Goal: Task Accomplishment & Management: Manage account settings

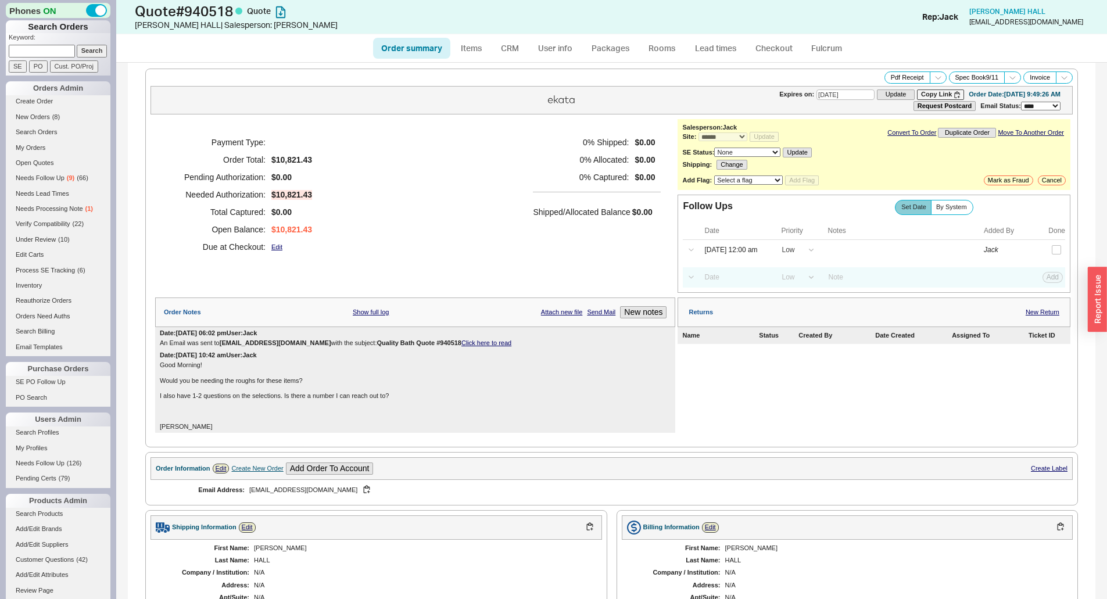
select select "*"
select select "LOW"
select select "3"
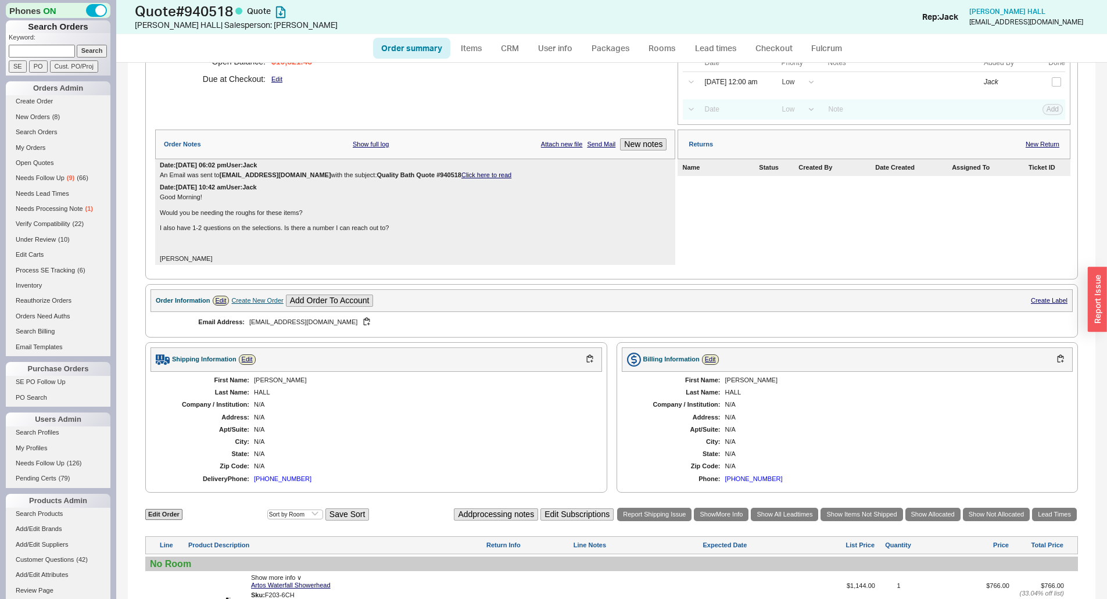
scroll to position [174, 0]
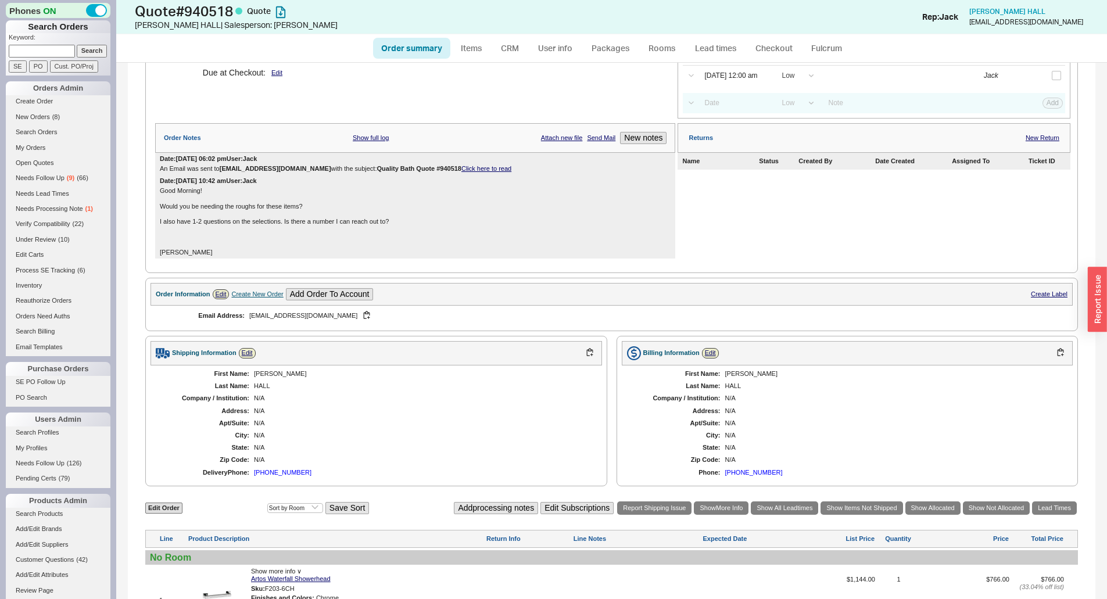
click at [606, 337] on div "Shipping Information Edit First Name: ETHAN Last Name: HALL Company / Instituti…" at bounding box center [611, 411] width 933 height 151
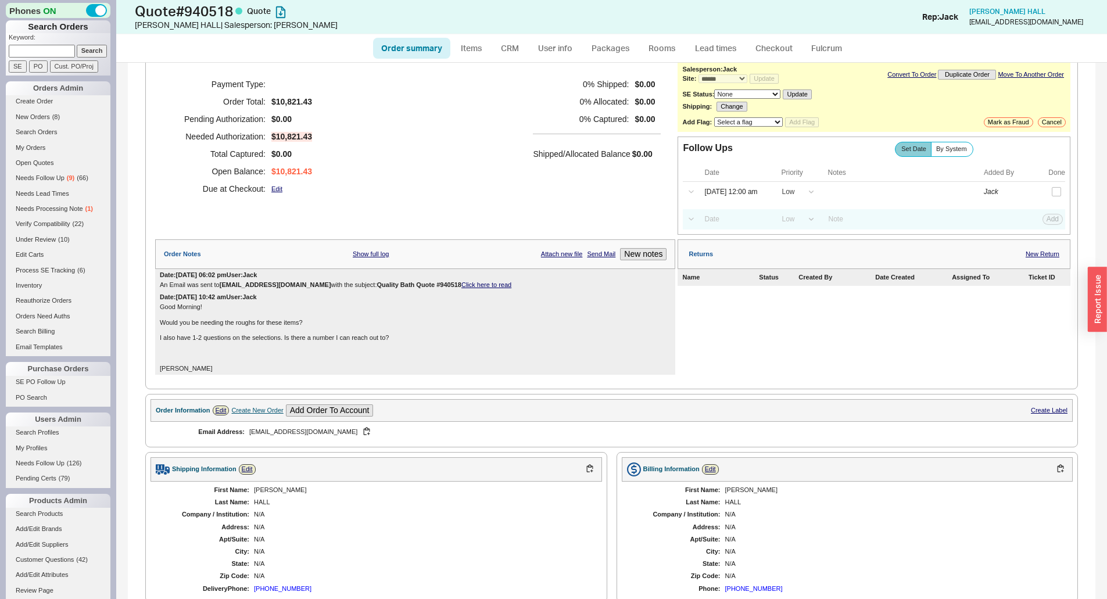
scroll to position [0, 0]
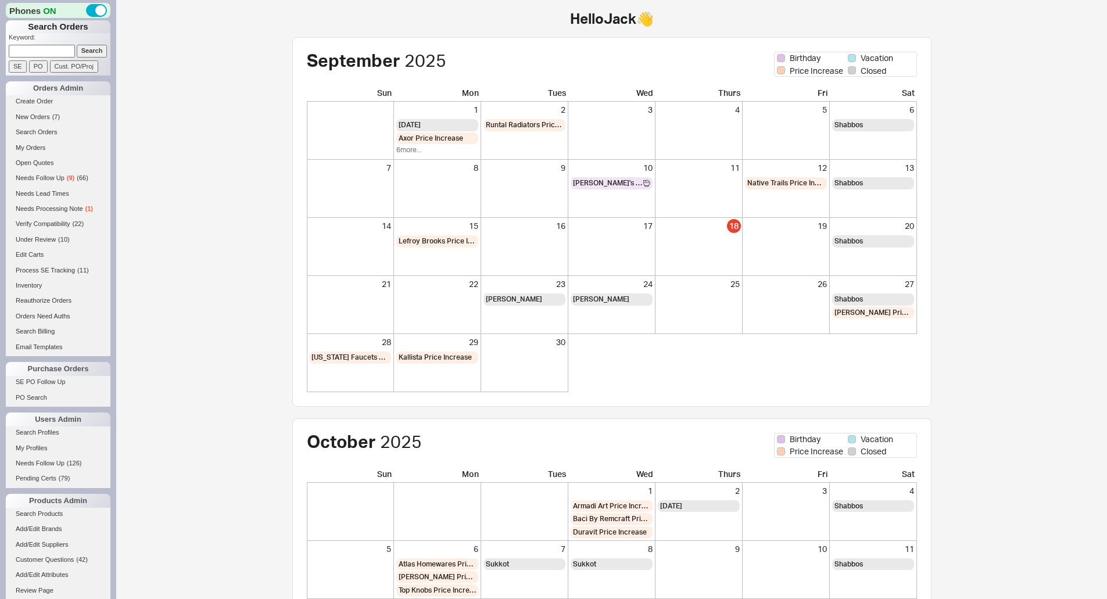
drag, startPoint x: 68, startPoint y: 45, endPoint x: 60, endPoint y: 52, distance: 9.9
click at [67, 46] on input at bounding box center [42, 51] width 66 height 12
drag, startPoint x: 60, startPoint y: 52, endPoint x: 89, endPoint y: 53, distance: 28.5
click at [60, 52] on input at bounding box center [42, 51] width 66 height 12
paste input "899442"
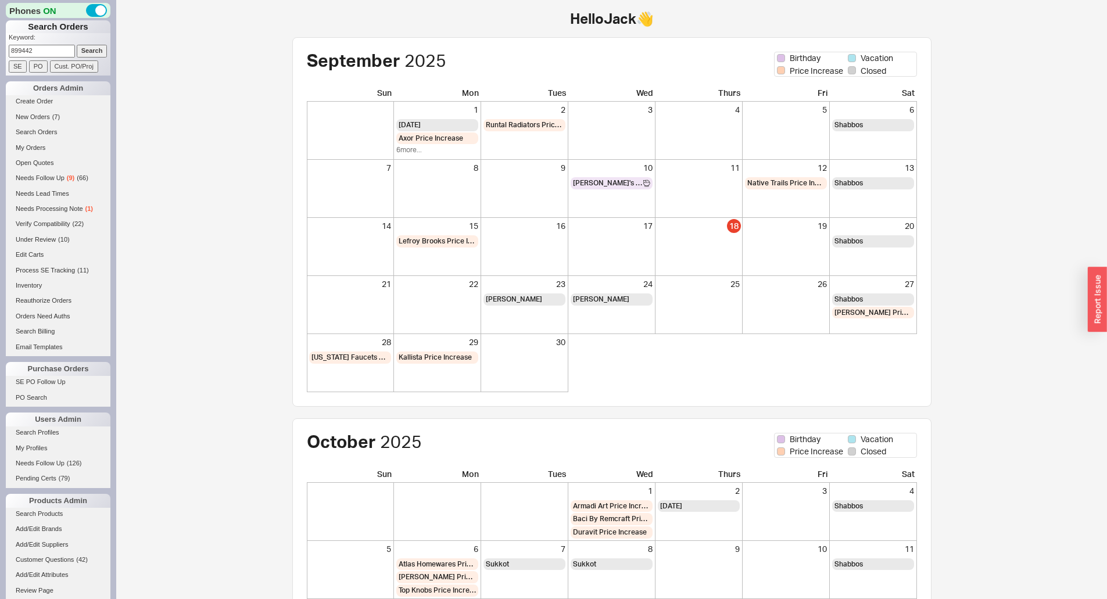
type input "899442"
drag, startPoint x: 89, startPoint y: 53, endPoint x: 103, endPoint y: 63, distance: 17.2
click at [89, 53] on input "Search" at bounding box center [92, 51] width 31 height 12
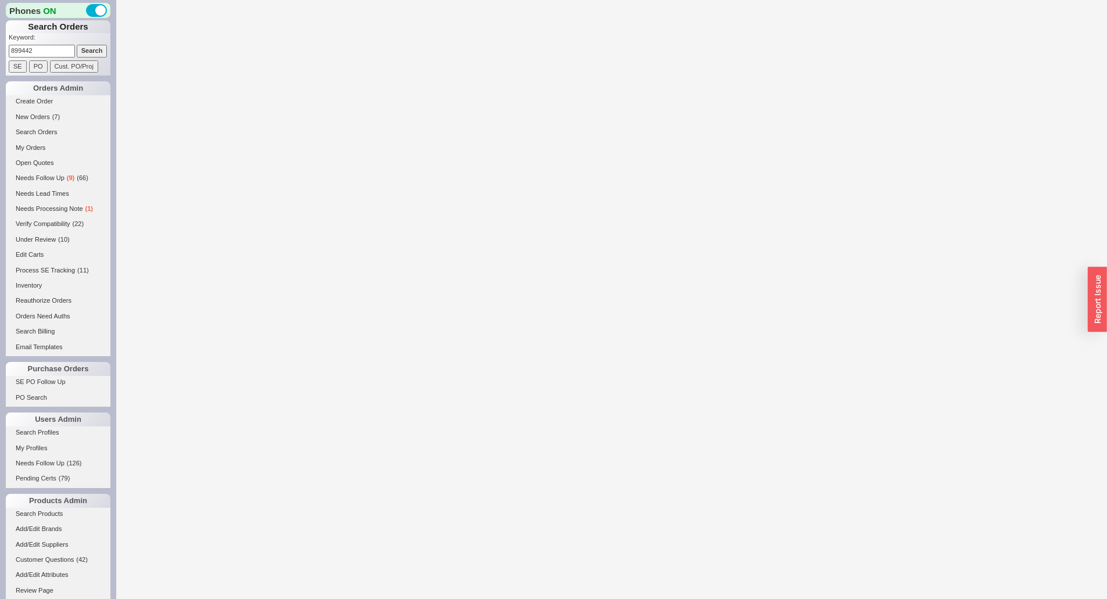
select select "LOW"
select select "3"
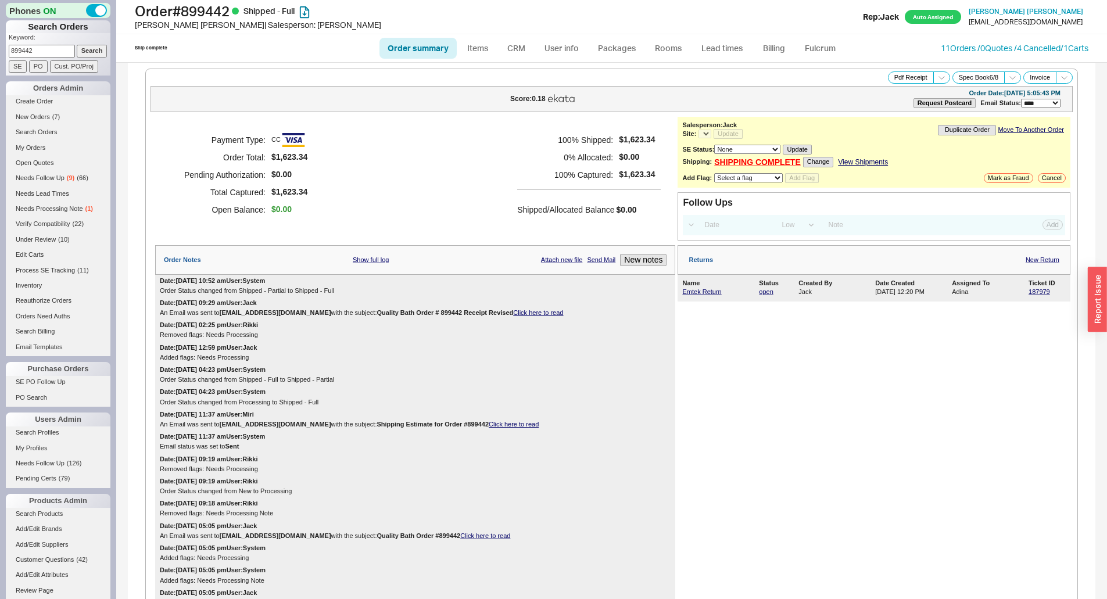
select select "*"
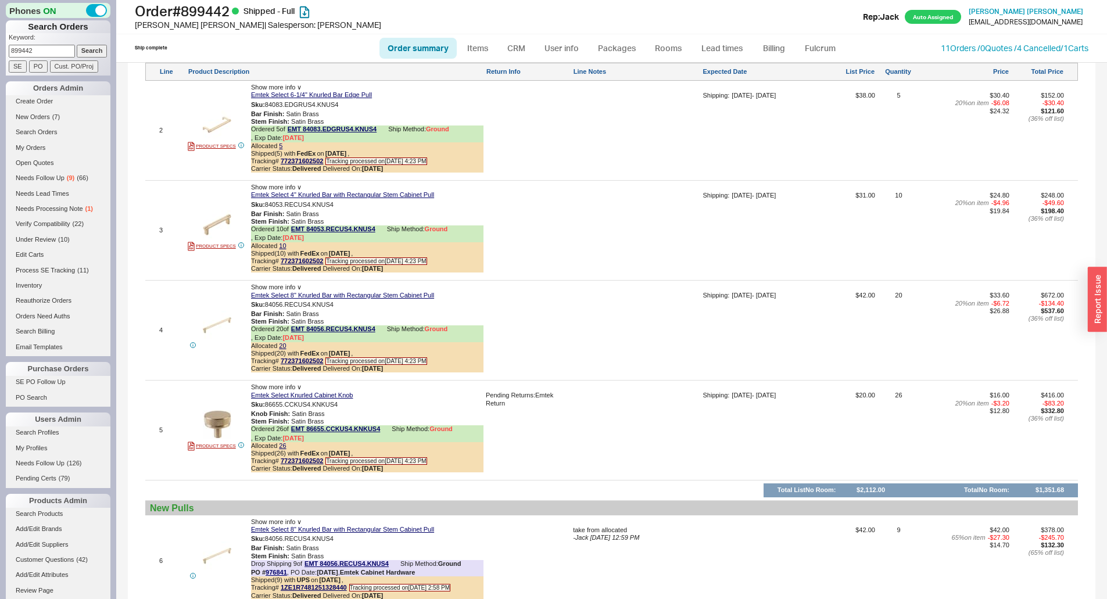
scroll to position [1104, 0]
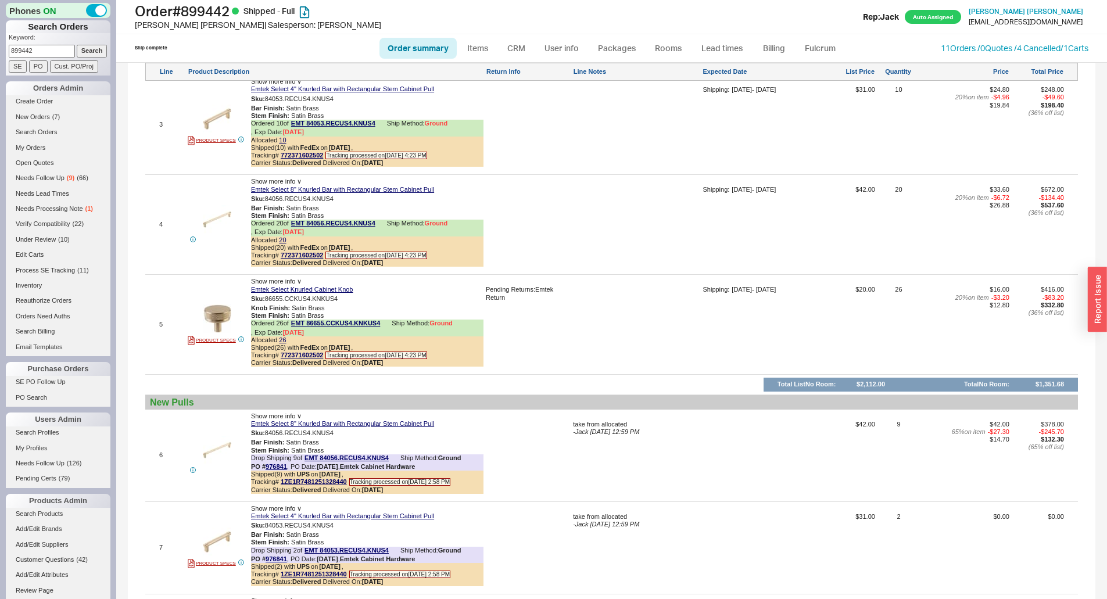
drag, startPoint x: 740, startPoint y: 266, endPoint x: 470, endPoint y: 215, distance: 274.9
click at [740, 266] on div "Shipping: 03/04/25 - 03/07/25" at bounding box center [756, 228] width 106 height 85
click at [33, 49] on input "899442" at bounding box center [42, 51] width 66 height 12
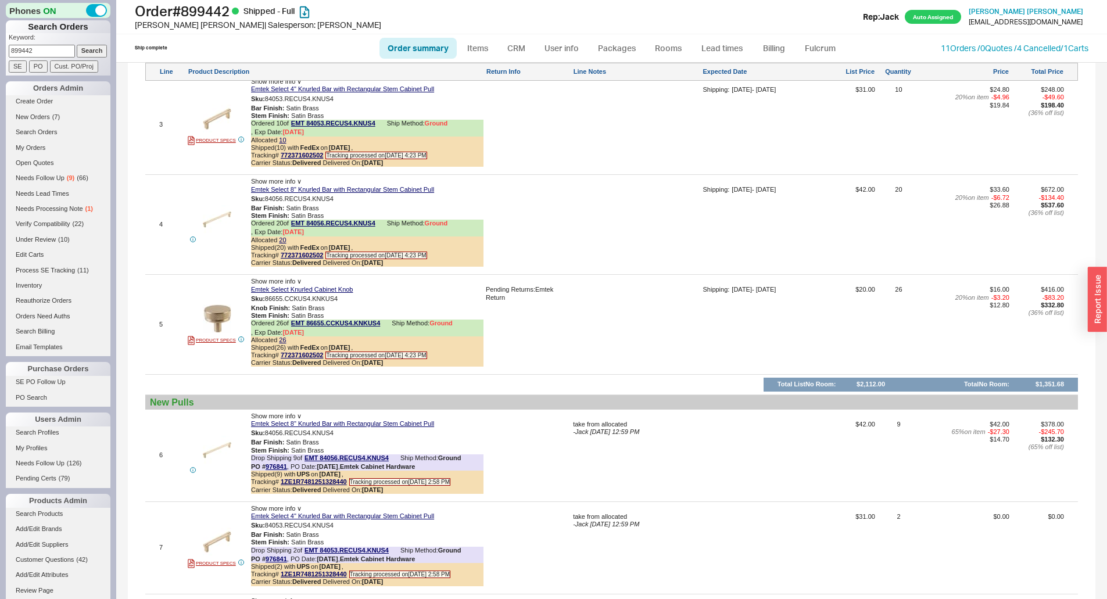
paste input "937959"
type input "937959"
click at [84, 48] on input "Search" at bounding box center [92, 51] width 31 height 12
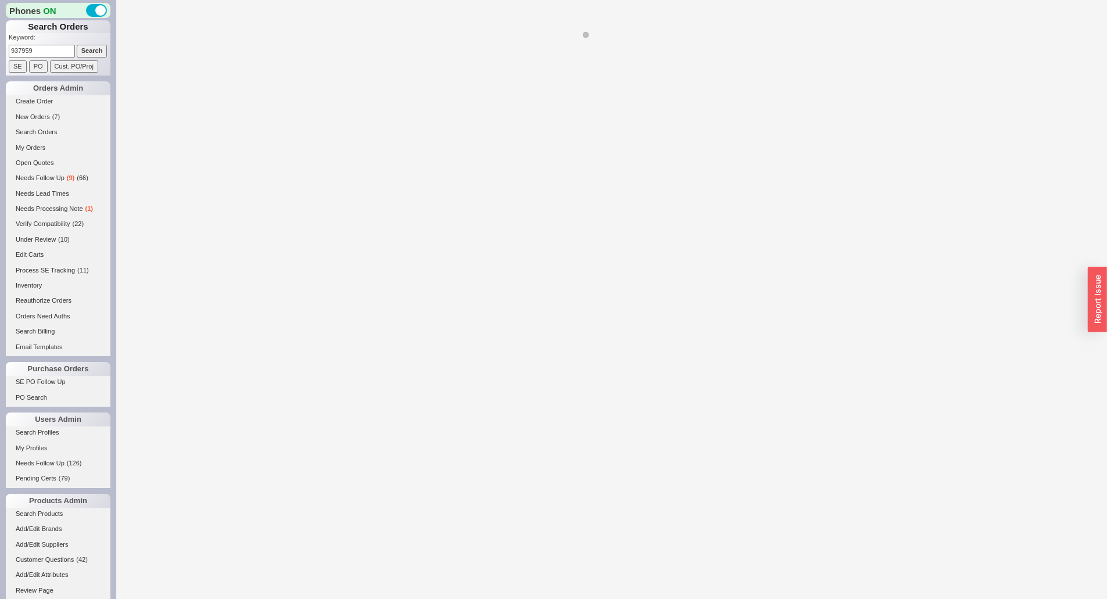
select select "*"
select select "LOW"
select select "3"
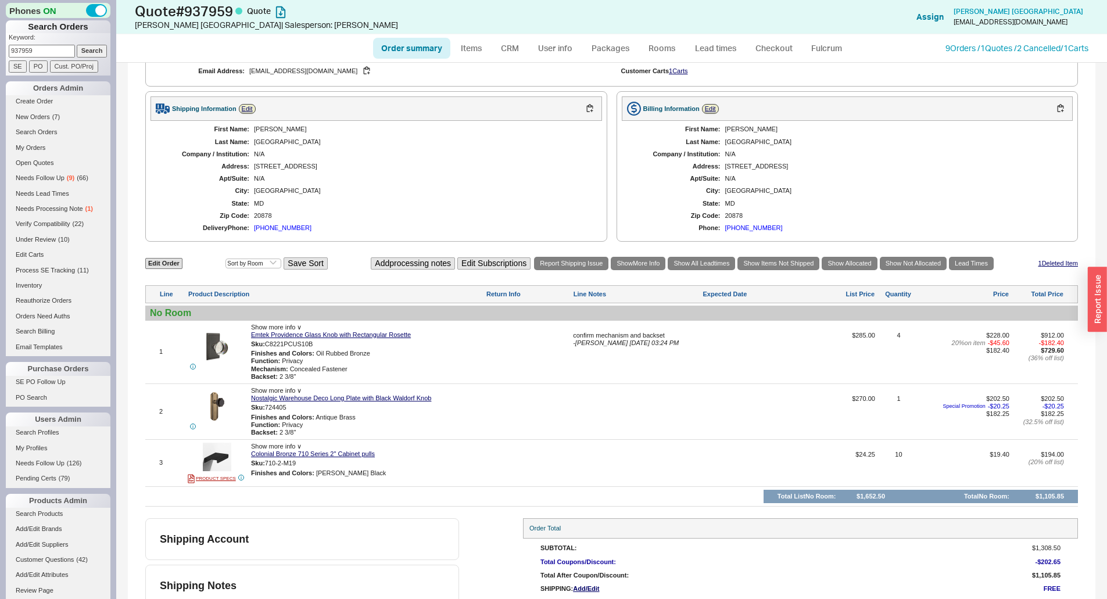
scroll to position [349, 0]
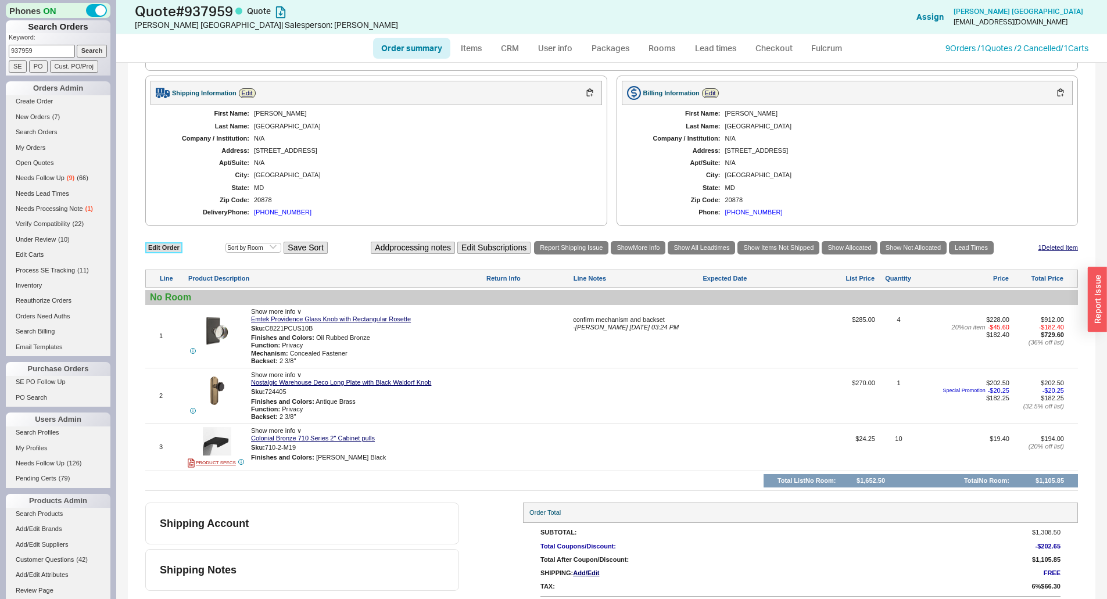
click at [167, 243] on link "Edit Order" at bounding box center [163, 247] width 37 height 11
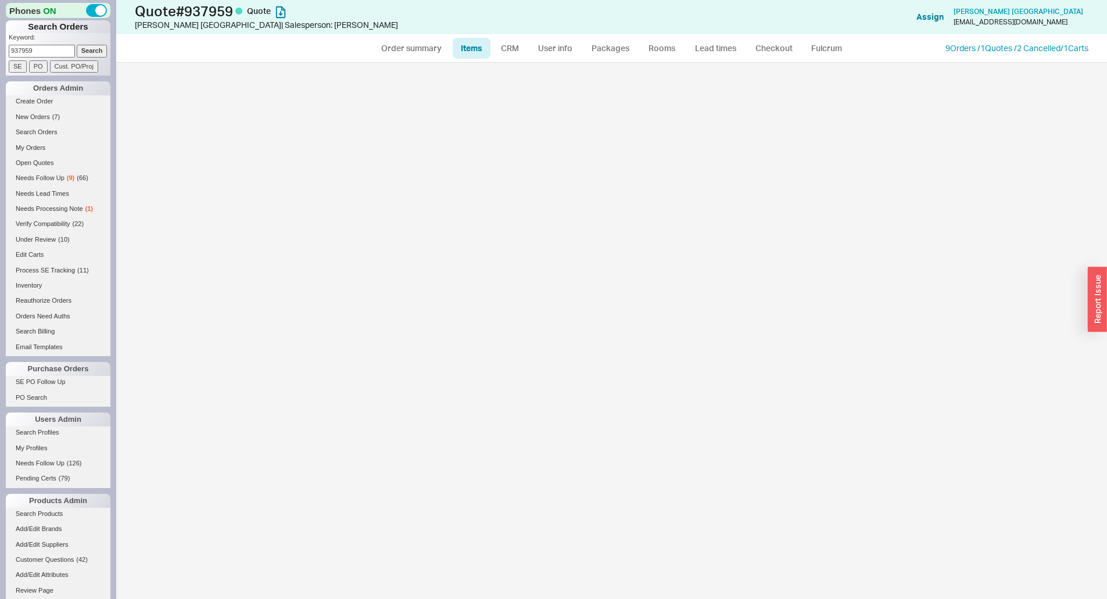
select select "3"
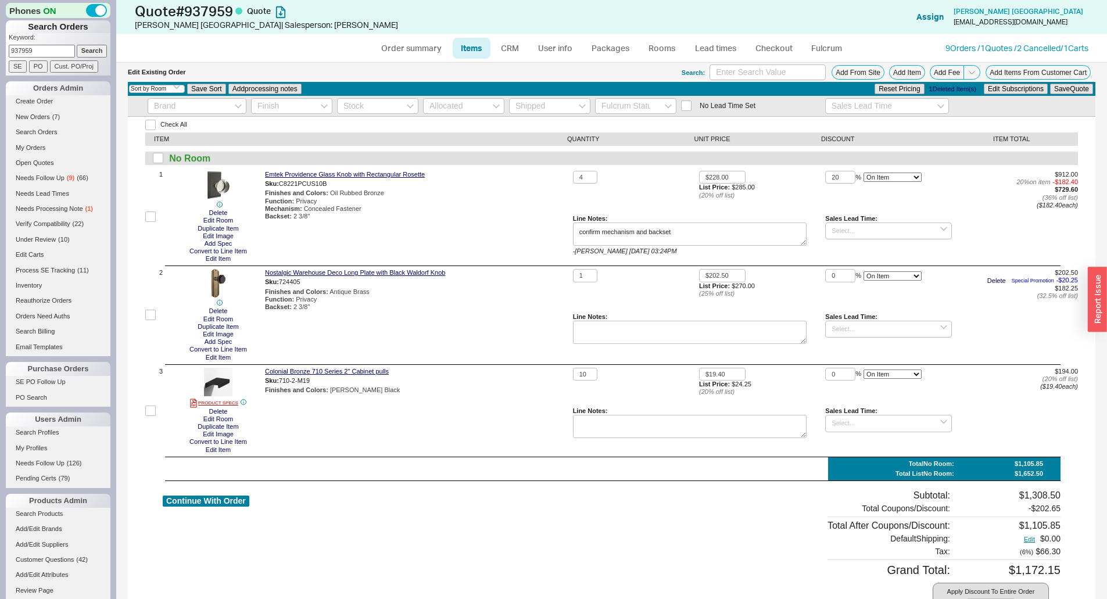
click at [489, 301] on div "Function : Privacy" at bounding box center [416, 300] width 303 height 8
click at [335, 375] on div "Sku: 710-2-M19" at bounding box center [416, 380] width 303 height 11
click at [335, 373] on link "Colonial Bronze 710 Series 2" Cabinet pulls" at bounding box center [327, 372] width 124 height 8
click at [221, 428] on button "Duplicate Item" at bounding box center [218, 427] width 48 height 8
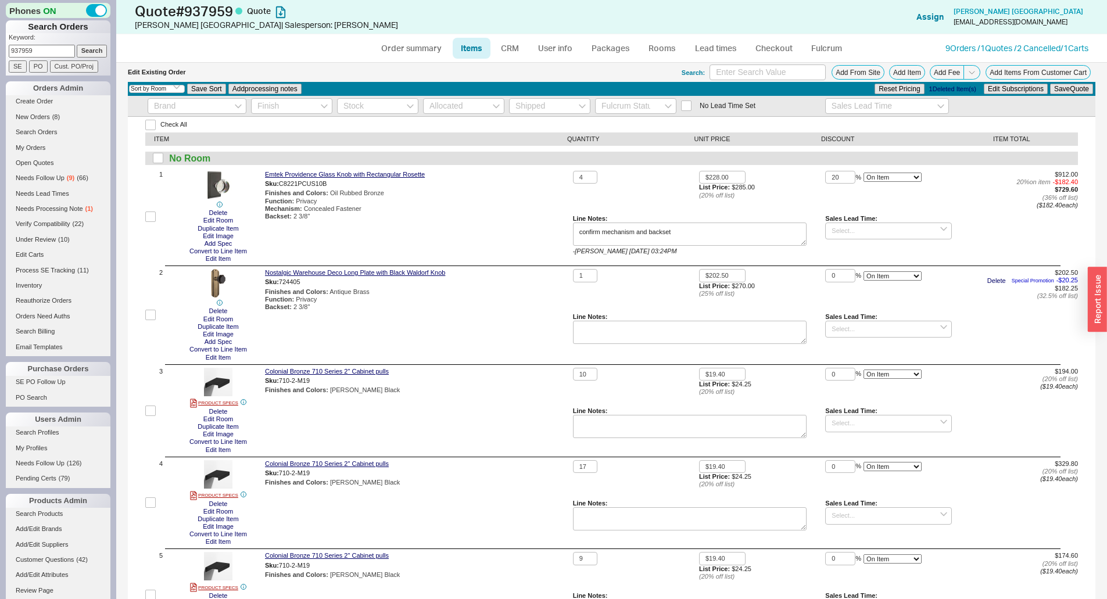
click at [521, 253] on div "Emtek Providence Glass Knob with Rectangular Rosette Sku: C8221PCUS10B Finishes…" at bounding box center [416, 217] width 303 height 92
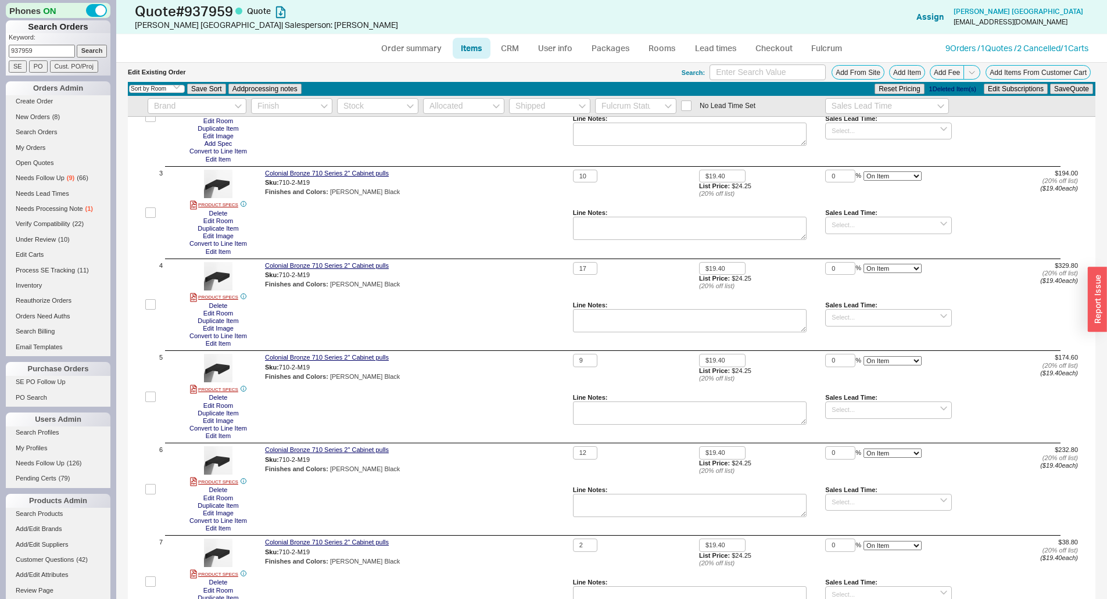
scroll to position [232, 0]
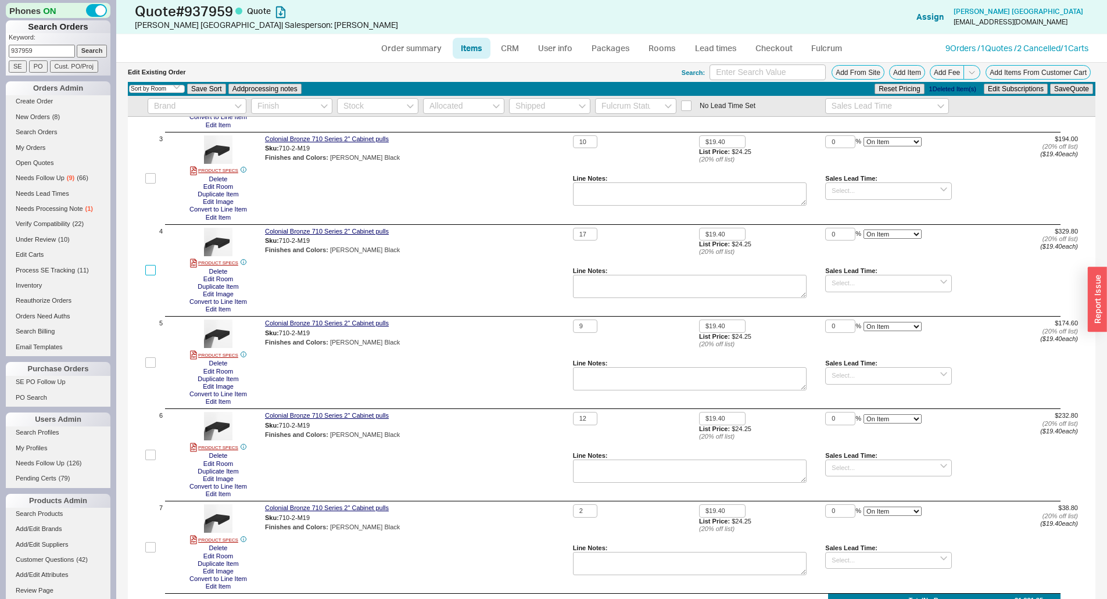
click at [147, 274] on input "checkbox" at bounding box center [150, 270] width 10 height 10
checkbox input "true"
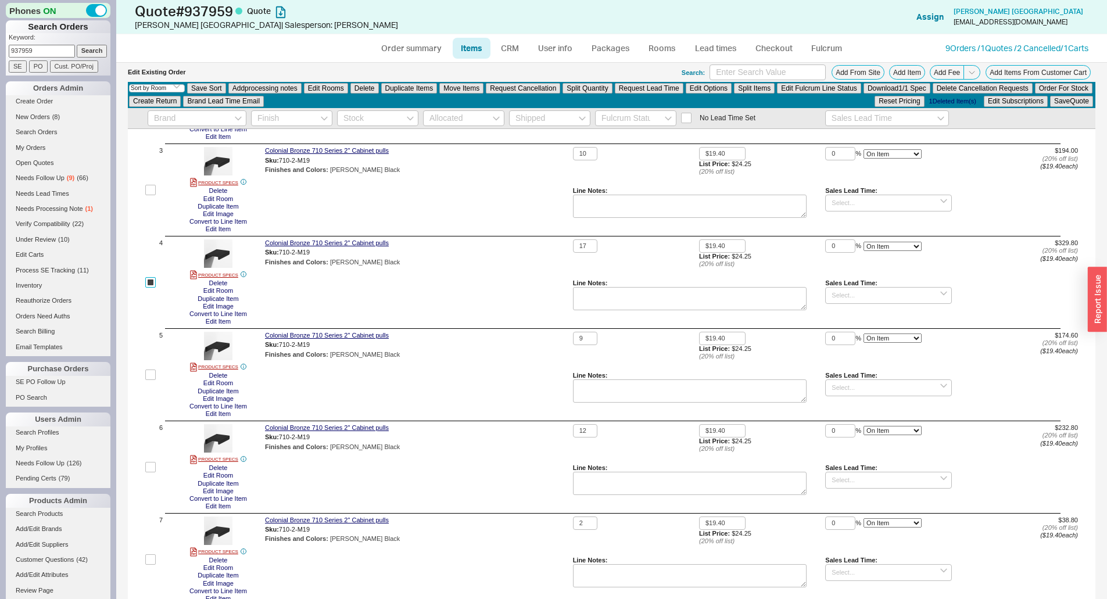
scroll to position [245, 0]
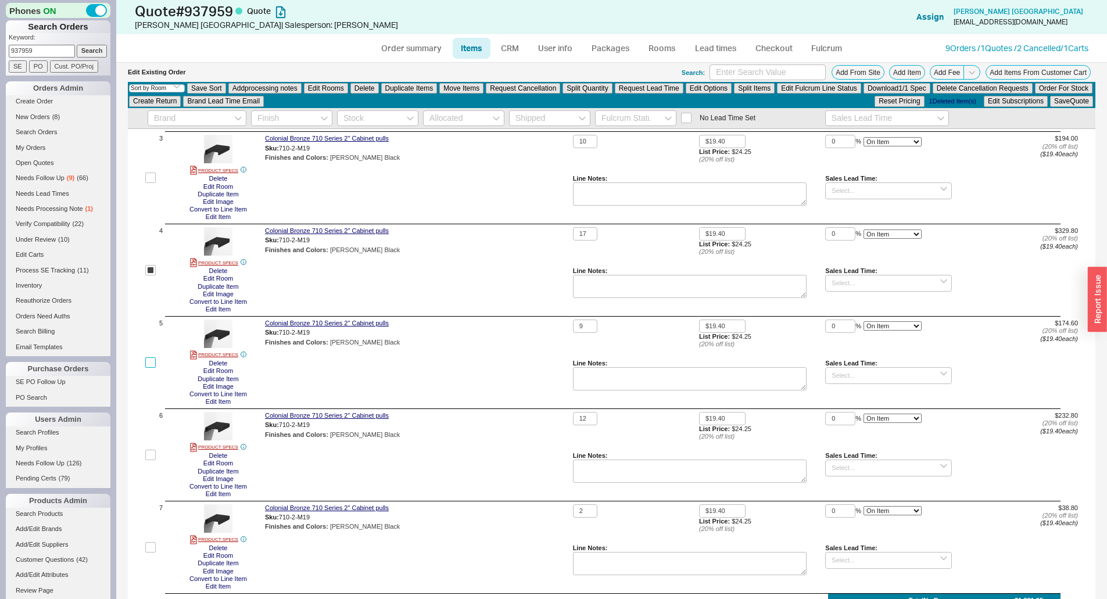
click at [154, 357] on input "checkbox" at bounding box center [150, 362] width 10 height 10
checkbox input "true"
drag, startPoint x: 149, startPoint y: 474, endPoint x: 152, endPoint y: 458, distance: 16.0
click at [151, 471] on label at bounding box center [150, 455] width 10 height 86
click at [151, 460] on input "checkbox" at bounding box center [150, 455] width 10 height 10
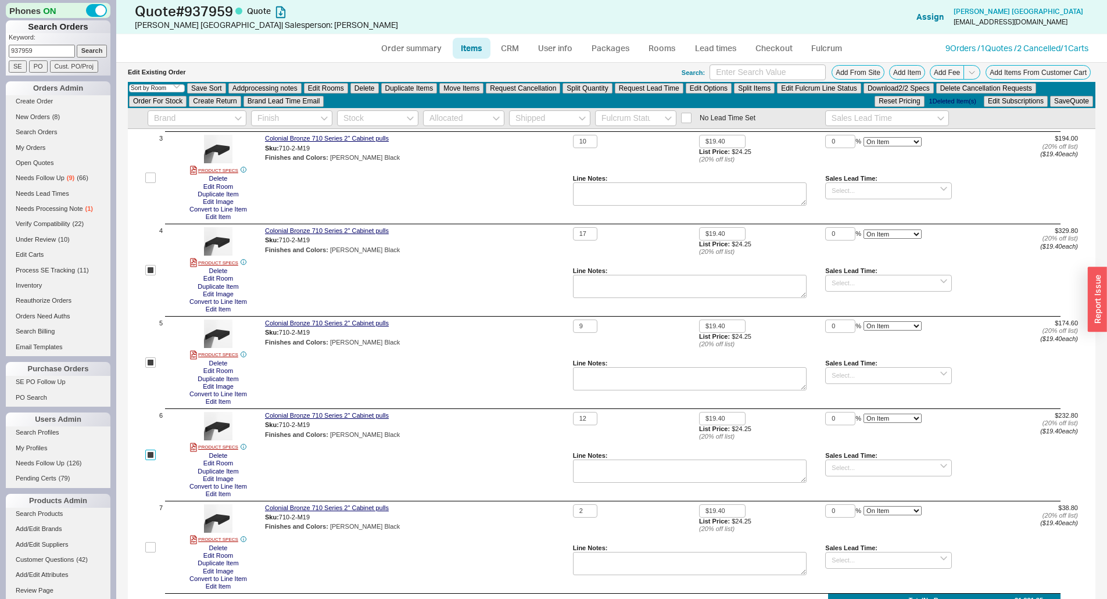
click at [152, 458] on input "checkbox" at bounding box center [150, 455] width 10 height 10
click at [156, 452] on div "6" at bounding box center [153, 455] width 17 height 86
click at [149, 458] on input "checkbox" at bounding box center [150, 455] width 10 height 10
checkbox input "true"
click at [151, 557] on label at bounding box center [150, 547] width 10 height 86
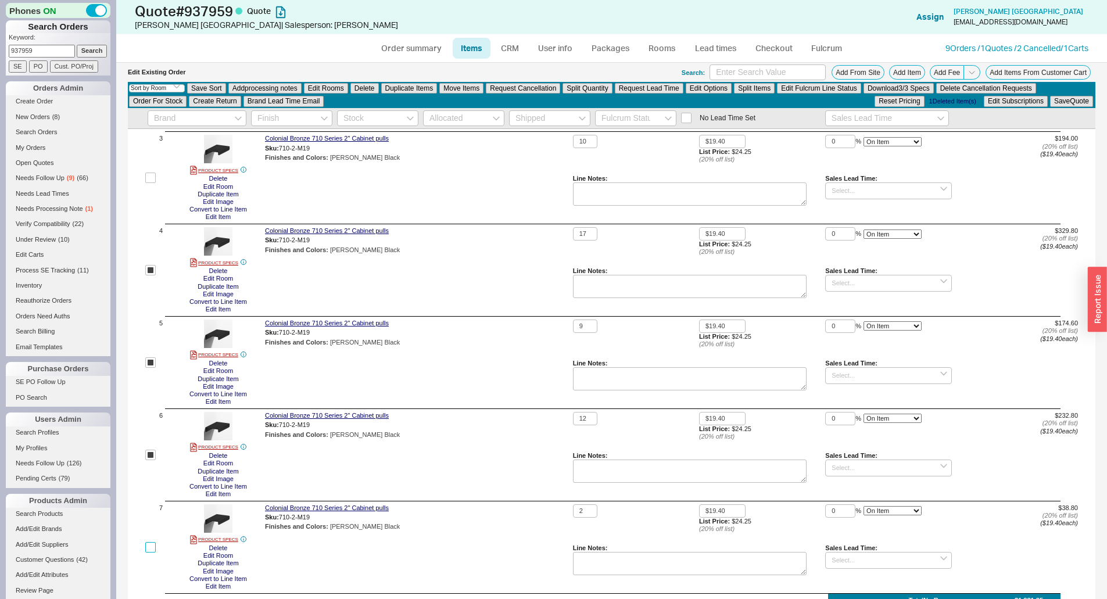
click at [151, 553] on input "checkbox" at bounding box center [150, 547] width 10 height 10
checkbox input "true"
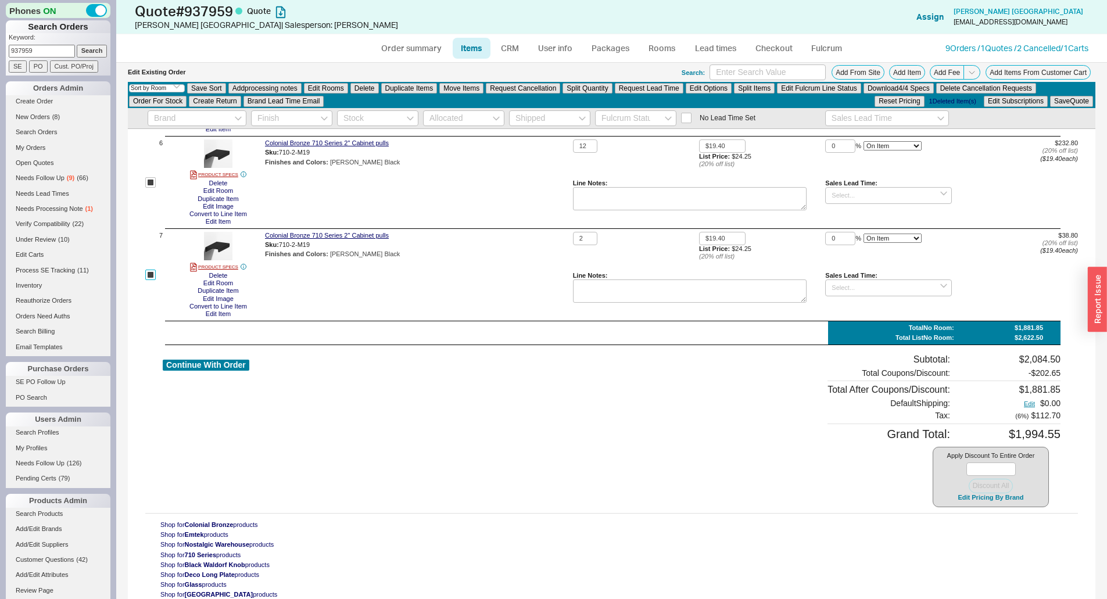
scroll to position [518, 0]
click at [704, 85] on button "Edit Options" at bounding box center [709, 88] width 46 height 10
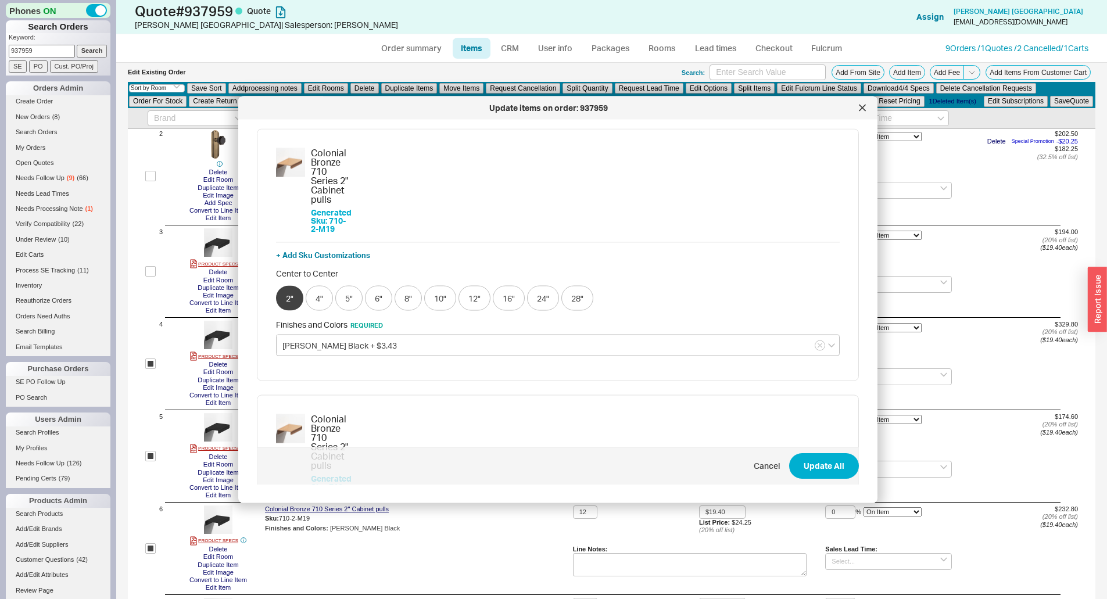
scroll to position [169, 0]
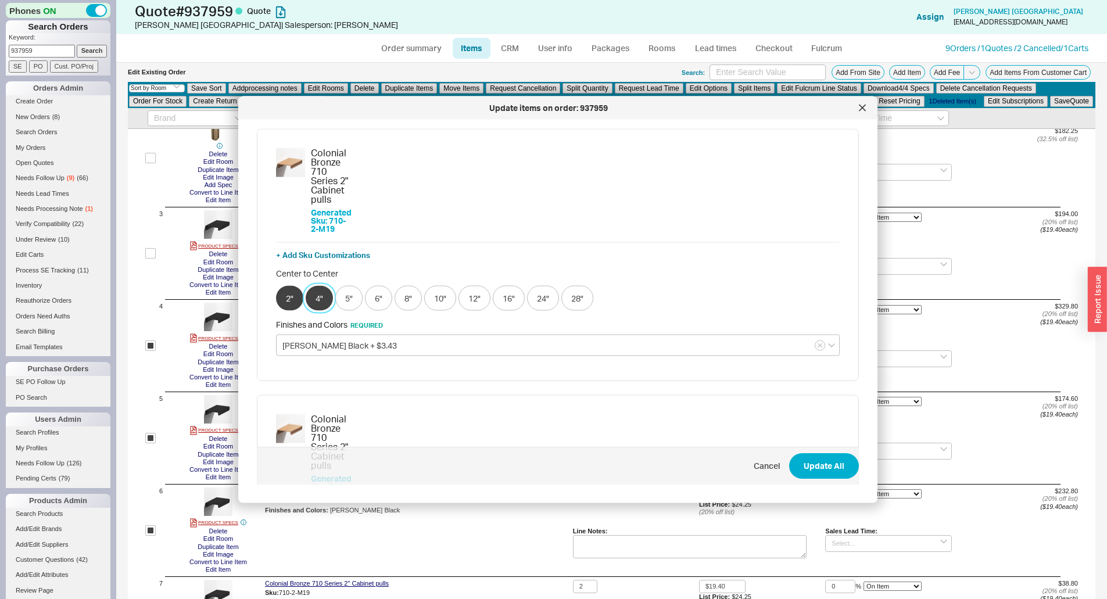
click at [312, 286] on button "4"" at bounding box center [319, 298] width 27 height 25
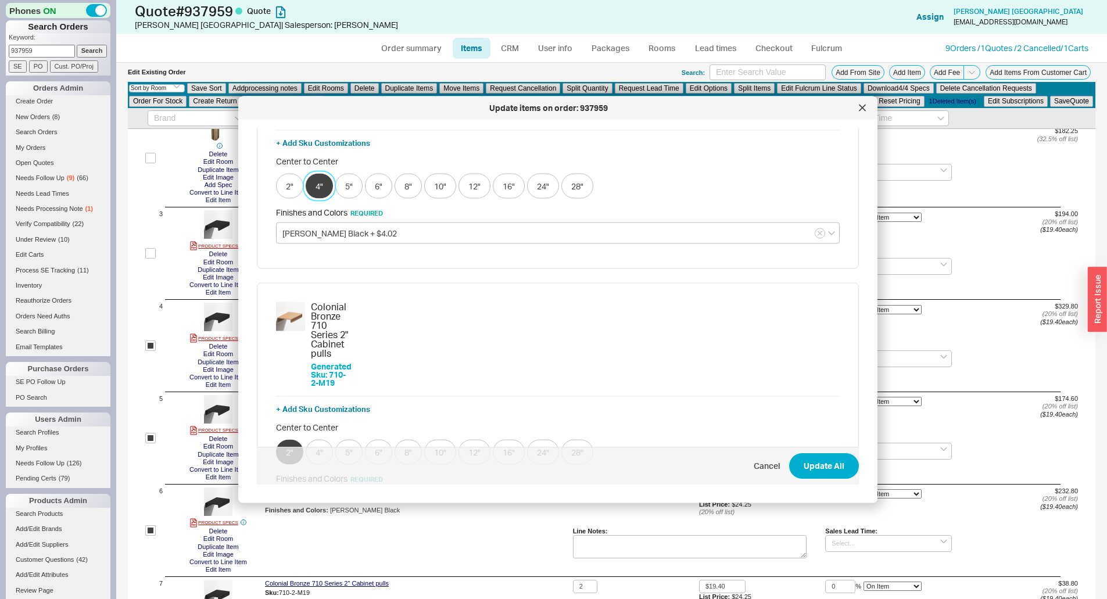
scroll to position [116, 0]
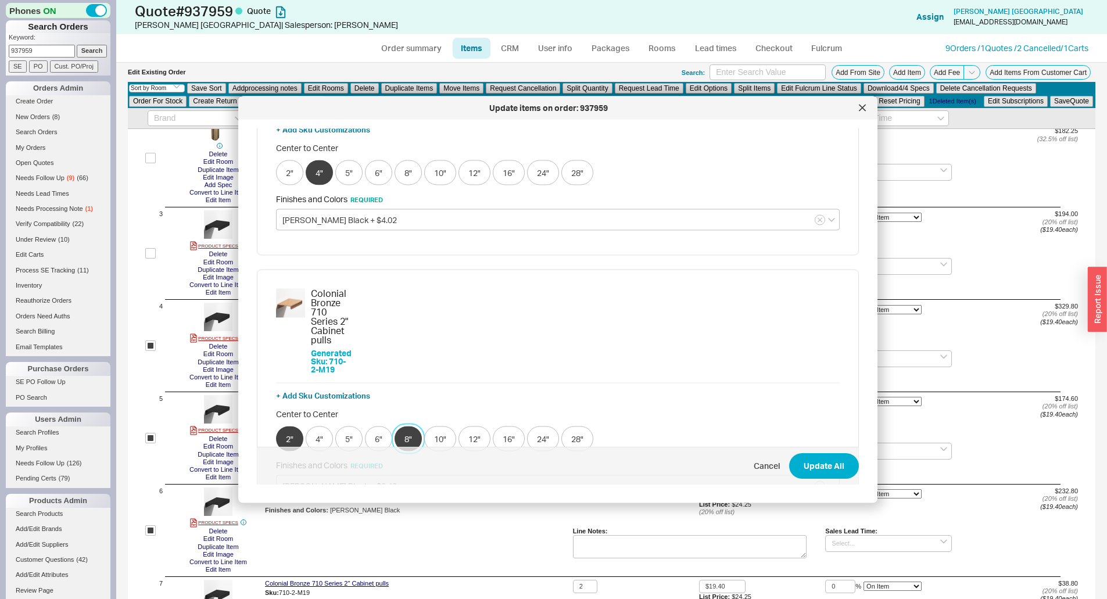
click at [407, 427] on button "8"" at bounding box center [408, 439] width 27 height 25
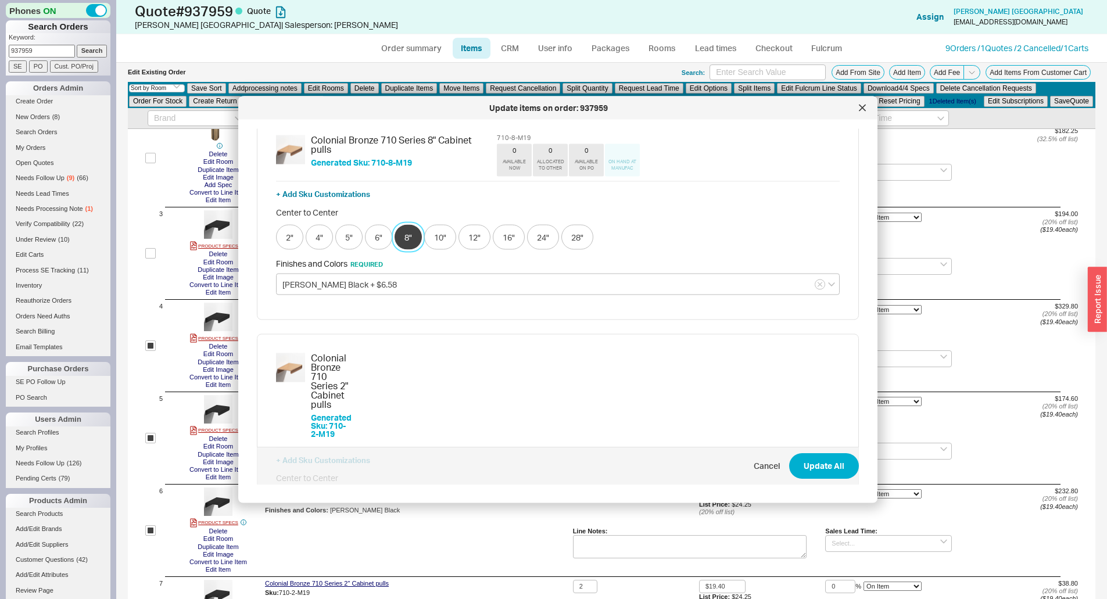
scroll to position [291, 0]
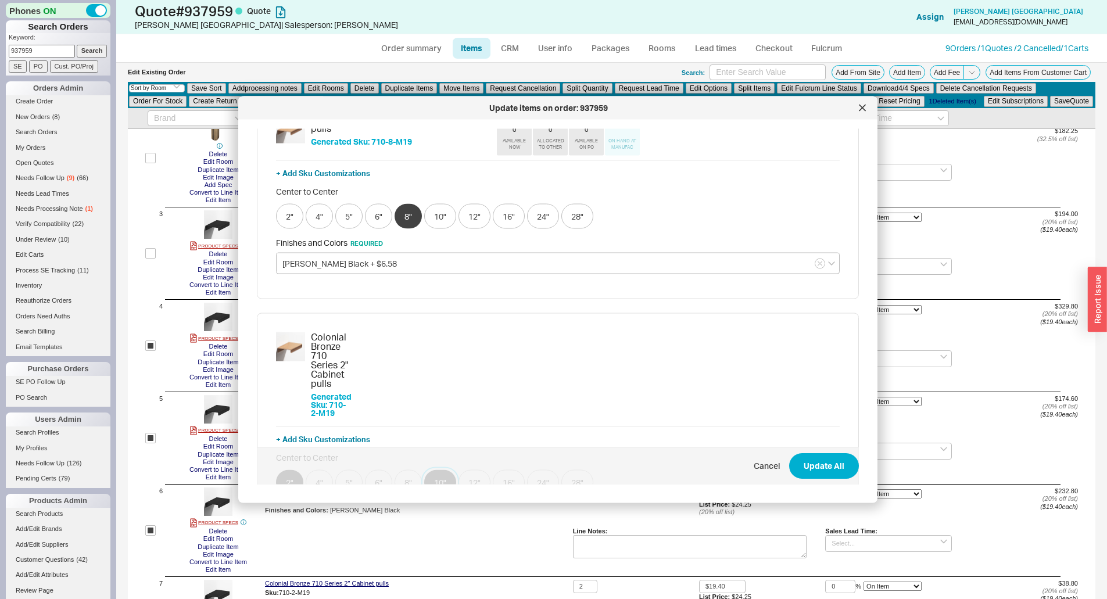
click at [445, 470] on button "10"" at bounding box center [440, 482] width 32 height 25
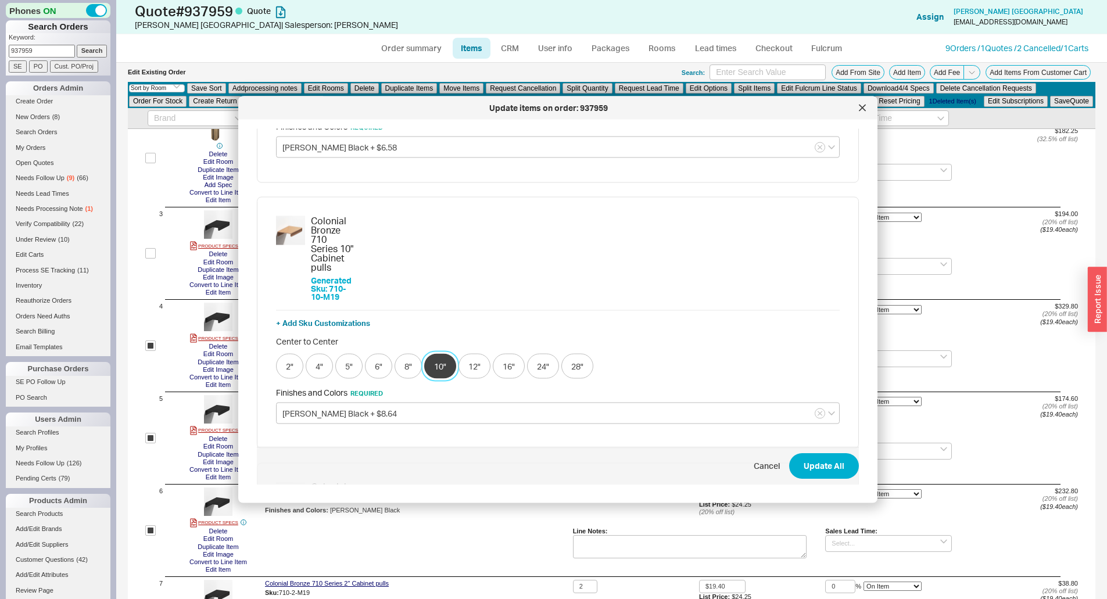
scroll to position [465, 0]
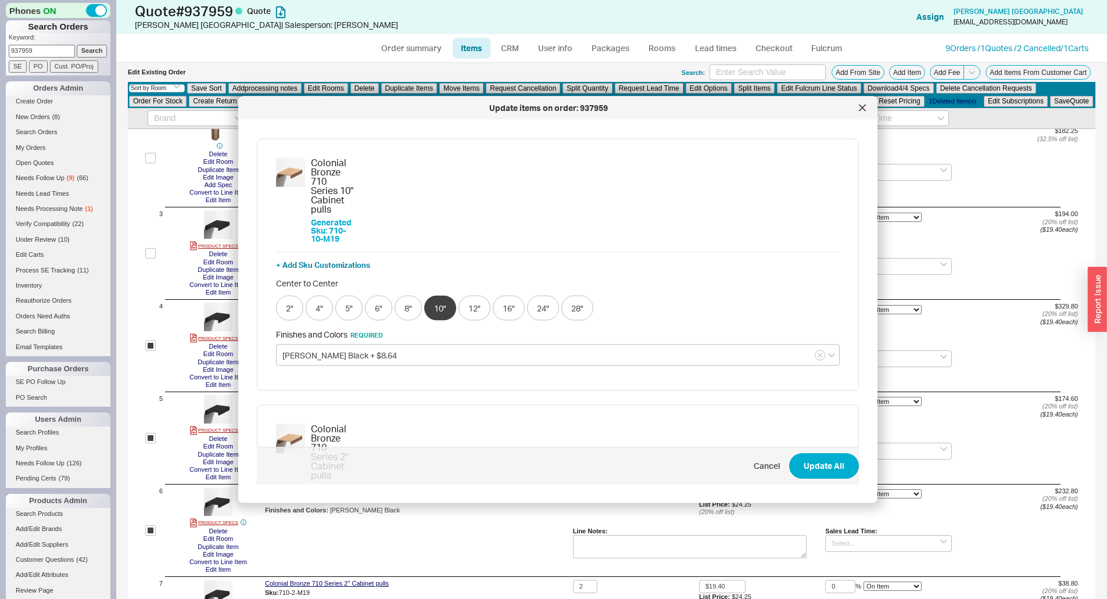
click at [467, 562] on button "12"" at bounding box center [474, 574] width 32 height 25
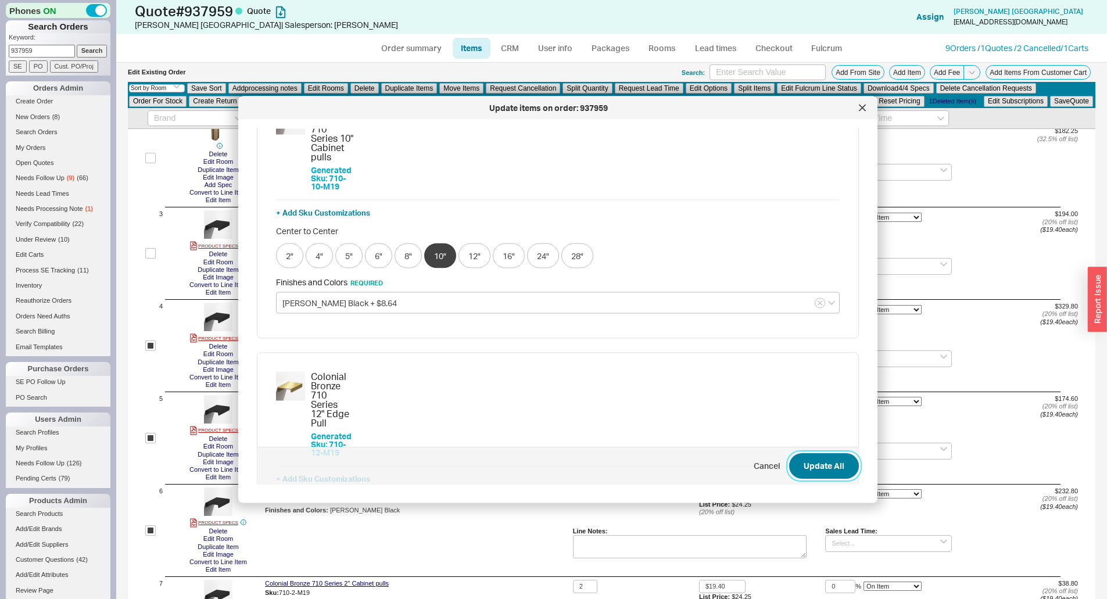
click at [793, 454] on button "Update All" at bounding box center [824, 467] width 70 height 26
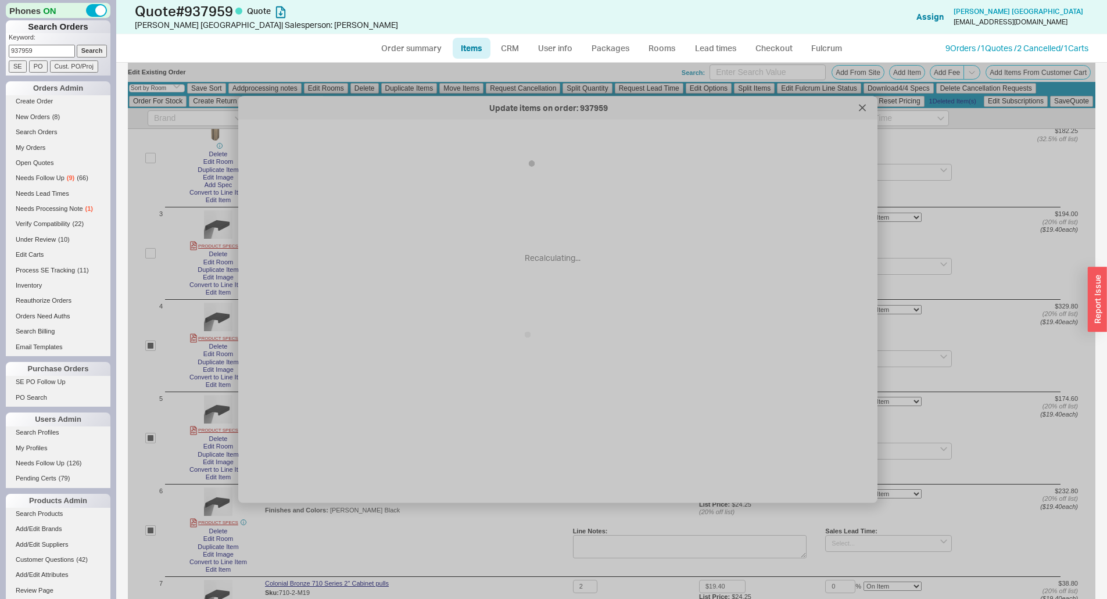
checkbox input "false"
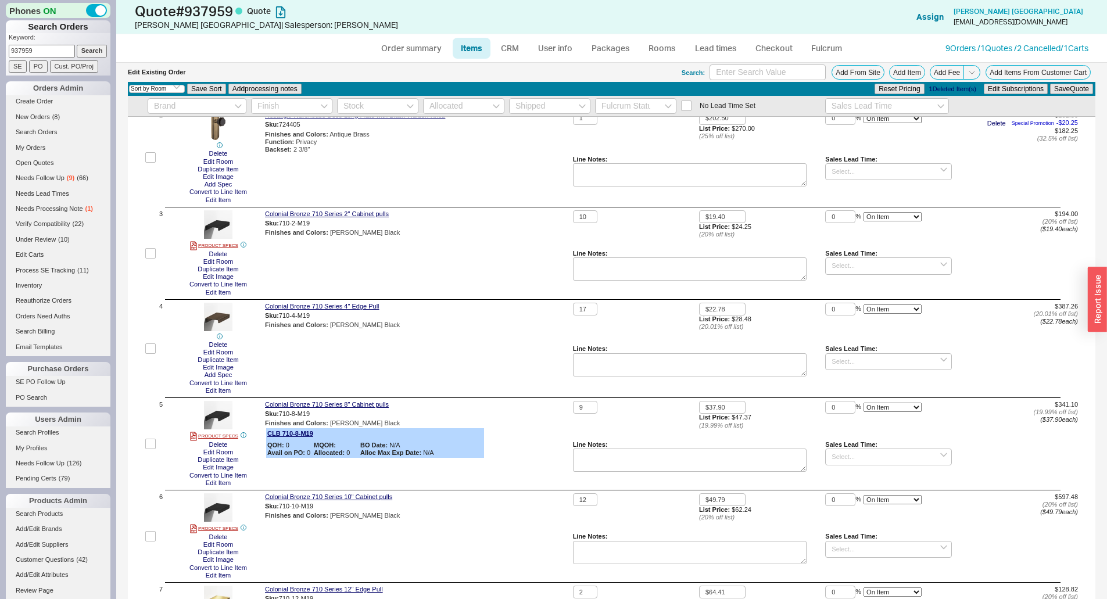
click at [551, 365] on div "Colonial Bronze 710 Series 4" Edge Pull Sku: 710-4-M19 Finishes and Colors : Ma…" at bounding box center [416, 349] width 303 height 92
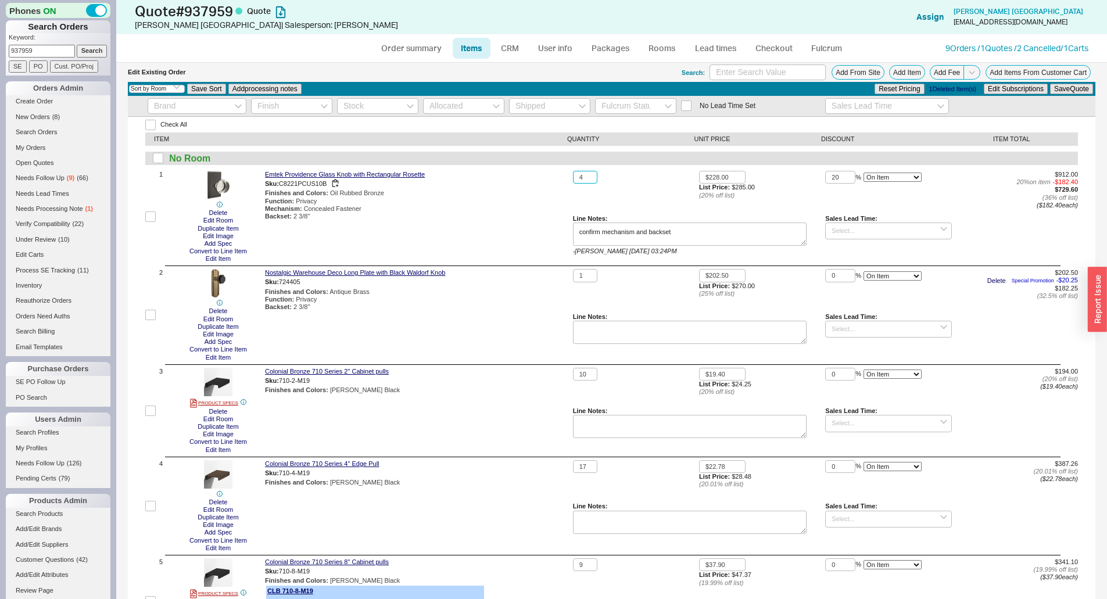
drag, startPoint x: 585, startPoint y: 177, endPoint x: 542, endPoint y: 182, distance: 43.3
click at [542, 182] on div "1 Delete Edit Room Duplicate Item Edit Image Add Spec Convert to Line Item Edit…" at bounding box center [611, 217] width 933 height 92
type input "5"
click at [1063, 90] on button "Save Quote" at bounding box center [1071, 89] width 43 height 10
click at [544, 324] on div "Nostalgic Warehouse Deco Long Plate with Black Waldorf Knob Sku: 724405 Finishe…" at bounding box center [416, 315] width 303 height 92
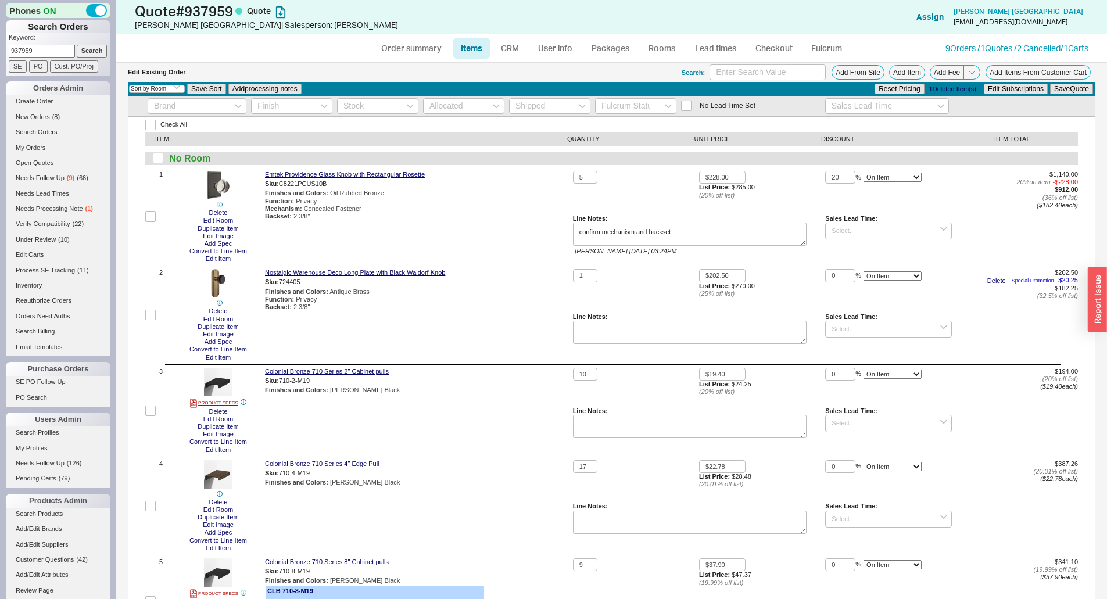
click at [506, 222] on div "Emtek Providence Glass Knob with Rectangular Rosette Sku: C8221PCUS10B Finishes…" at bounding box center [416, 217] width 303 height 92
click at [223, 263] on button "Edit Item" at bounding box center [218, 259] width 32 height 8
click at [694, 208] on div "5" at bounding box center [636, 193] width 126 height 44
click at [1070, 93] on button "Save Quote" at bounding box center [1071, 89] width 43 height 10
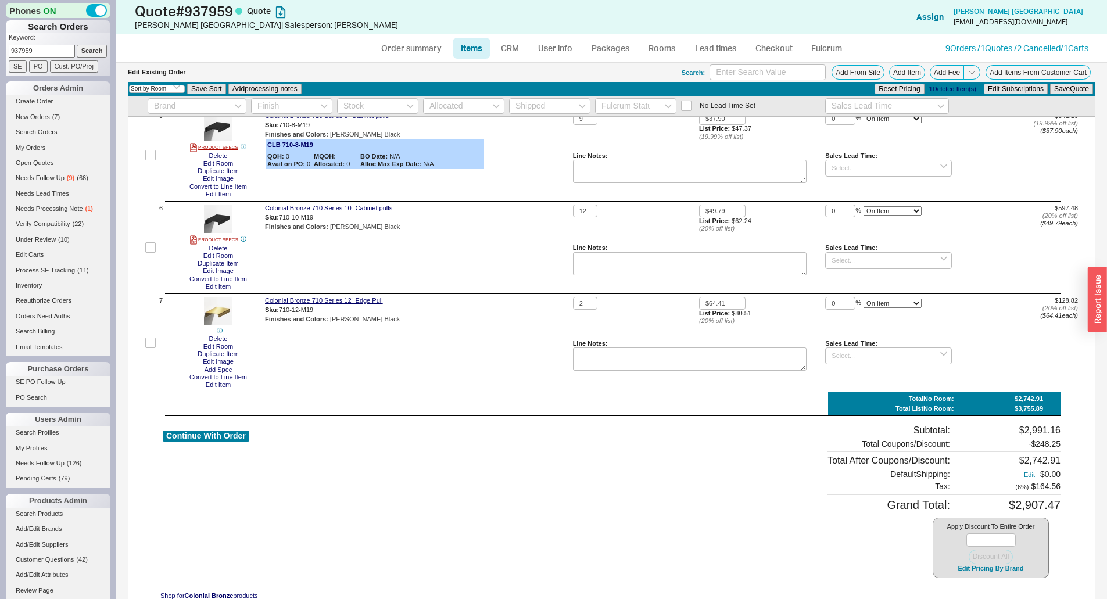
scroll to position [518, 0]
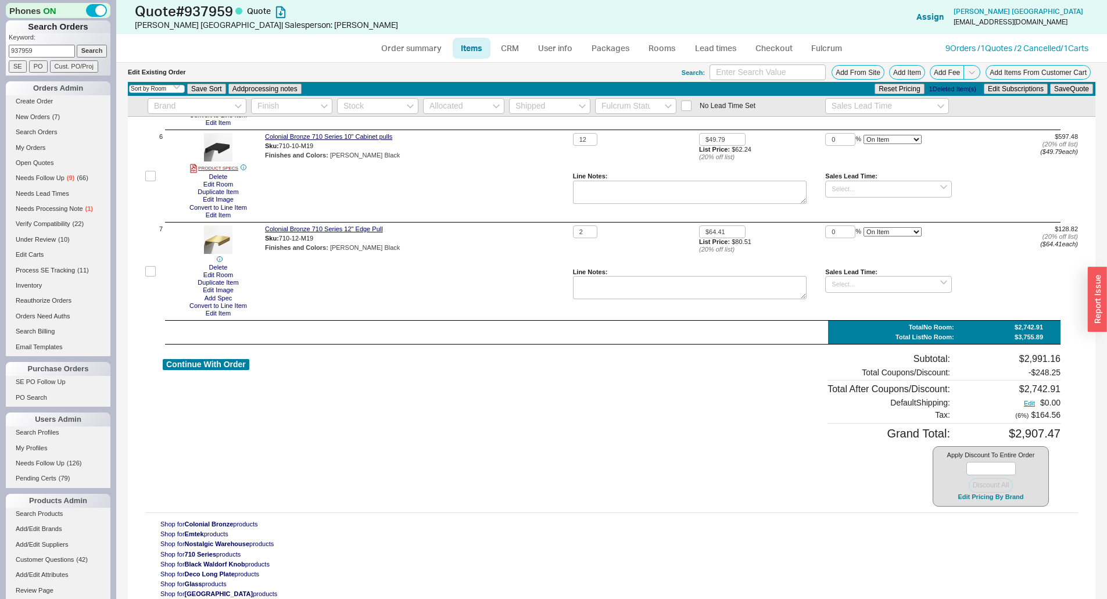
click at [980, 507] on div "Apply Discount To Entire Order Discount All Edit Pricing By Brand" at bounding box center [991, 476] width 116 height 60
click at [976, 499] on button "Edit Pricing By Brand" at bounding box center [990, 497] width 73 height 9
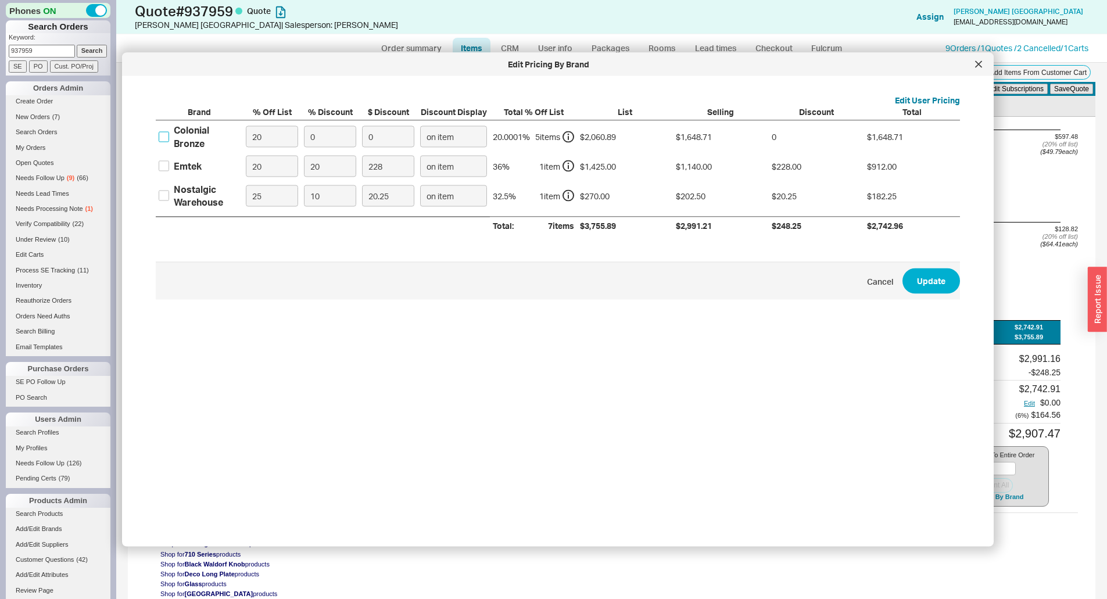
click at [166, 139] on input "Colonial Bronze" at bounding box center [164, 136] width 10 height 10
checkbox input "true"
click at [327, 145] on input "0" at bounding box center [330, 137] width 52 height 22
click at [334, 136] on input "0" at bounding box center [330, 137] width 52 height 22
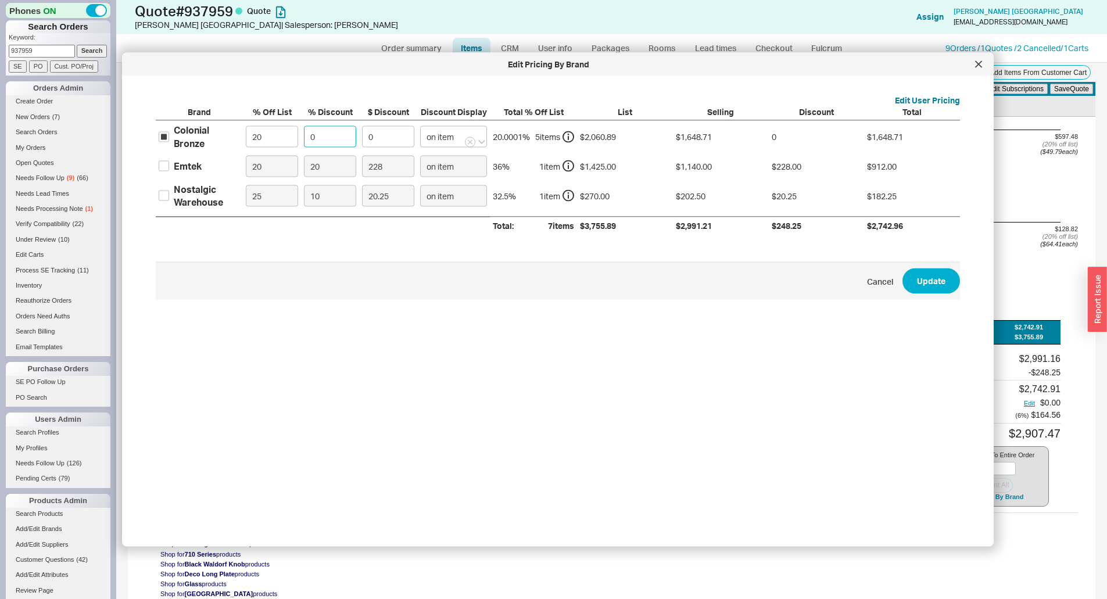
click at [334, 136] on input "0" at bounding box center [330, 137] width 52 height 22
type input "7"
type input "115.41"
type input "7.5"
type input "123.65"
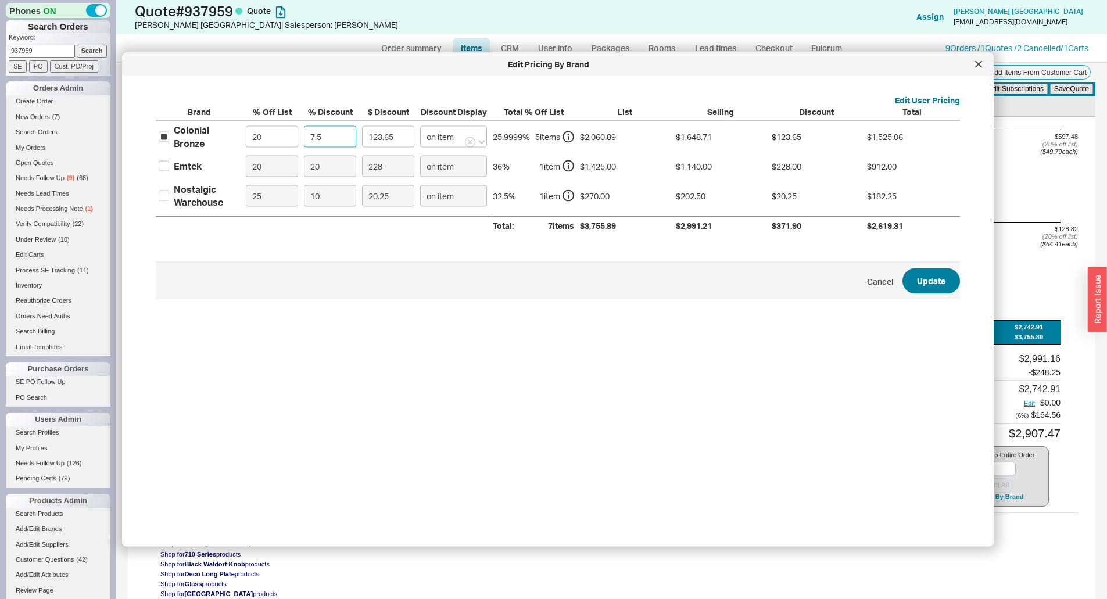
type input "7.5"
click at [936, 292] on button "Update" at bounding box center [931, 281] width 58 height 26
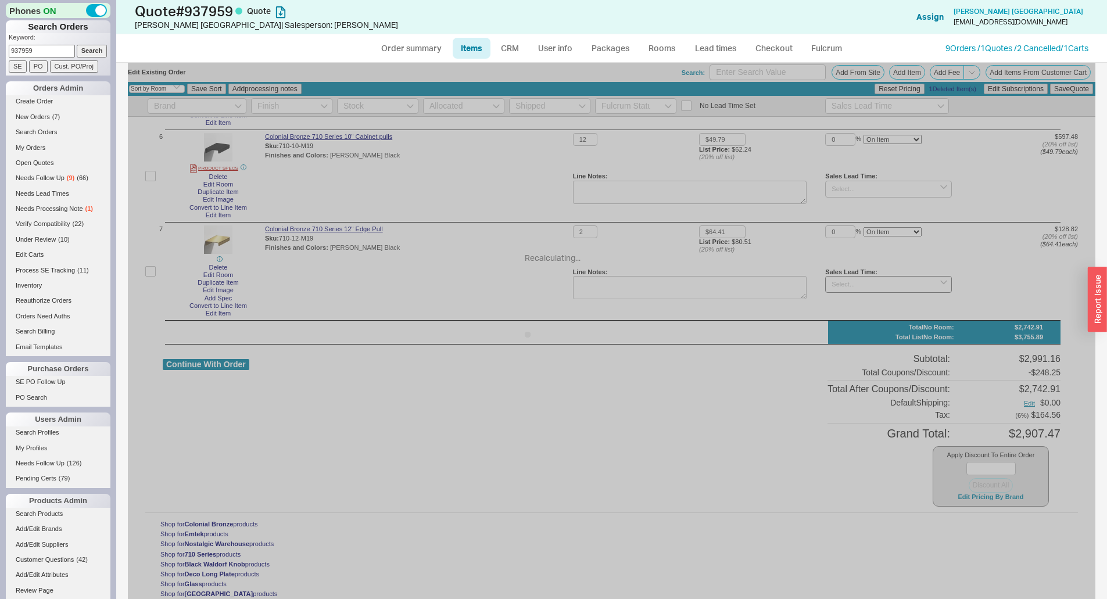
type input "7.5"
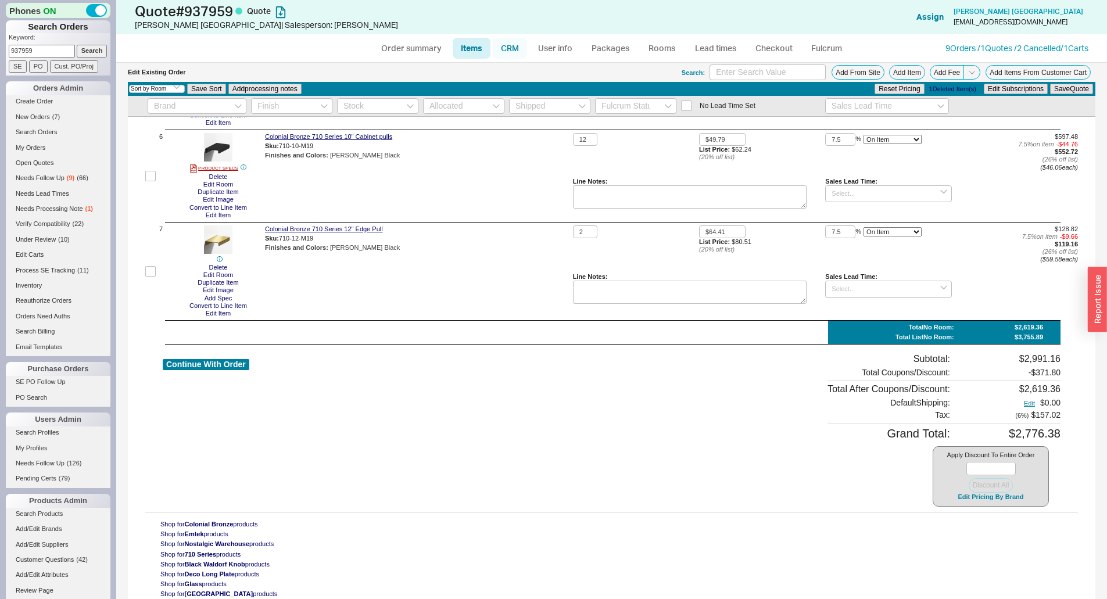
click at [512, 48] on link "CRM" at bounding box center [510, 48] width 34 height 21
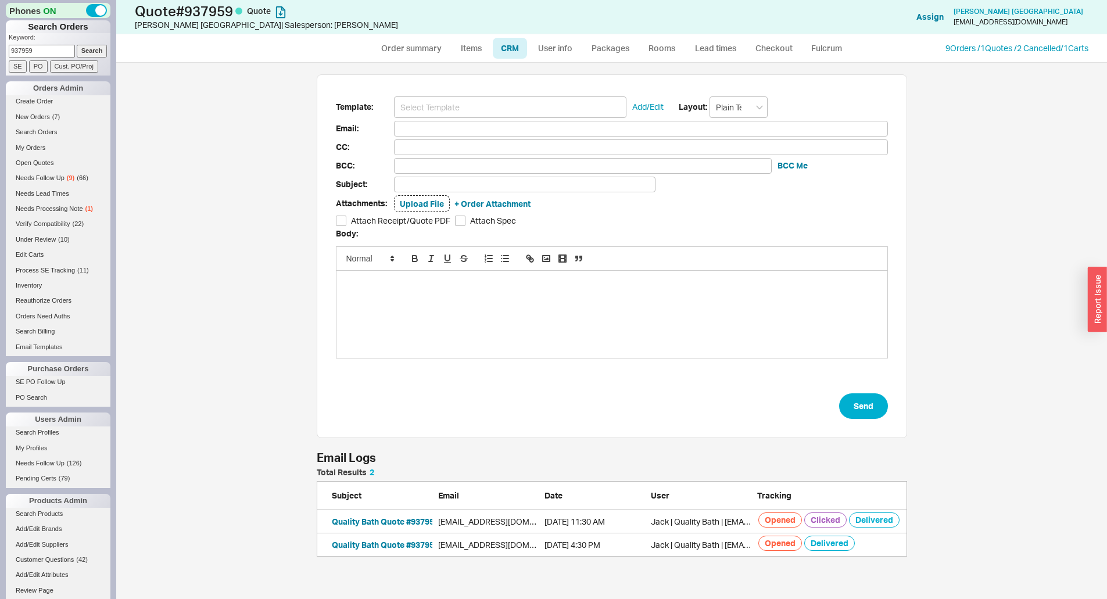
scroll to position [528, 982]
click at [499, 105] on input at bounding box center [510, 107] width 232 height 22
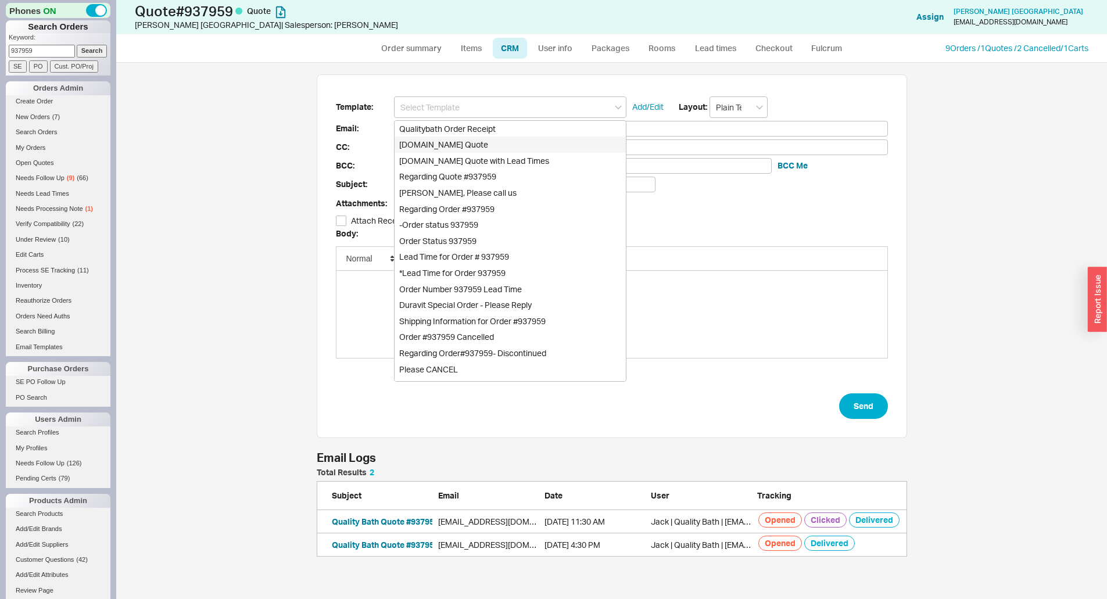
click at [470, 141] on div "[DOMAIN_NAME] Quote" at bounding box center [510, 145] width 231 height 16
type input "Receipt"
type input "michelewales@yahoo.com"
type input "Quality Bath Quote #937959"
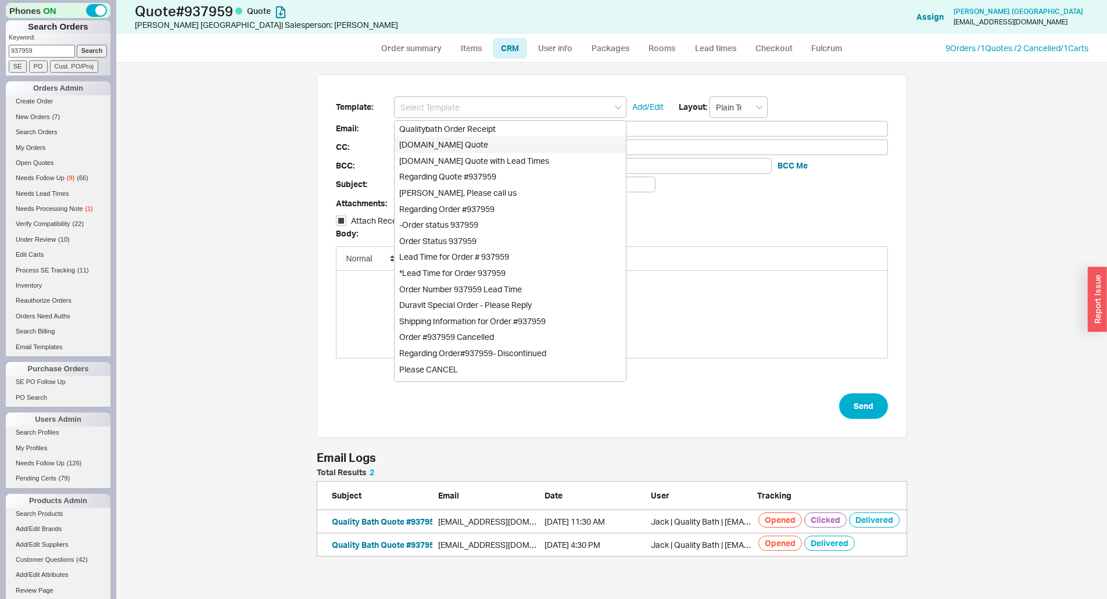
checkbox input "true"
type input "[DOMAIN_NAME] Quote"
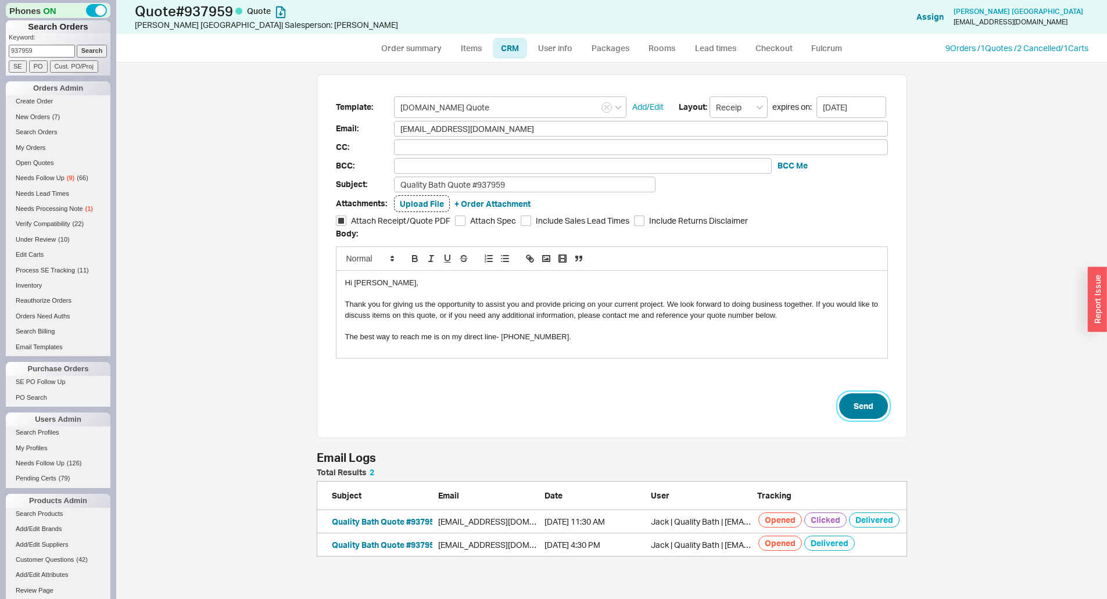
click at [866, 400] on button "Send" at bounding box center [863, 406] width 49 height 26
select select "*"
select select "LOW"
select select "3"
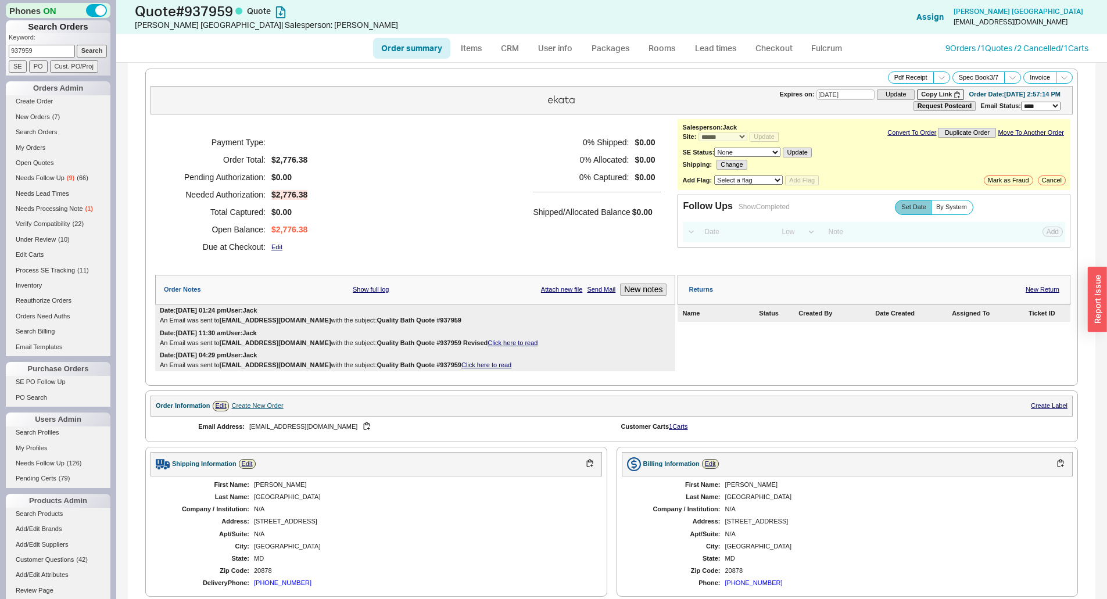
click at [542, 163] on h5 "0 % Allocated:" at bounding box center [581, 159] width 96 height 17
click at [917, 98] on button "Copy Link" at bounding box center [940, 94] width 47 height 10
click at [504, 179] on div "Payment Type: Order Total: $2,776.38 Pending Authorization: $0.00 Needed Author…" at bounding box center [415, 194] width 520 height 151
drag, startPoint x: 493, startPoint y: 213, endPoint x: 478, endPoint y: 217, distance: 15.8
click at [493, 213] on div "Payment Type: Order Total: $2,776.38 Pending Authorization: $0.00 Needed Author…" at bounding box center [415, 194] width 520 height 151
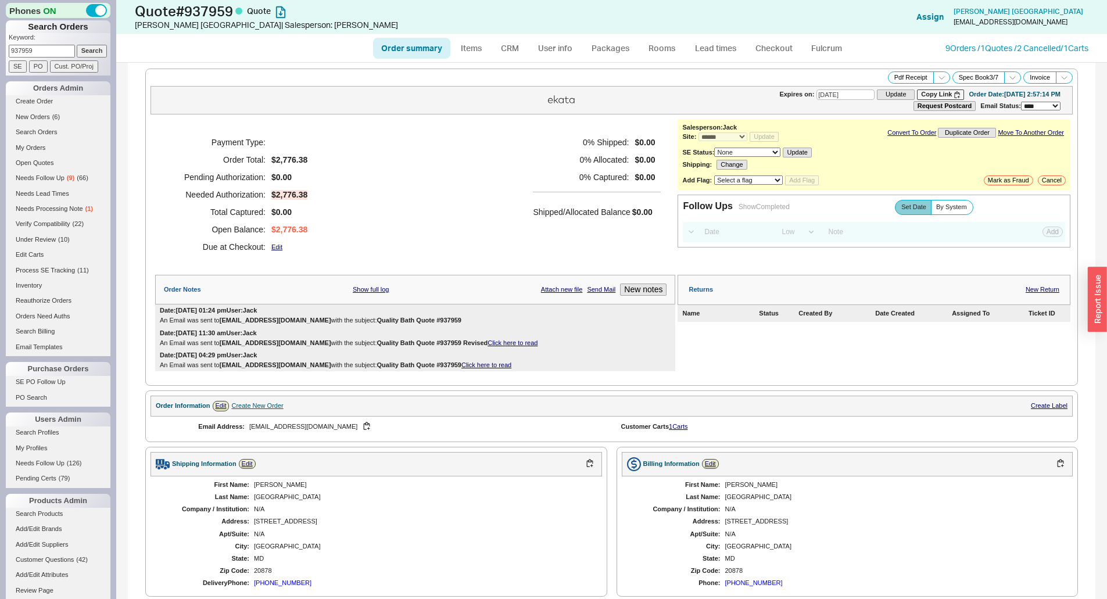
click at [45, 51] on input "937959" at bounding box center [42, 51] width 66 height 12
paste input "24233"
type input "924233"
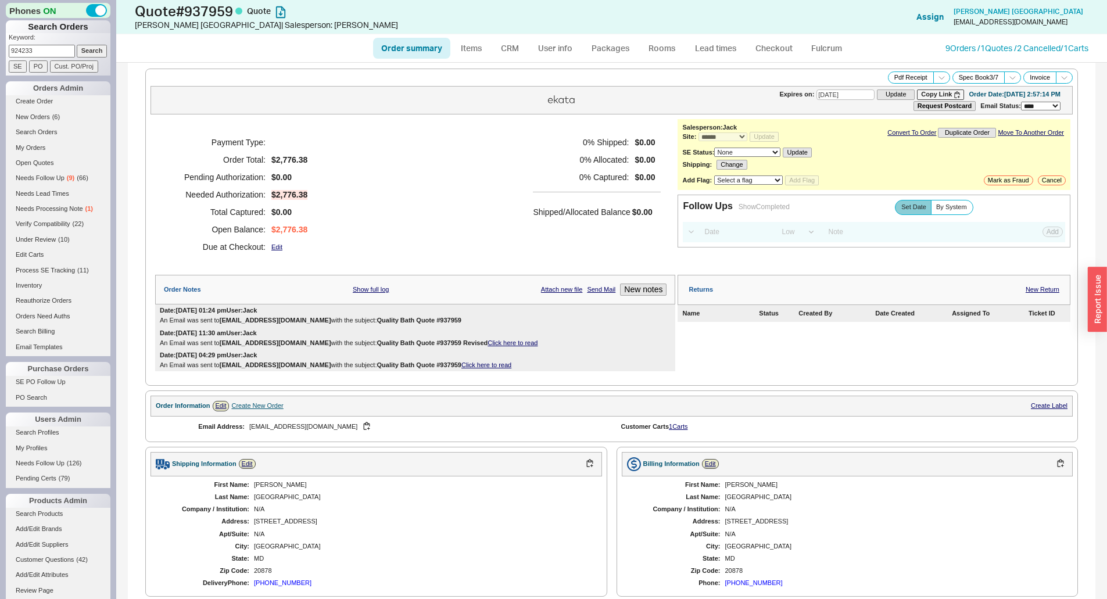
click at [77, 51] on input "Search" at bounding box center [92, 51] width 31 height 12
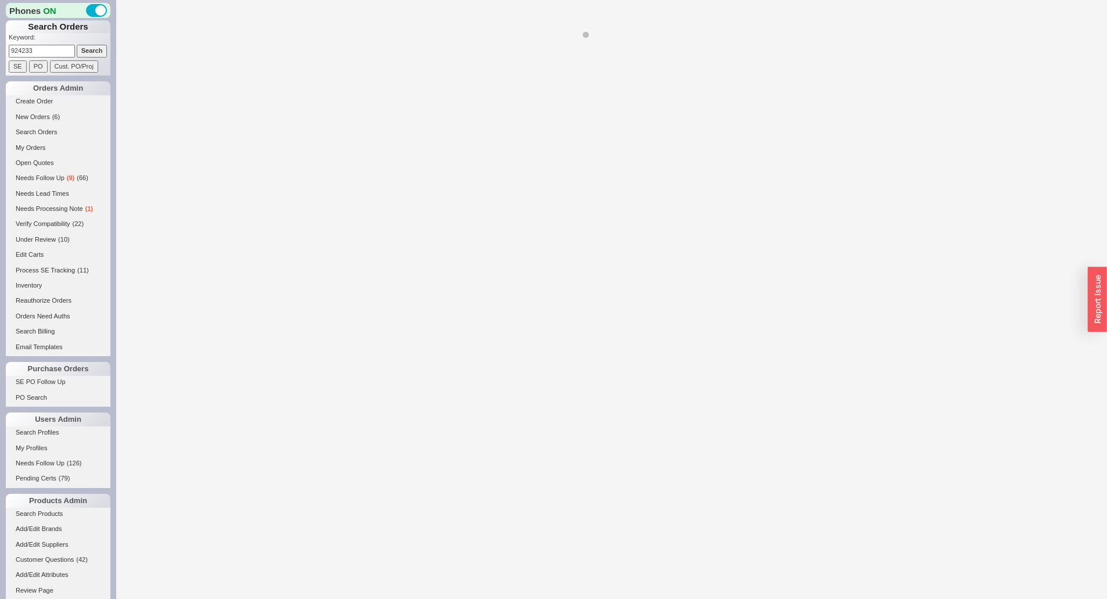
select select "*"
select select "LOW"
select select "3"
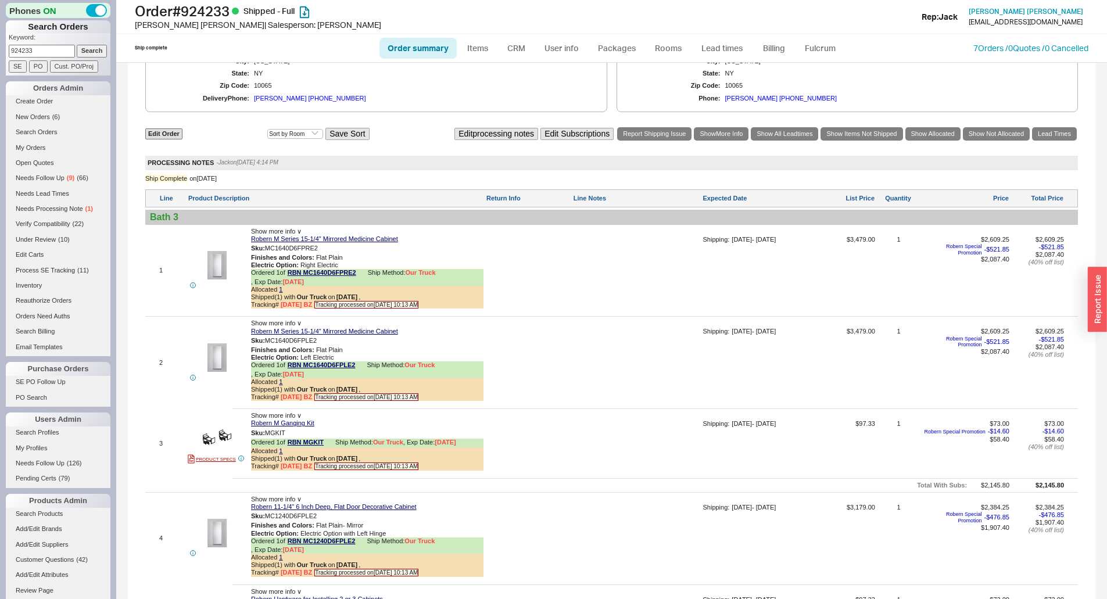
scroll to position [697, 0]
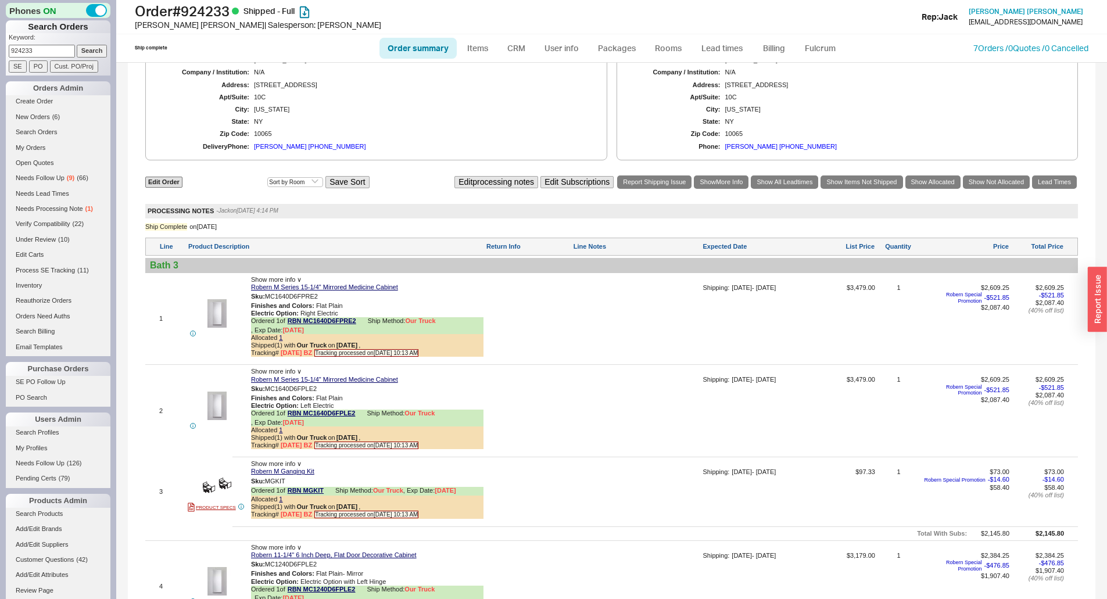
click at [303, 145] on div "Anna 347-515-4512" at bounding box center [310, 147] width 112 height 8
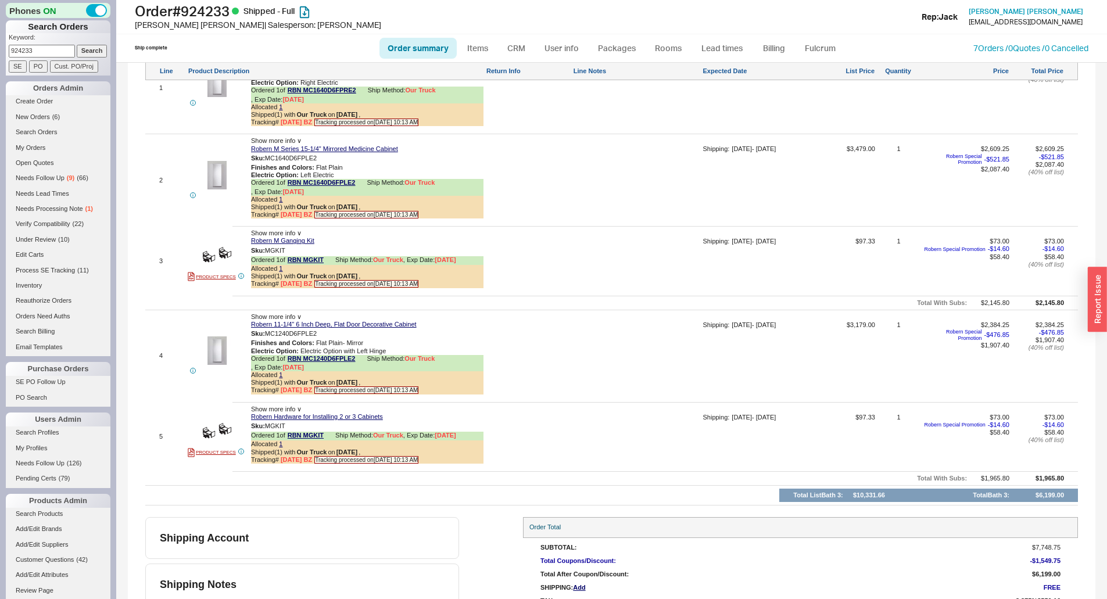
scroll to position [908, 0]
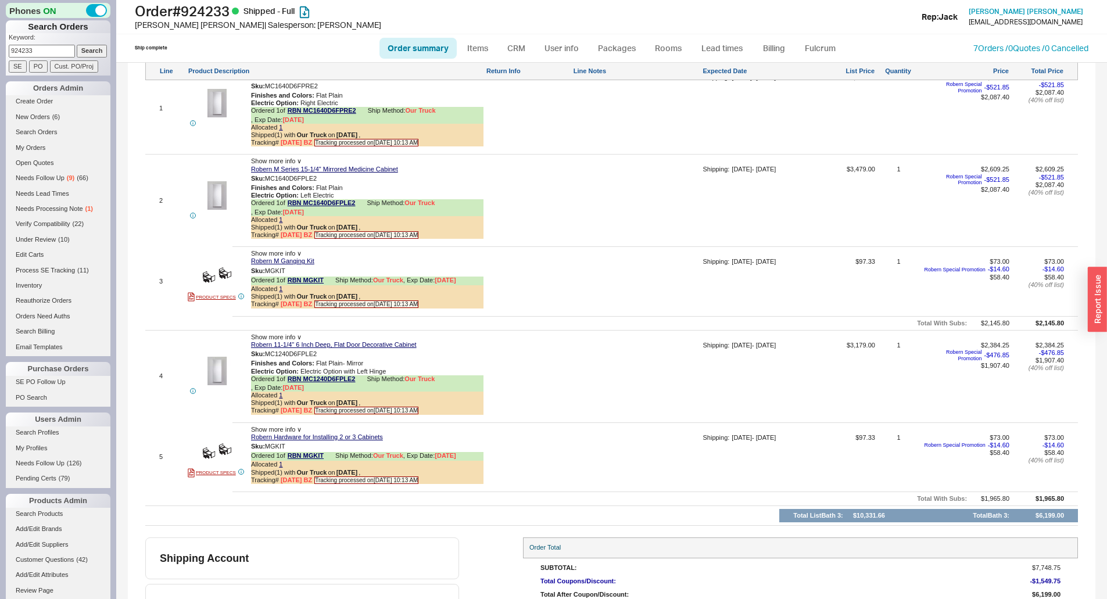
click at [628, 298] on div at bounding box center [636, 285] width 127 height 55
click at [558, 378] on div at bounding box center [528, 381] width 85 height 78
click at [476, 39] on link "Items" at bounding box center [478, 48] width 38 height 21
select select "3"
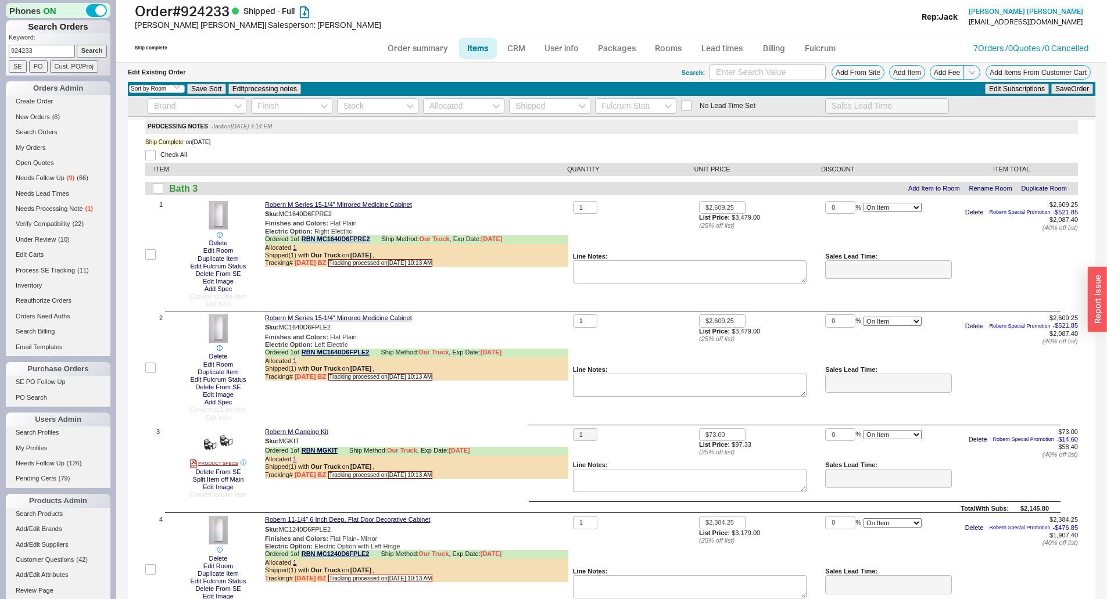
click at [154, 149] on div "PROCESSING NOTES - Jack on 07/29/2025 4:14 PM Ship Complete on 7/29/25 Check Al…" at bounding box center [612, 531] width 968 height 823
click at [157, 153] on label "Check All" at bounding box center [166, 155] width 42 height 10
click at [156, 153] on input "Check All" at bounding box center [150, 155] width 10 height 10
checkbox input "true"
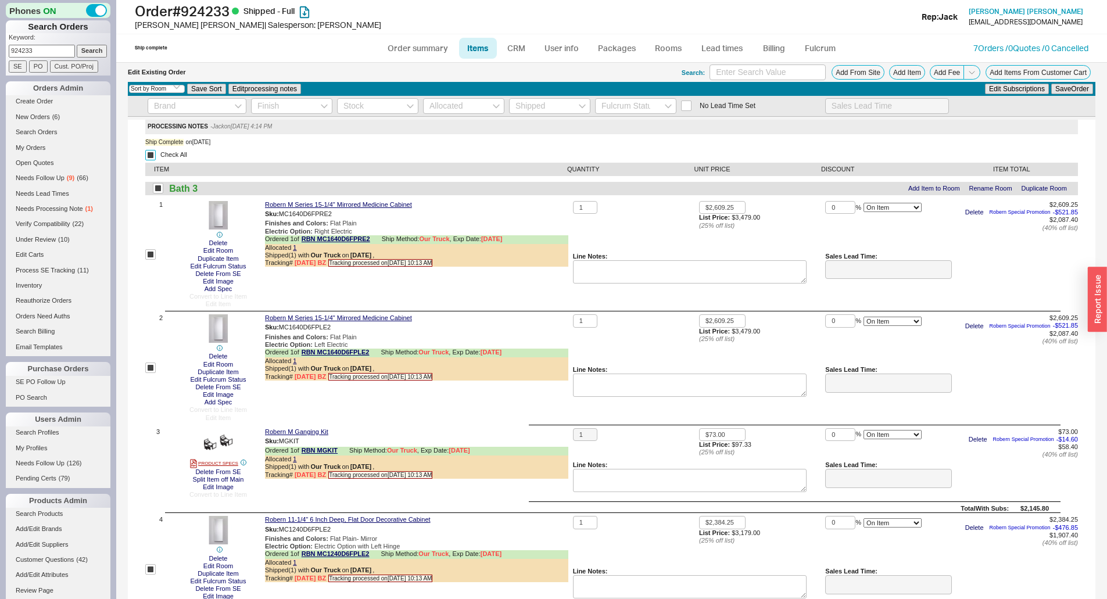
checkbox input "true"
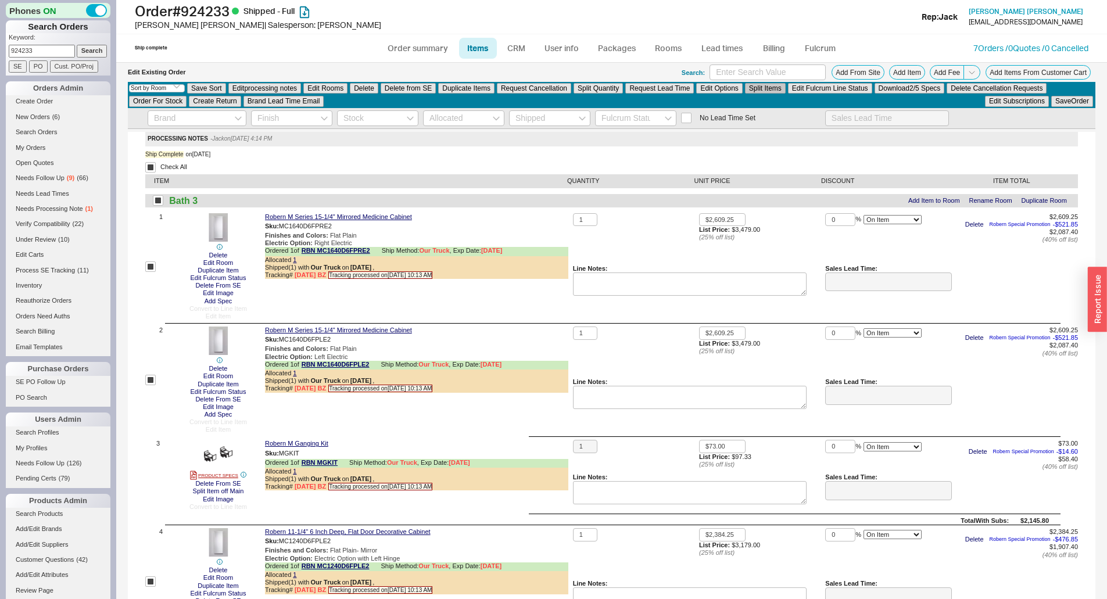
click at [755, 88] on button "Split Items" at bounding box center [765, 88] width 41 height 10
checkbox input "false"
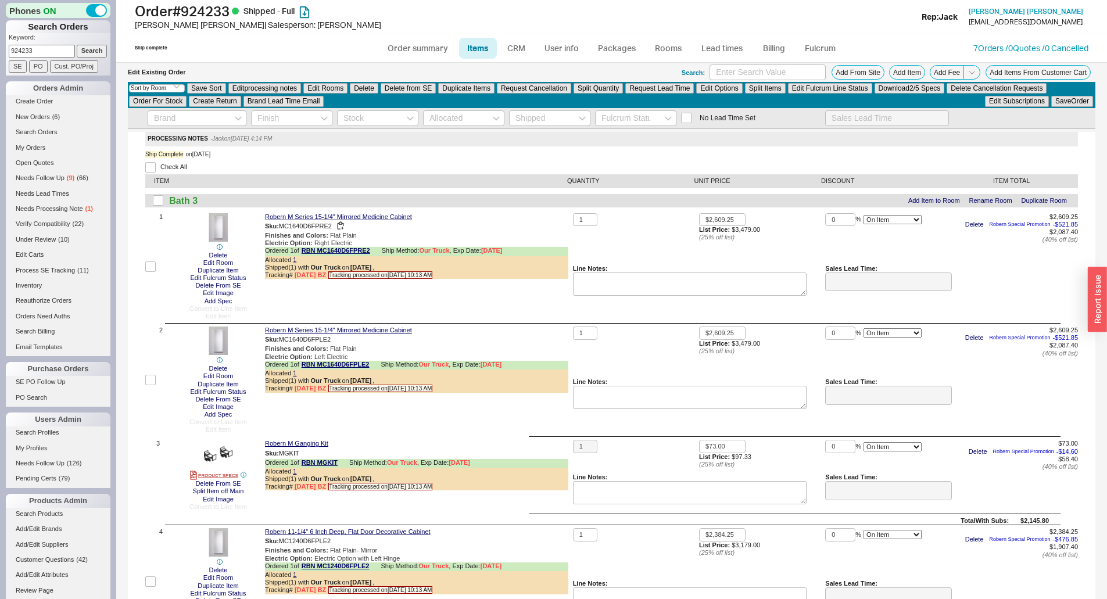
checkbox input "false"
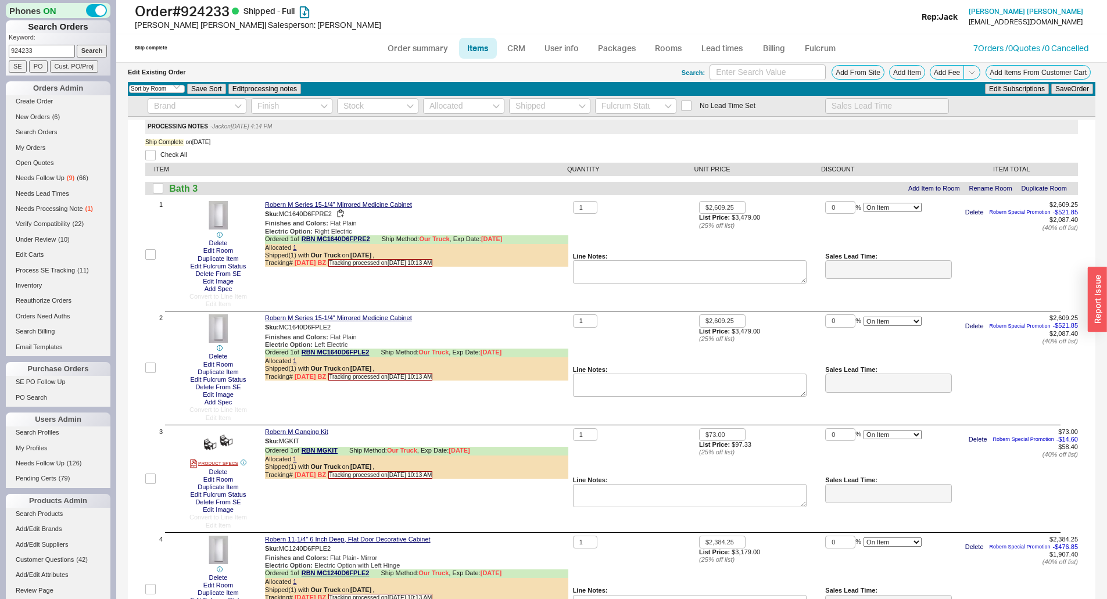
click at [554, 202] on div "Robern M Series 15-1/4" Mirrored Medicine Cabinet" at bounding box center [416, 205] width 303 height 8
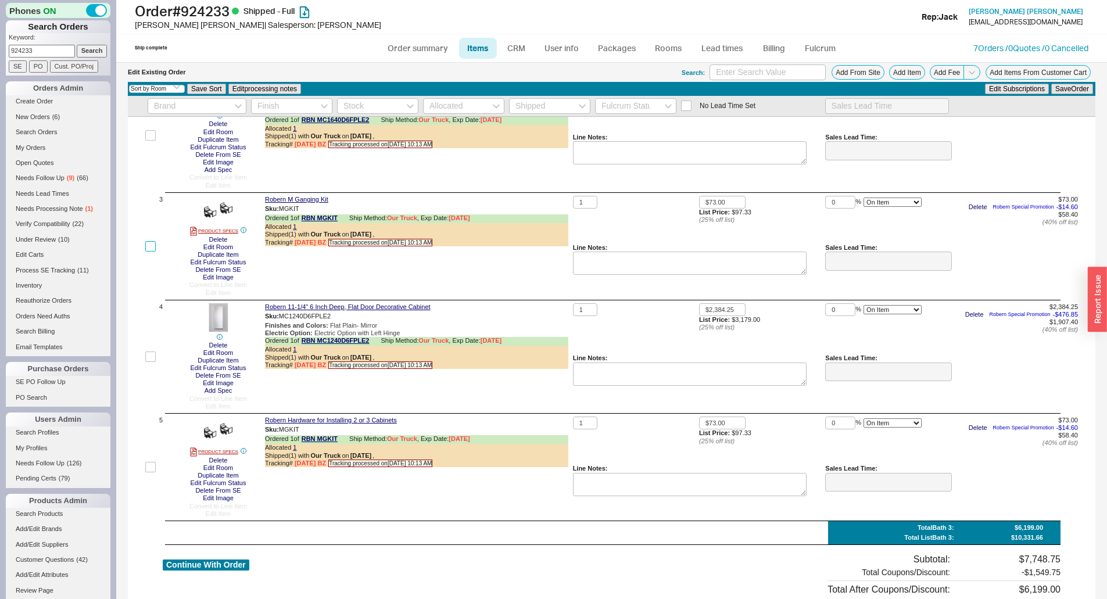
click at [153, 245] on input "checkbox" at bounding box center [150, 246] width 10 height 10
checkbox input "true"
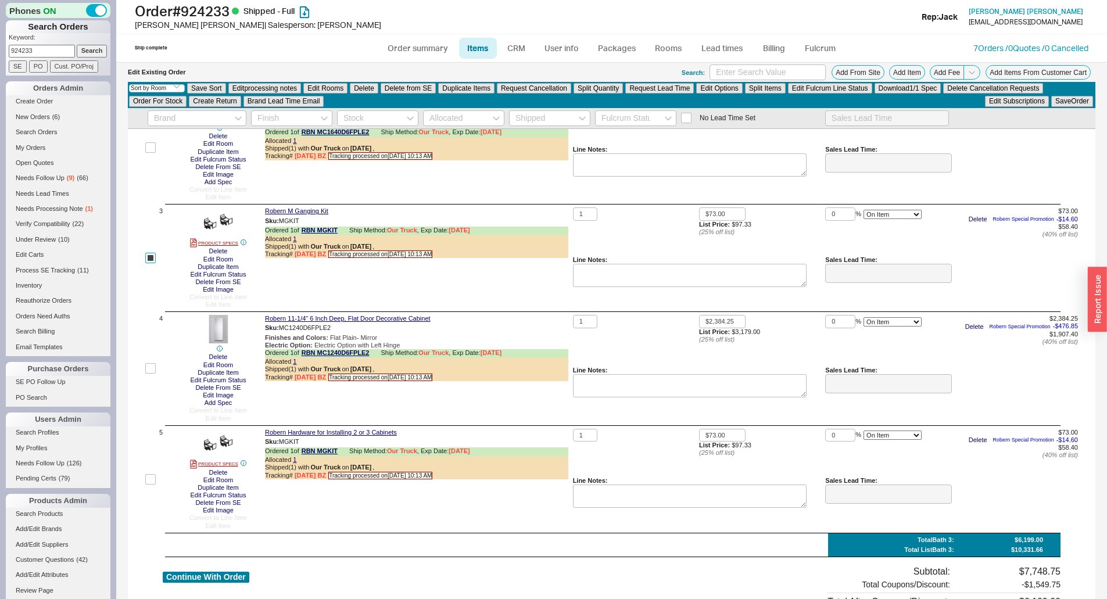
scroll to position [245, 0]
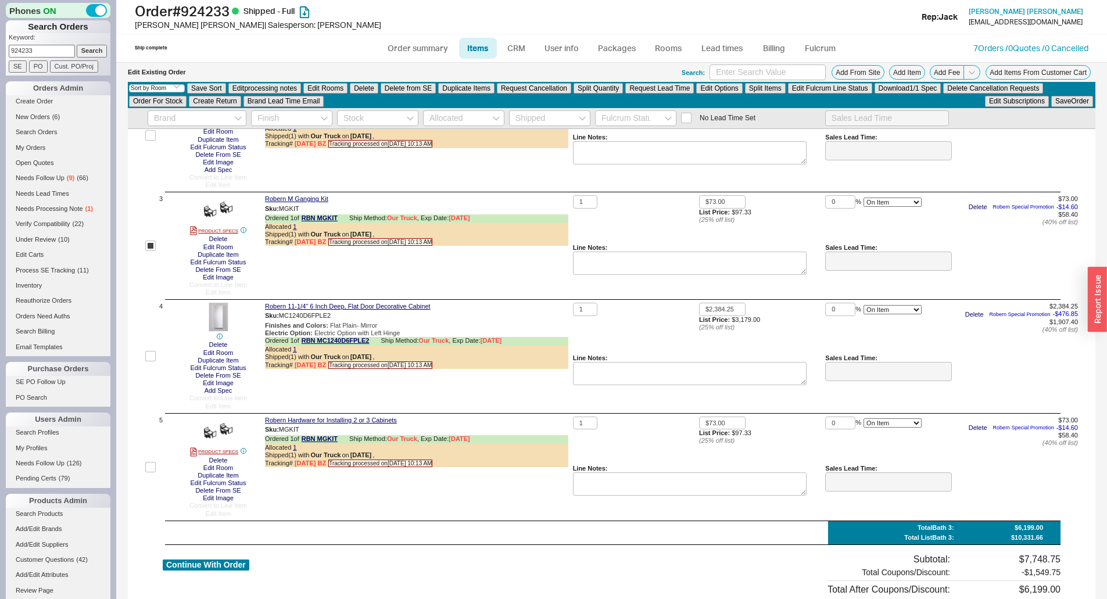
click at [146, 459] on label at bounding box center [150, 467] width 10 height 101
click at [146, 462] on input "checkbox" at bounding box center [150, 467] width 10 height 10
click at [153, 465] on input "checkbox" at bounding box center [150, 467] width 10 height 10
click at [154, 466] on input "checkbox" at bounding box center [150, 467] width 10 height 10
checkbox input "true"
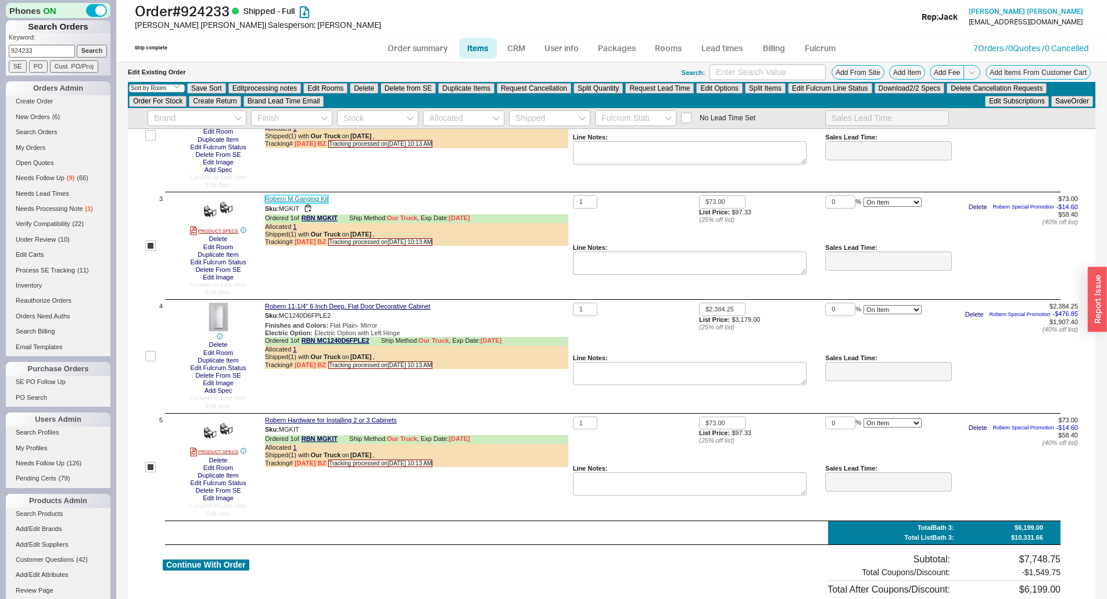
click at [292, 199] on link "Robern M Ganging Kit" at bounding box center [296, 199] width 63 height 8
click at [310, 205] on button "button" at bounding box center [308, 208] width 14 height 11
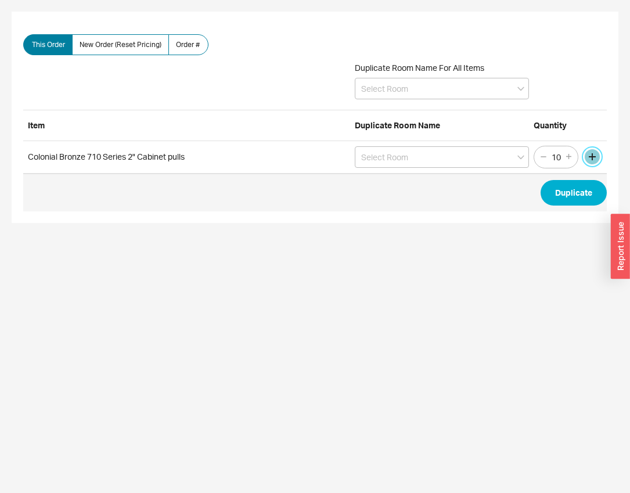
click at [594, 157] on button "button" at bounding box center [592, 156] width 15 height 15
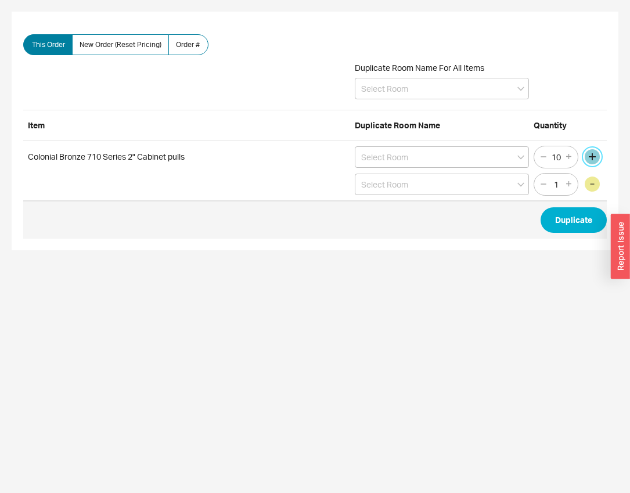
click at [594, 159] on button "button" at bounding box center [592, 156] width 15 height 15
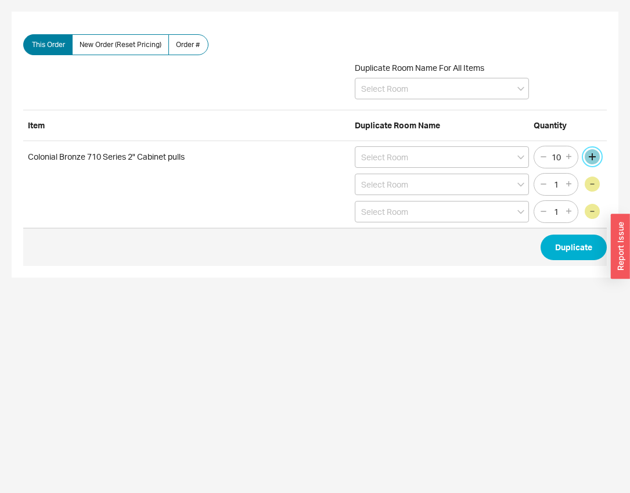
click at [594, 159] on button "button" at bounding box center [592, 156] width 15 height 15
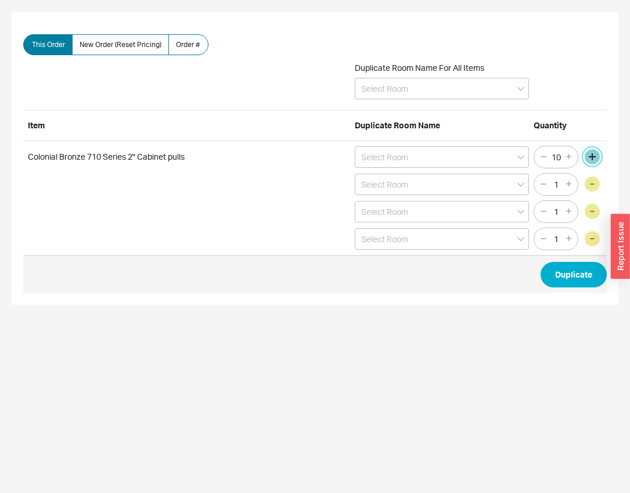
click at [594, 159] on button "button" at bounding box center [592, 156] width 15 height 15
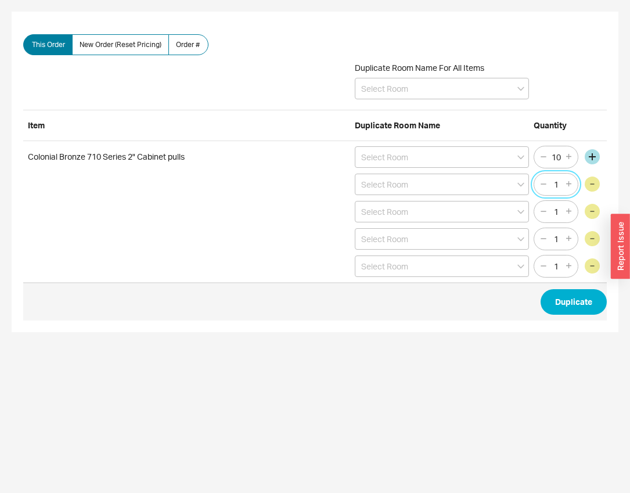
click at [558, 184] on input "1" at bounding box center [557, 184] width 16 height 15
click at [562, 156] on input "10" at bounding box center [557, 157] width 16 height 15
type input "17"
click at [561, 185] on input "1" at bounding box center [557, 184] width 16 height 15
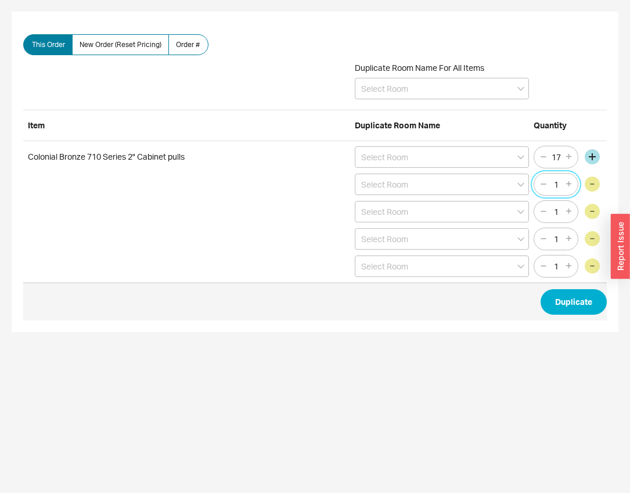
click at [561, 185] on input "1" at bounding box center [557, 184] width 16 height 15
type input "9"
click at [557, 217] on input "1" at bounding box center [557, 212] width 16 height 15
type input "12"
click at [560, 242] on input "1" at bounding box center [557, 239] width 16 height 15
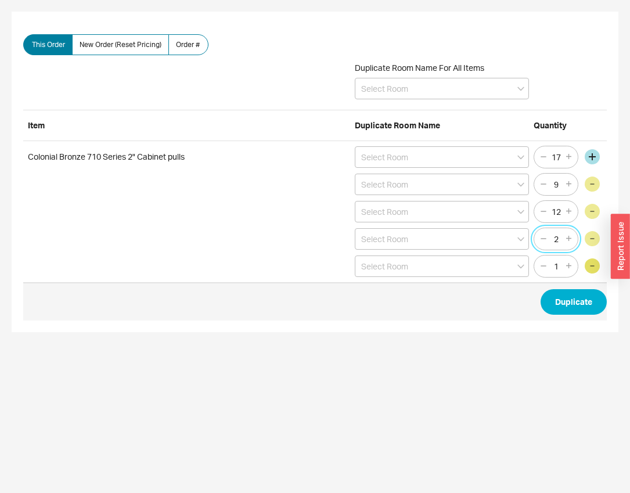
type input "2"
click at [598, 265] on button "button" at bounding box center [592, 266] width 15 height 15
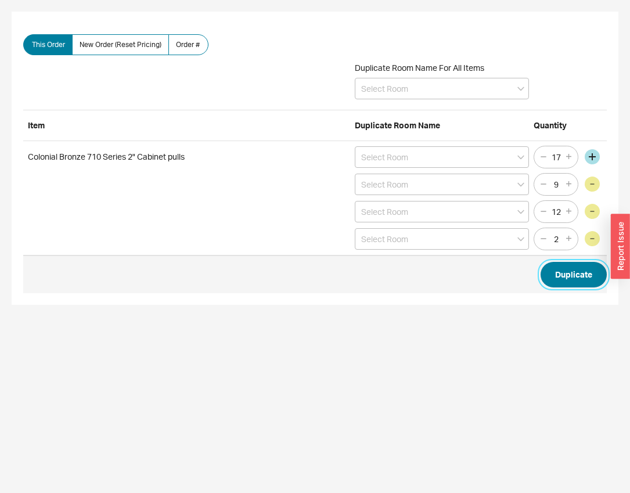
click at [590, 274] on button "Duplicate" at bounding box center [574, 275] width 66 height 26
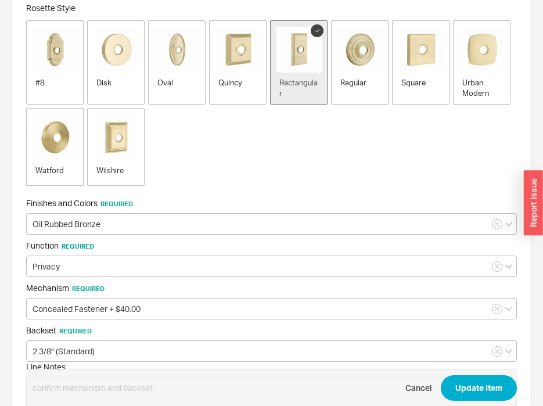
scroll to position [51, 0]
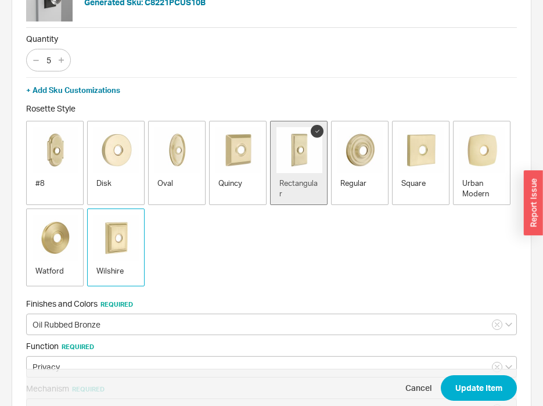
click at [127, 248] on img "button" at bounding box center [117, 238] width 46 height 46
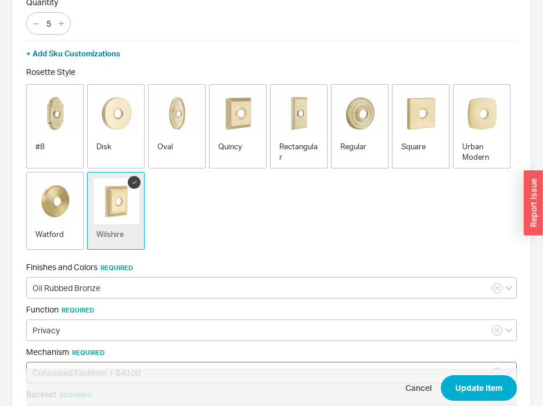
scroll to position [167, 0]
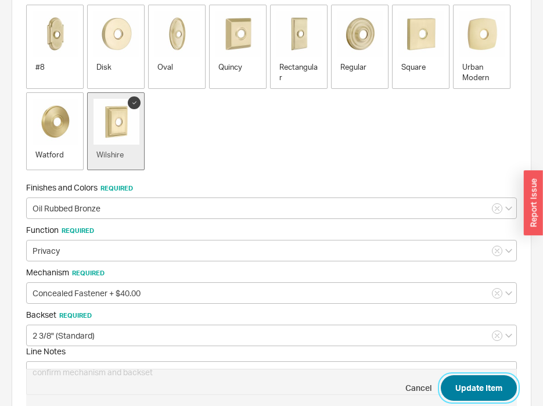
click at [477, 381] on button "Update Item" at bounding box center [479, 388] width 76 height 26
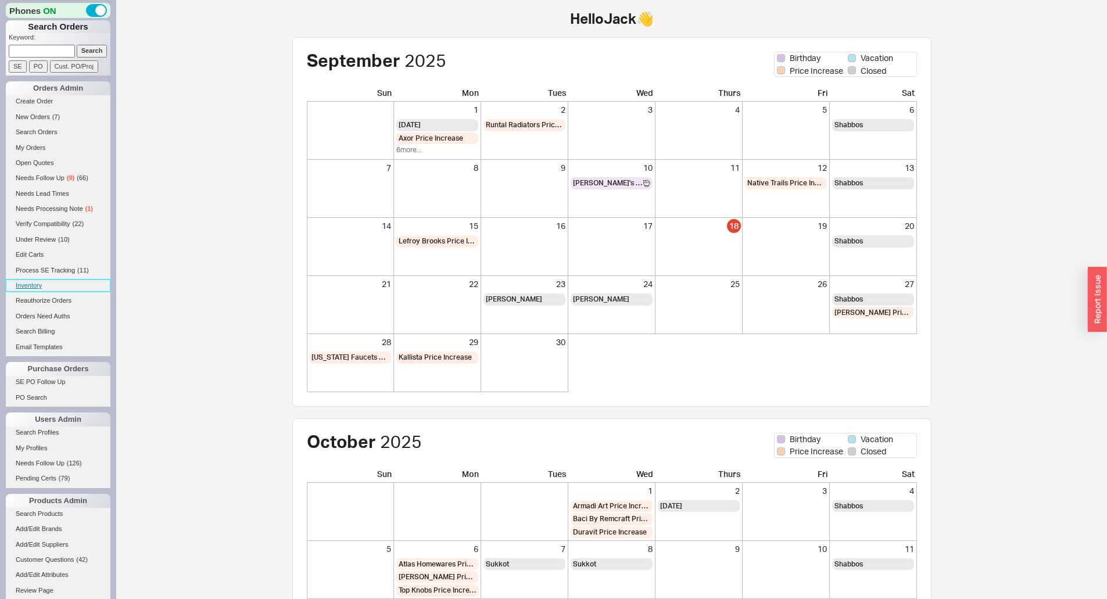
click at [22, 282] on link "Inventory" at bounding box center [58, 286] width 105 height 12
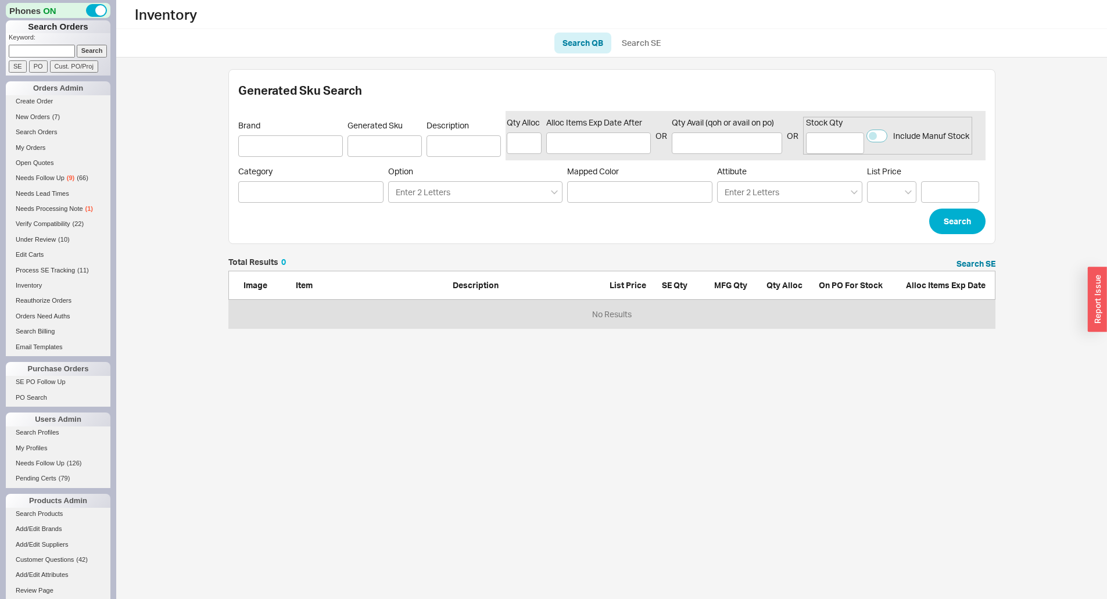
scroll to position [62, 758]
click at [620, 53] on ul "Search QB Search SE" at bounding box center [611, 43] width 991 height 28
click at [627, 47] on link "Search SE" at bounding box center [641, 43] width 55 height 21
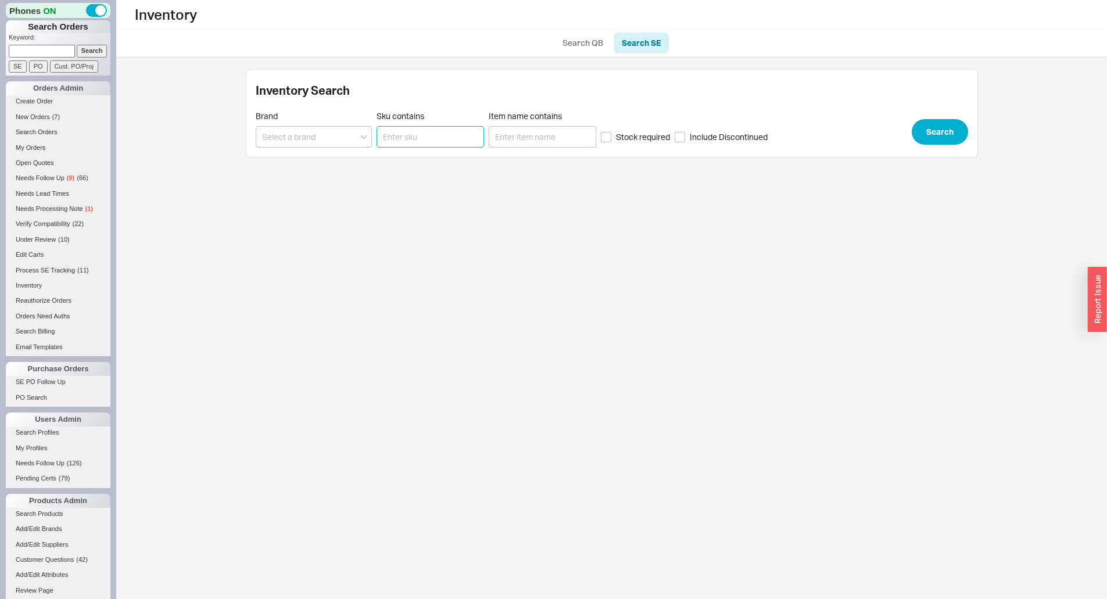
click at [431, 136] on input "Sku contains" at bounding box center [431, 137] width 108 height 22
paste input "MGKIT"
type input "MGKIT"
drag, startPoint x: 915, startPoint y: 136, endPoint x: 952, endPoint y: 126, distance: 39.2
click at [952, 126] on div "Inventory Search Brand Sku contains MGKIT Item name contains Stock required Inc…" at bounding box center [612, 113] width 732 height 88
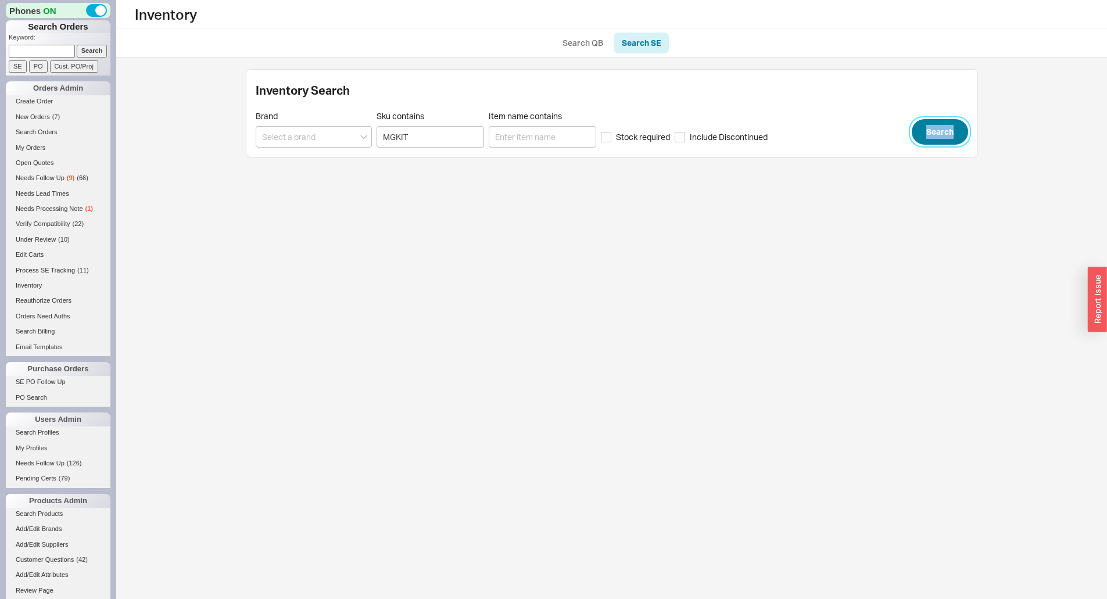
click at [952, 126] on button "Search" at bounding box center [940, 132] width 56 height 26
click at [994, 114] on div "Inventory Search QB Search SE Inventory Search Brand Sku contains MGKIT Item na…" at bounding box center [611, 100] width 991 height 201
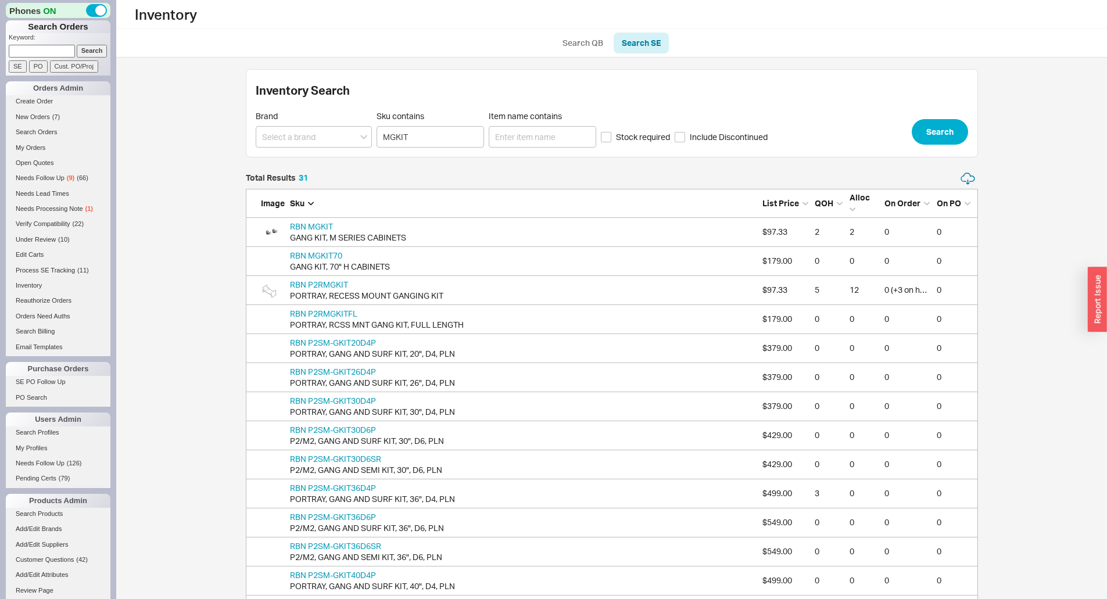
scroll to position [938, 723]
click at [41, 43] on p "Keyword:" at bounding box center [60, 39] width 102 height 12
click at [46, 48] on input at bounding box center [42, 51] width 66 height 12
paste input "924233"
type input "924233"
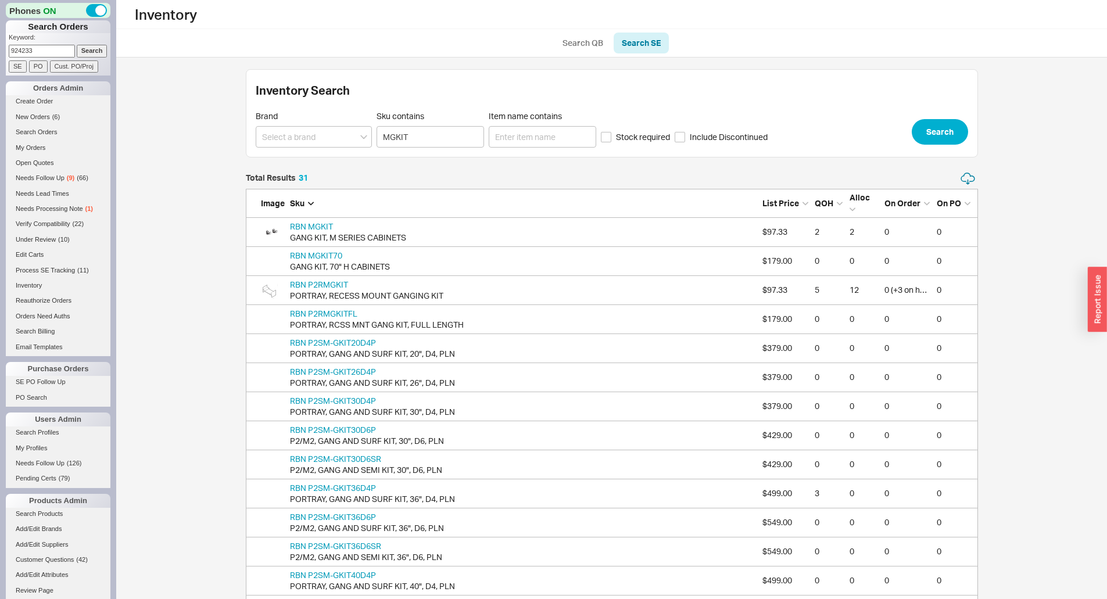
click at [77, 50] on input "Search" at bounding box center [92, 51] width 31 height 12
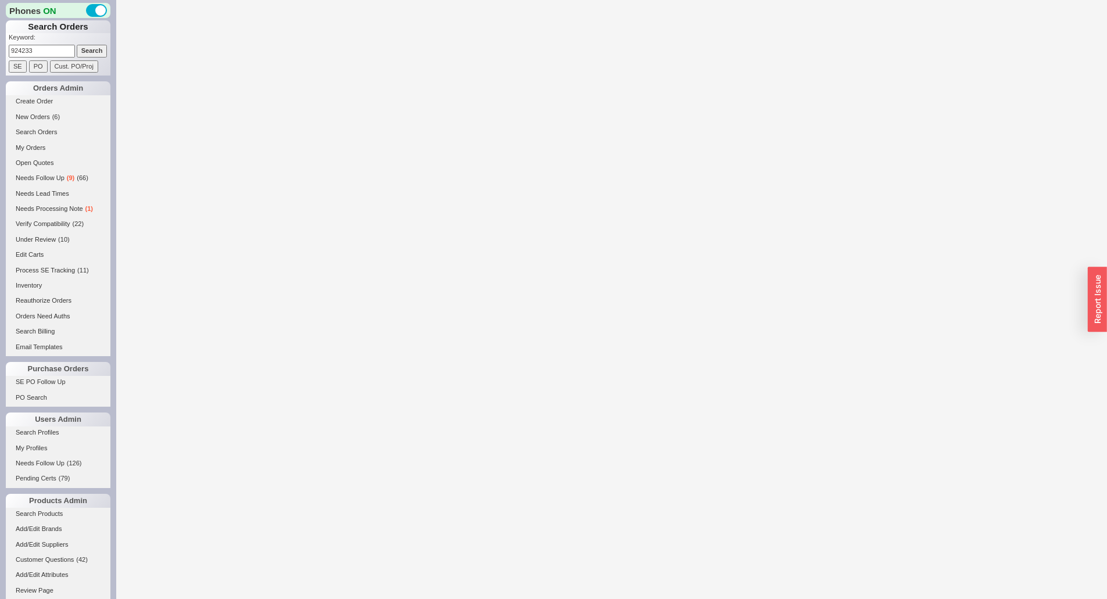
select select "LOW"
select select "3"
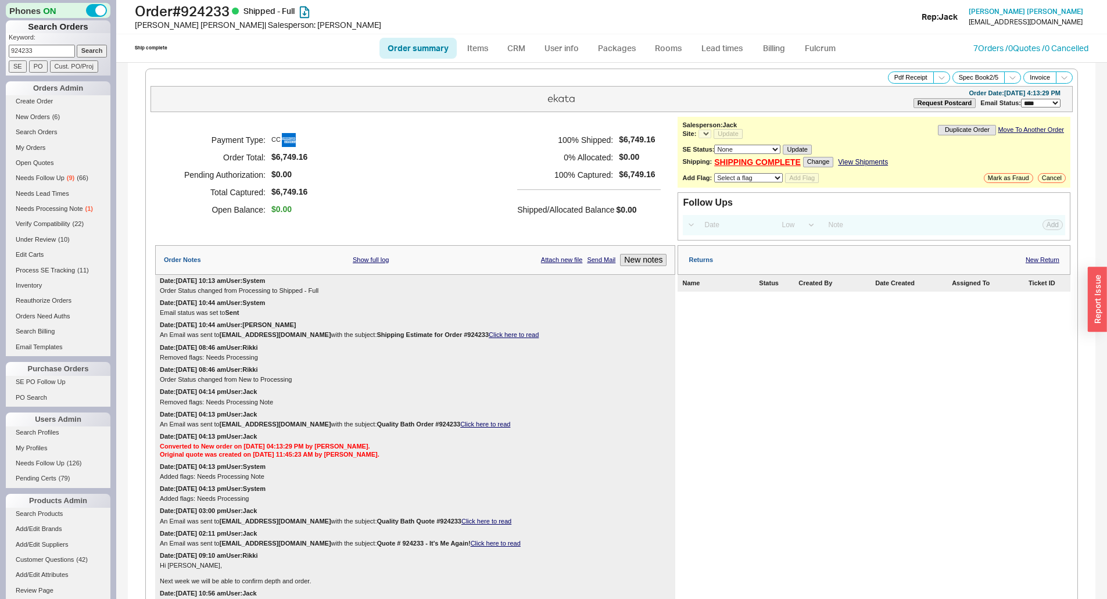
select select "*"
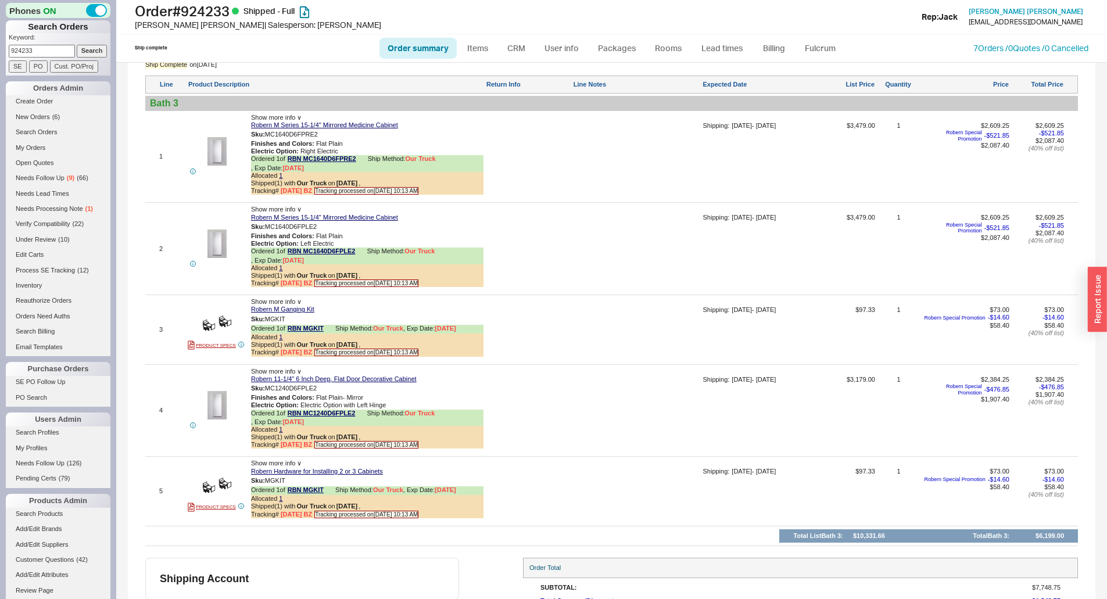
scroll to position [879, 0]
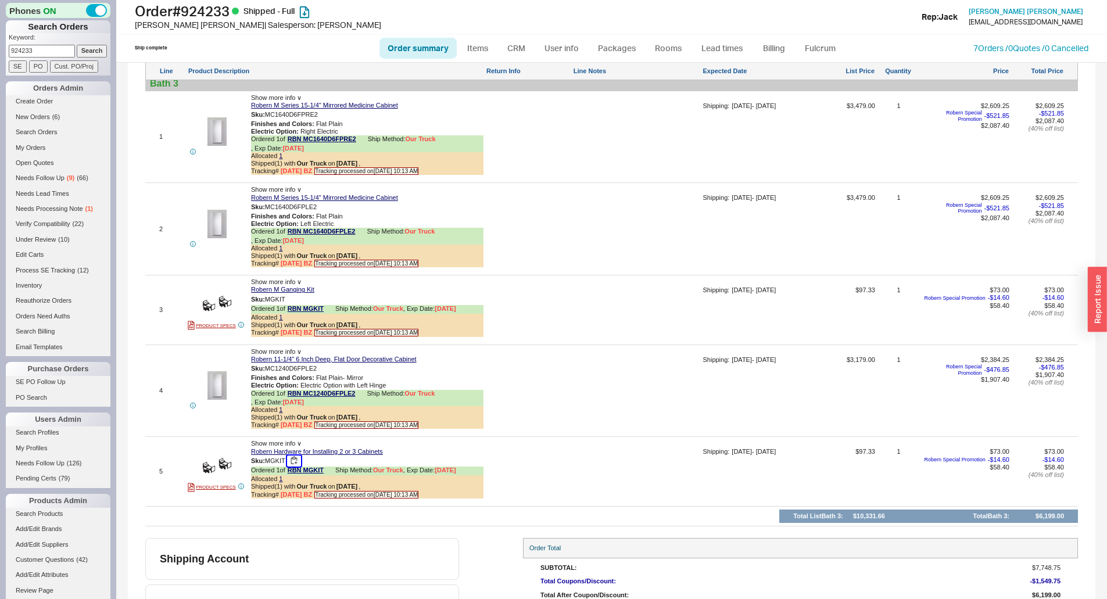
click at [296, 459] on button "button" at bounding box center [294, 461] width 14 height 11
click at [629, 378] on div at bounding box center [636, 395] width 127 height 78
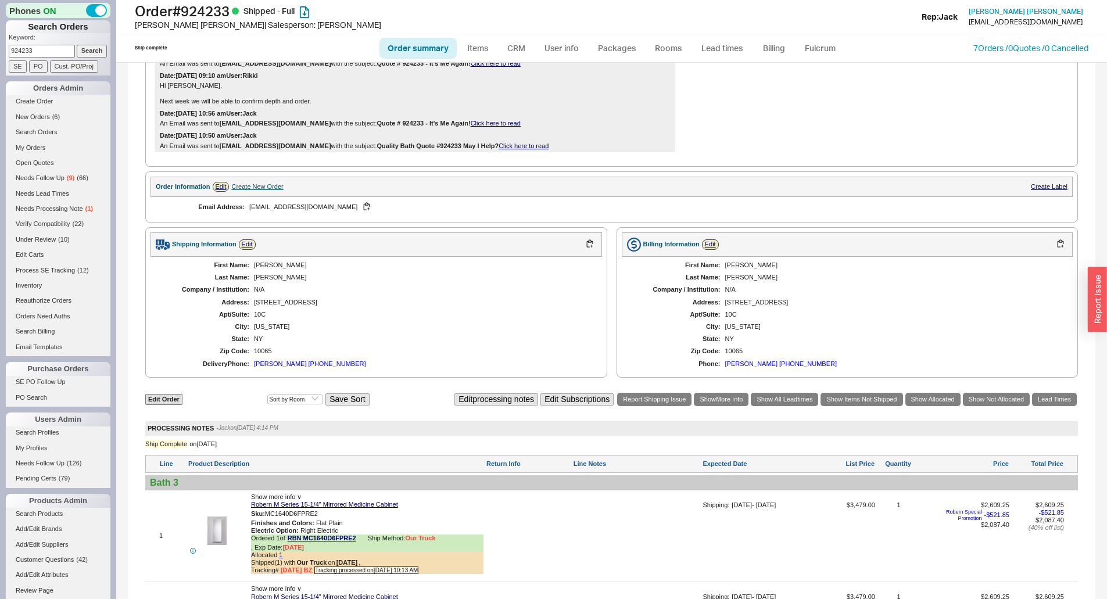
scroll to position [356, 0]
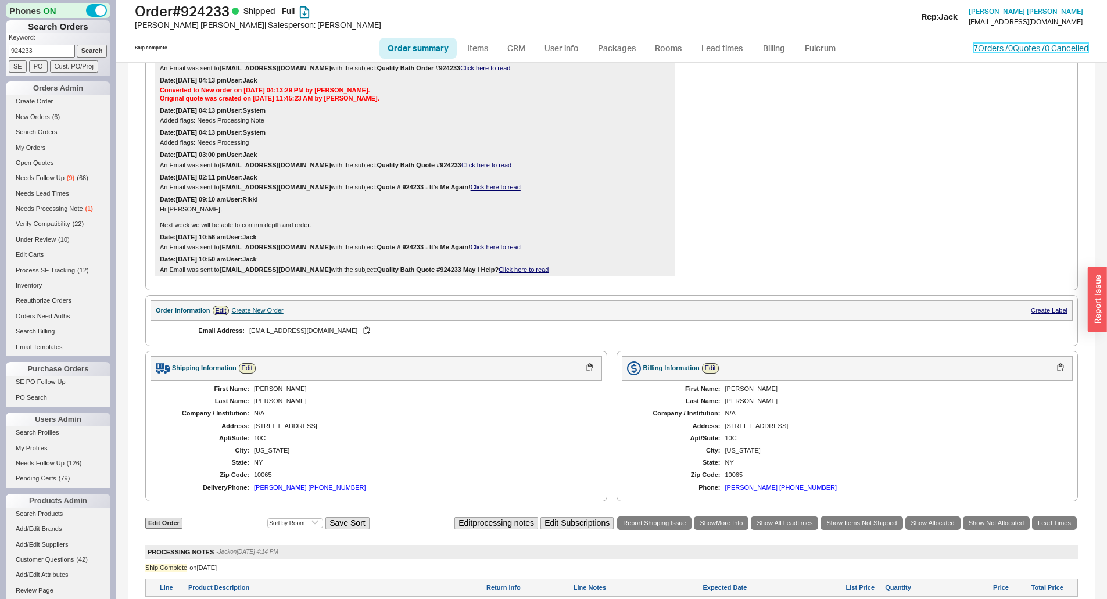
click at [987, 50] on link "7 Orders / 0 Quotes / 0 Cancelled" at bounding box center [1030, 48] width 115 height 10
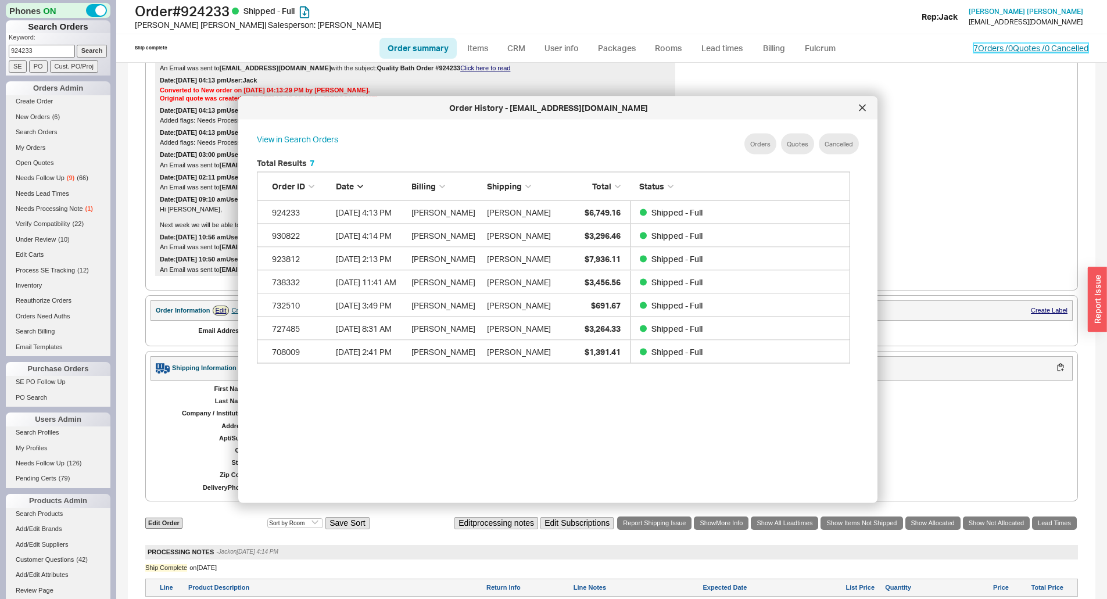
scroll to position [347, 603]
click at [859, 105] on icon at bounding box center [862, 108] width 7 height 7
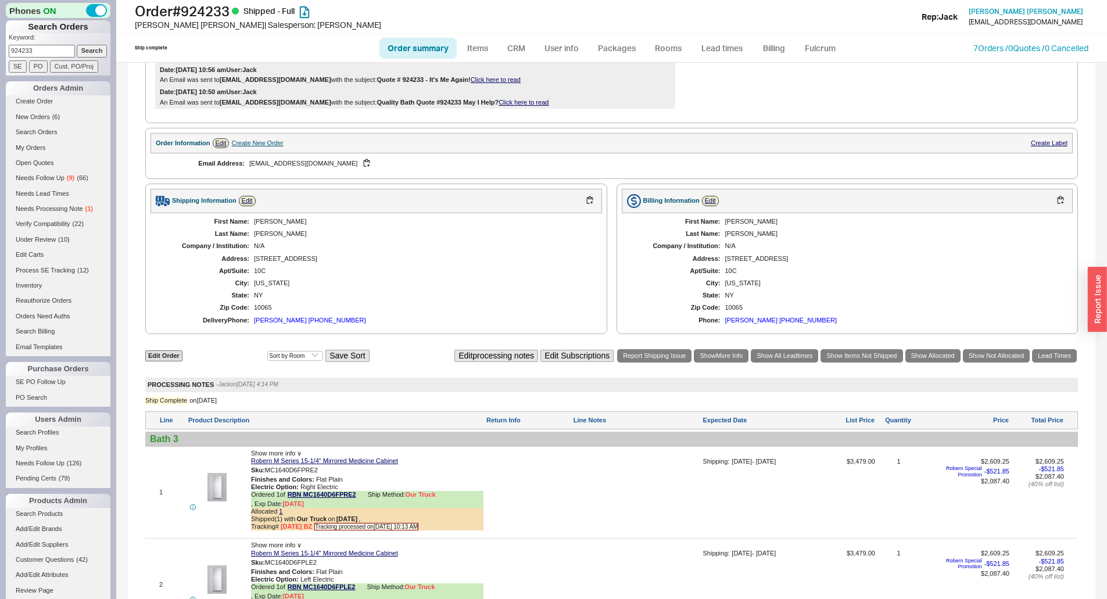
scroll to position [531, 0]
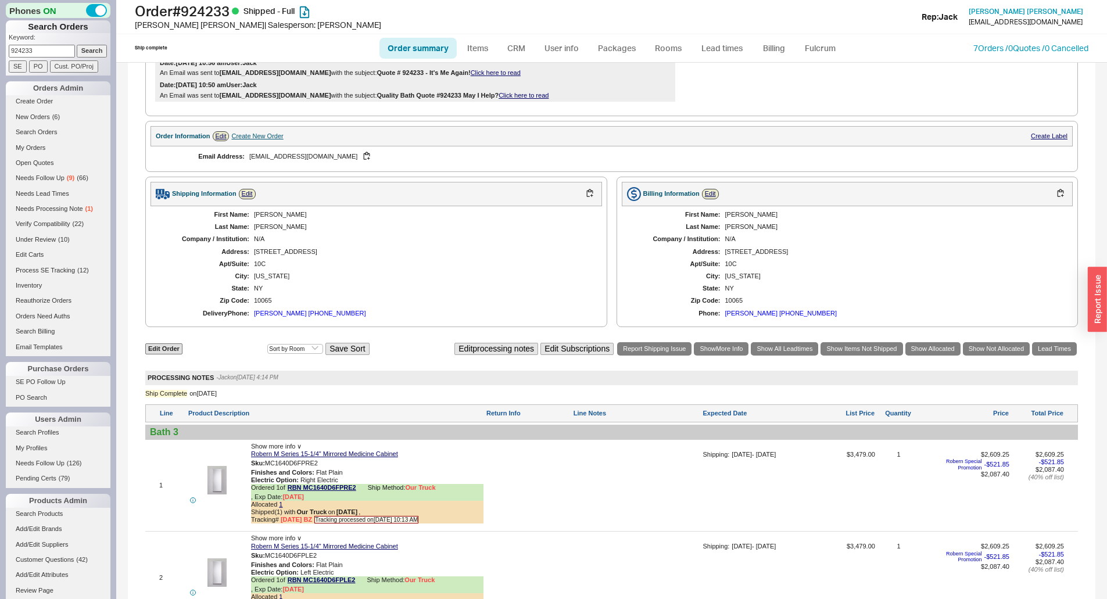
click at [179, 356] on div "Edit Order Select an option Sort by Brand Sort by Room Save Sort Edit processin…" at bounding box center [611, 349] width 933 height 16
click at [175, 351] on link "Edit Order" at bounding box center [163, 348] width 37 height 11
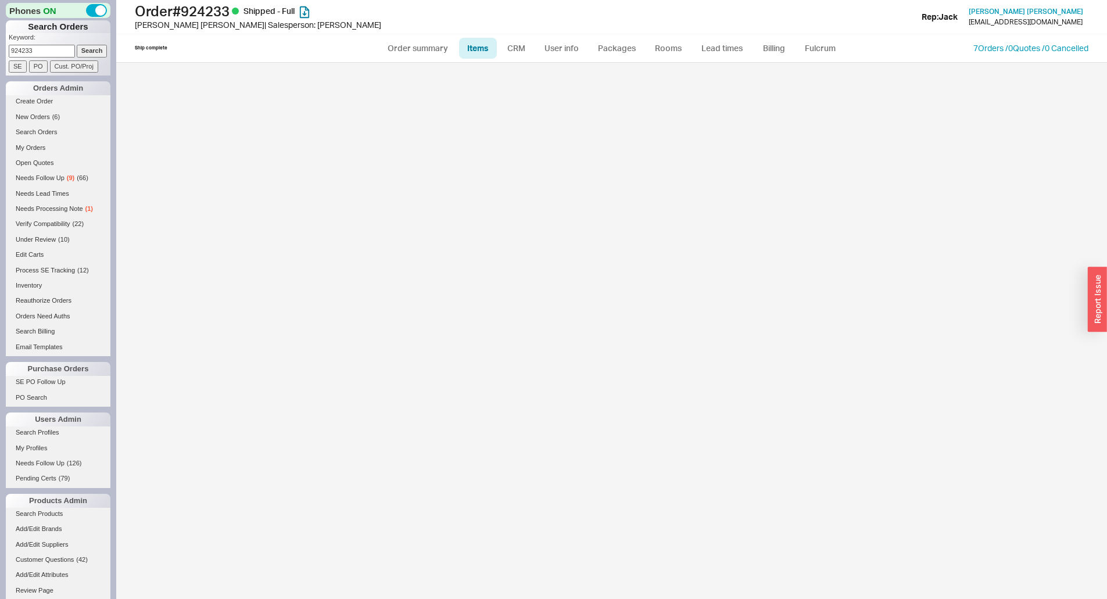
select select "3"
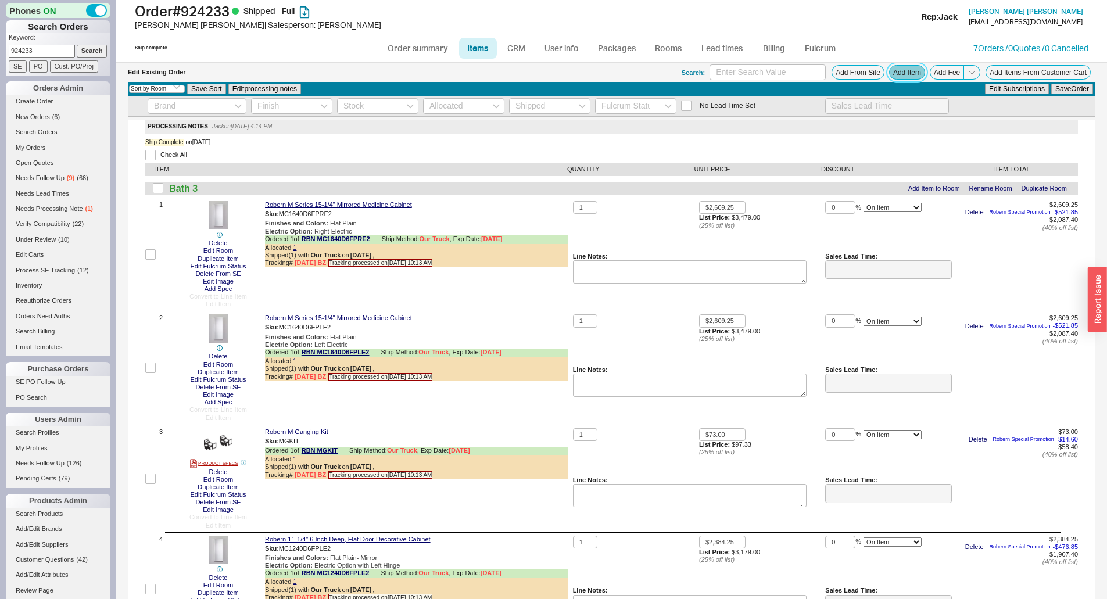
click at [905, 70] on button "Add Item" at bounding box center [907, 72] width 36 height 15
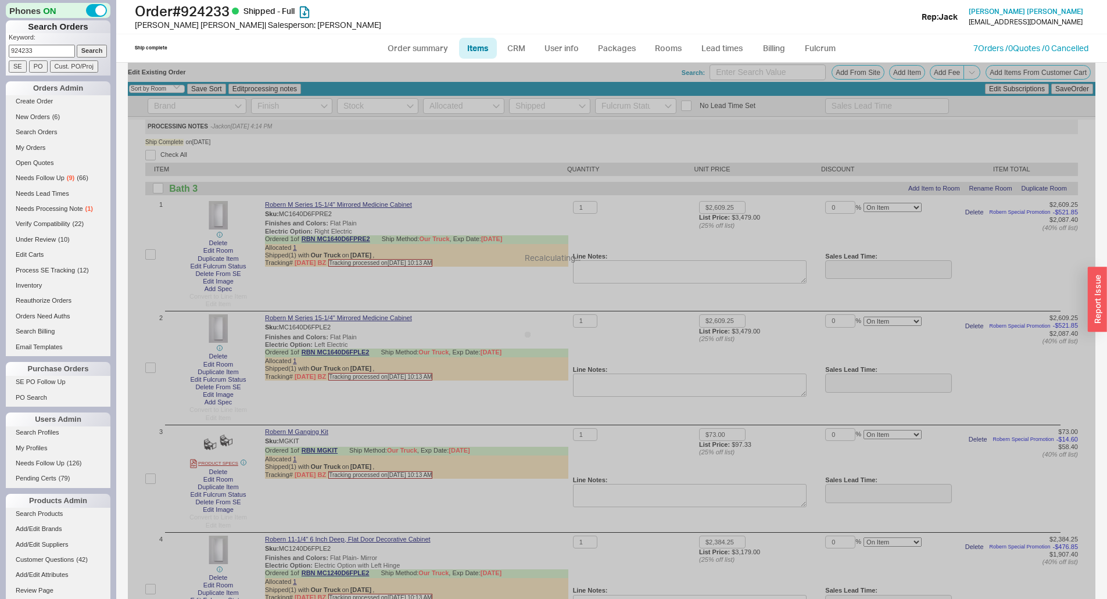
click at [618, 532] on div "Recalculating..." at bounding box center [612, 522] width 968 height 919
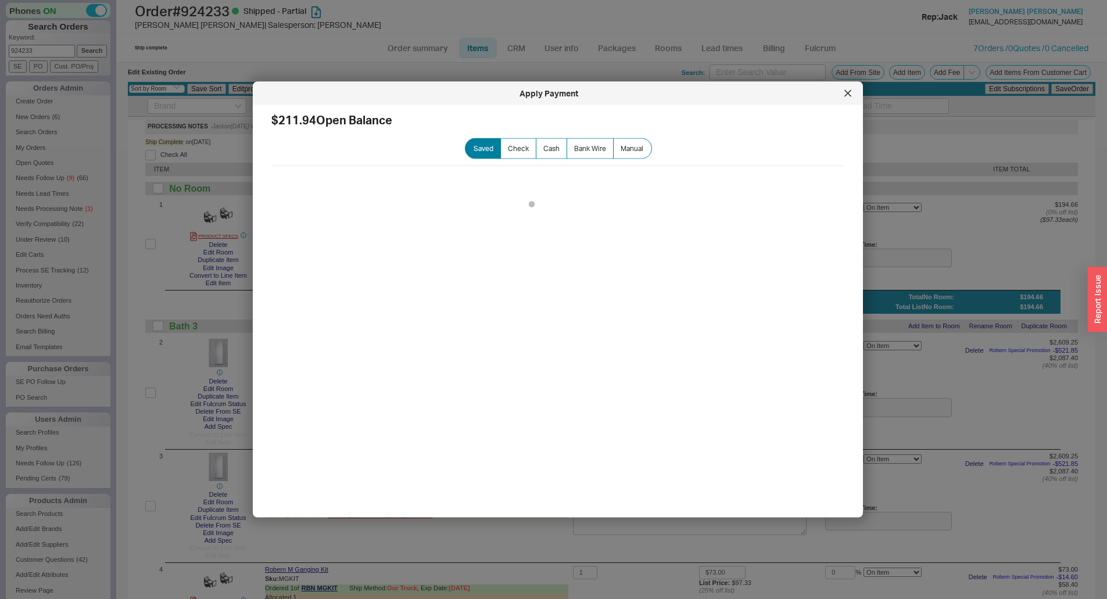
click at [407, 53] on div at bounding box center [553, 299] width 1107 height 599
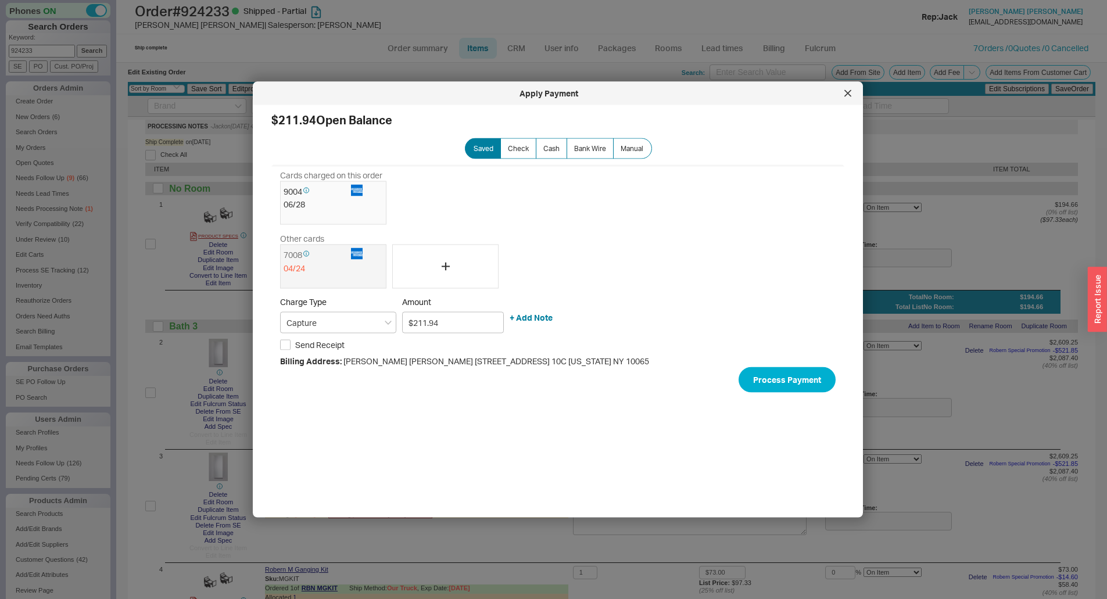
click at [850, 99] on div at bounding box center [848, 93] width 19 height 19
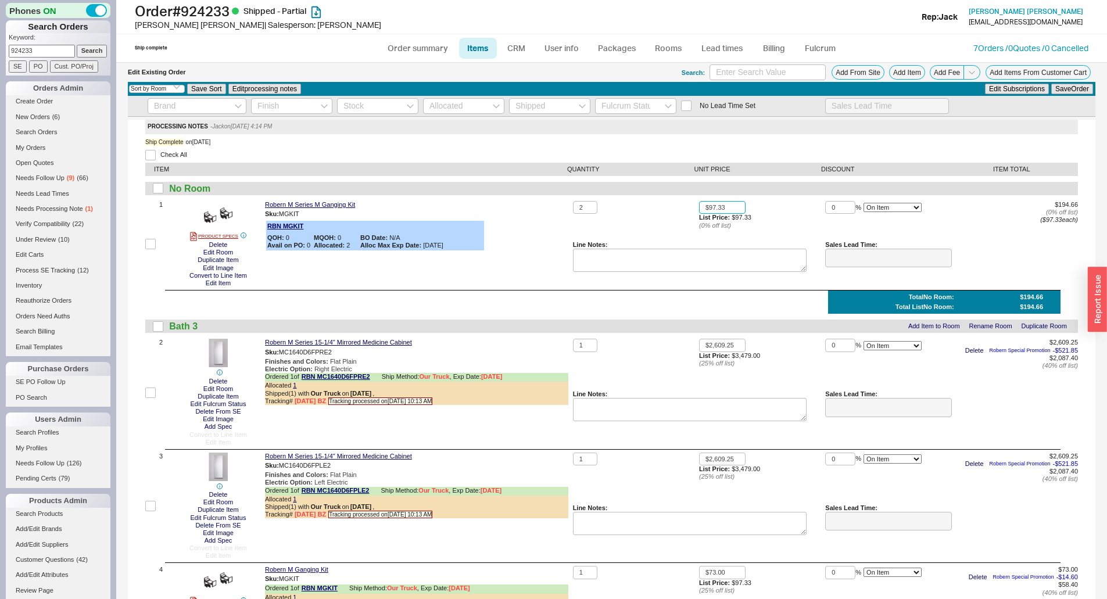
click at [723, 209] on input "$97.33" at bounding box center [722, 207] width 46 height 13
type input "$0.00"
click at [1061, 88] on button "Save Order" at bounding box center [1072, 89] width 42 height 10
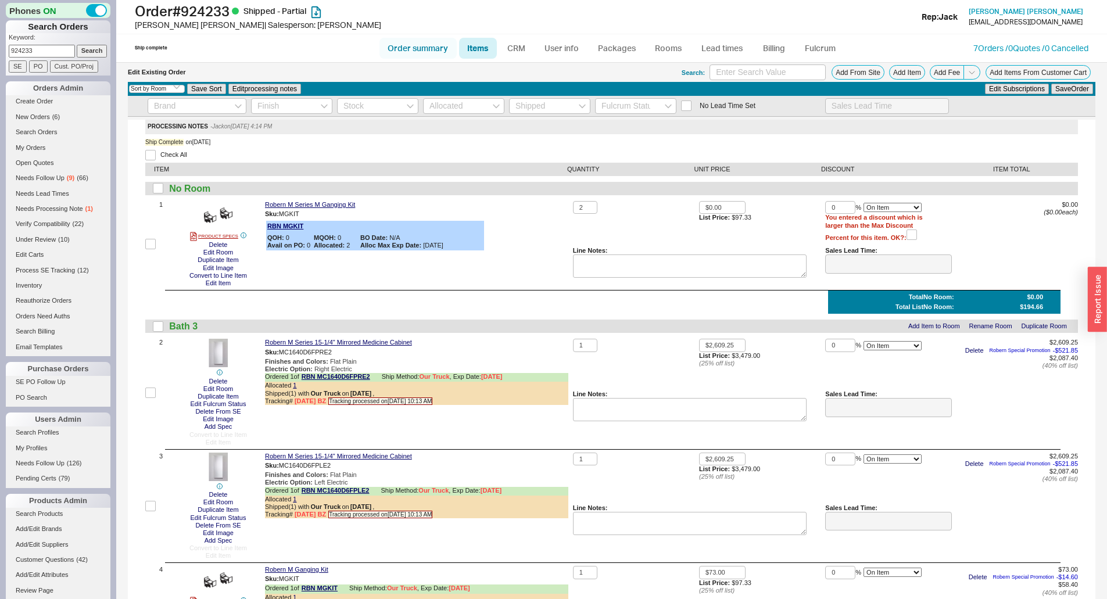
click at [425, 41] on link "Order summary" at bounding box center [417, 48] width 77 height 21
select select "*"
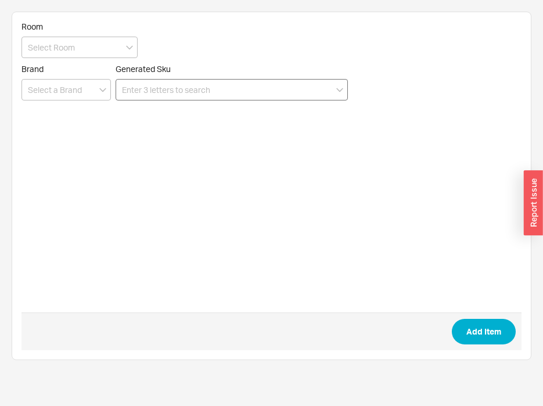
click at [185, 77] on div "Generated Sku" at bounding box center [232, 82] width 232 height 37
click at [191, 85] on input at bounding box center [232, 90] width 232 height 22
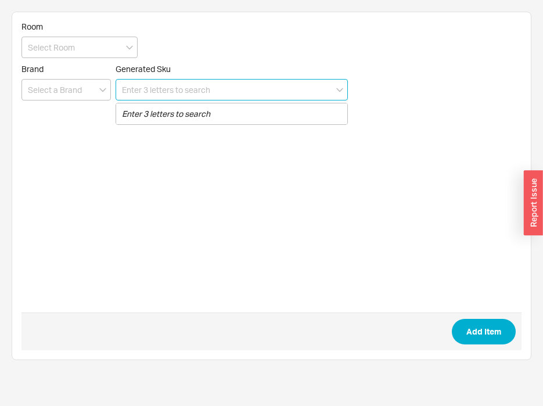
paste input "MGKIT"
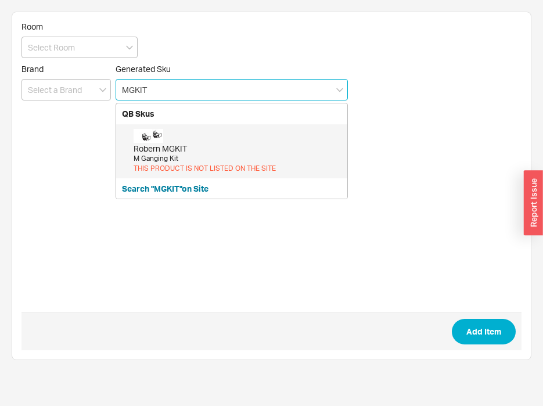
click at [186, 132] on div "Robern MGKIT M Ganging Kit THIS PRODUCT IS NOT LISTED ON THE SITE" at bounding box center [238, 151] width 208 height 45
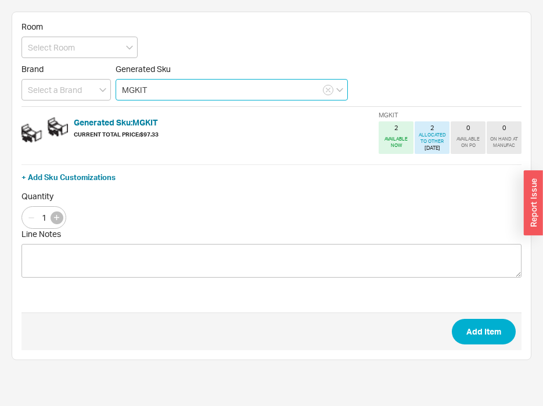
type input "MGKIT"
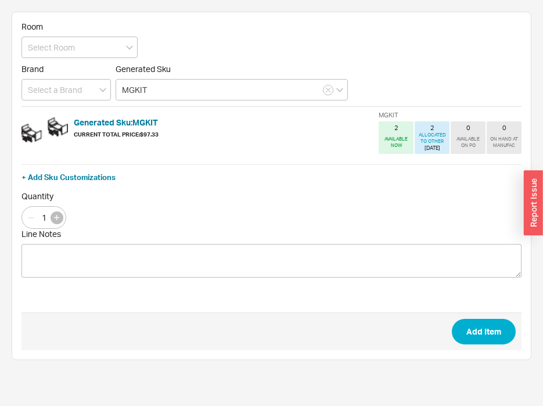
click at [53, 218] on button "button" at bounding box center [57, 218] width 13 height 13
type input "2"
click at [478, 336] on button "Add Item" at bounding box center [484, 332] width 64 height 26
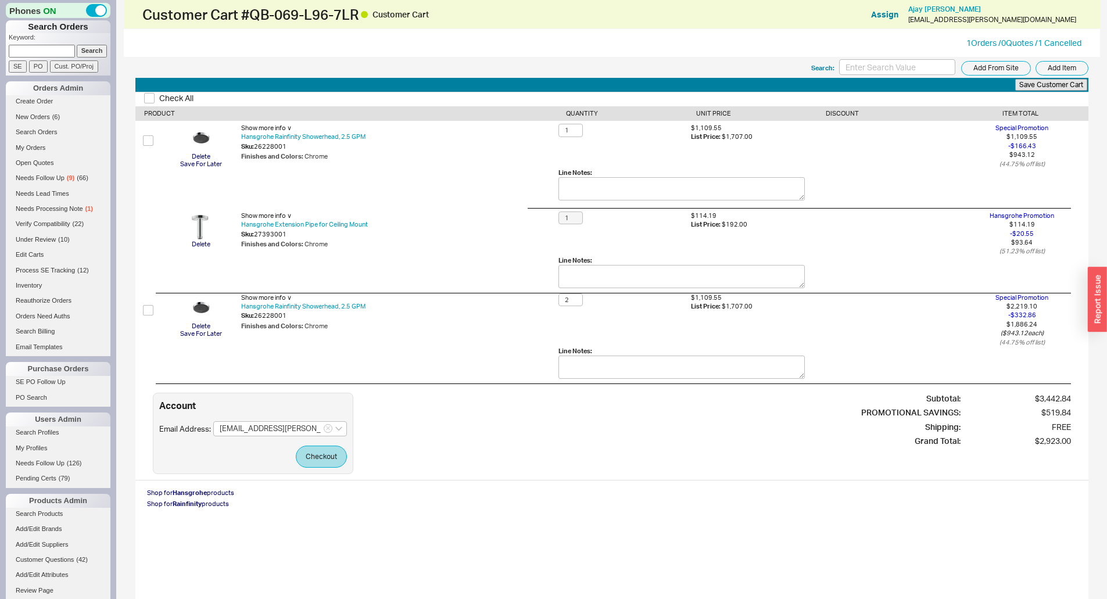
click at [465, 159] on div "Finishes and Colors : Chrome" at bounding box center [400, 156] width 318 height 9
drag, startPoint x: 27, startPoint y: 50, endPoint x: 89, endPoint y: 48, distance: 61.6
click at [28, 50] on input at bounding box center [42, 51] width 66 height 12
paste input "933031"
type input "933031"
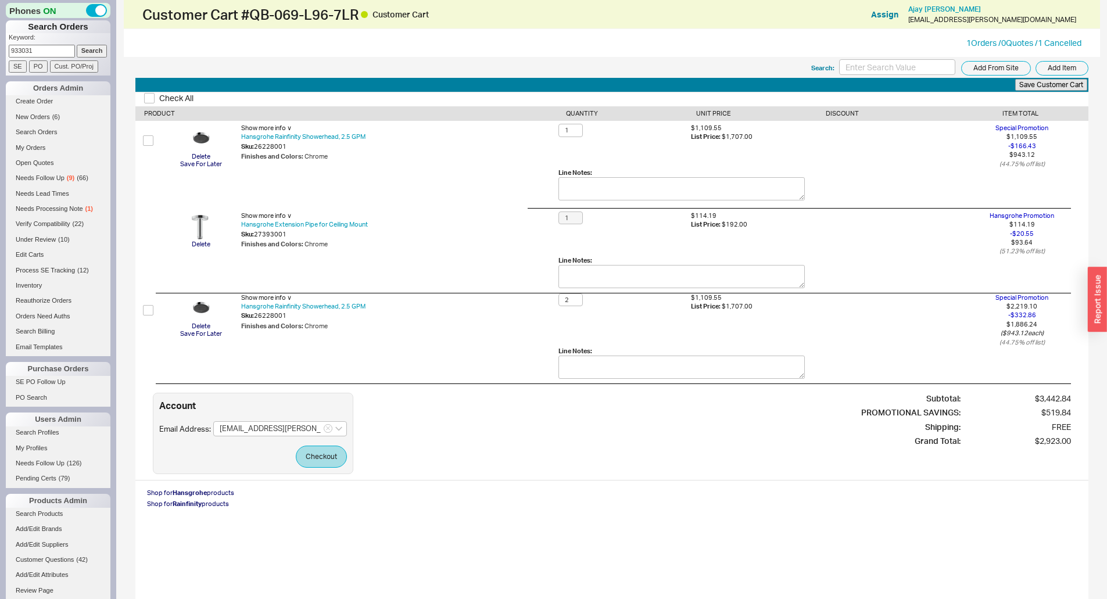
click at [89, 48] on input "Search" at bounding box center [92, 51] width 31 height 12
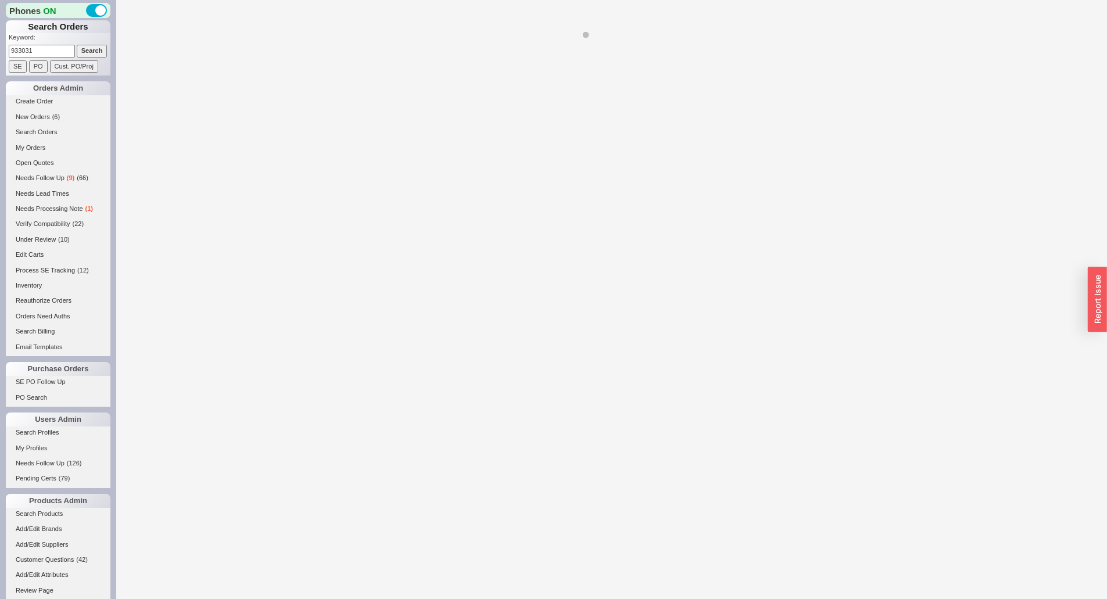
select select "LOW"
select select "3"
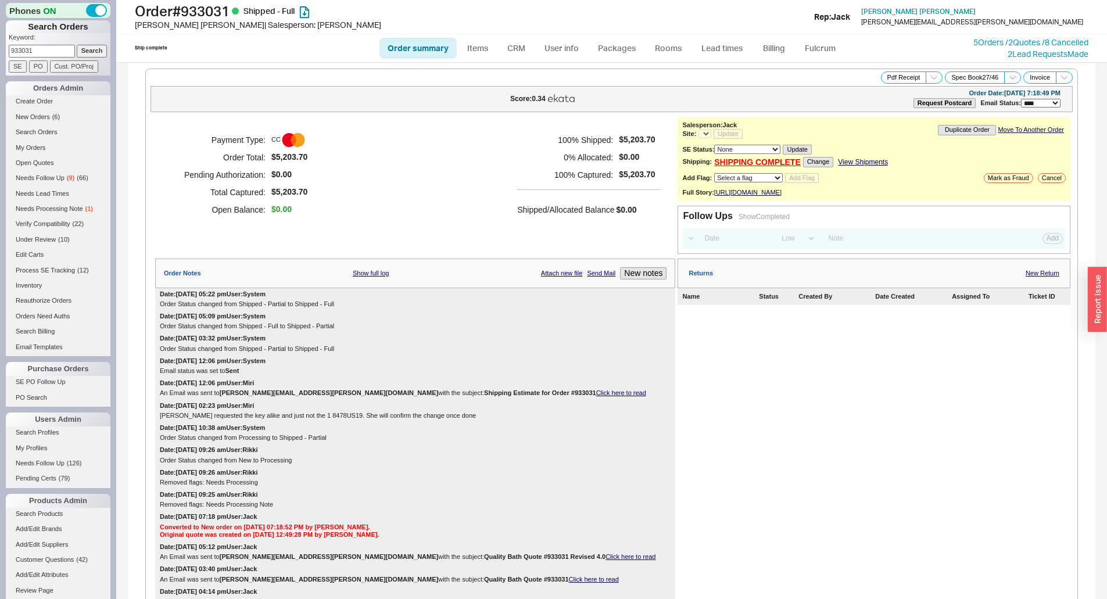
select select "*"
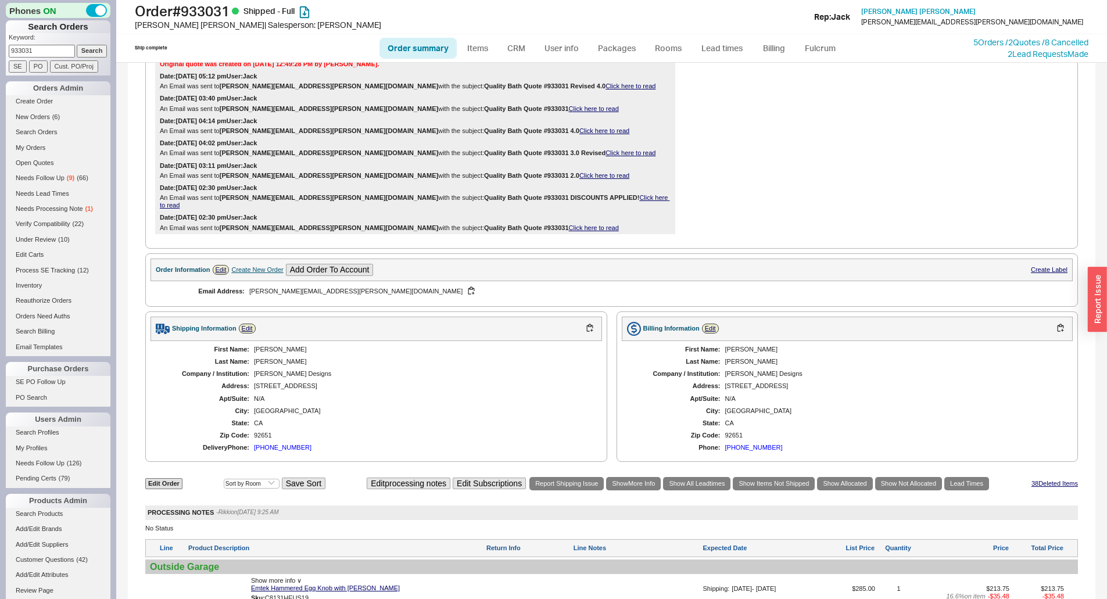
scroll to position [291, 0]
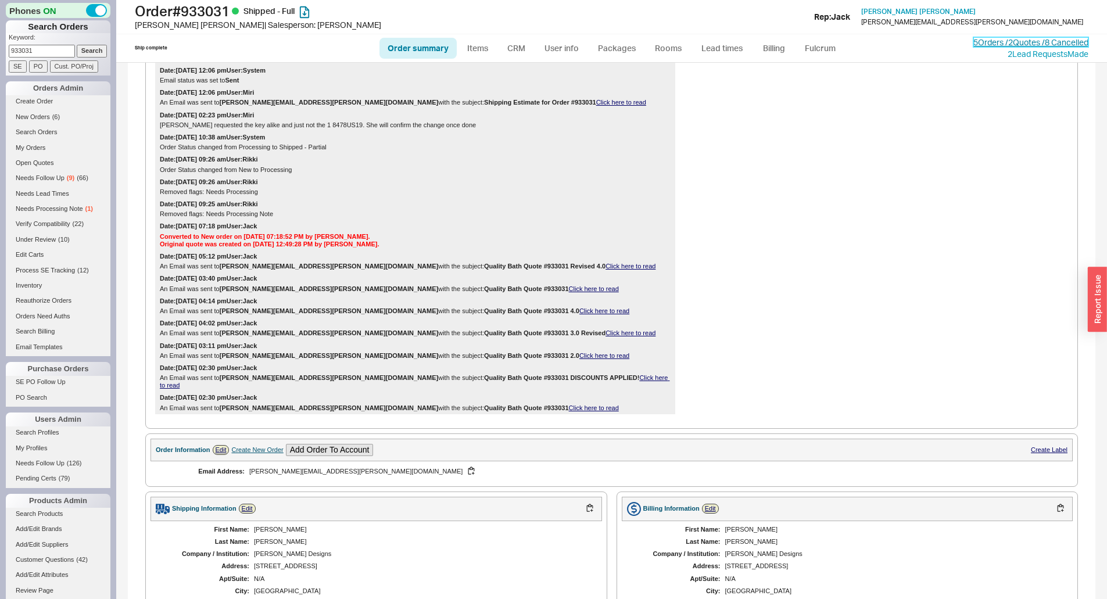
click at [1000, 41] on link "5 Orders / 2 Quotes / 8 Cancelled" at bounding box center [1030, 42] width 115 height 10
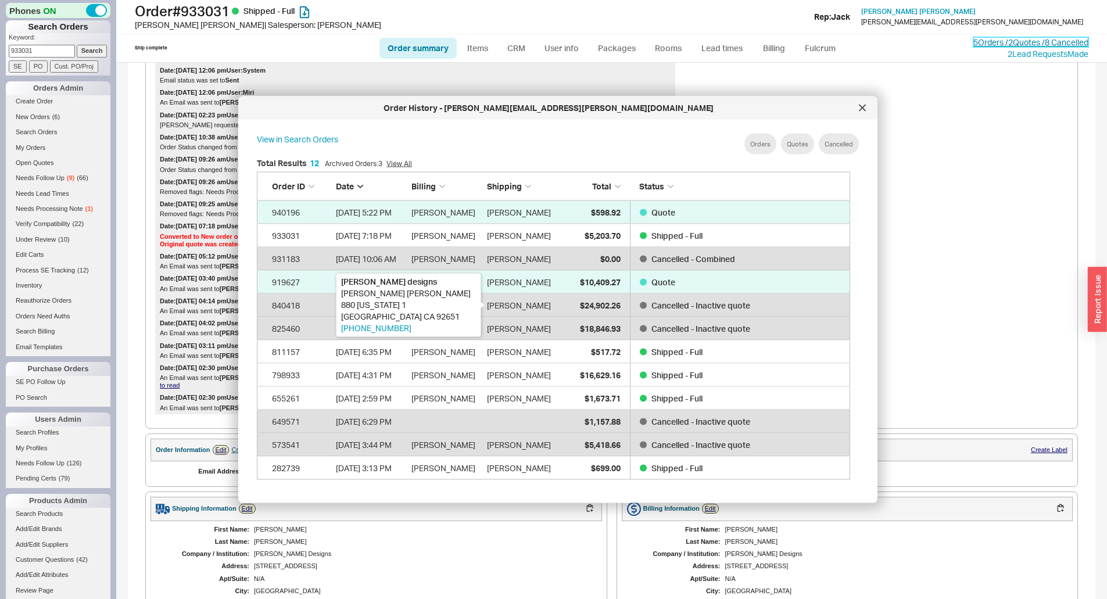
scroll to position [347, 603]
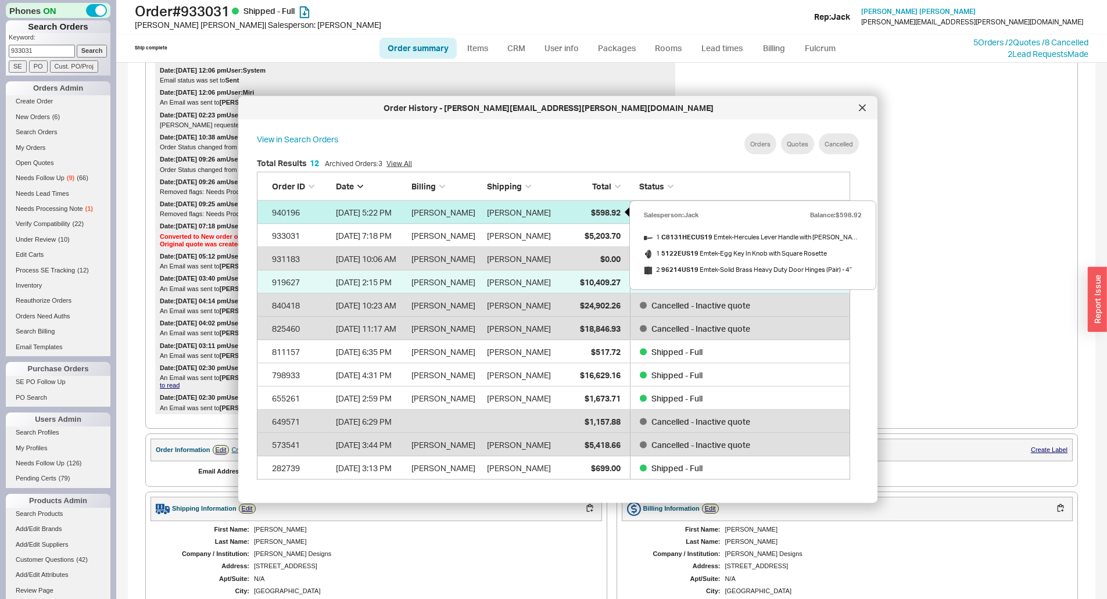
click at [586, 211] on div "$598.92" at bounding box center [592, 211] width 58 height 23
select select "*"
select select "LOW"
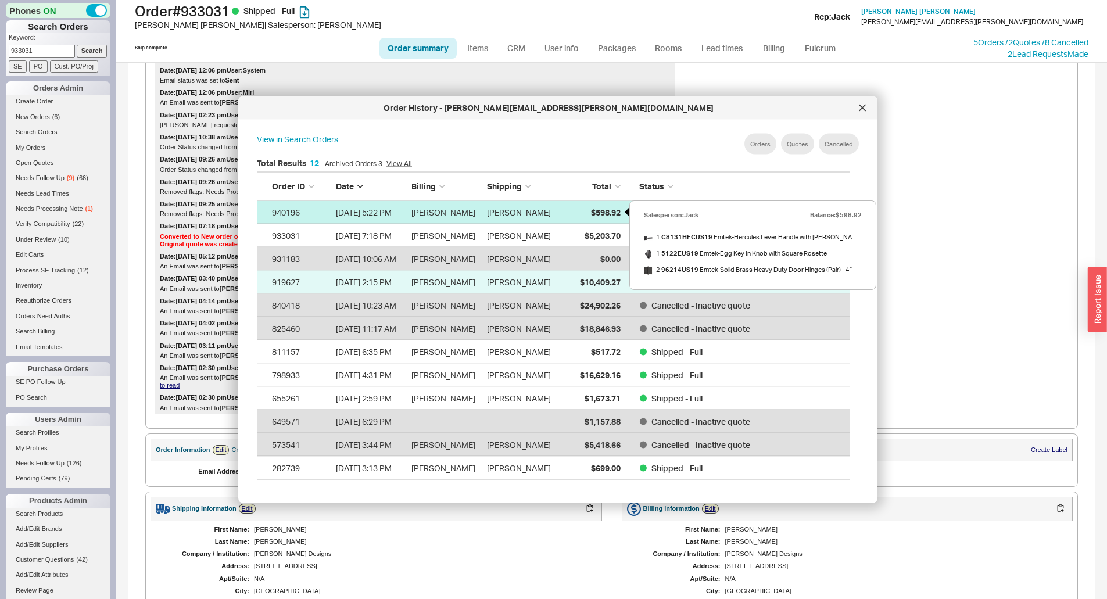
select select "3"
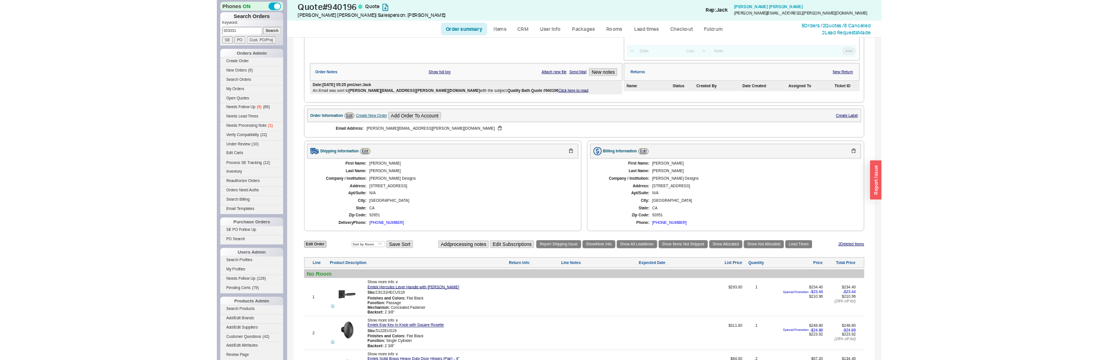
scroll to position [399, 0]
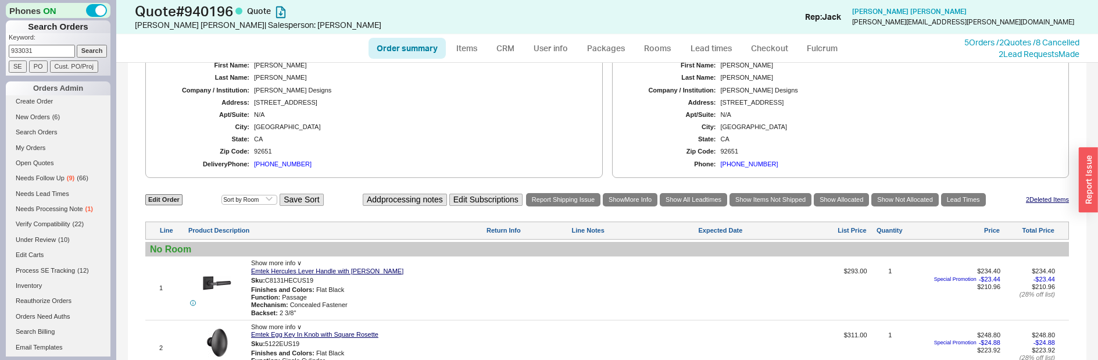
click at [436, 185] on div "**********" at bounding box center [607, 132] width 958 height 936
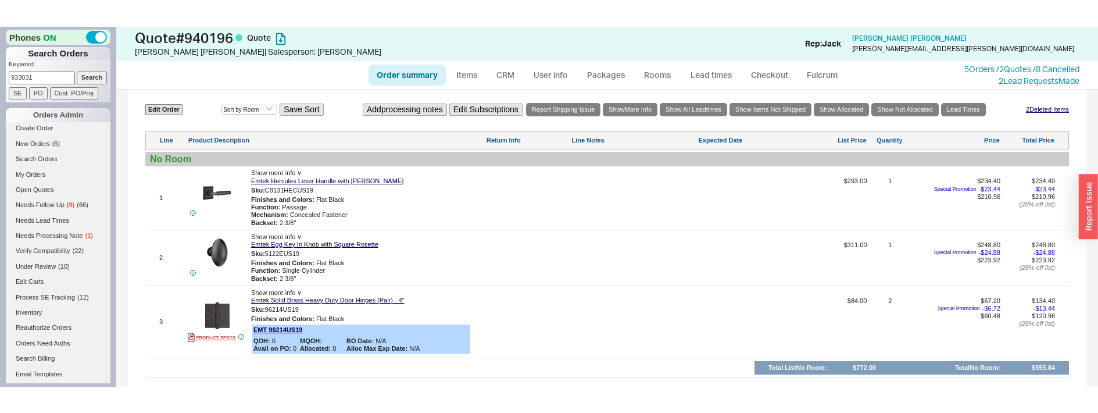
scroll to position [515, 0]
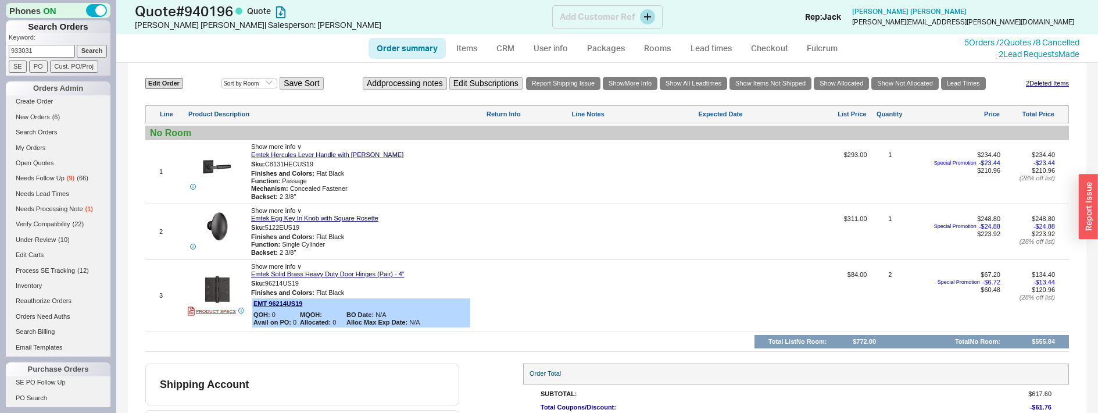
click at [218, 8] on h1 "Quote # 940196 Quote" at bounding box center [343, 11] width 417 height 16
drag, startPoint x: 220, startPoint y: 13, endPoint x: 206, endPoint y: 13, distance: 14.5
click at [206, 13] on h1 "Quote # 940196 Quote" at bounding box center [343, 11] width 417 height 16
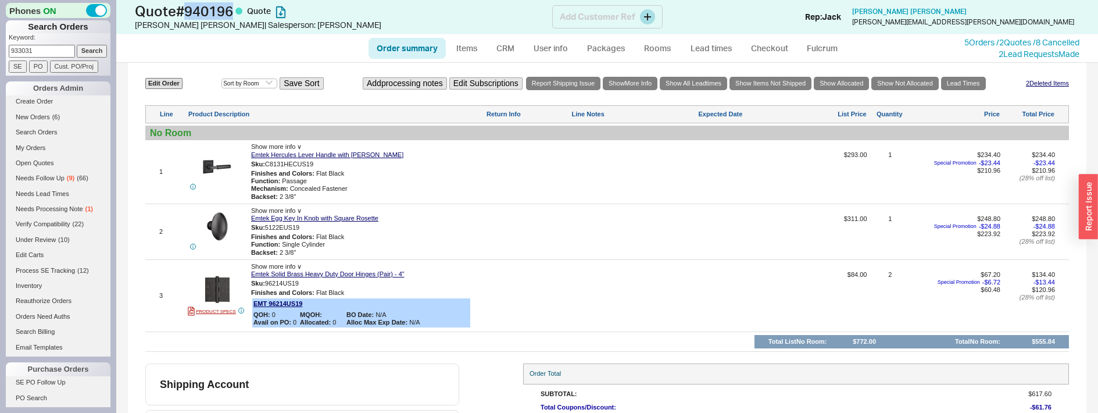
copy h1 "940196"
click at [216, 17] on h1 "Quote # 940196 Quote" at bounding box center [343, 11] width 417 height 16
click at [172, 81] on link "Edit Order" at bounding box center [163, 83] width 37 height 11
select select "3"
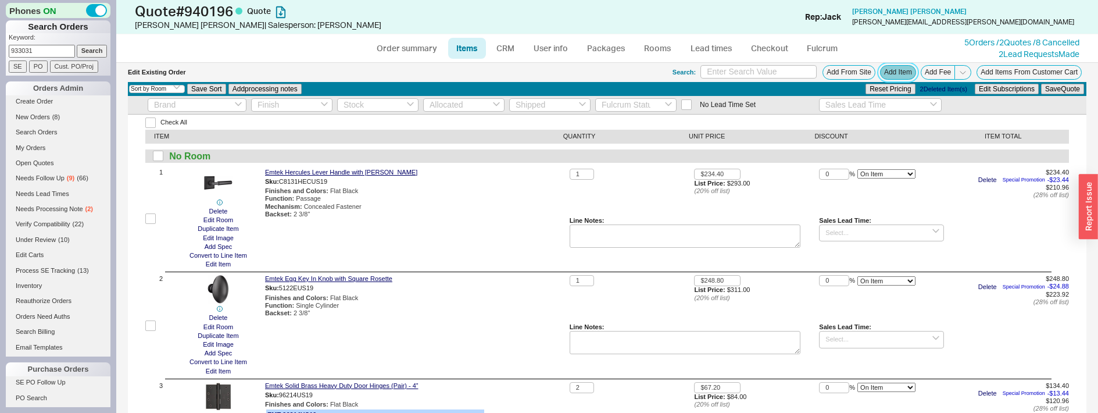
click at [886, 67] on button "Add Item" at bounding box center [898, 72] width 36 height 15
click at [898, 222] on div "Sales Lead Time:" at bounding box center [881, 221] width 125 height 8
drag, startPoint x: 531, startPoint y: 235, endPoint x: 504, endPoint y: 248, distance: 30.2
click at [531, 235] on div "Emtek Hercules Lever Handle with Quincy Rosette Sku: C8131HECUS19 Finishes and …" at bounding box center [415, 219] width 300 height 101
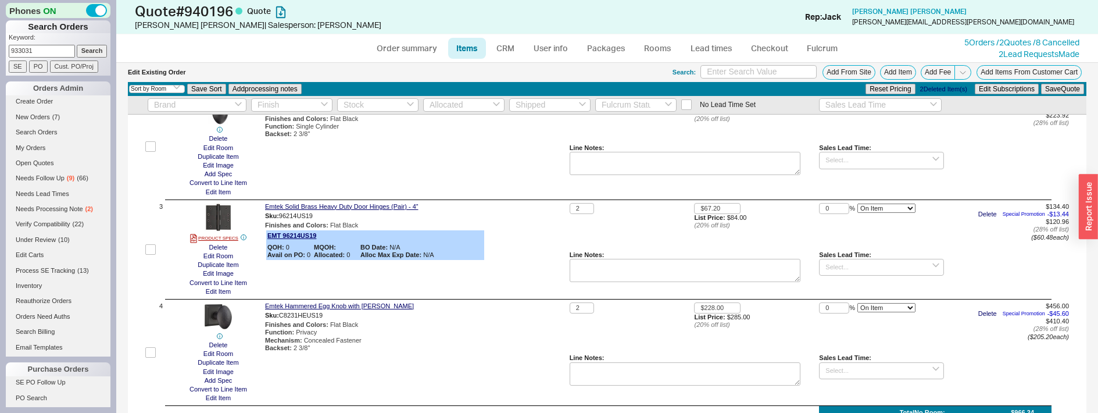
scroll to position [232, 0]
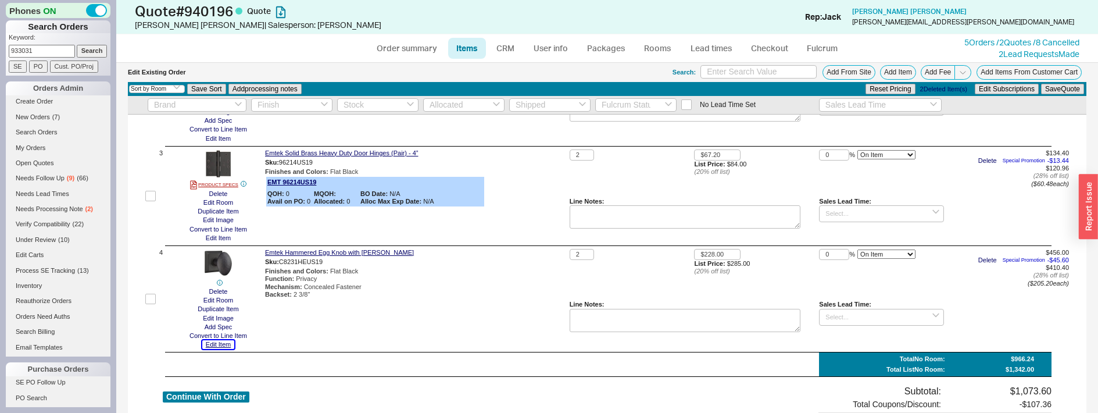
click at [214, 343] on button "Edit Item" at bounding box center [218, 344] width 32 height 9
click at [214, 341] on button "Edit Item" at bounding box center [218, 344] width 32 height 9
click at [514, 214] on div "Emtek Solid Brass Heavy Duty Door Hinges (Pair) - 4” Sku: 96214US19 Finishes an…" at bounding box center [415, 195] width 300 height 93
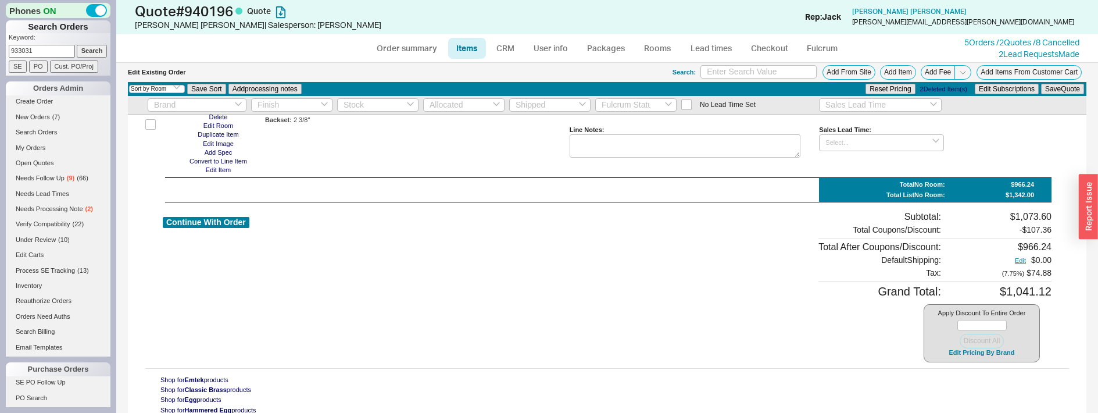
scroll to position [291, 0]
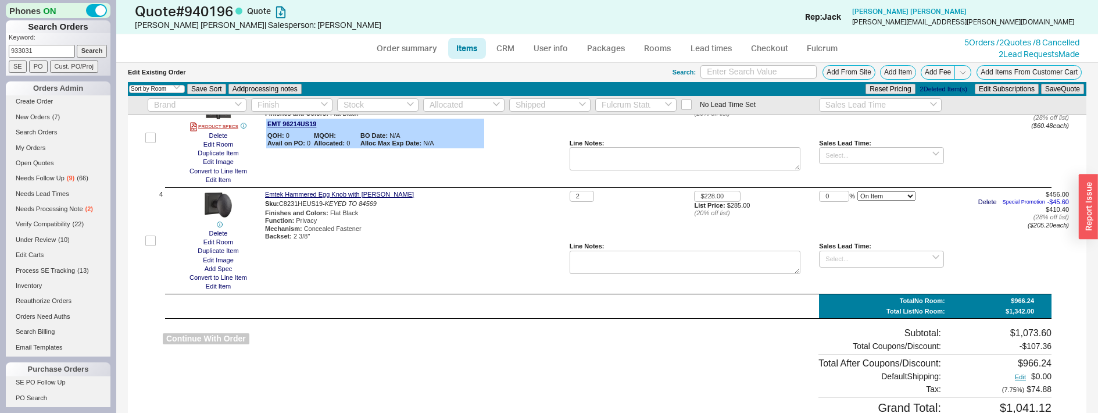
click at [238, 339] on button "Continue With Order" at bounding box center [206, 338] width 87 height 11
select select "*"
select select "LOW"
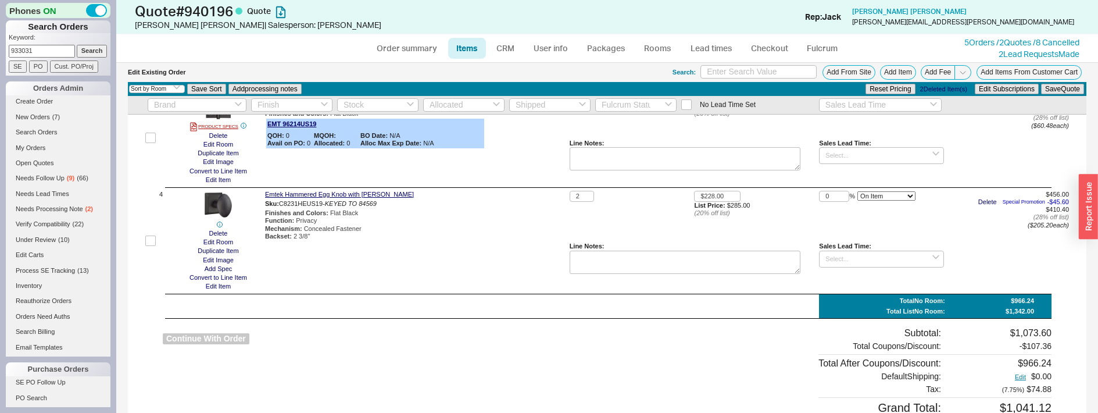
select select "3"
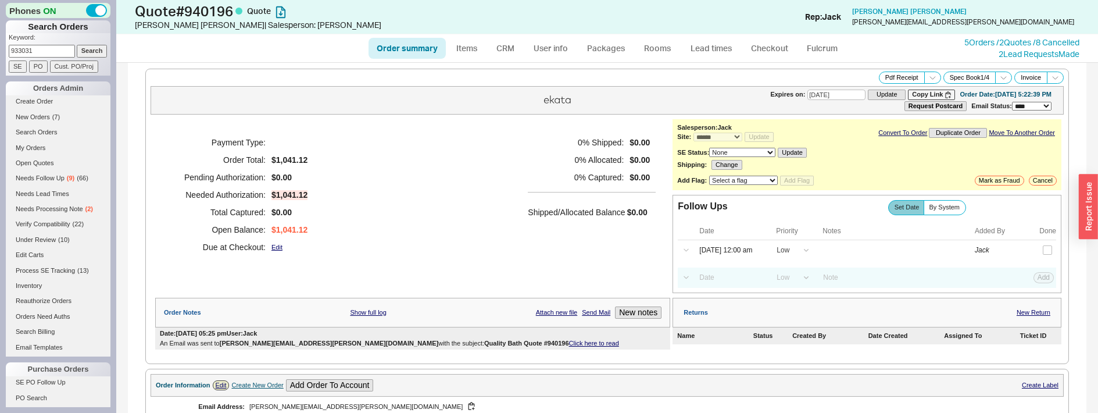
click at [452, 248] on div "Payment Type: Order Total: $1,041.12 Pending Authorization: $0.00 Needed Author…" at bounding box center [412, 194] width 515 height 151
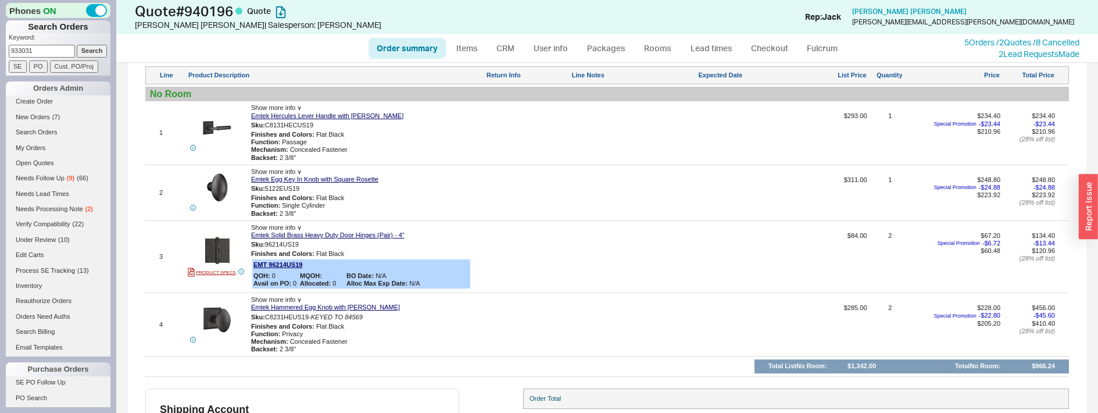
scroll to position [581, 0]
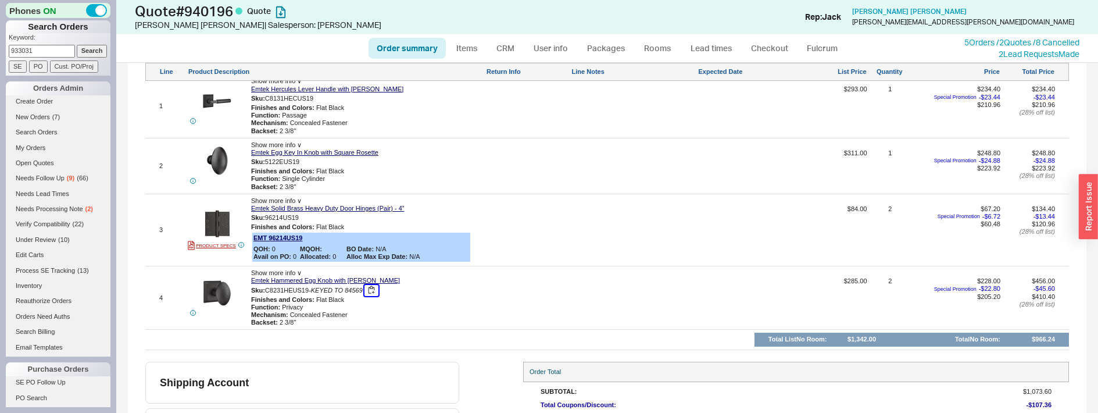
drag, startPoint x: 365, startPoint y: 291, endPoint x: 341, endPoint y: 293, distance: 24.6
click at [341, 293] on div "Sku: C8231HEUS19 - KEYED TO 84569" at bounding box center [367, 290] width 232 height 11
drag, startPoint x: 313, startPoint y: 288, endPoint x: 363, endPoint y: 290, distance: 50.0
click at [363, 290] on div "Sku: C8231HEUS19 - KEYED TO 84569" at bounding box center [367, 290] width 232 height 11
drag, startPoint x: 362, startPoint y: 290, endPoint x: 347, endPoint y: 291, distance: 14.6
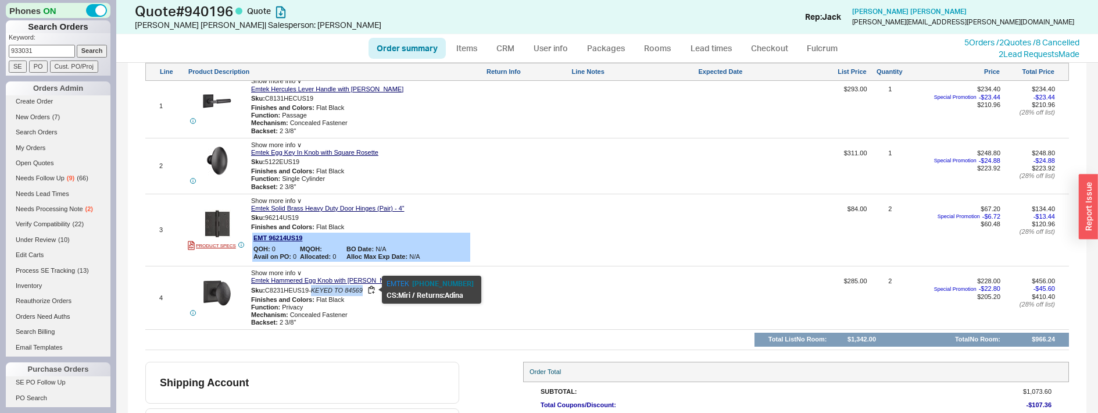
copy span "KEYED TO 84569"
click at [533, 275] on div "4 Show more info ∨ Emtek Hammered Egg Knob with Quincy Rosette Sku: C8231HEUS19…" at bounding box center [606, 297] width 923 height 57
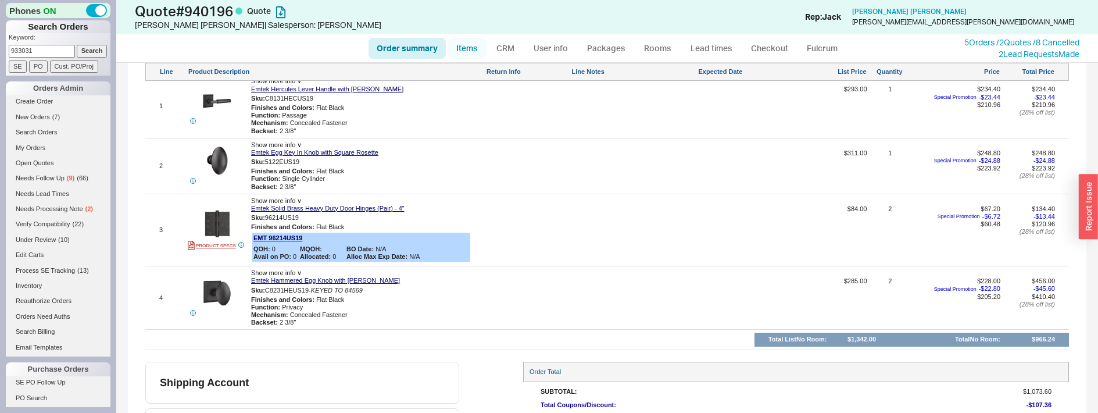
click at [455, 46] on link "Items" at bounding box center [467, 48] width 38 height 21
select select "3"
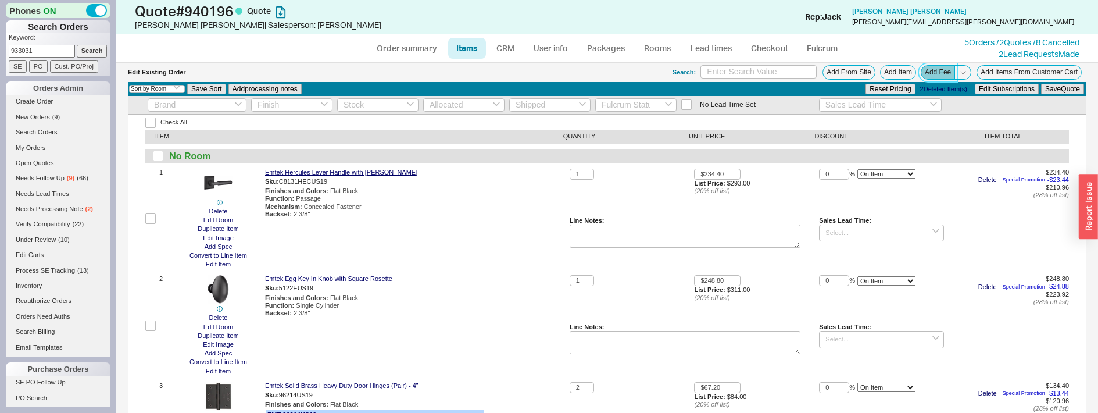
click at [932, 71] on button "Add Fee" at bounding box center [937, 72] width 34 height 15
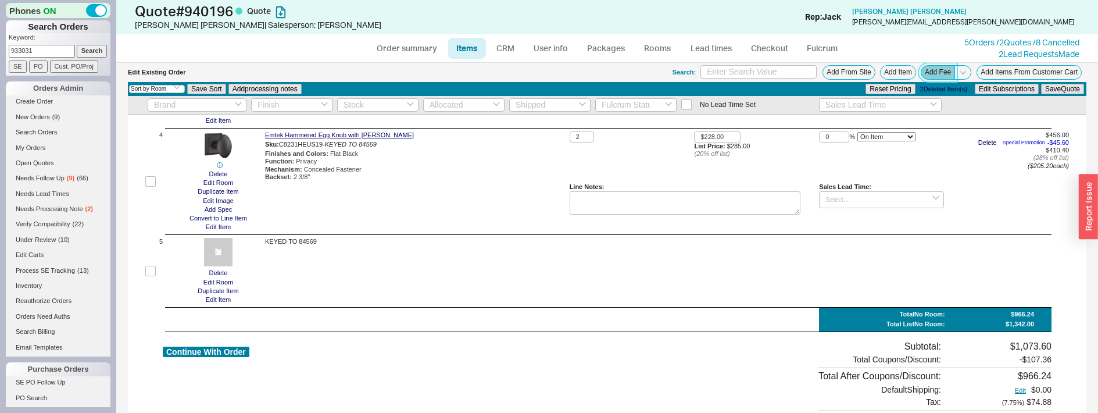
scroll to position [349, 0]
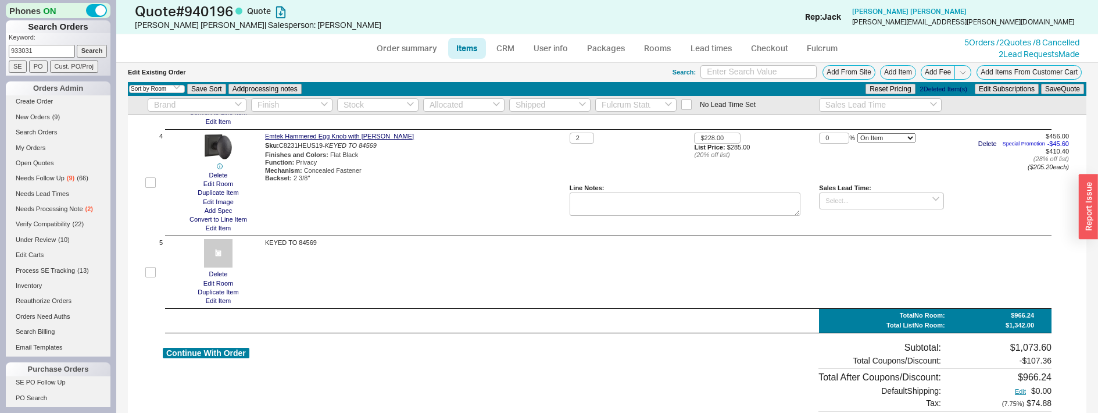
click at [241, 344] on div "Continue With Order" at bounding box center [206, 417] width 87 height 151
click at [237, 346] on div "Continue With Order" at bounding box center [206, 417] width 87 height 151
click at [244, 351] on button "Continue With Order" at bounding box center [206, 352] width 87 height 11
select select "*"
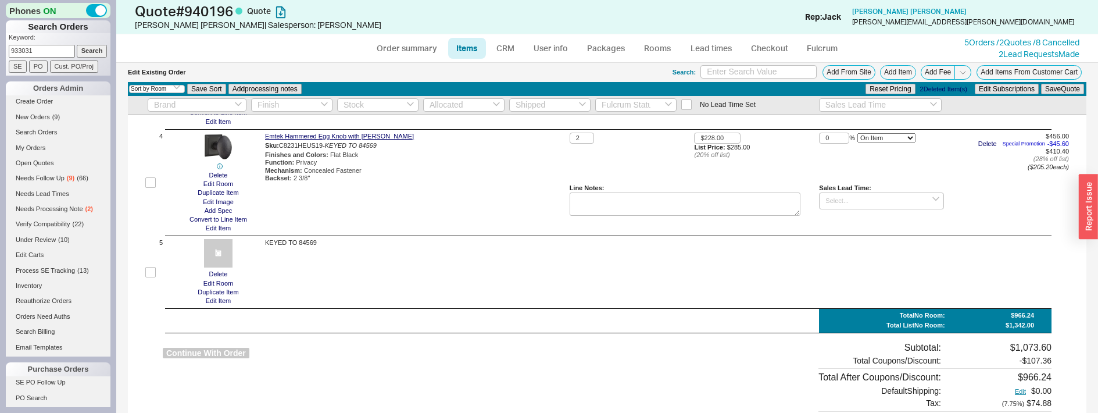
select select "LOW"
select select "3"
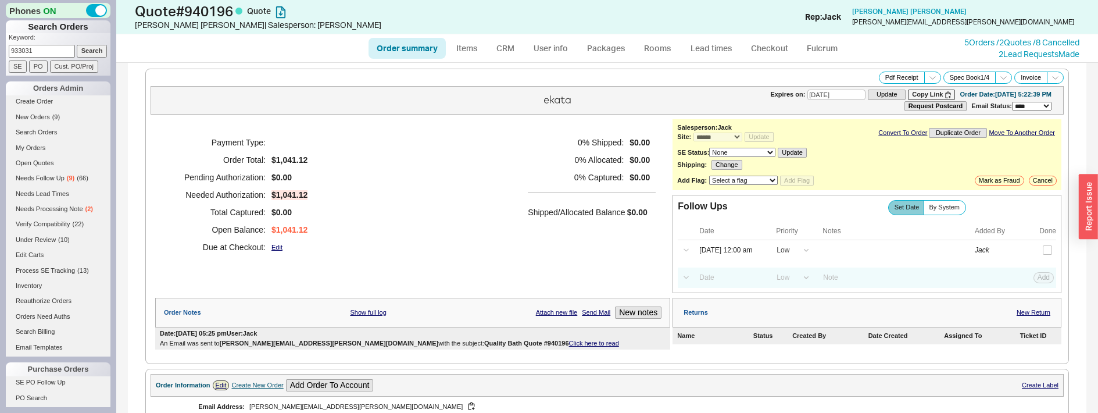
click at [549, 257] on div "Payment Type: Order Total: $1,041.12 Pending Authorization: $0.00 Needed Author…" at bounding box center [412, 194] width 515 height 151
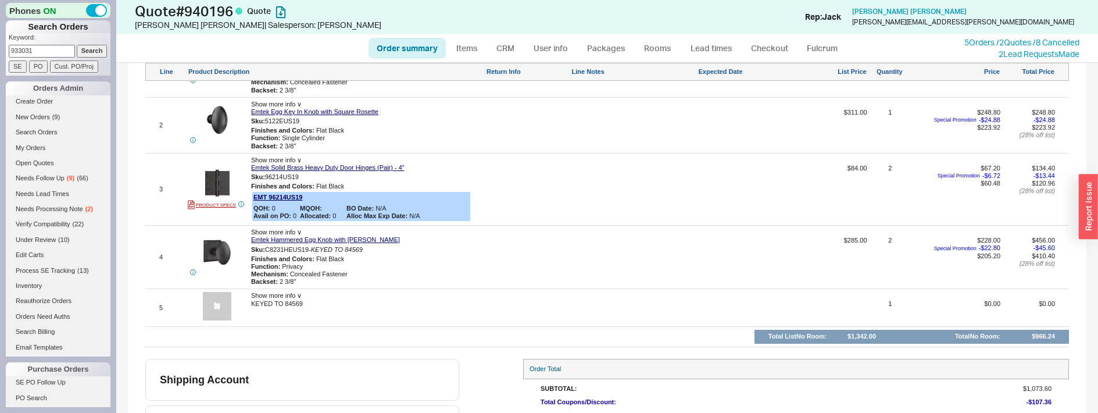
scroll to position [639, 0]
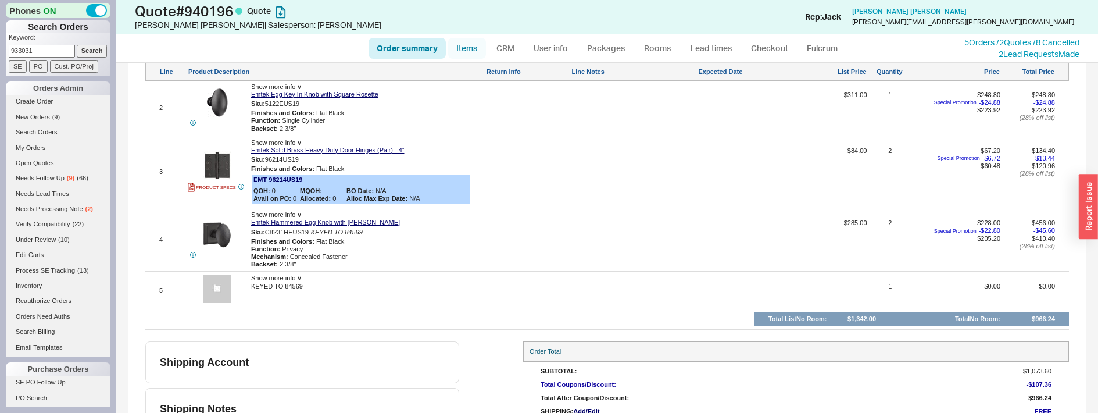
click at [471, 50] on link "Items" at bounding box center [467, 48] width 38 height 21
select select "3"
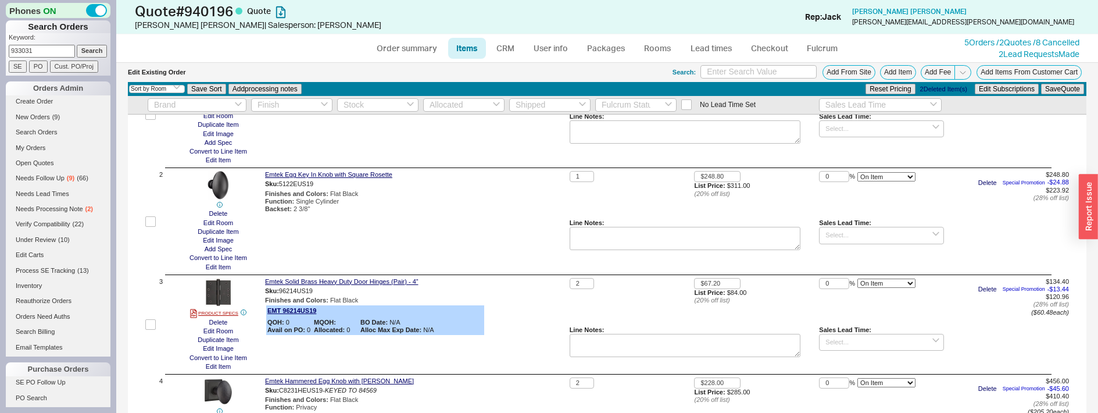
scroll to position [291, 0]
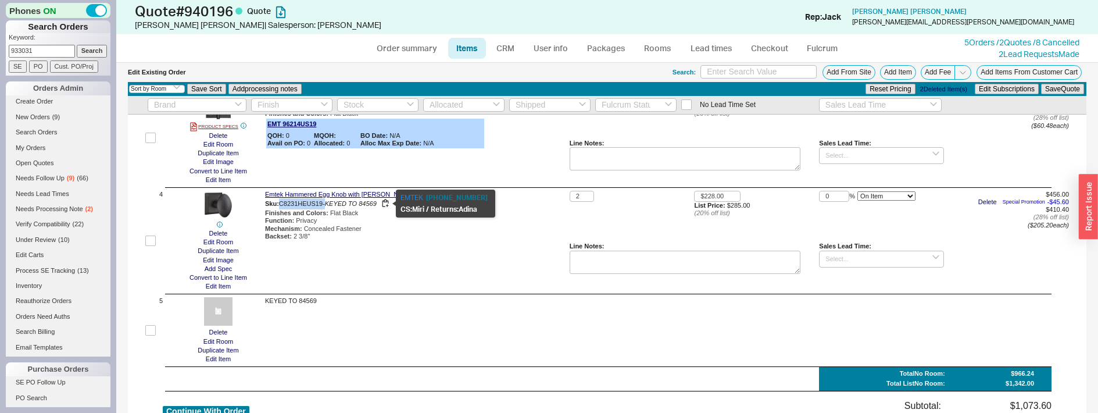
drag, startPoint x: 282, startPoint y: 202, endPoint x: 326, endPoint y: 201, distance: 44.2
click at [326, 201] on span "C8231HEUS19 - KEYED TO 84569" at bounding box center [328, 203] width 98 height 7
copy span "C8231HEUS19 -"
click at [339, 211] on div "Finishes and Colors : Flat Black" at bounding box center [415, 213] width 300 height 8
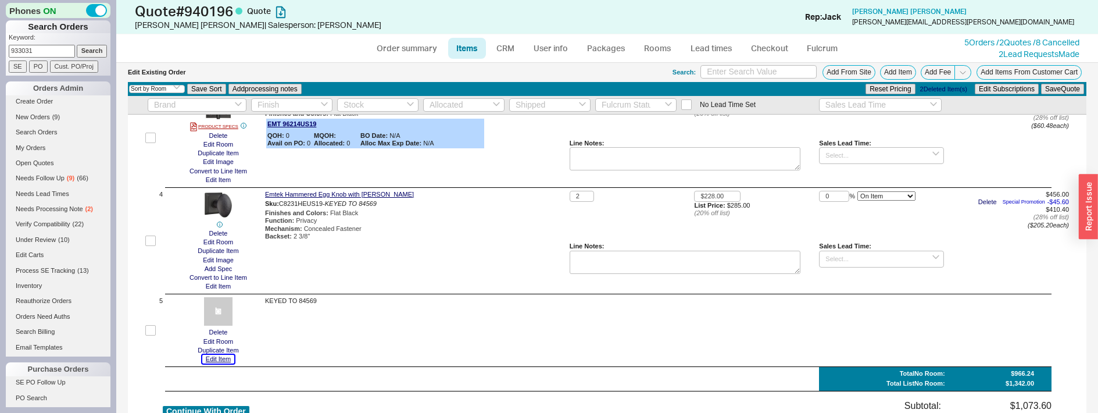
click at [223, 358] on button "Edit Item" at bounding box center [218, 358] width 32 height 9
click at [501, 273] on div "Emtek Hammered Egg Knob with Quincy Rosette Sku: C8231HEUS19 - KEYED TO 84569 F…" at bounding box center [415, 241] width 300 height 101
click at [423, 42] on link "Order summary" at bounding box center [406, 48] width 77 height 21
select select "*"
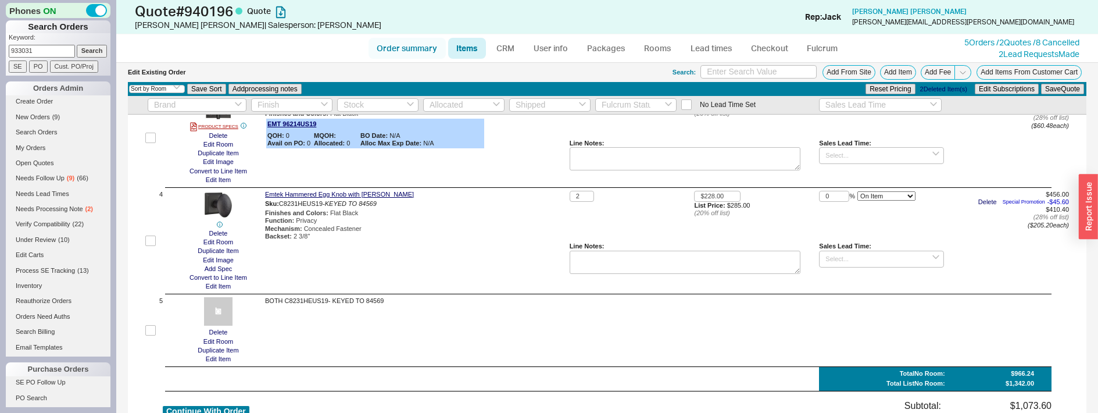
select select "LOW"
select select "3"
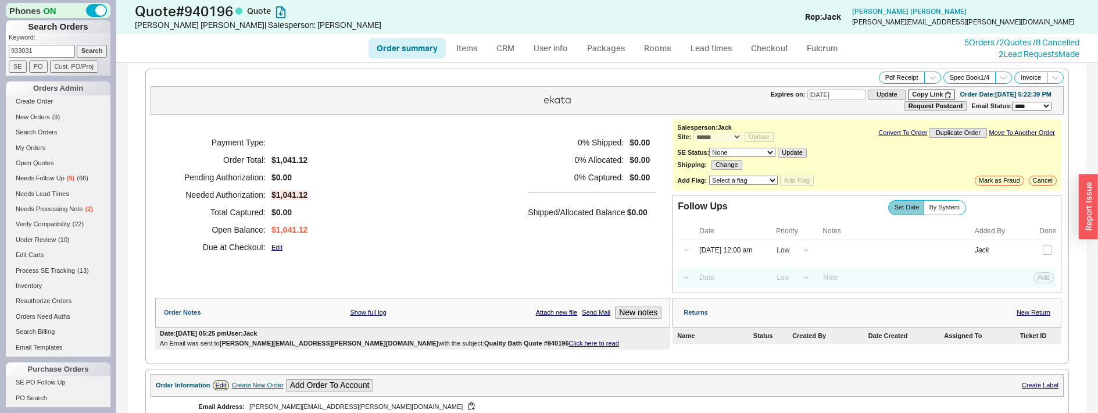
click at [464, 158] on div "Payment Type: Order Total: $1,041.12 Pending Authorization: $0.00 Needed Author…" at bounding box center [412, 194] width 515 height 151
drag, startPoint x: 465, startPoint y: 175, endPoint x: 479, endPoint y: 40, distance: 136.1
click at [465, 175] on div "Payment Type: Order Total: $1,041.12 Pending Authorization: $0.00 Needed Author…" at bounding box center [412, 194] width 515 height 151
click at [420, 49] on link "Order summary" at bounding box center [406, 48] width 77 height 21
select select "*"
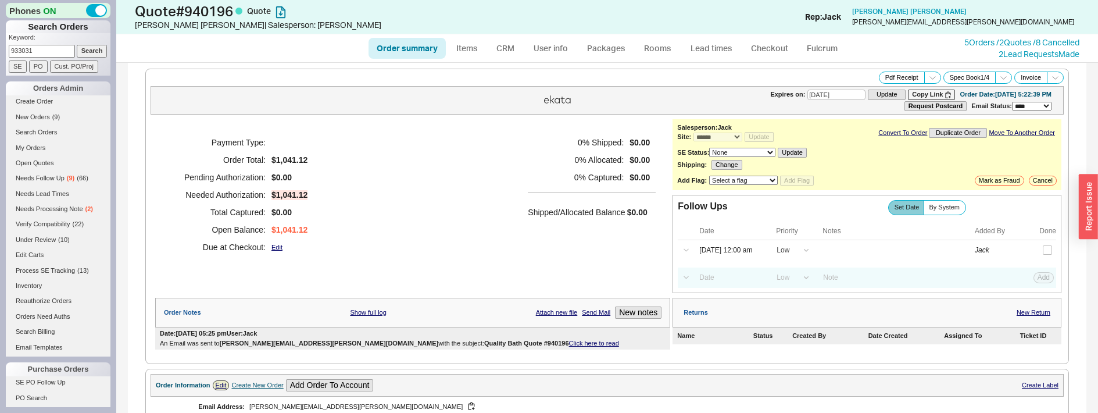
select select "*"
select select "LOW"
select select "3"
click at [471, 49] on link "Items" at bounding box center [467, 48] width 38 height 21
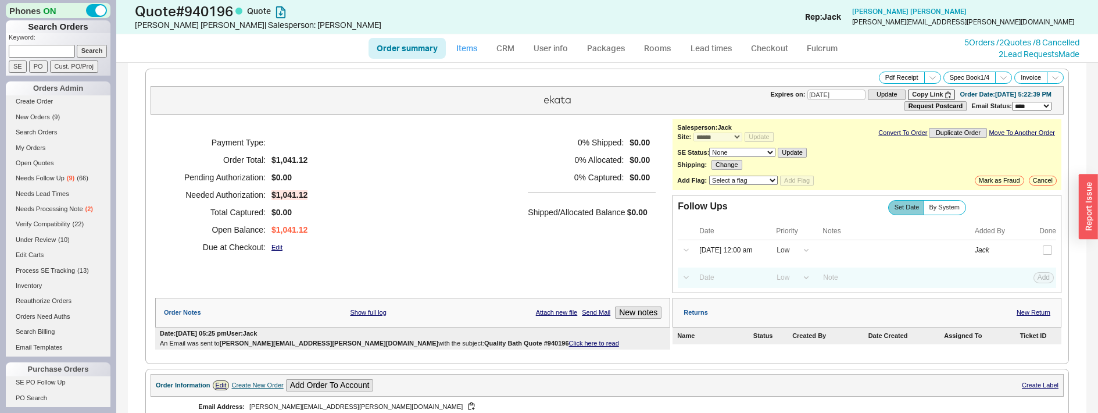
select select "3"
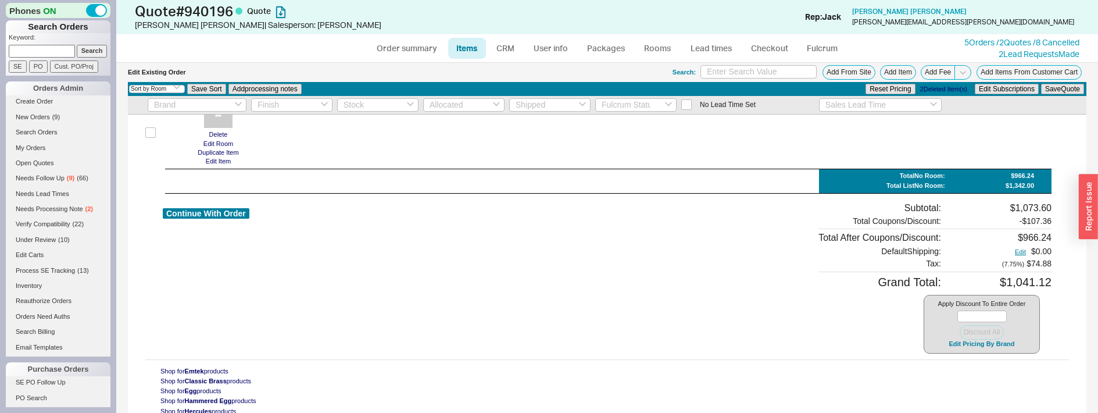
scroll to position [501, 0]
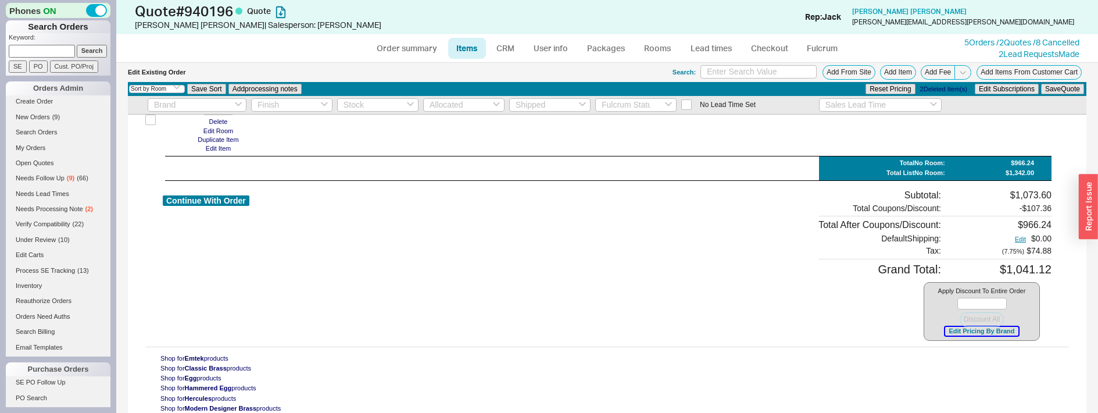
click at [965, 331] on button "Edit Pricing By Brand" at bounding box center [981, 331] width 73 height 9
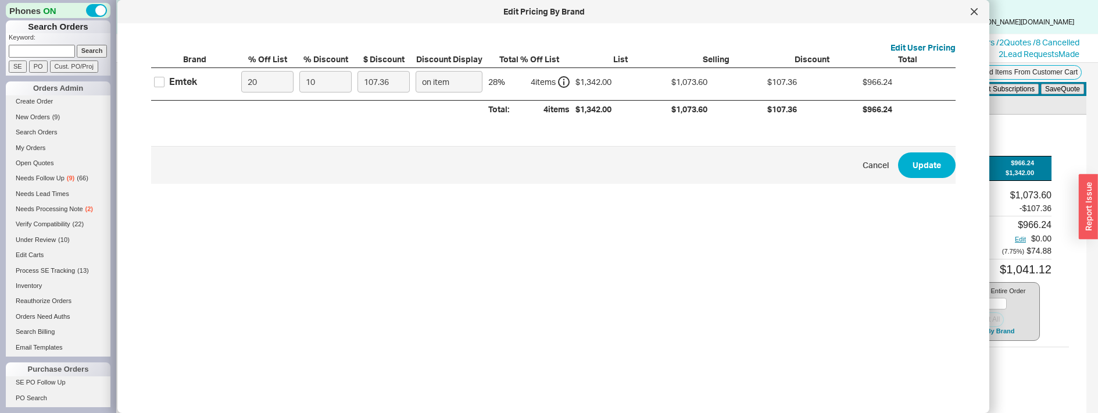
click at [171, 82] on div "Emtek" at bounding box center [183, 81] width 28 height 13
click at [164, 82] on input "Emtek" at bounding box center [159, 82] width 10 height 10
checkbox input "true"
click at [336, 84] on input "10" at bounding box center [325, 82] width 52 height 22
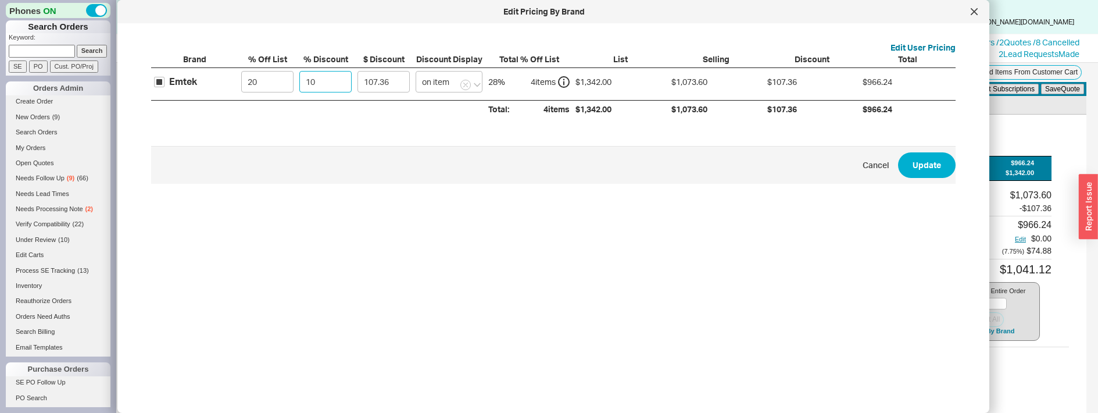
type input "2"
type input "21.47"
type input "20"
type input "214.72"
type input "20"
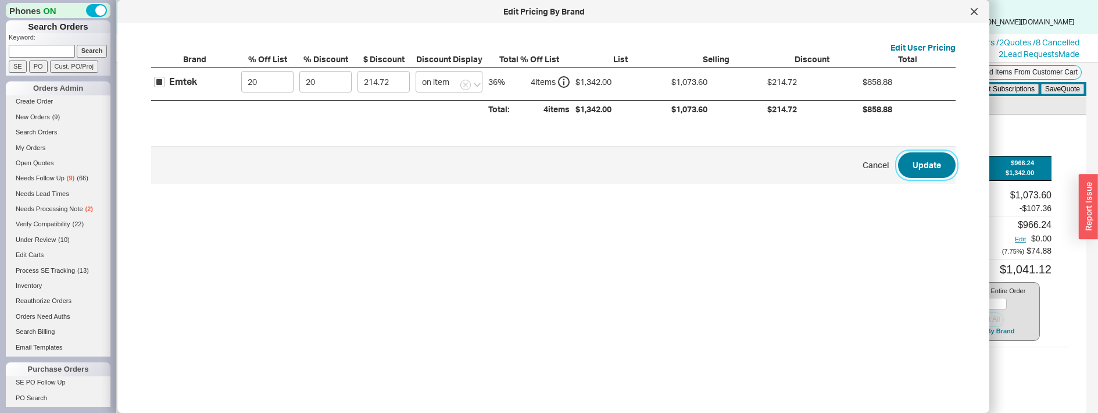
click at [912, 166] on button "Update" at bounding box center [927, 165] width 58 height 26
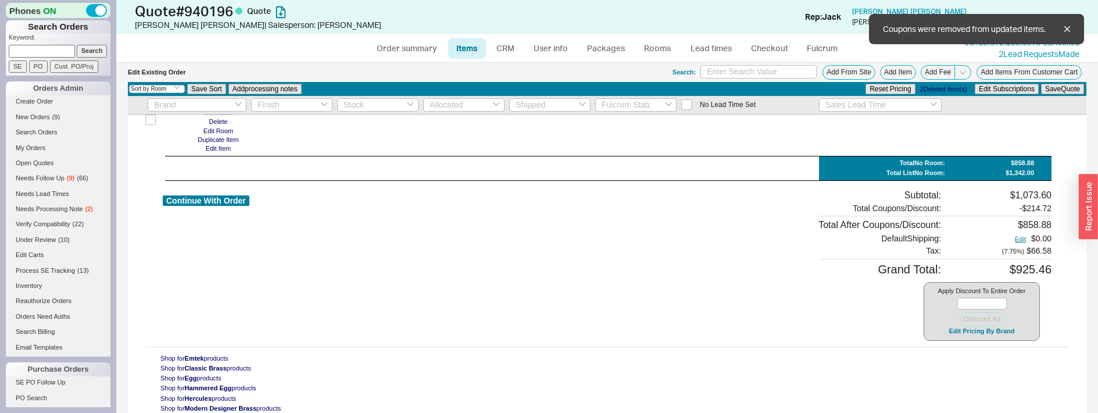
type input "20"
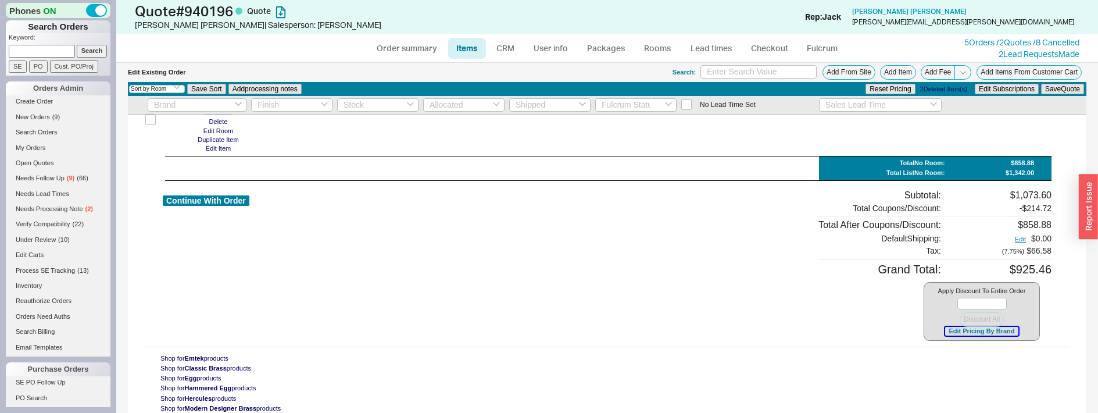
click at [951, 333] on button "Edit Pricing By Brand" at bounding box center [981, 331] width 73 height 9
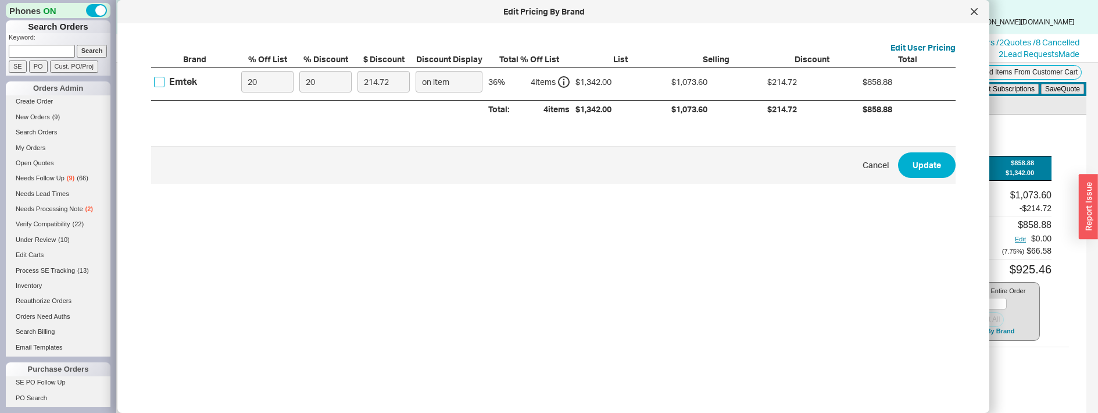
click at [163, 84] on input "Emtek" at bounding box center [159, 82] width 10 height 10
checkbox input "true"
click at [323, 78] on input "20" at bounding box center [325, 82] width 52 height 22
type input "1"
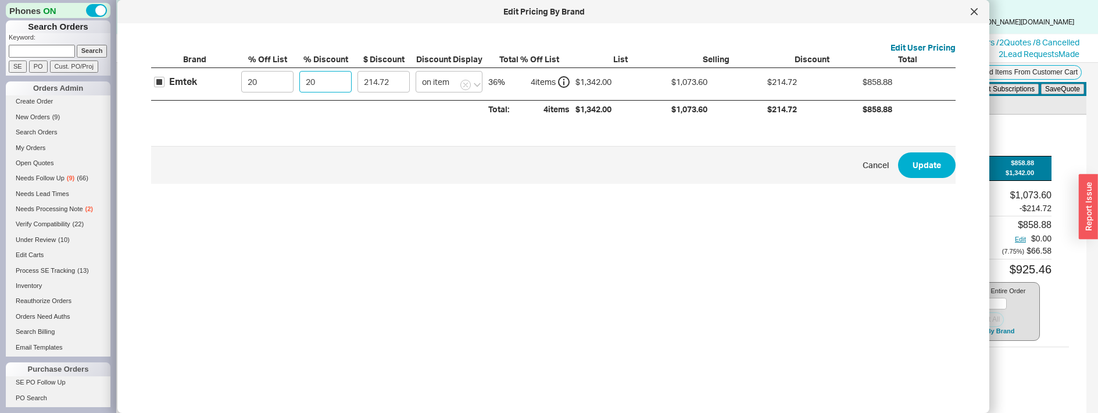
type input "10.74"
type input "16"
type input "171.78"
type input "16.5"
type input "177.14"
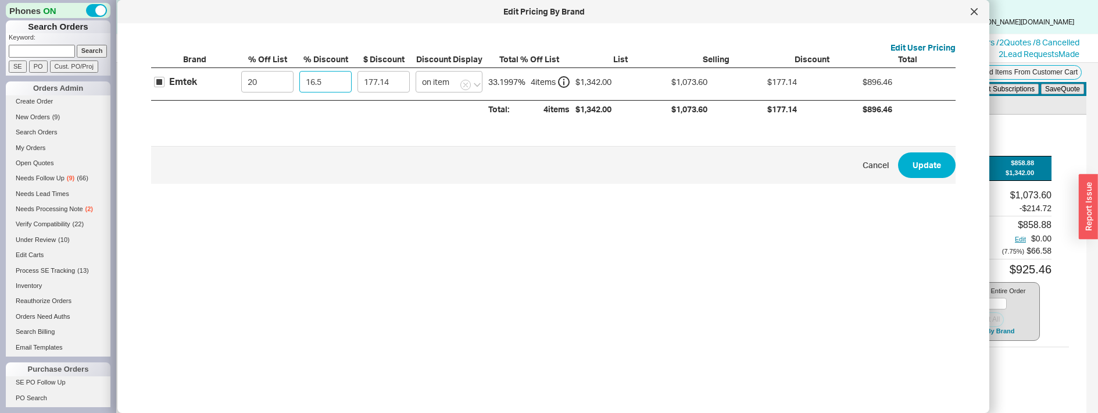
type input "16."
type input "171.78"
type input "16.6"
type input "178.22"
type input "16.6"
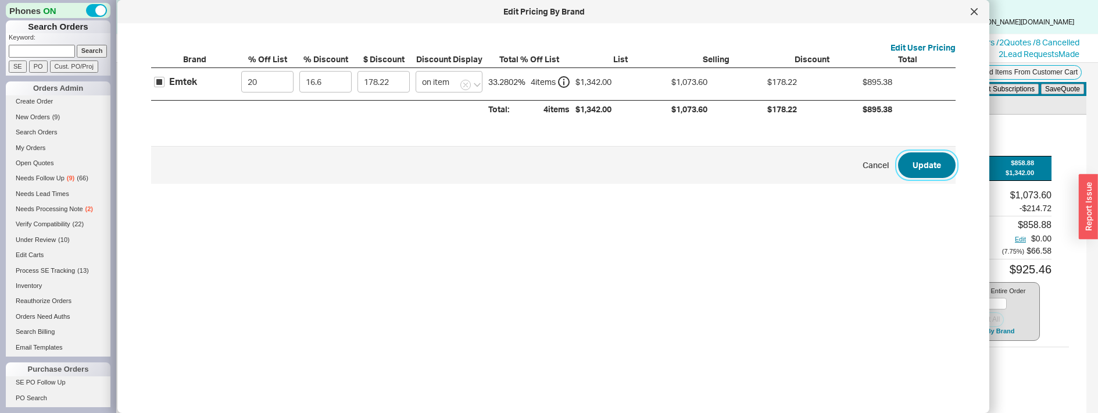
click at [926, 162] on button "Update" at bounding box center [927, 165] width 58 height 26
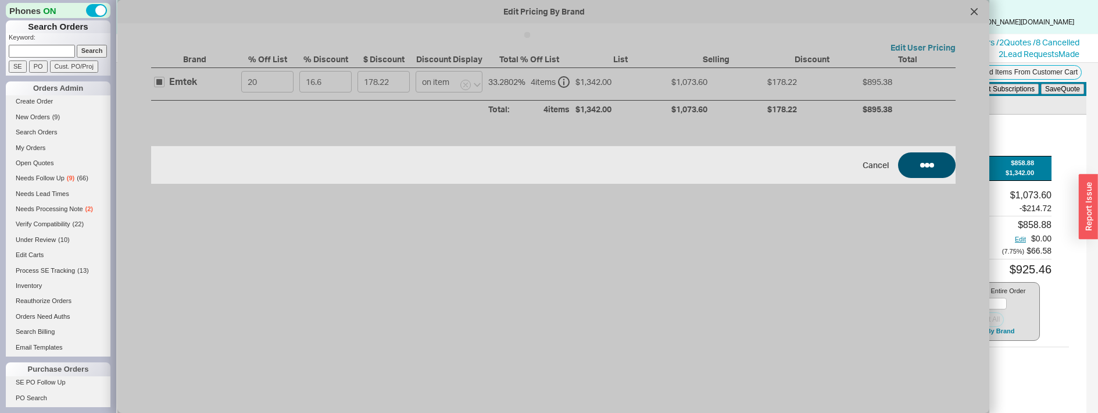
type input "16.6"
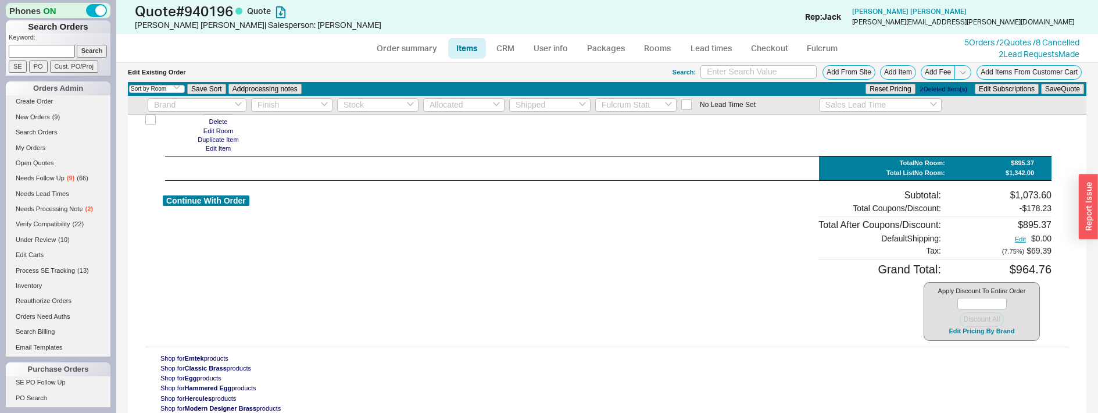
click at [421, 168] on div "Check All ITEM QUANTITY UNIT PRICE DISCOUNT ITEM TOTAL No Room 1 Delete Edit Ro…" at bounding box center [607, 13] width 958 height 799
click at [420, 50] on link "Order summary" at bounding box center [406, 48] width 77 height 21
select select "*"
select select "LOW"
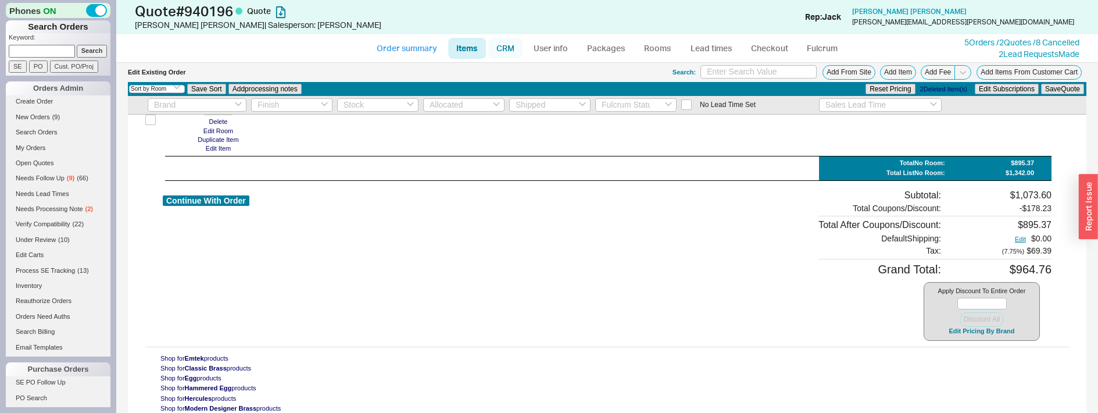
select select "LOW"
select select "3"
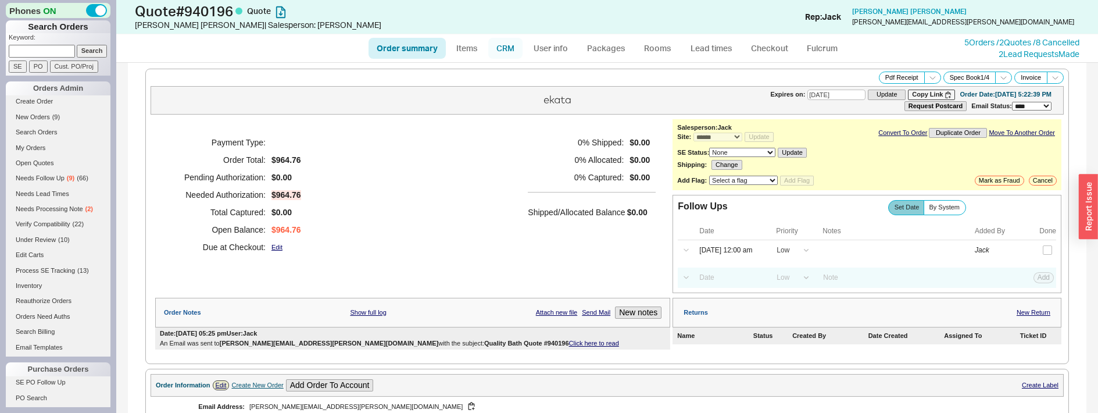
click at [506, 51] on link "CRM" at bounding box center [505, 48] width 34 height 21
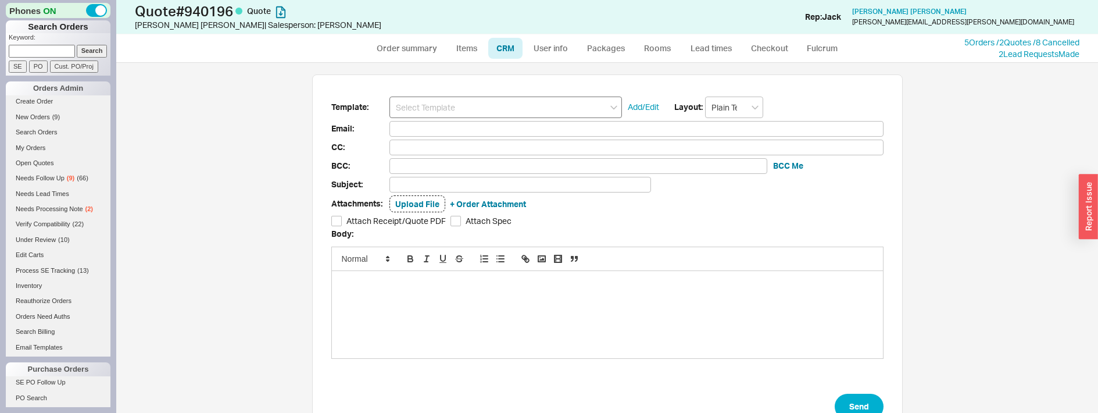
scroll to position [56, 582]
click at [488, 98] on input at bounding box center [505, 107] width 232 height 22
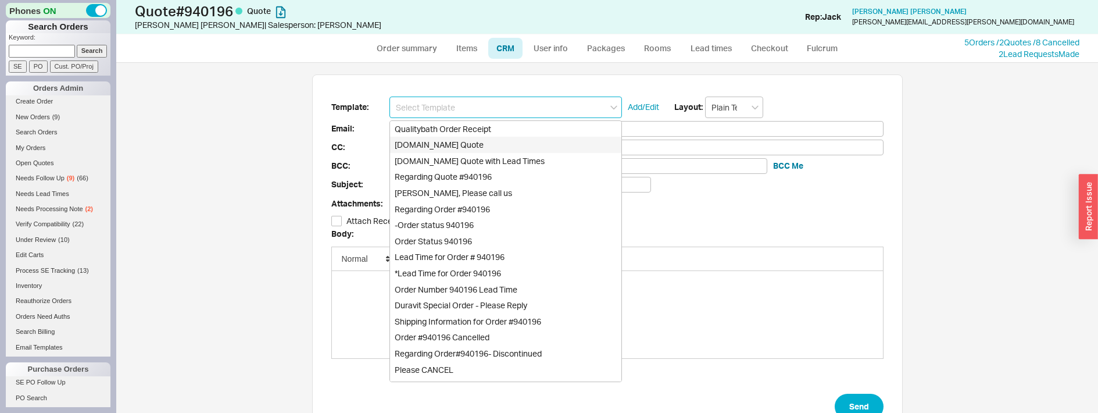
click at [472, 141] on div "Qualitybath.com Quote" at bounding box center [505, 145] width 231 height 16
type input "Qualitybath.com Quote"
type input "Receipt"
type input "andra.r.miller@gmail.com"
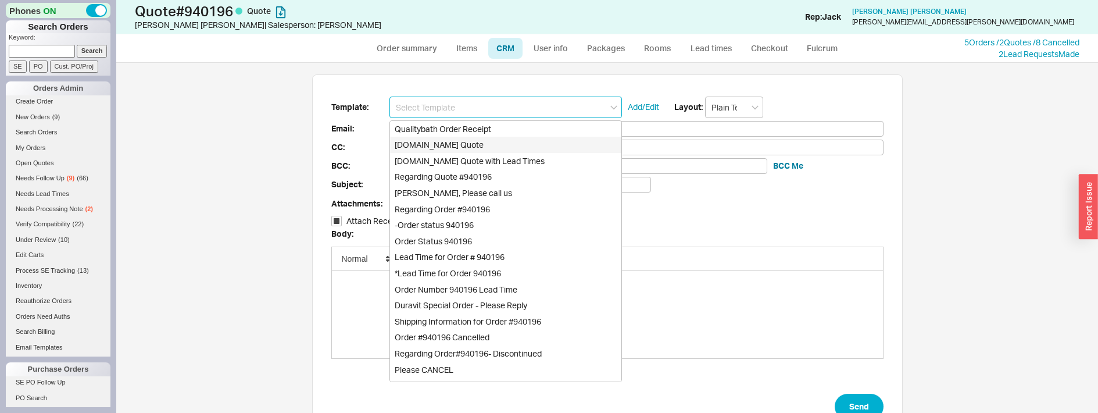
type input "Quality Bath Quote #940196"
checkbox input "true"
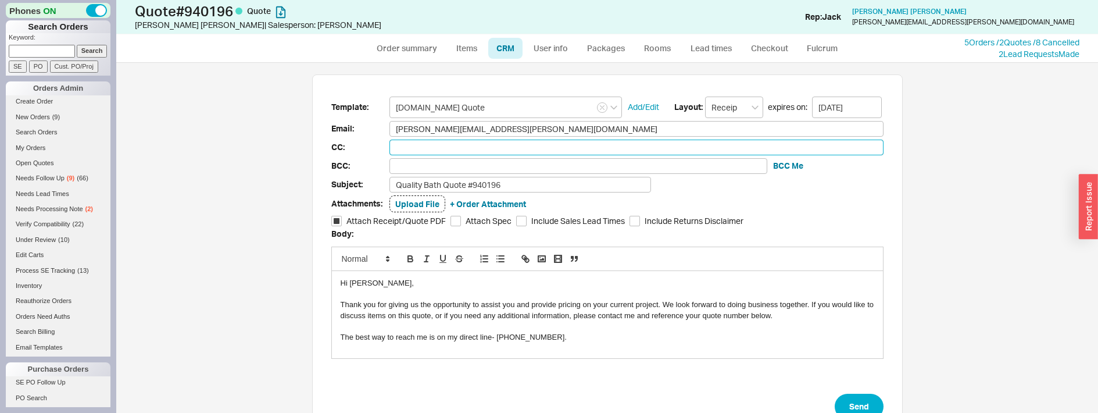
click at [477, 152] on input at bounding box center [636, 147] width 494 height 16
paste input "Ellie Miller <ellie@coastalhomesconcierge.com>"
drag, startPoint x: 434, startPoint y: 146, endPoint x: 445, endPoint y: 142, distance: 11.6
click at [356, 142] on div "CC: Ellie Miller <ellie@coastalhomesconcierge.com>" at bounding box center [607, 147] width 552 height 16
click at [607, 146] on input "ellie@coastalhomesconcierge.com>" at bounding box center [636, 147] width 494 height 16
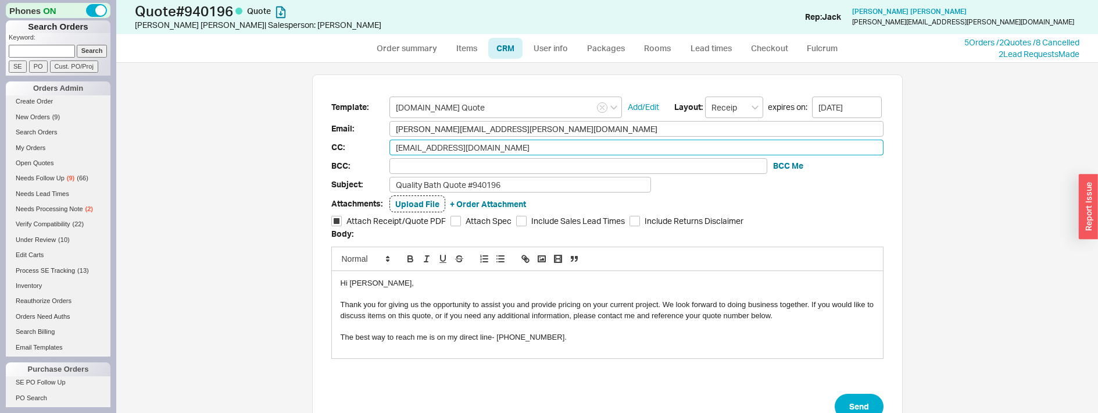
type input "ellie@coastalhomesconcierge.com"
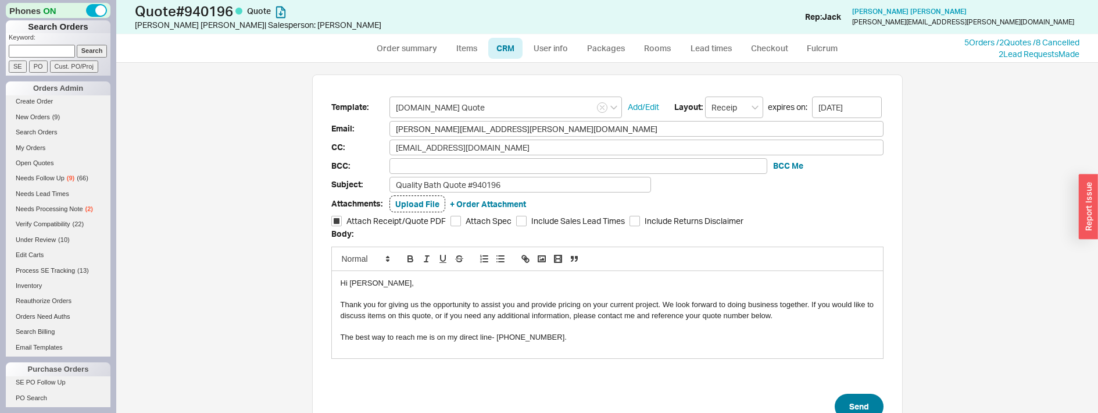
drag, startPoint x: 836, startPoint y: 389, endPoint x: 844, endPoint y: 395, distance: 9.7
click at [838, 391] on form "Template: Qualitybath.com Quote Add/Edit Layout: Receipt expires on: 10/02/2025…" at bounding box center [607, 257] width 552 height 323
click at [846, 396] on button "Send" at bounding box center [858, 406] width 49 height 26
select select "*"
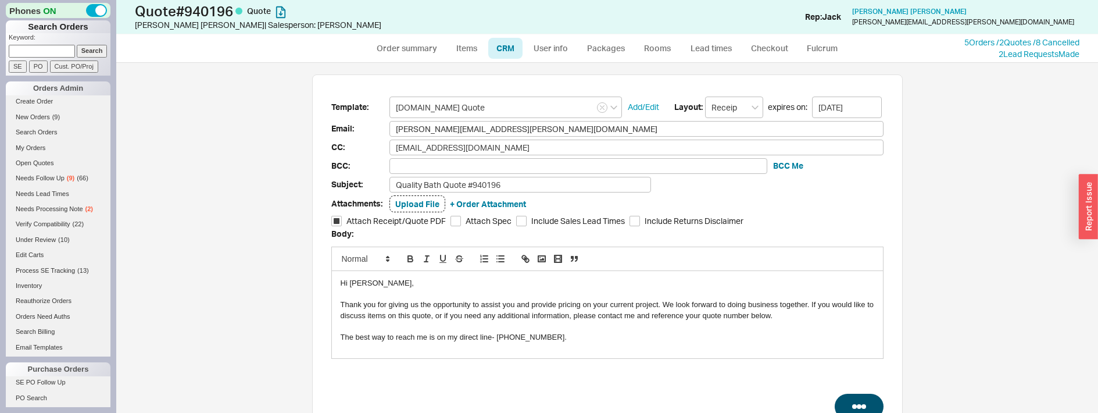
select select "LOW"
select select "3"
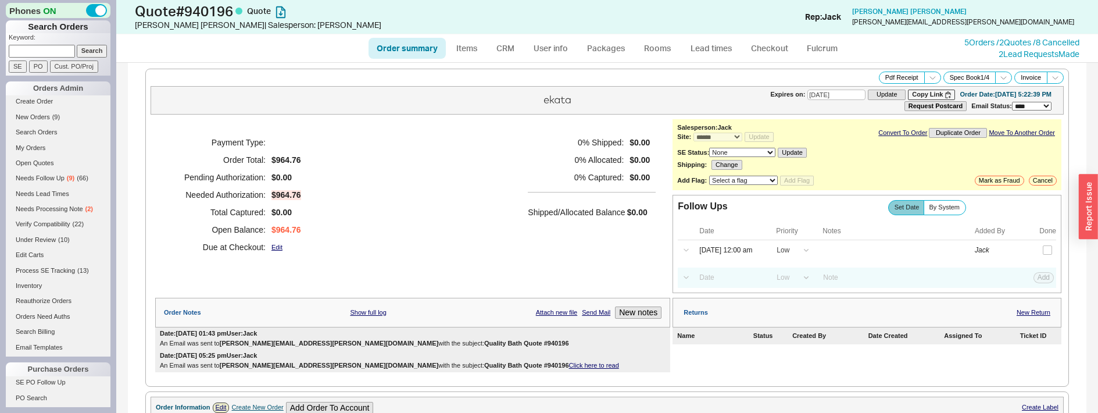
click at [586, 213] on h5 "Shipped/Allocated Balance" at bounding box center [576, 212] width 97 height 16
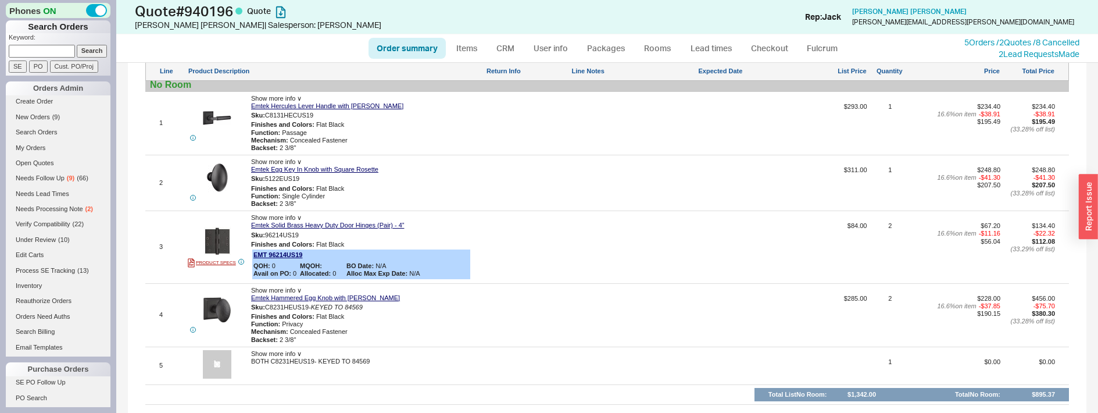
scroll to position [523, 0]
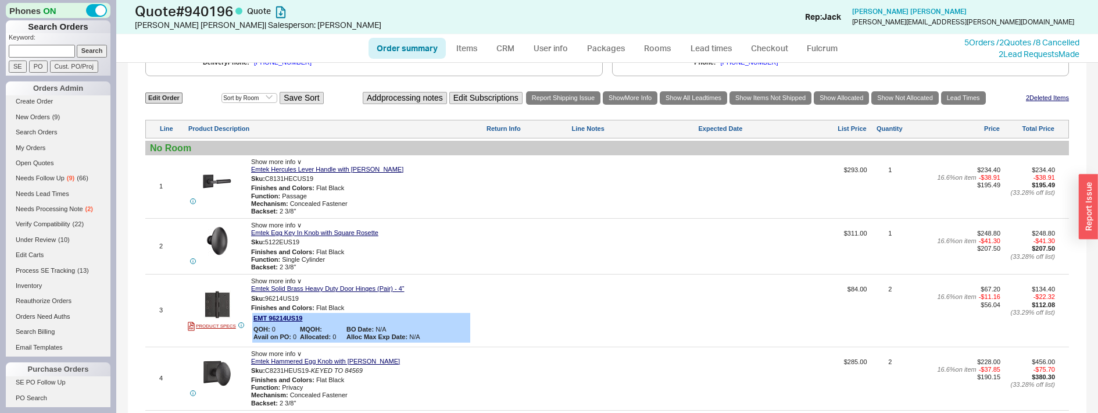
click at [421, 47] on link "Order summary" at bounding box center [406, 48] width 77 height 21
select select "*"
select select "LOW"
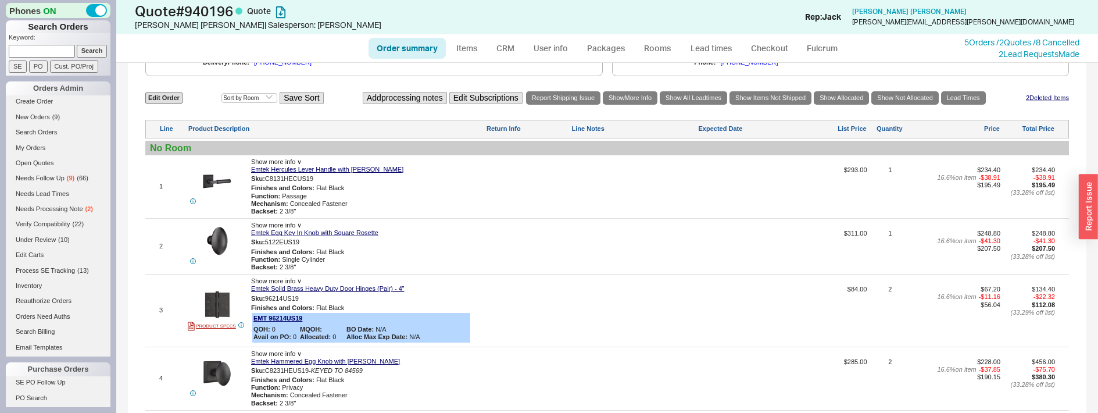
select select "3"
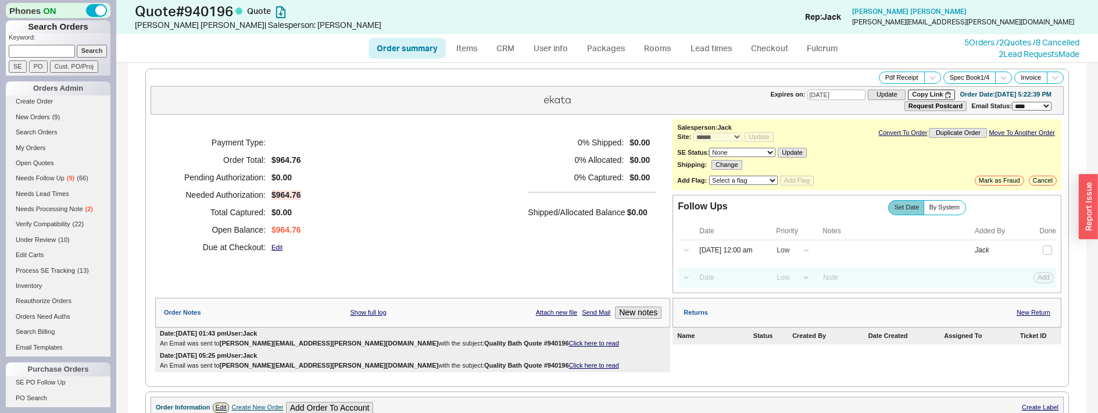
click at [568, 188] on div "0 % Shipped: $0.00 0 % Allocated: $0.00 0 % Captured: $0.00 Shipped/Allocated B…" at bounding box center [592, 195] width 128 height 122
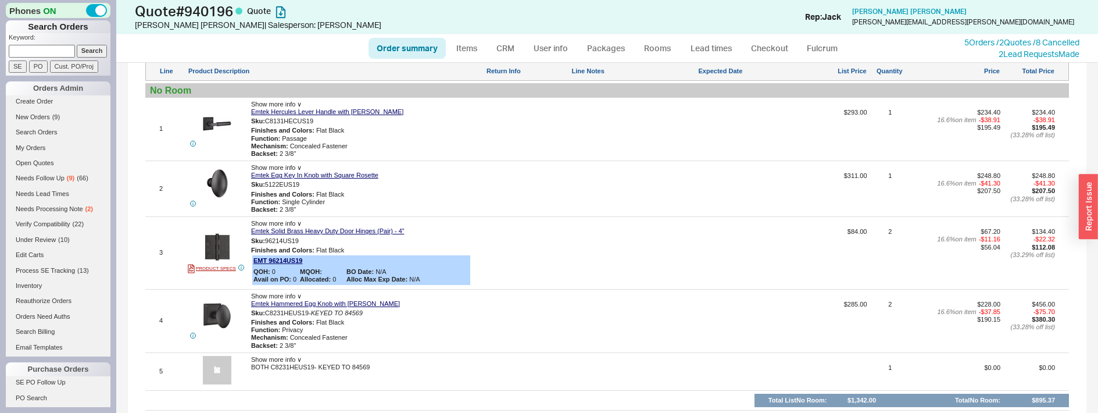
scroll to position [581, 0]
click at [417, 56] on link "Order summary" at bounding box center [406, 48] width 77 height 21
select select "*"
select select "LOW"
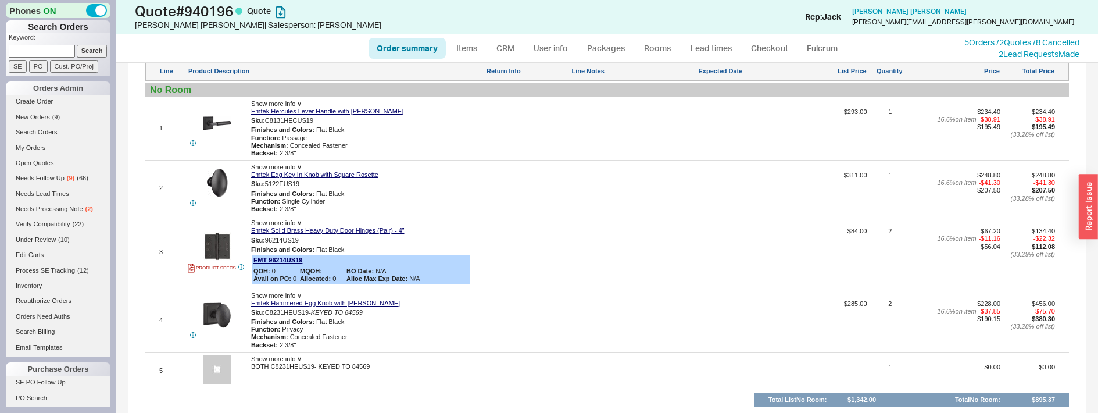
select select "LOW"
select select "3"
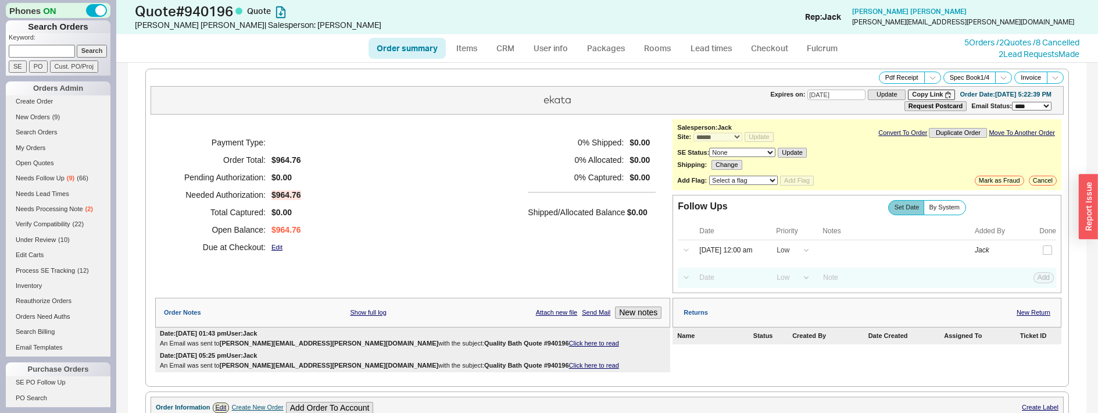
click at [458, 145] on div "Payment Type: Order Total: $964.76 Pending Authorization: $0.00 Needed Authoriz…" at bounding box center [412, 194] width 515 height 151
click at [511, 214] on div "Payment Type: Order Total: $964.76 Pending Authorization: $0.00 Needed Authoriz…" at bounding box center [412, 194] width 515 height 151
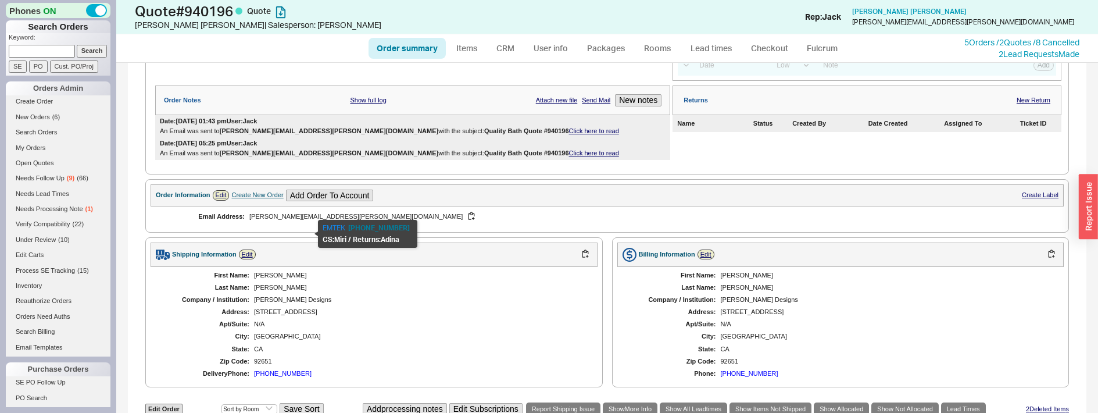
scroll to position [0, 0]
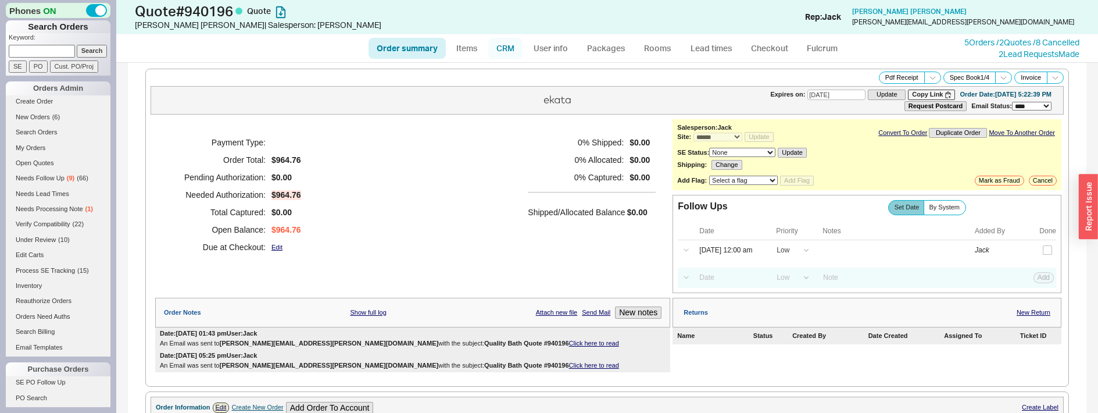
click at [502, 45] on link "CRM" at bounding box center [505, 48] width 34 height 21
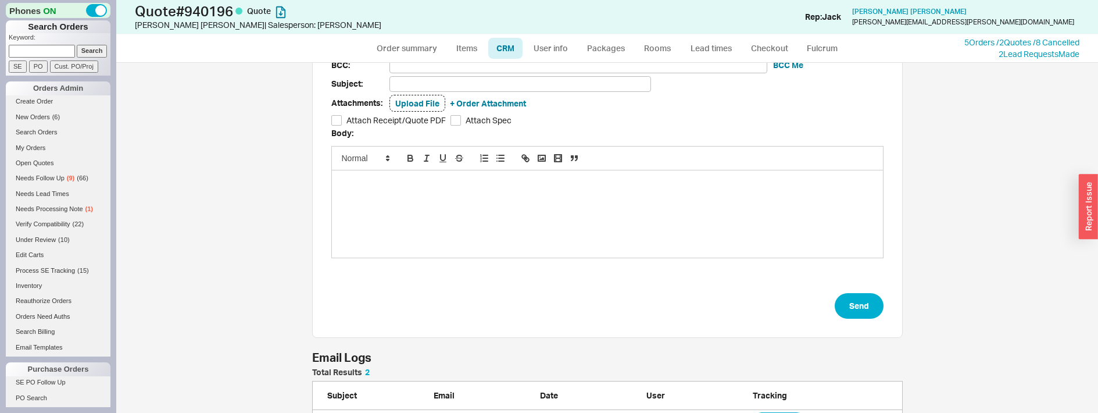
scroll to position [156, 0]
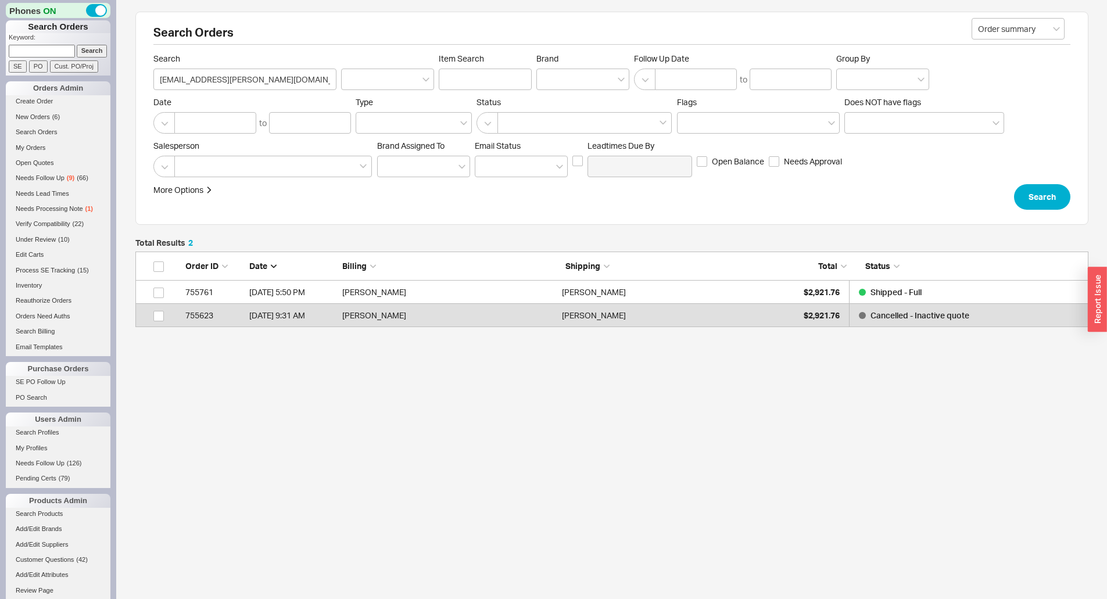
drag, startPoint x: 57, startPoint y: 45, endPoint x: 76, endPoint y: 53, distance: 20.1
click at [57, 45] on input at bounding box center [42, 51] width 66 height 12
paste input "928899"
type input "928899"
click at [77, 53] on input "Search" at bounding box center [92, 51] width 31 height 12
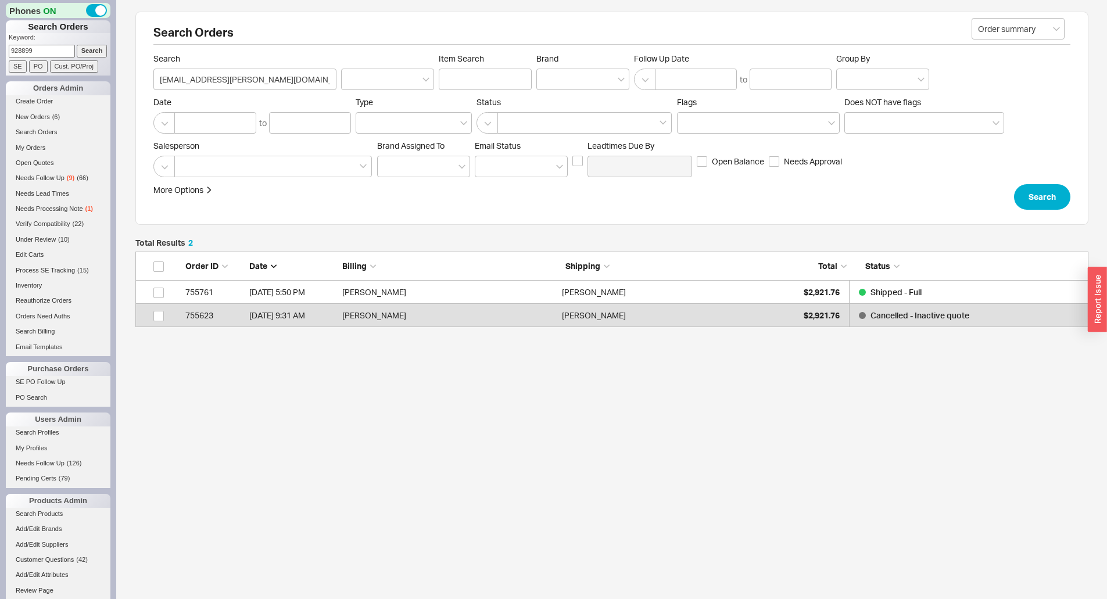
type input "928899"
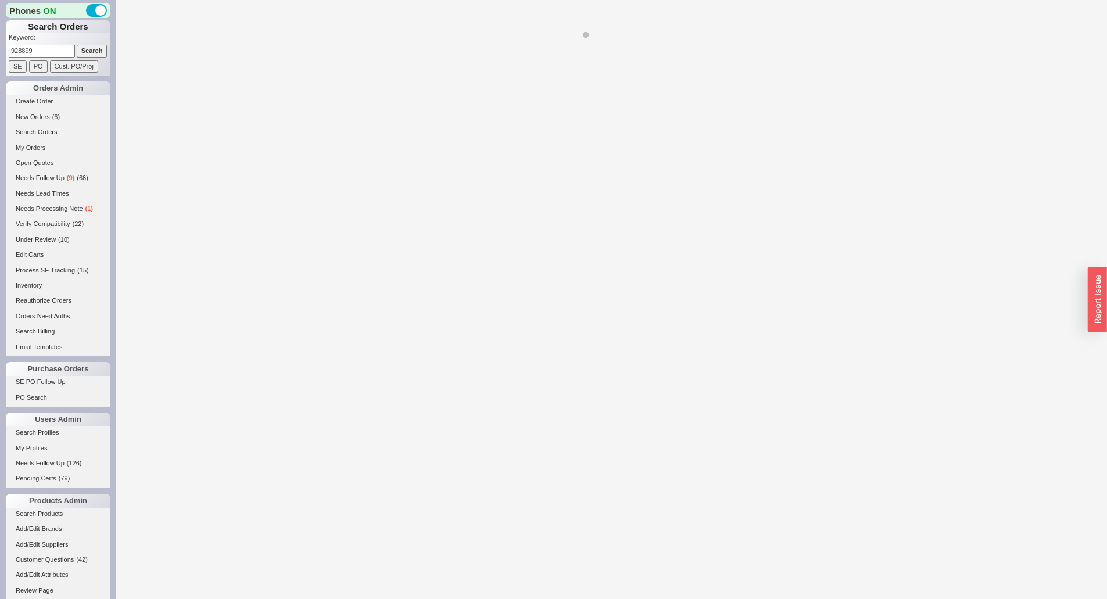
select select "*"
select select "LOW"
select select "3"
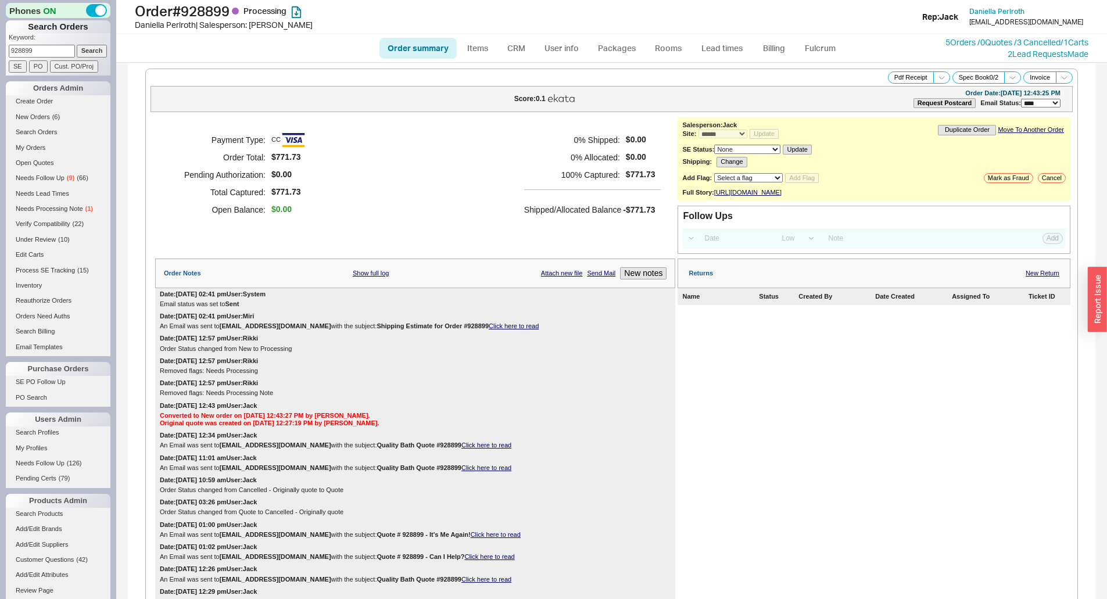
click at [443, 223] on div "Payment Type: CC Order Total: $771.73 Pending Authorization: $0.00 Total Captur…" at bounding box center [415, 175] width 520 height 116
click at [954, 40] on link "5 Orders / 0 Quotes / 3 Cancelled" at bounding box center [1002, 42] width 115 height 10
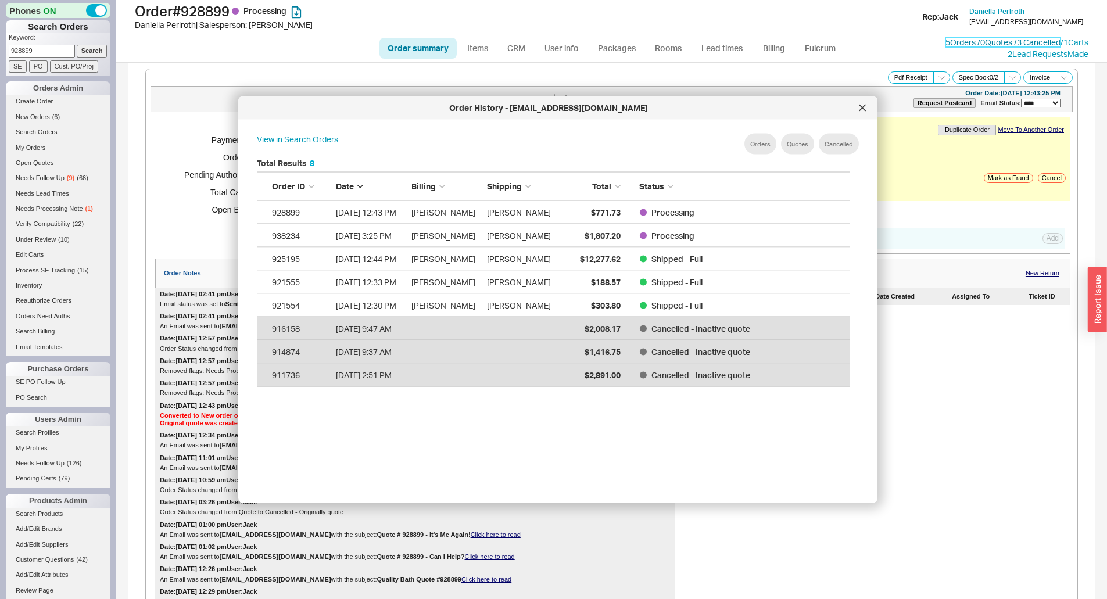
scroll to position [347, 603]
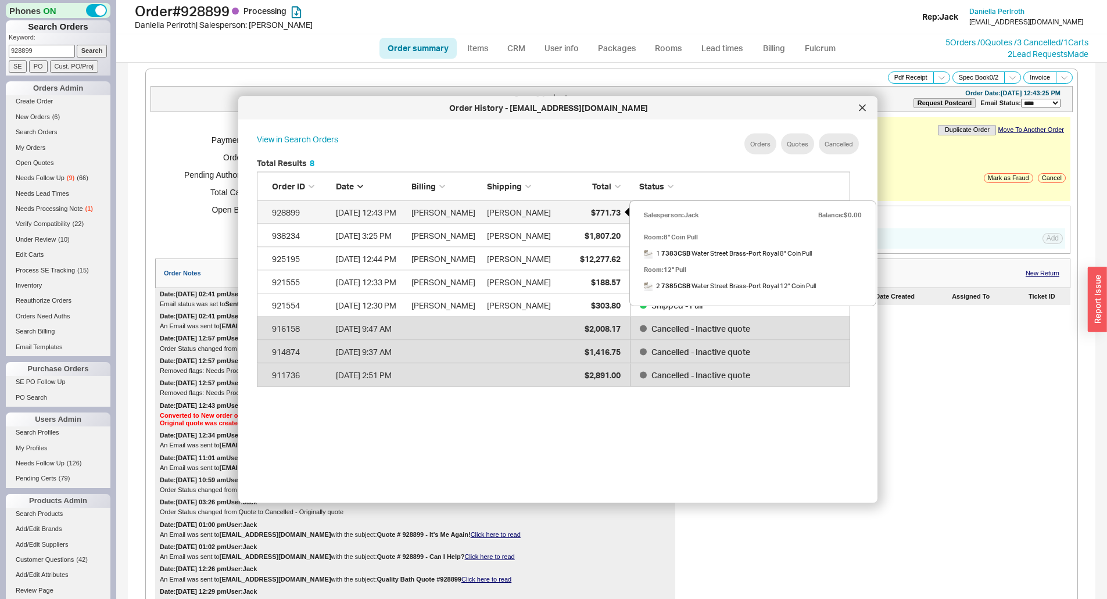
click at [608, 212] on span "$771.73" at bounding box center [606, 212] width 30 height 10
select select "*"
select select "LOW"
select select "3"
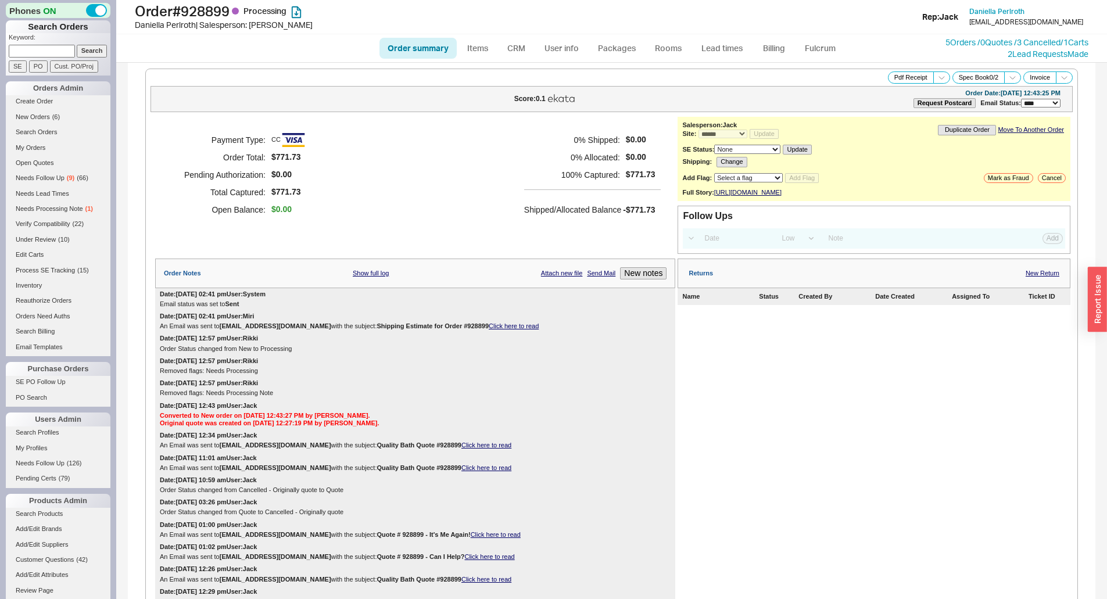
click at [526, 207] on h5 "Shipped/Allocated Balance" at bounding box center [572, 210] width 97 height 16
click at [997, 37] on link "5 Orders / 0 Quotes / 3 Cancelled" at bounding box center [1002, 42] width 115 height 10
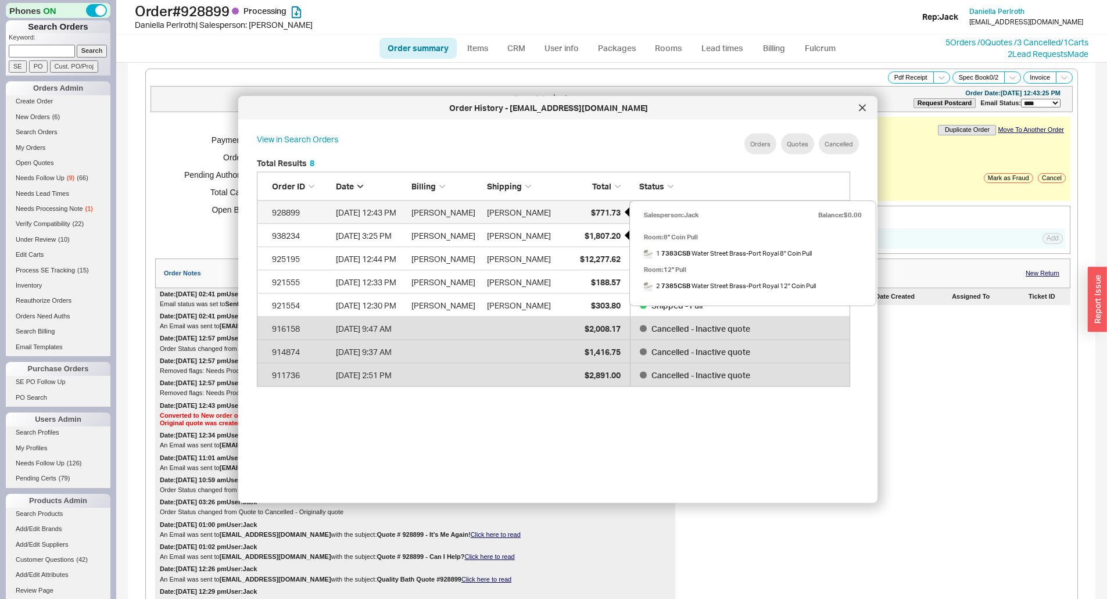
click at [588, 218] on div "$771.73" at bounding box center [592, 211] width 58 height 23
select select "*"
select select "LOW"
select select "3"
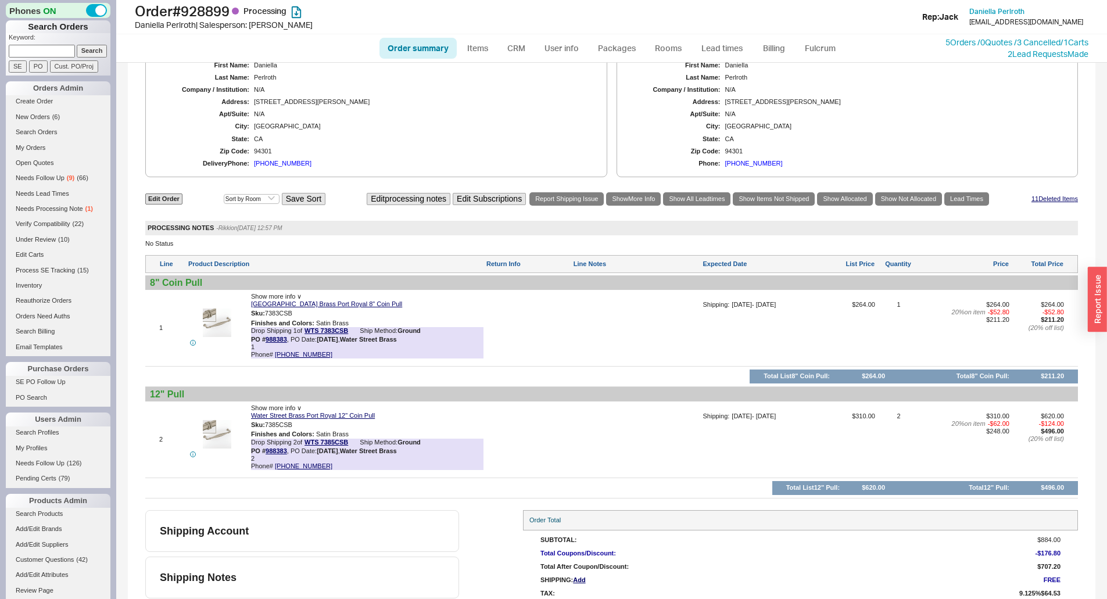
scroll to position [636, 0]
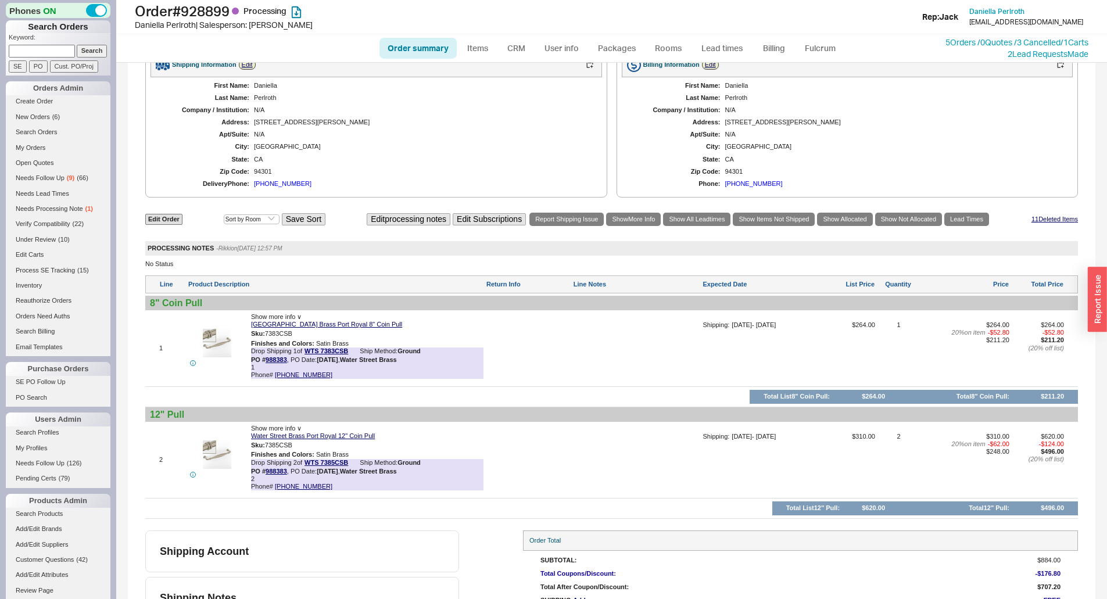
click at [284, 188] on div "[PHONE_NUMBER]" at bounding box center [283, 184] width 58 height 8
click at [203, 6] on h1 "Order # 928899 Processing" at bounding box center [346, 11] width 422 height 16
drag, startPoint x: 195, startPoint y: 23, endPoint x: 189, endPoint y: 34, distance: 12.5
drag, startPoint x: 189, startPoint y: 34, endPoint x: 209, endPoint y: 17, distance: 26.4
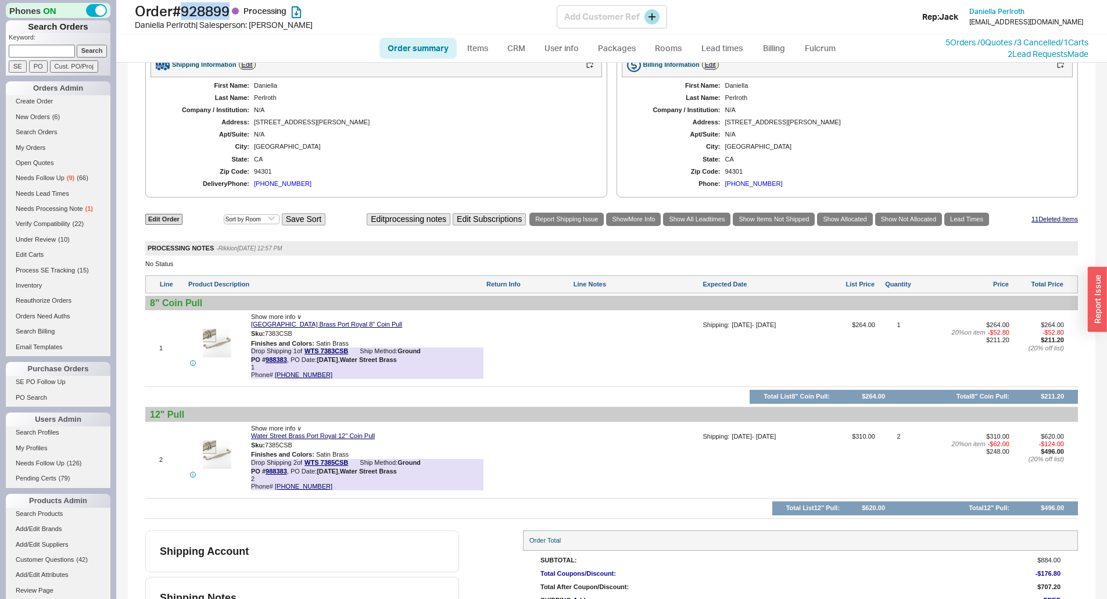
copy h1 "928899"
click at [230, 36] on div "Order summary Items CRM User info Packages Rooms Lead times Billing Fulcrum 5 O…" at bounding box center [611, 48] width 991 height 28
click at [539, 134] on div "First Name: [PERSON_NAME] Last Name: [PERSON_NAME] Company / Institution: N/A A…" at bounding box center [377, 135] width 452 height 116
click at [972, 46] on link "5 Orders / 0 Quotes / 3 Cancelled" at bounding box center [1002, 42] width 115 height 10
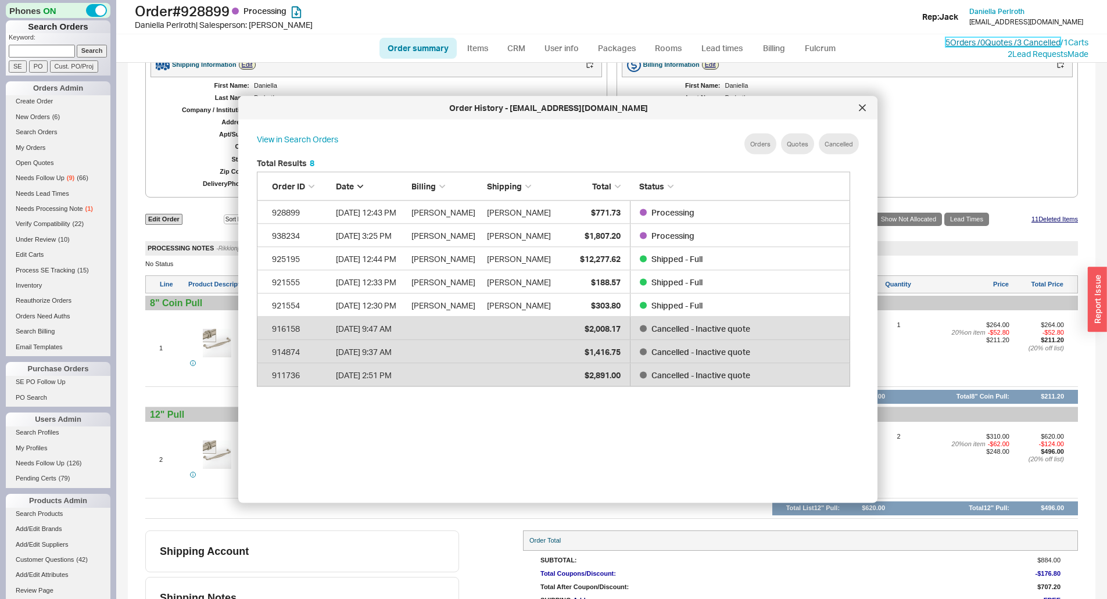
scroll to position [347, 603]
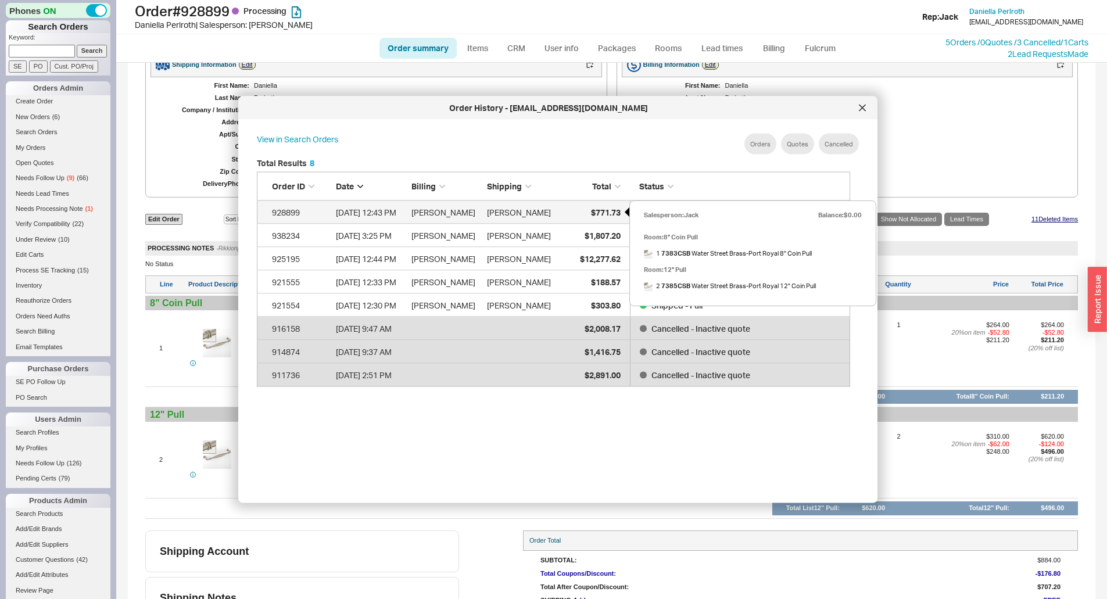
click at [594, 213] on span "$771.73" at bounding box center [606, 212] width 30 height 10
select select "*"
select select "LOW"
select select "3"
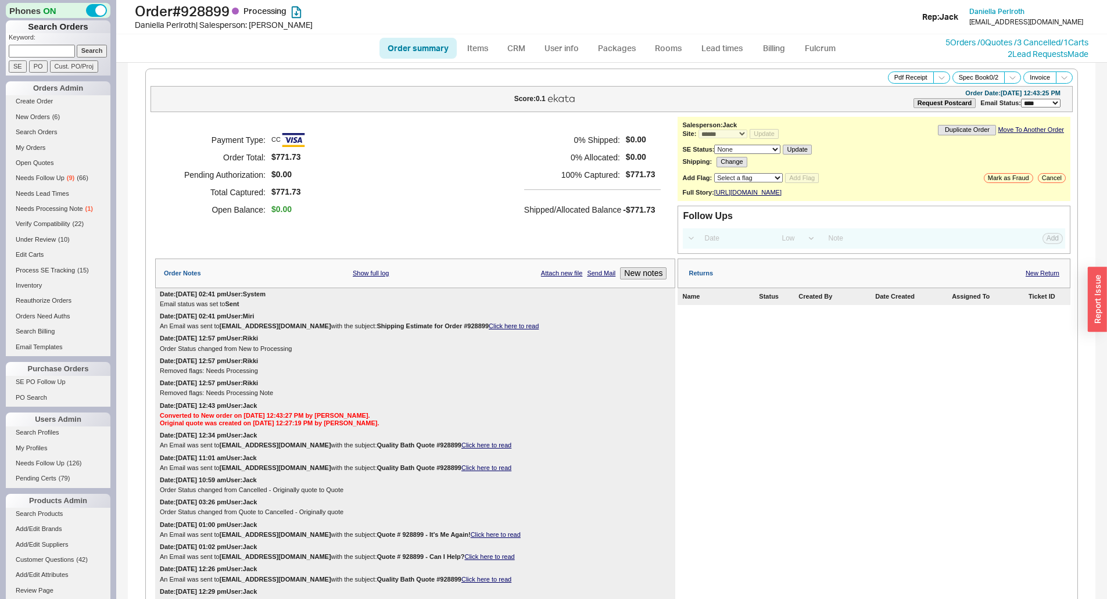
click at [594, 213] on h5 "Shipped/Allocated Balance" at bounding box center [572, 210] width 97 height 16
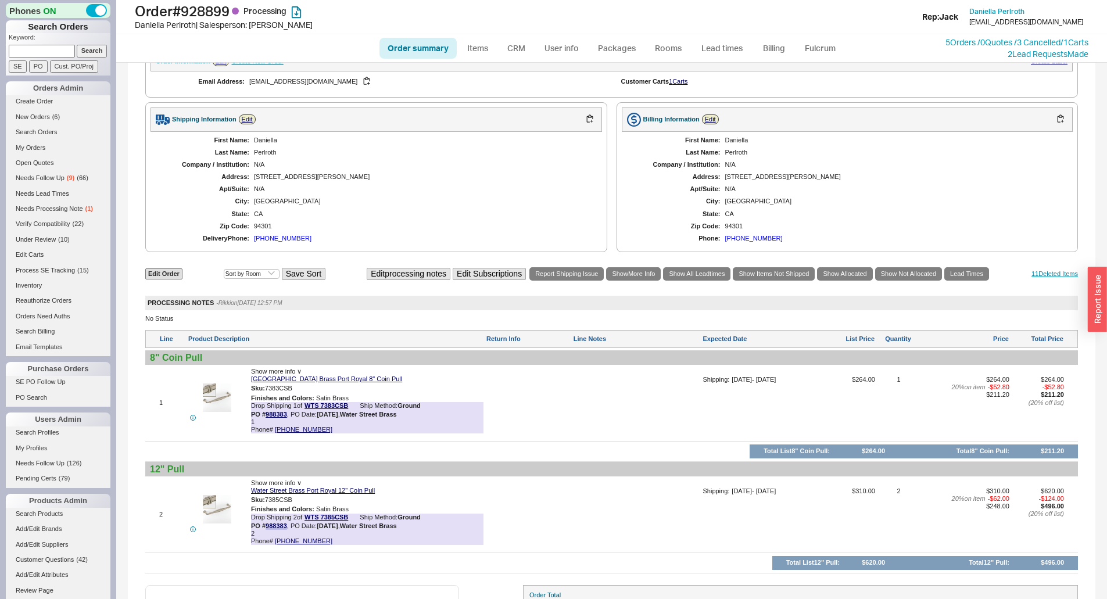
drag, startPoint x: 1033, startPoint y: 274, endPoint x: 1041, endPoint y: 279, distance: 9.2
click at [1040, 278] on div "Edit Order Select an option Sort by Brand Sort by Room Save Sort Edit processin…" at bounding box center [611, 274] width 933 height 16
click at [1041, 278] on link "11 Deleted Item s" at bounding box center [1054, 274] width 46 height 8
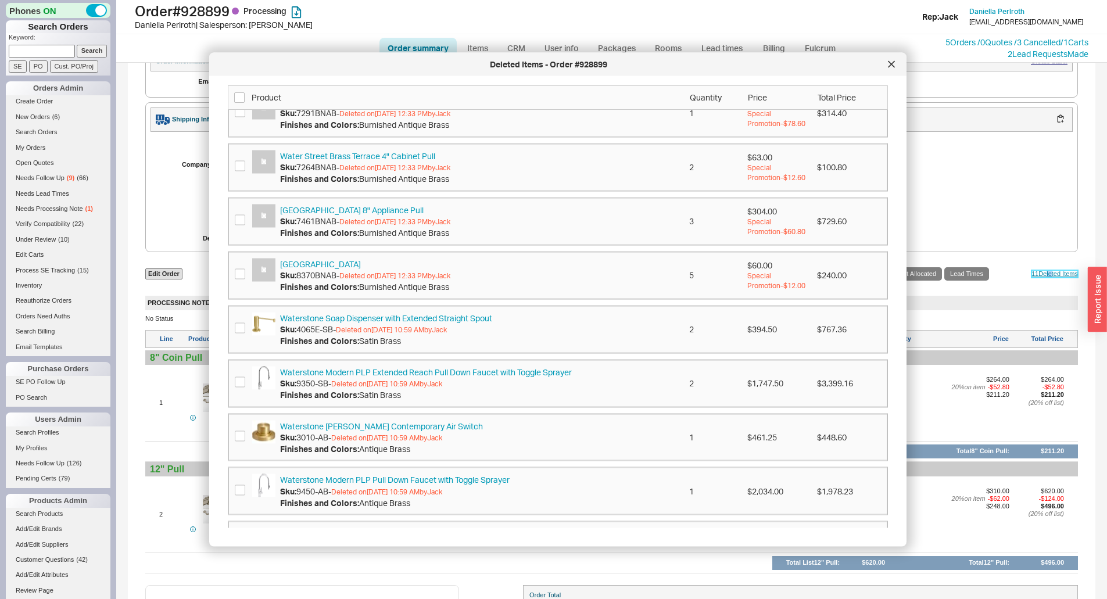
scroll to position [0, 0]
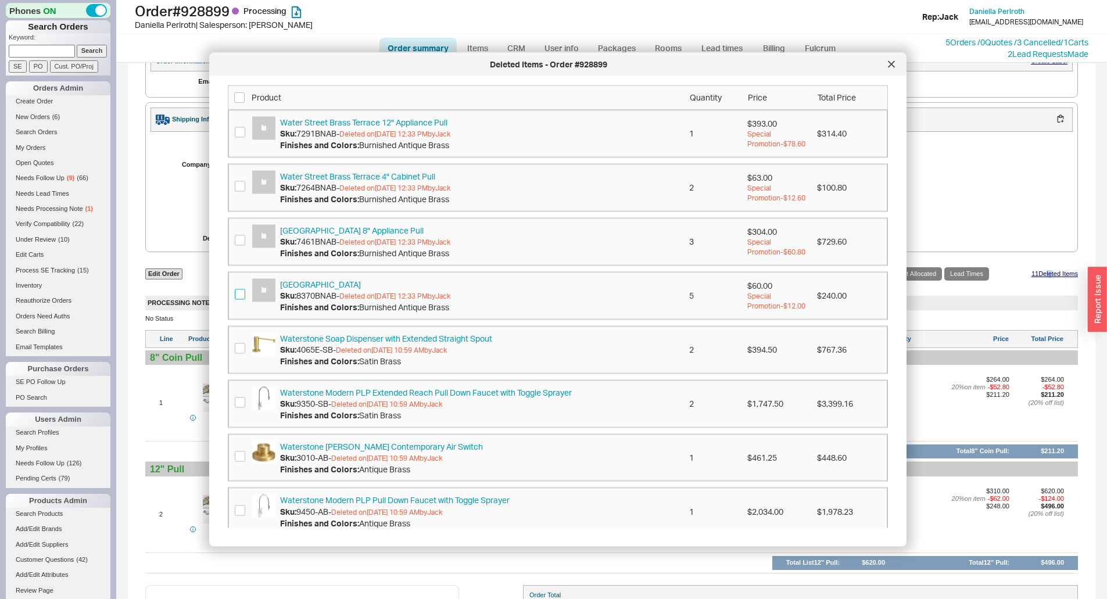
click at [240, 291] on input "checkbox" at bounding box center [240, 294] width 10 height 10
checkbox input "true"
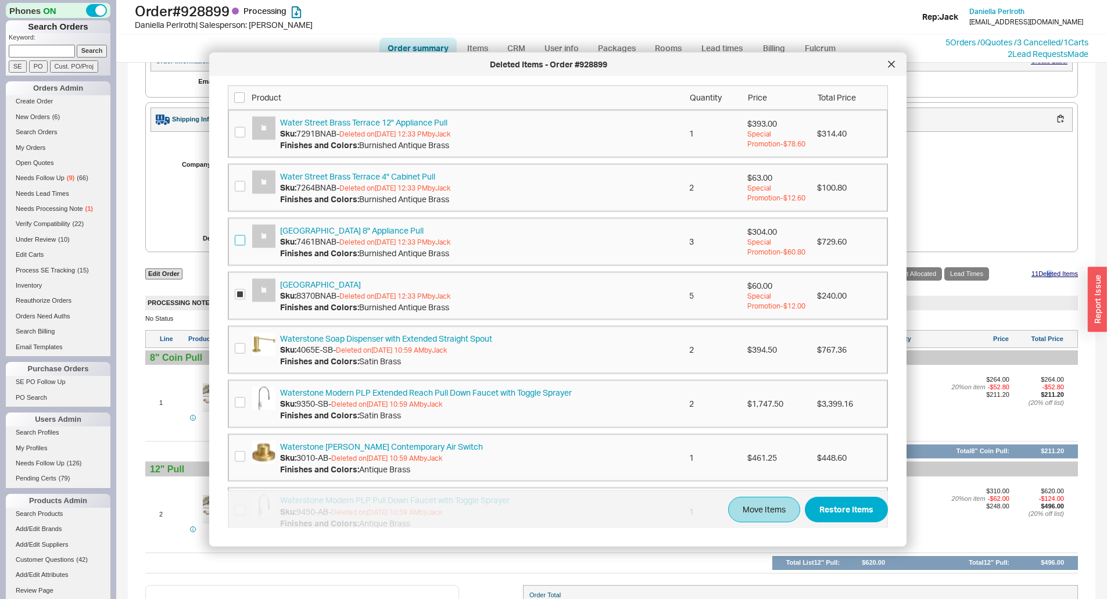
click at [237, 242] on input "checkbox" at bounding box center [240, 240] width 10 height 10
checkbox input "true"
click at [235, 188] on input "checkbox" at bounding box center [240, 186] width 10 height 10
checkbox input "true"
click at [238, 142] on div "Water Street Brass Terrace 12" Appliance Pull Sku: 7291BNAB - Deleted on 09/16/…" at bounding box center [558, 133] width 646 height 34
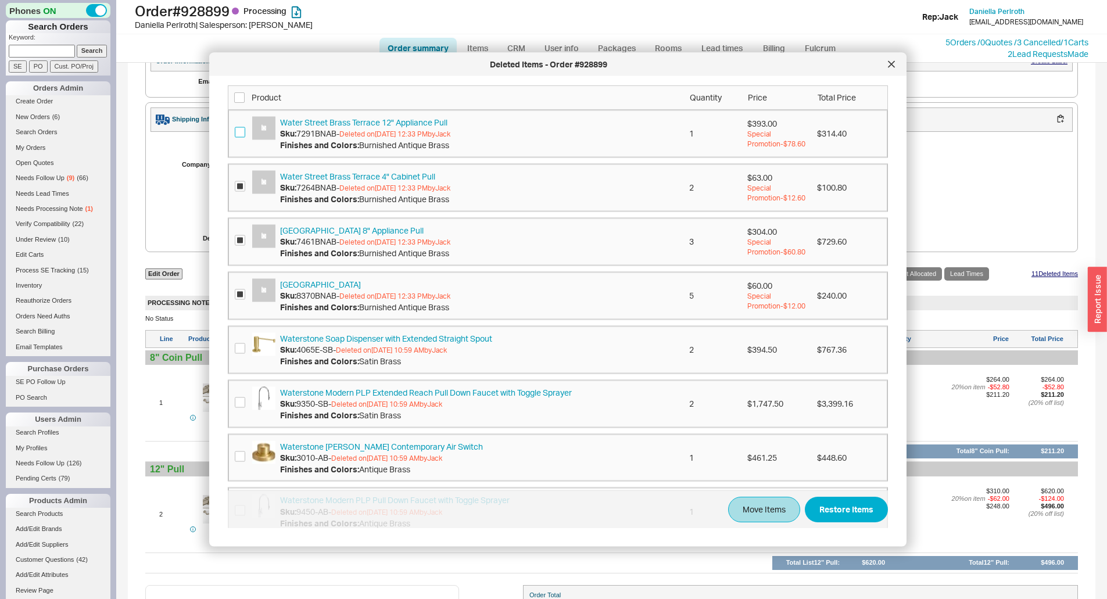
click at [239, 137] on input "checkbox" at bounding box center [240, 132] width 10 height 10
checkbox input "true"
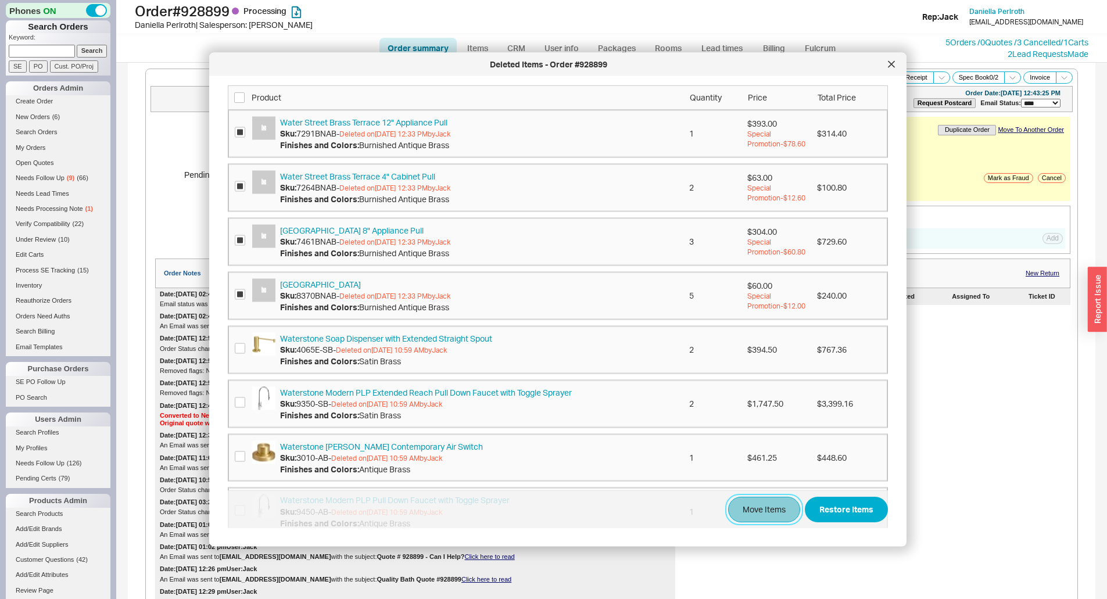
click at [754, 511] on button "Move Items" at bounding box center [764, 510] width 72 height 26
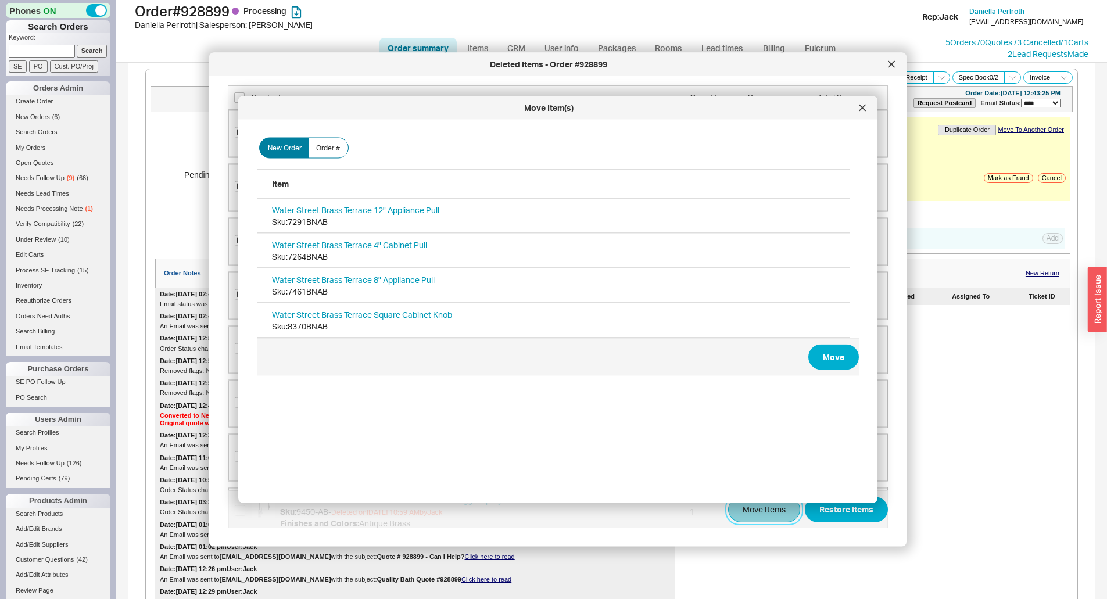
scroll to position [347, 603]
click at [831, 346] on button "Move" at bounding box center [833, 358] width 51 height 26
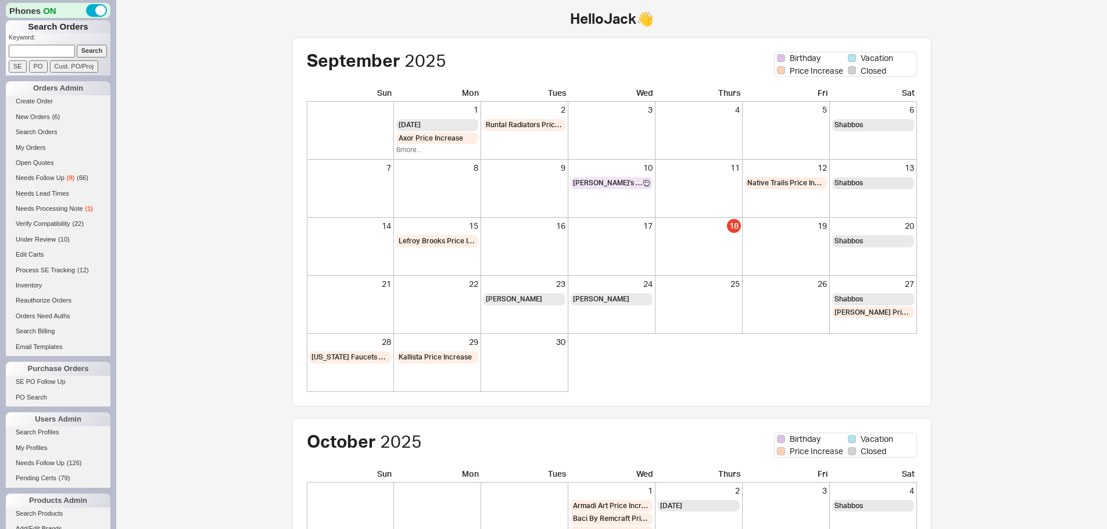
click at [49, 56] on input at bounding box center [42, 51] width 66 height 12
type input "940196"
click at [80, 51] on input "Search" at bounding box center [92, 51] width 31 height 12
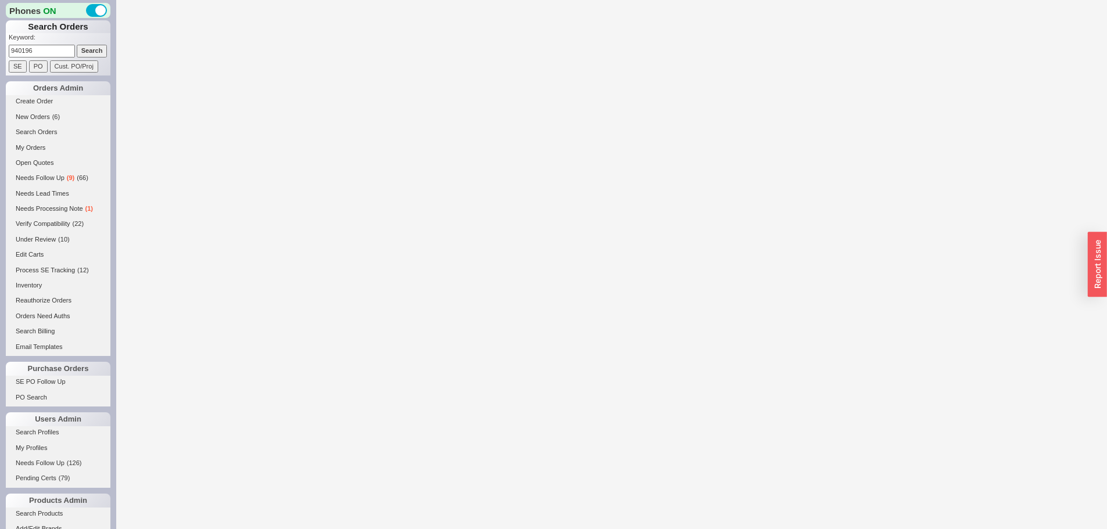
select select "*"
select select "LOW"
select select "3"
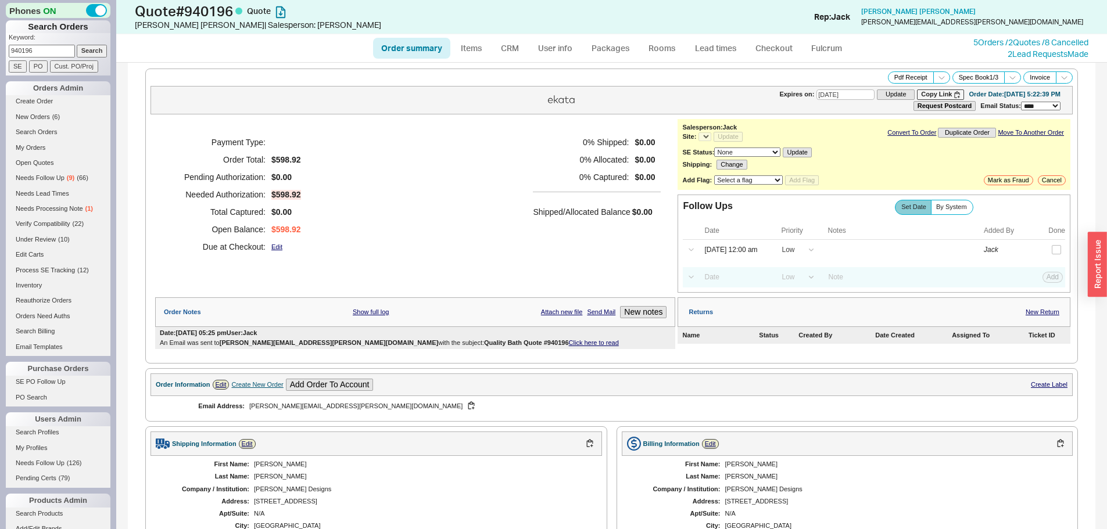
select select "*"
click at [472, 52] on link "Items" at bounding box center [472, 48] width 38 height 21
select select "3"
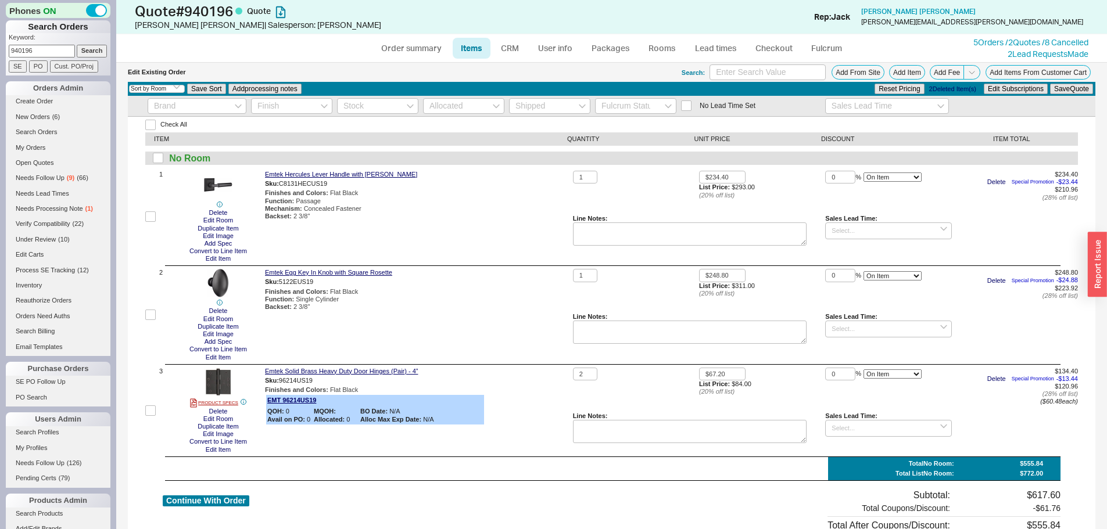
click at [986, 37] on div "5 Orders / 2 Quotes / 8 Cancelled" at bounding box center [1030, 43] width 115 height 12
click at [981, 41] on link "5 Orders / 2 Quotes / 8 Cancelled" at bounding box center [1030, 42] width 115 height 10
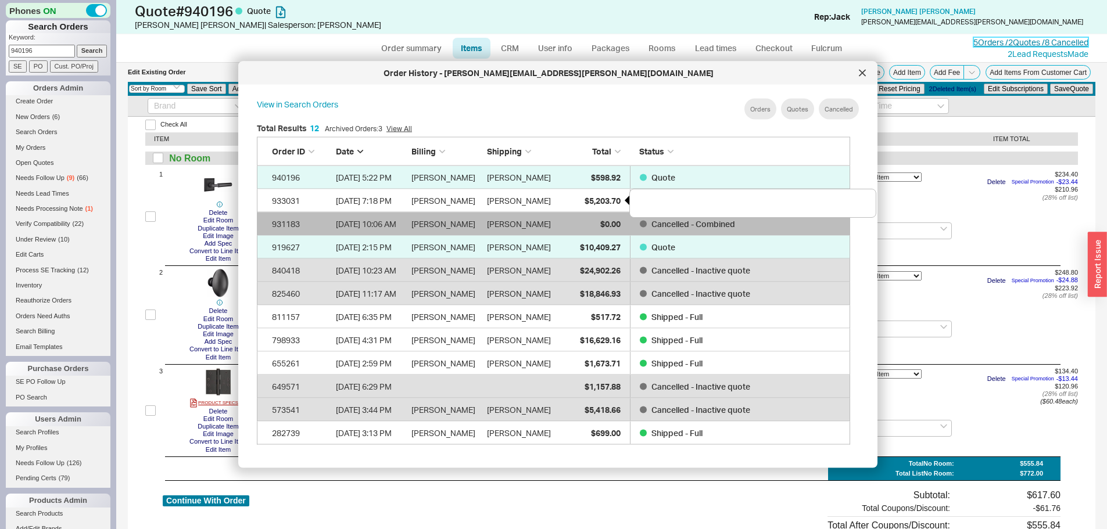
scroll to position [347, 603]
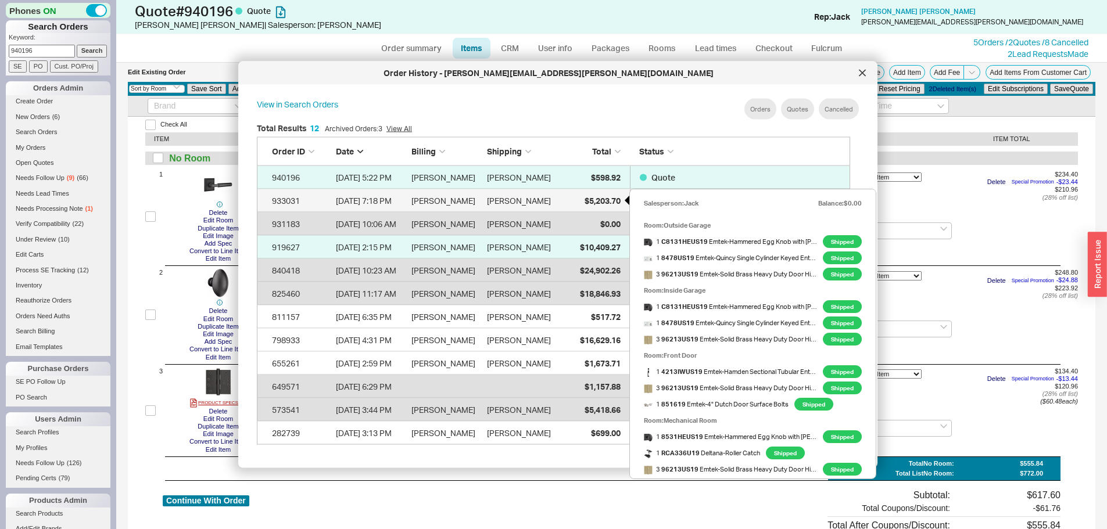
click at [576, 196] on div "$5,203.70" at bounding box center [592, 200] width 58 height 23
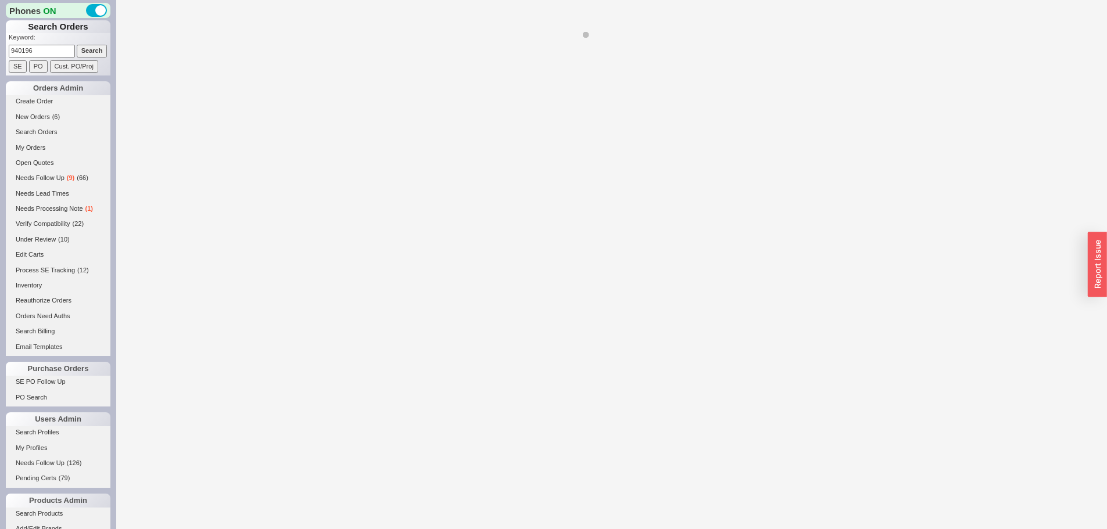
select select "*"
select select "LOW"
select select "3"
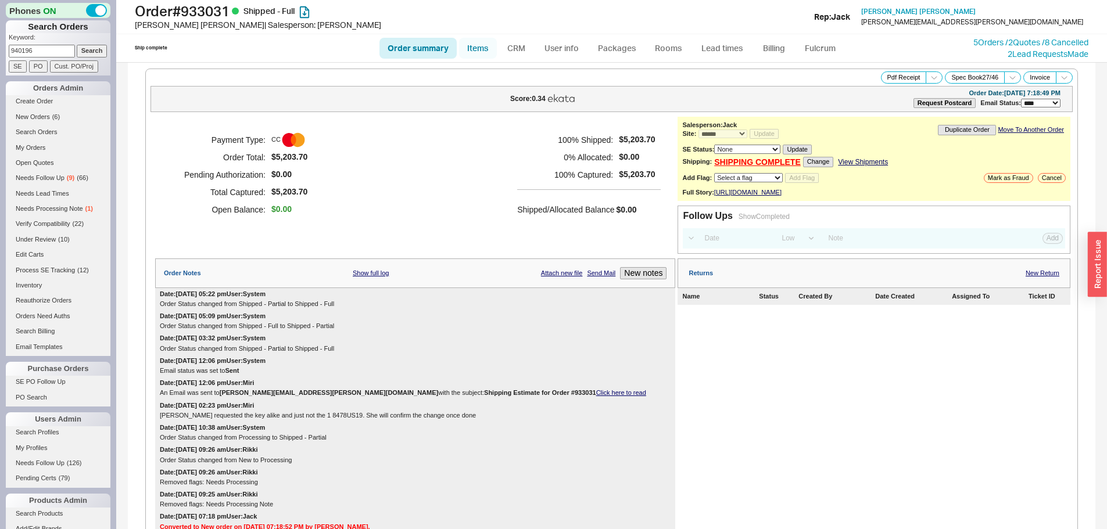
click at [478, 48] on link "Items" at bounding box center [478, 48] width 38 height 21
select select "3"
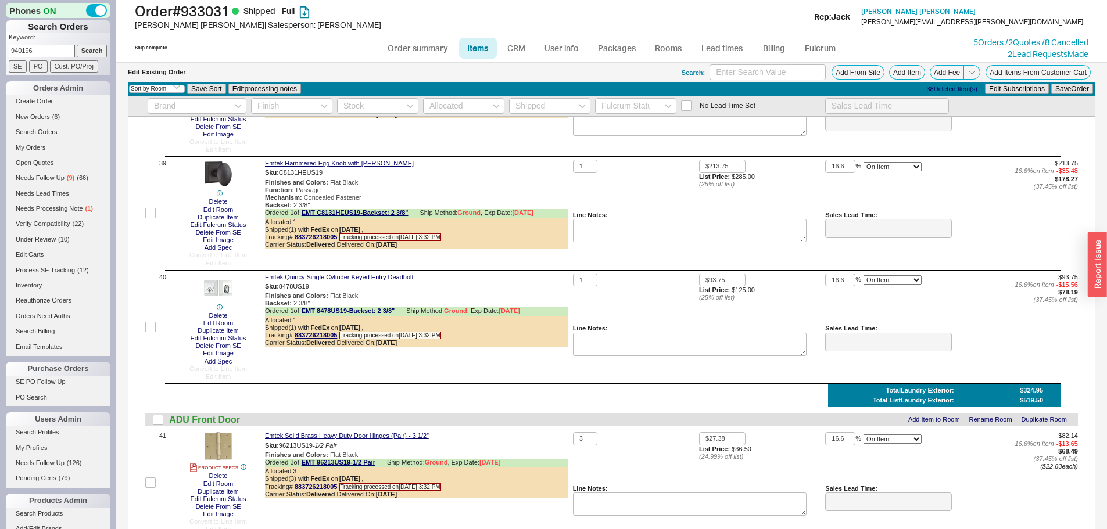
scroll to position [5056, 0]
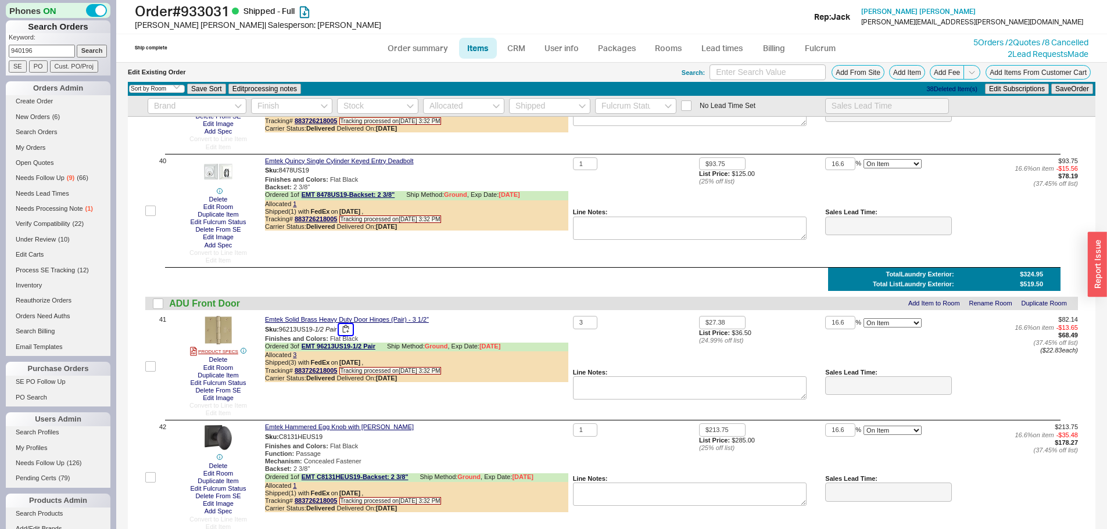
click at [350, 329] on button "button" at bounding box center [346, 329] width 14 height 11
click at [990, 42] on link "5 Orders / 2 Quotes / 8 Cancelled" at bounding box center [1030, 42] width 115 height 10
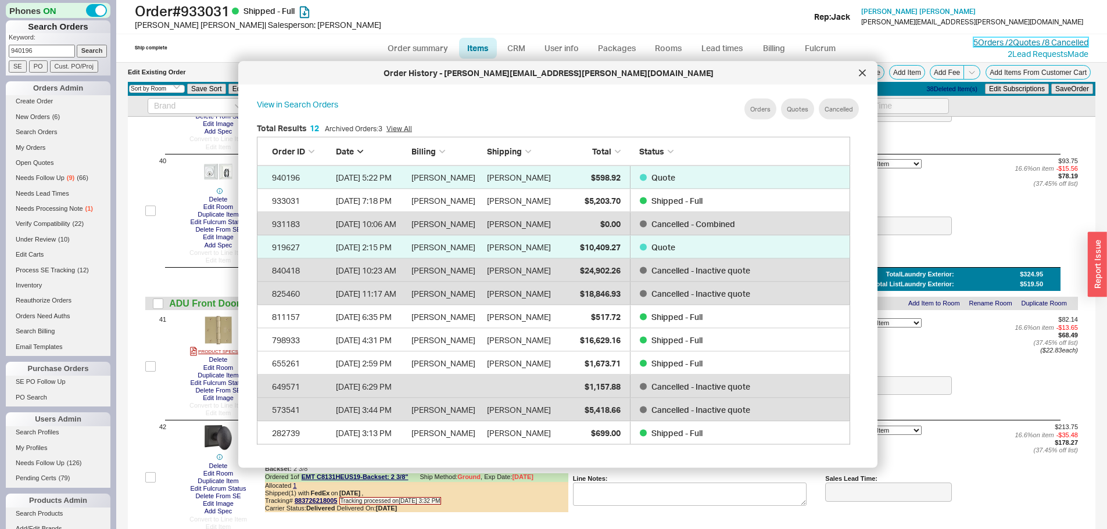
scroll to position [347, 603]
click at [863, 76] on icon at bounding box center [862, 73] width 7 height 7
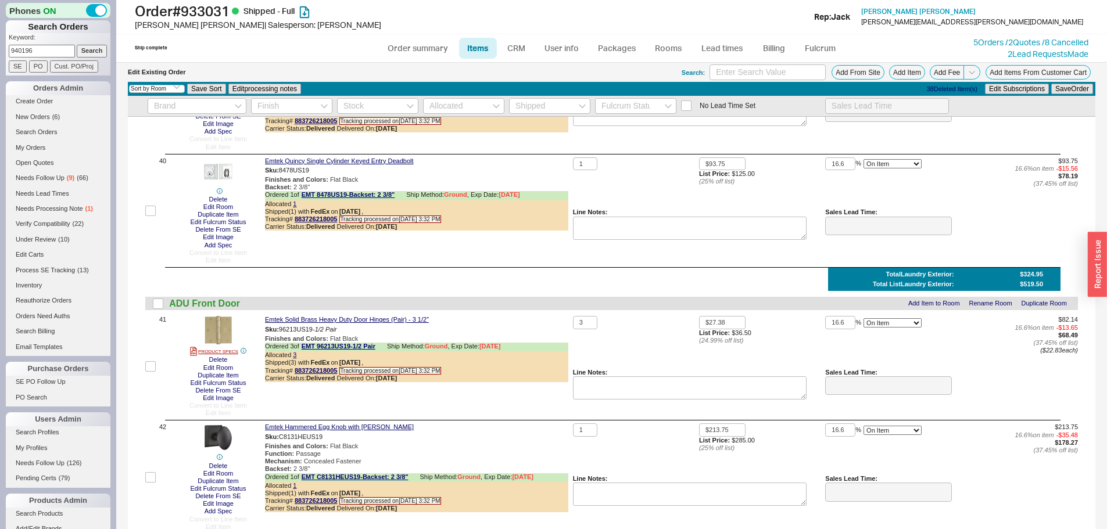
click at [583, 202] on div "1" at bounding box center [636, 183] width 126 height 52
click at [152, 367] on input "checkbox" at bounding box center [150, 366] width 10 height 10
checkbox input "true"
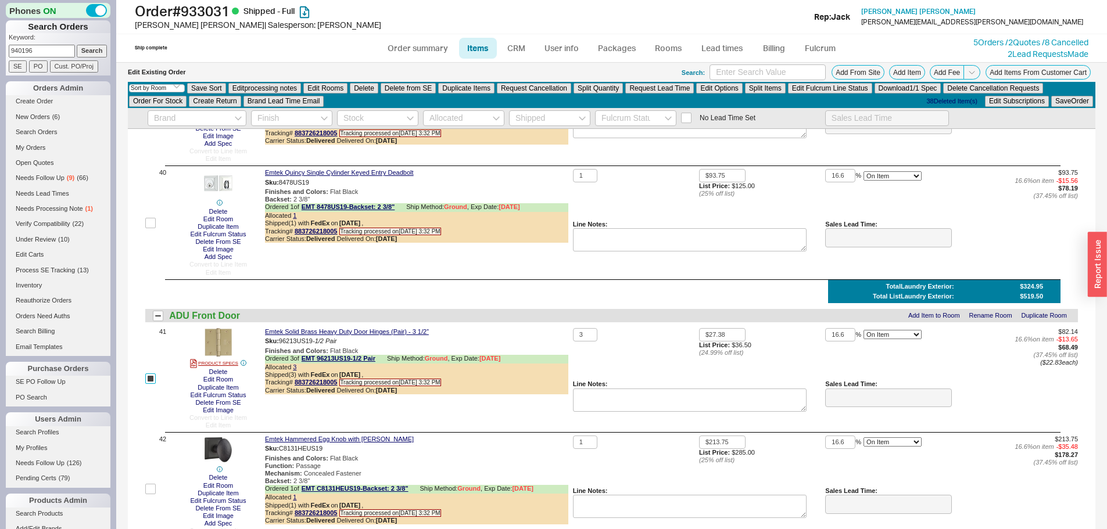
scroll to position [5068, 0]
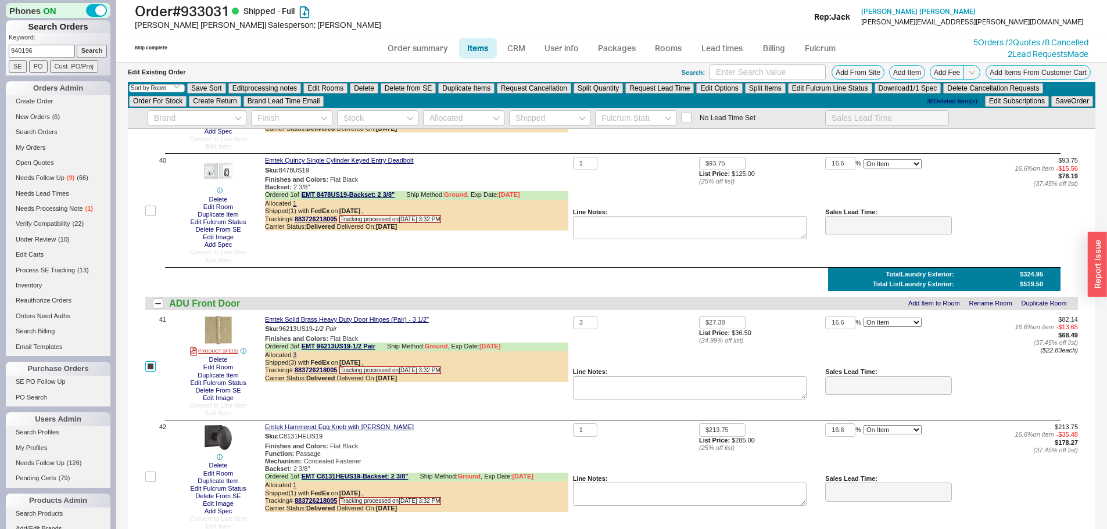
click at [150, 365] on input "checkbox" at bounding box center [150, 366] width 10 height 10
checkbox input "false"
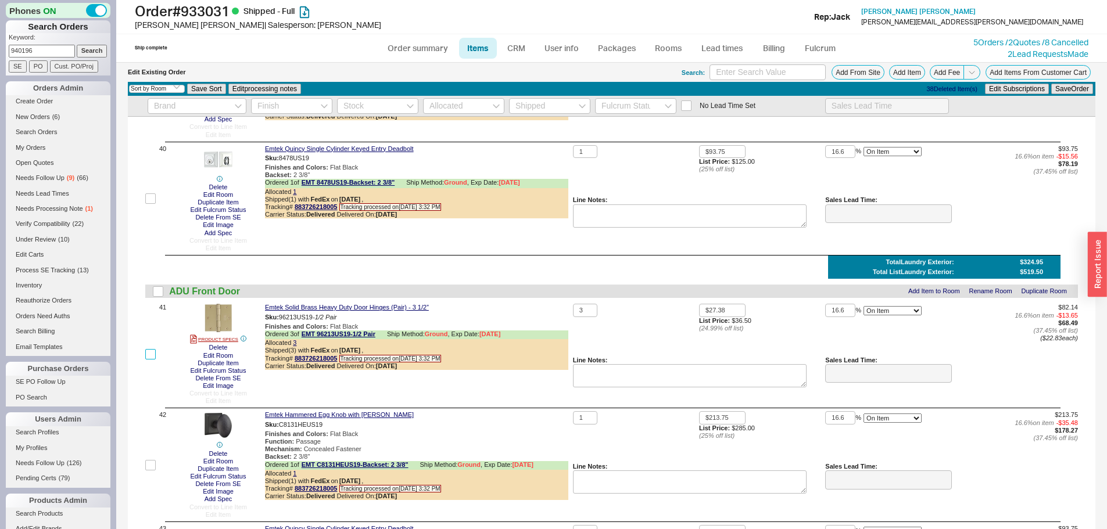
scroll to position [5056, 0]
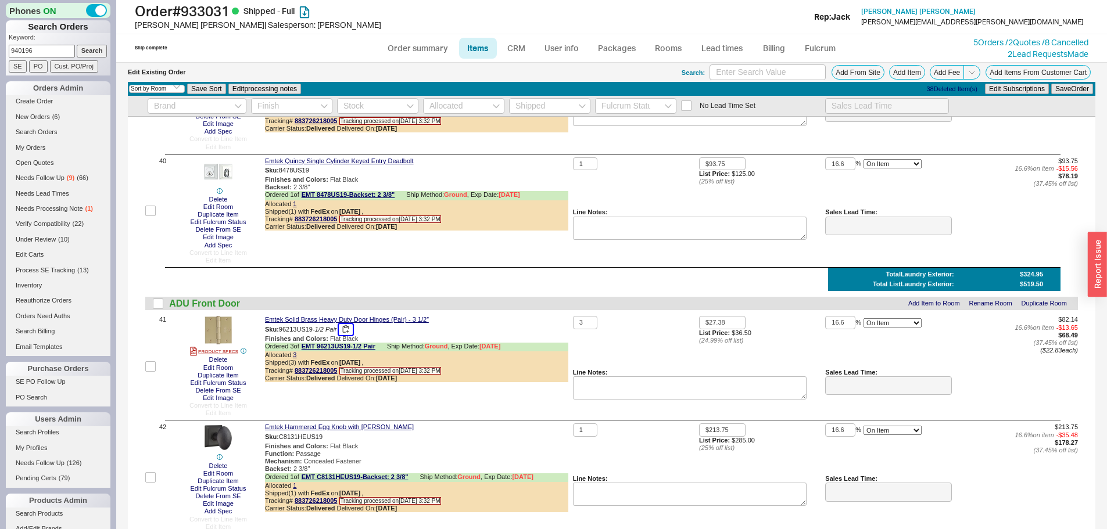
click at [346, 326] on button "button" at bounding box center [346, 329] width 14 height 11
click at [567, 305] on div "ADU Front Door Add Item to Room Rename Room Duplicate Room" at bounding box center [611, 303] width 933 height 13
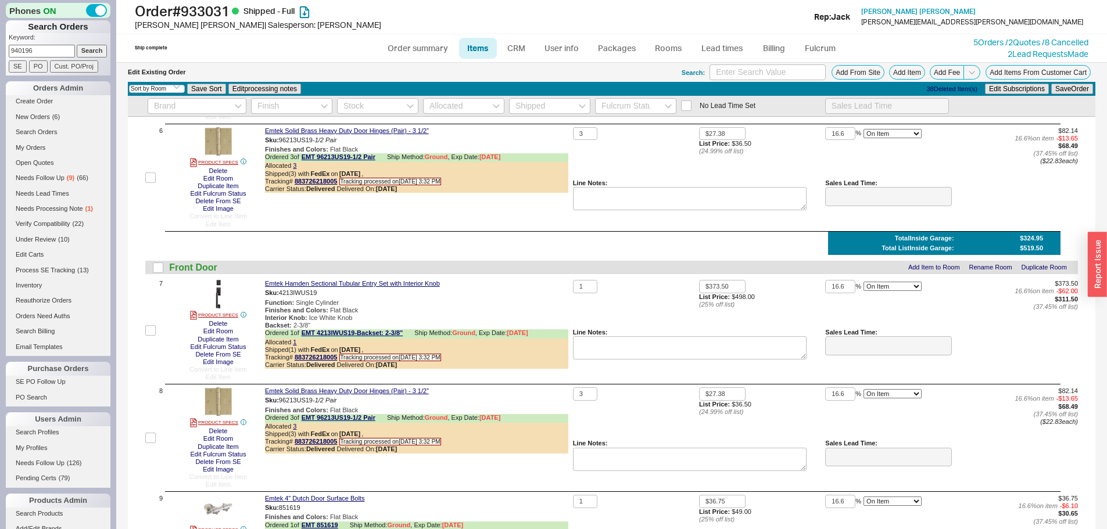
scroll to position [842, 0]
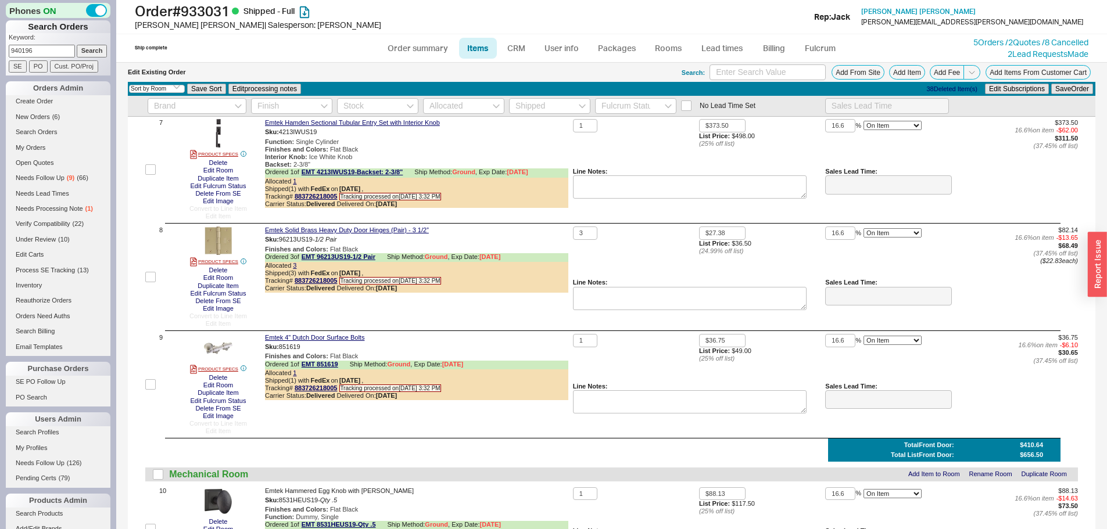
click at [646, 267] on div "3" at bounding box center [636, 253] width 126 height 52
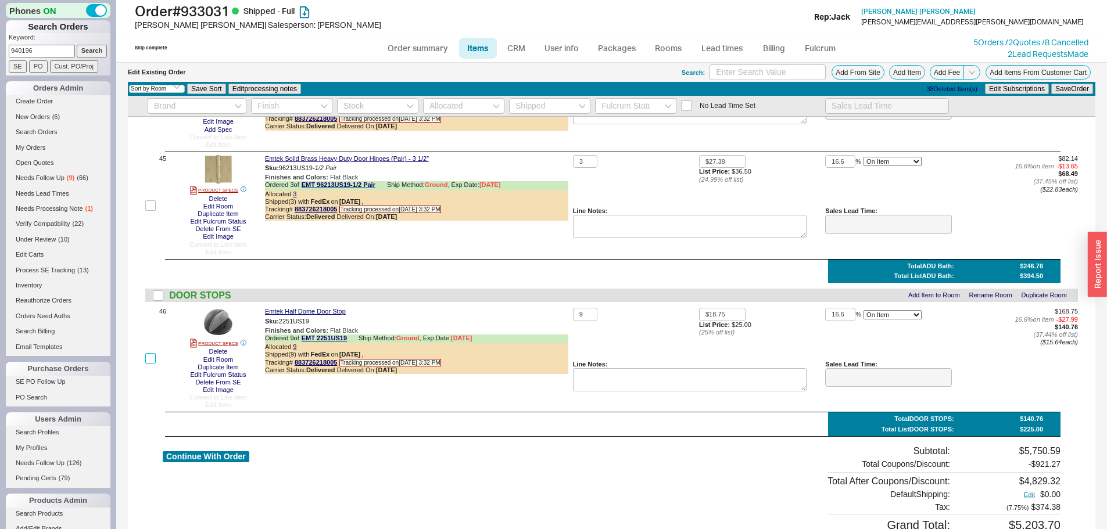
click at [152, 360] on input "checkbox" at bounding box center [150, 358] width 10 height 10
checkbox input "true"
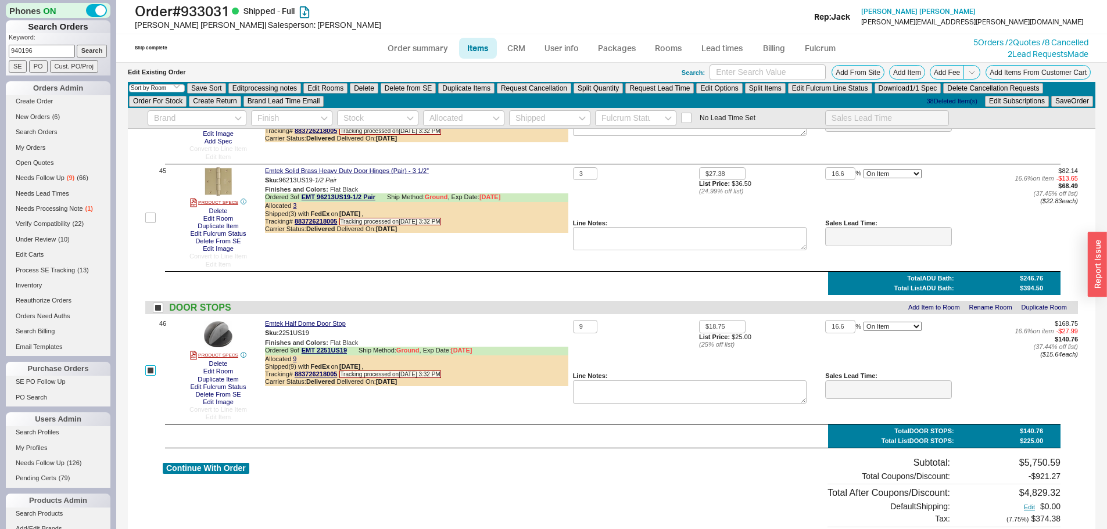
scroll to position [5723, 0]
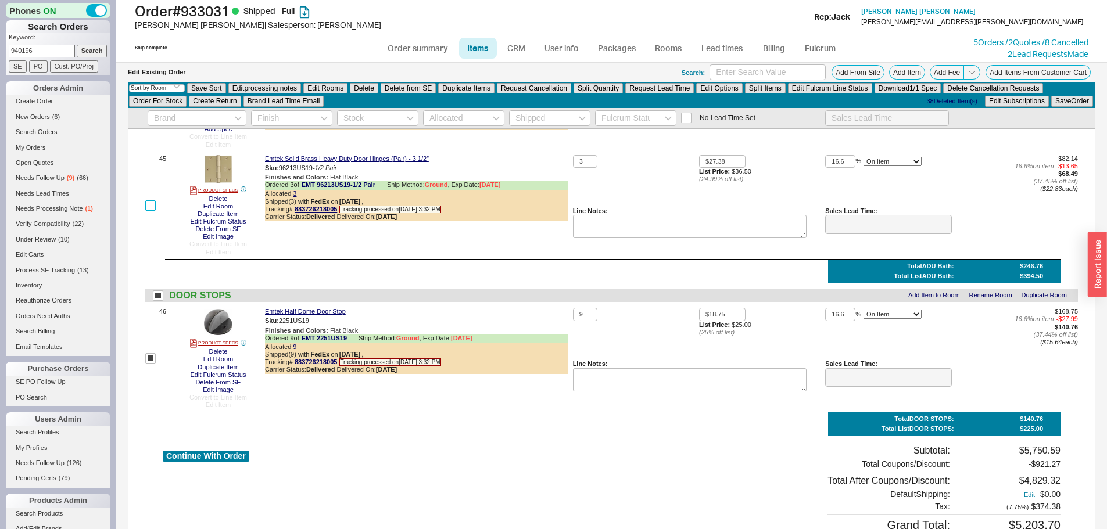
click at [149, 205] on input "checkbox" at bounding box center [150, 205] width 10 height 10
checkbox input "true"
click at [214, 102] on button "Create Return" at bounding box center [215, 101] width 52 height 10
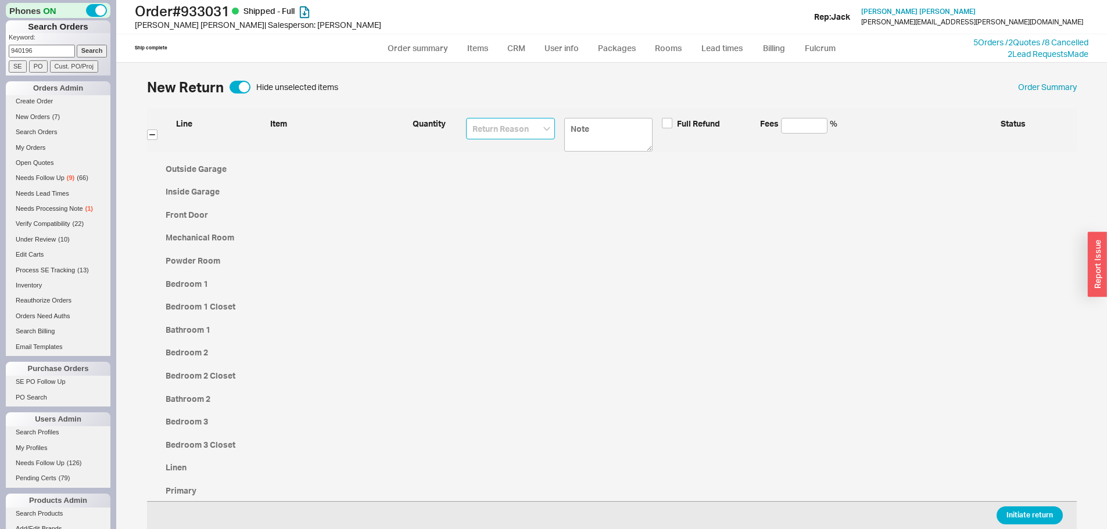
click at [517, 131] on input at bounding box center [510, 129] width 89 height 22
click at [489, 127] on input at bounding box center [510, 129] width 89 height 22
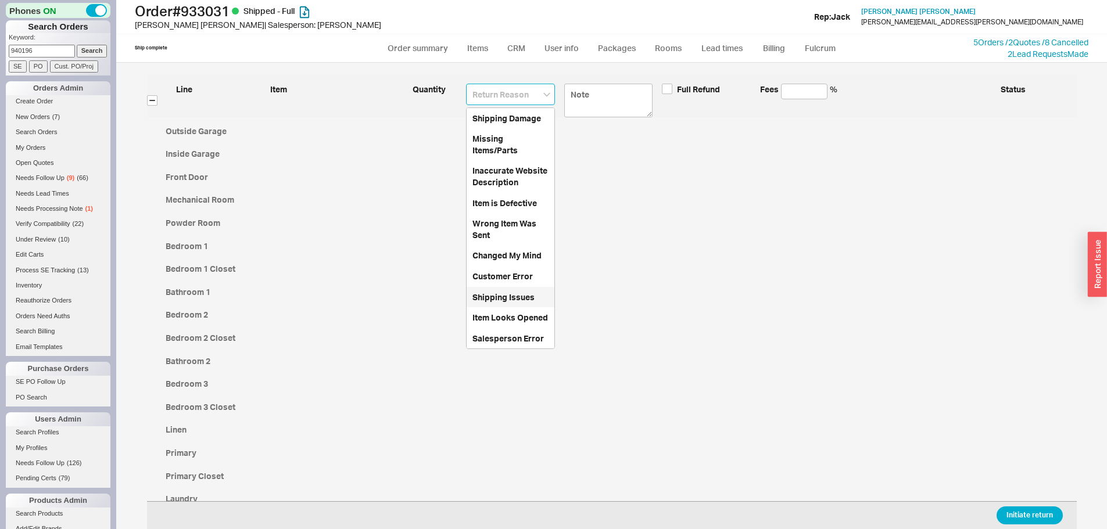
scroll to position [58, 0]
click at [516, 275] on div "Customer Error" at bounding box center [511, 276] width 88 height 21
type input "Customer Error"
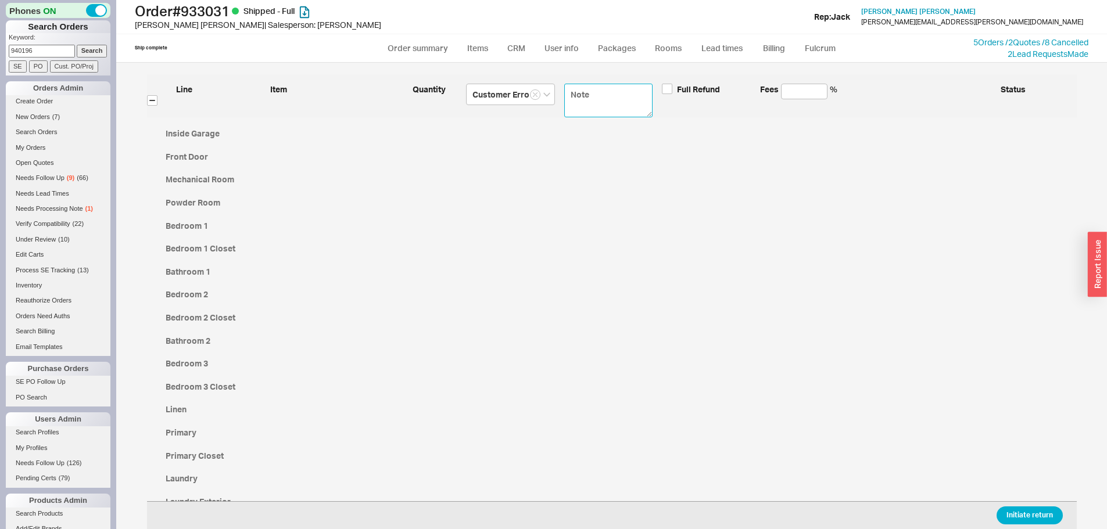
click at [575, 103] on textarea at bounding box center [608, 101] width 89 height 34
type textarea "N"
type textarea "Ne"
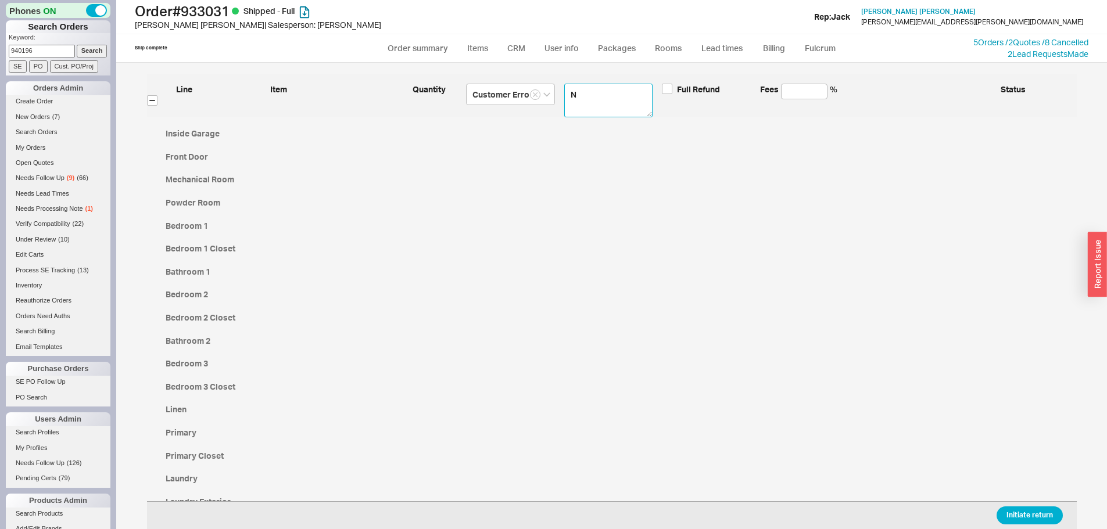
type textarea "Ne"
type textarea "Nee"
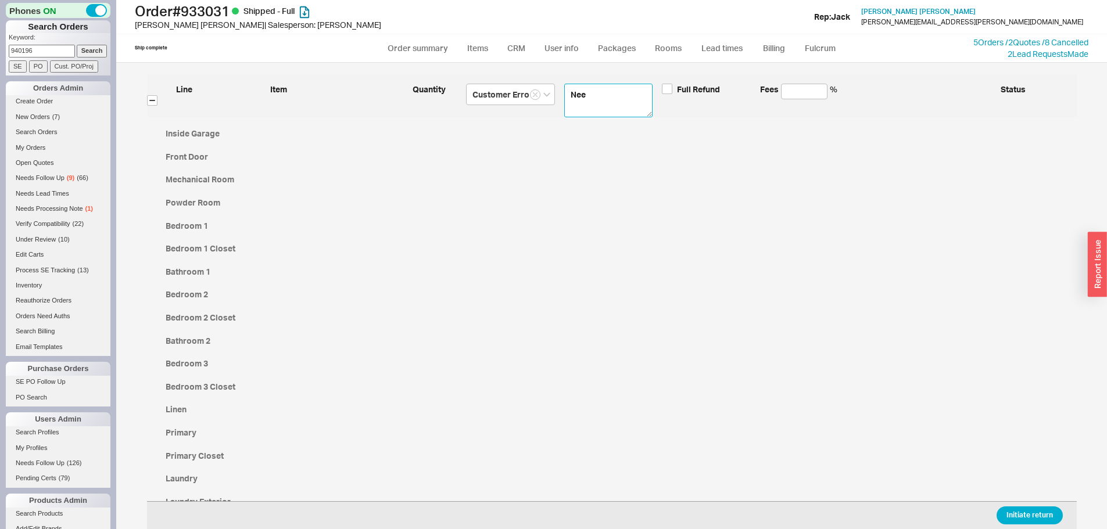
type textarea "Need"
type textarea "Needs"
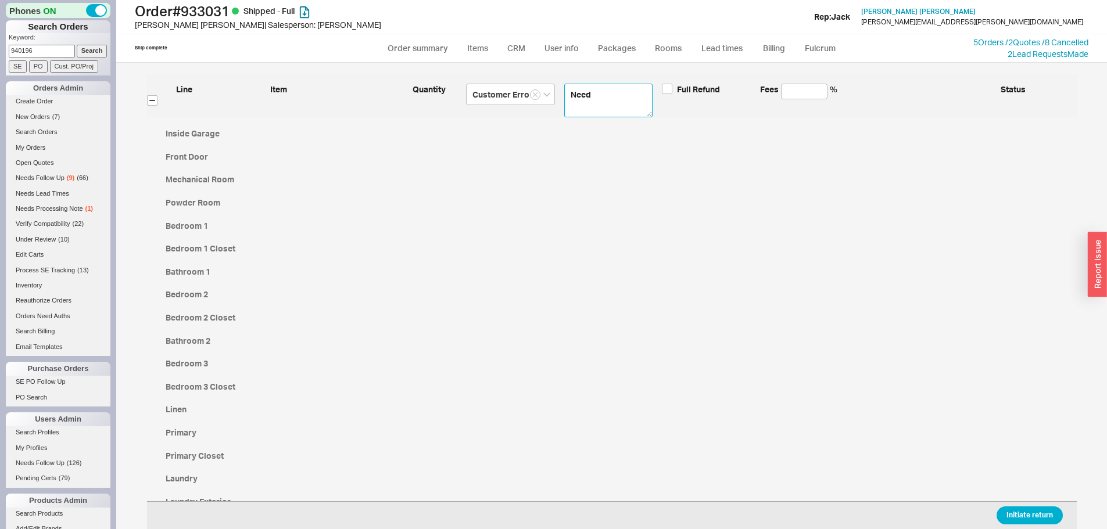
type textarea "Needs"
type textarea "Needs t"
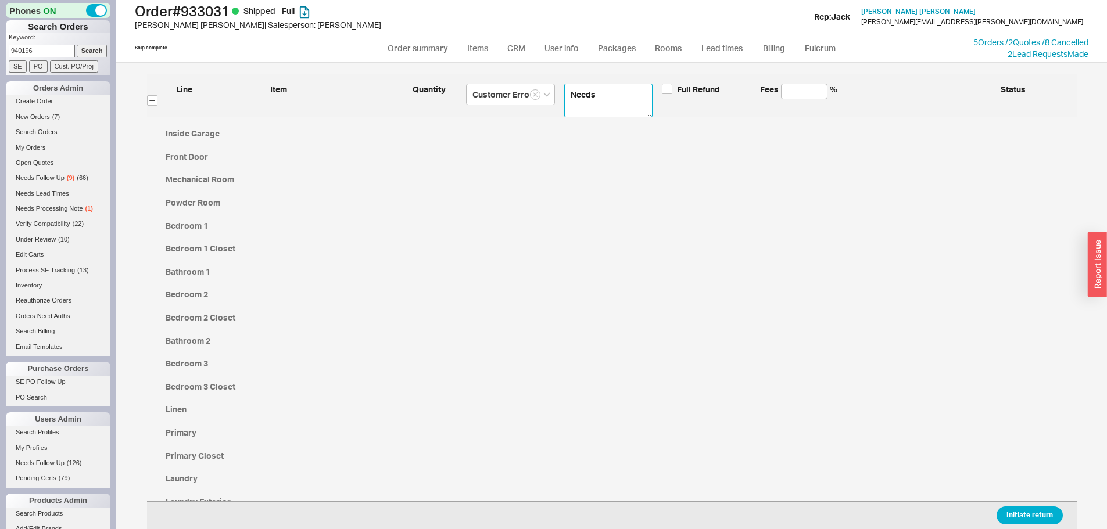
type textarea "Needs t"
type textarea "Needs to"
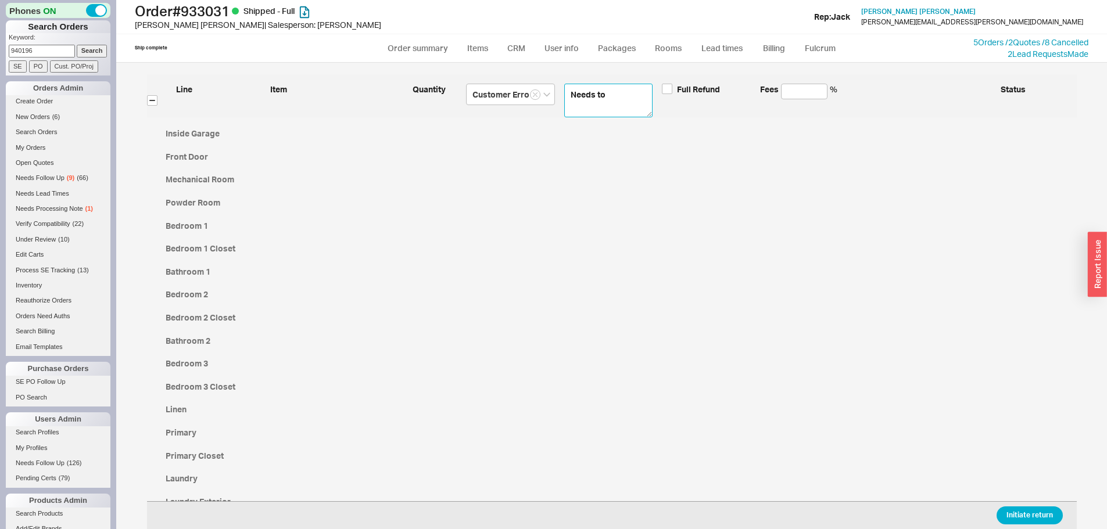
type textarea "Needs to"
type textarea "Needs to r"
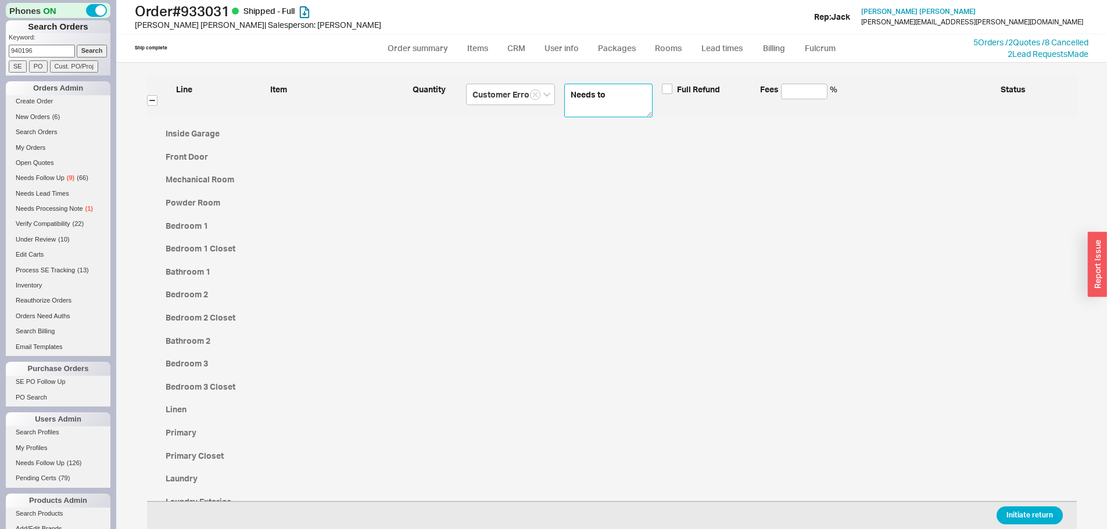
type textarea "Needs to r"
type textarea "Needs to re"
type textarea "Needs to ret"
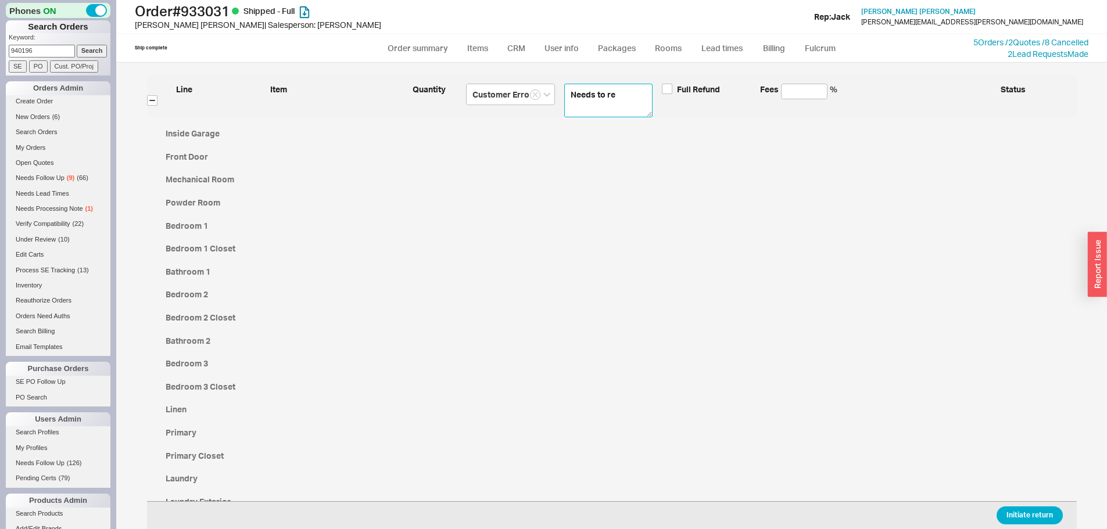
type textarea "Needs to ret"
type textarea "Needs to retu"
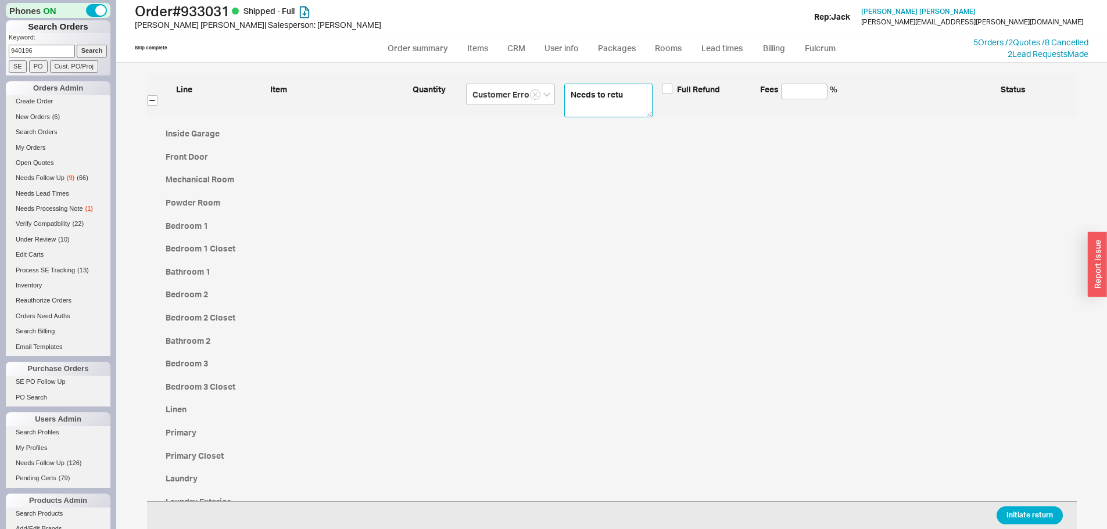
type textarea "Needs to retur"
type textarea "Needs to return"
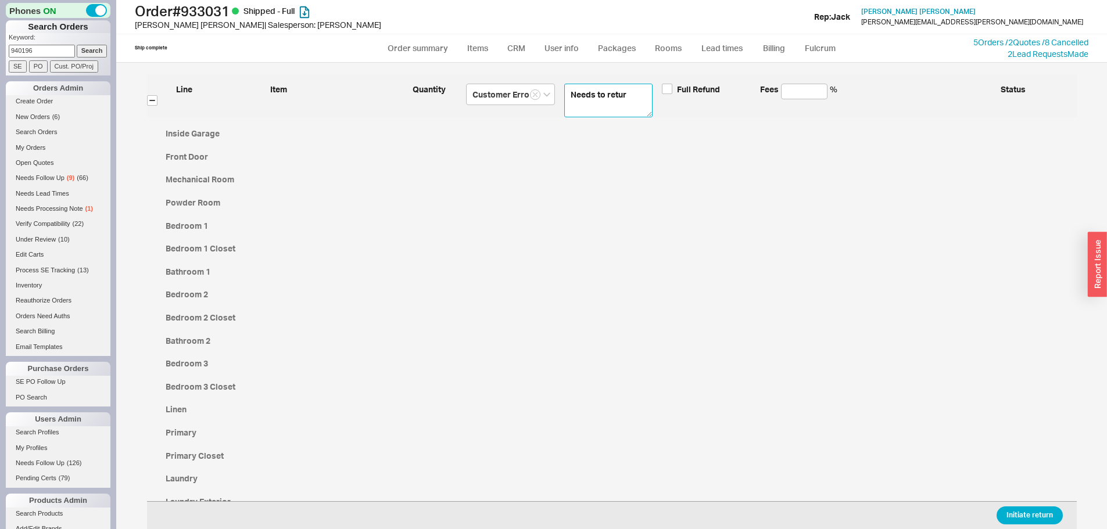
type textarea "Needs to return"
type textarea "Needs to return 1"
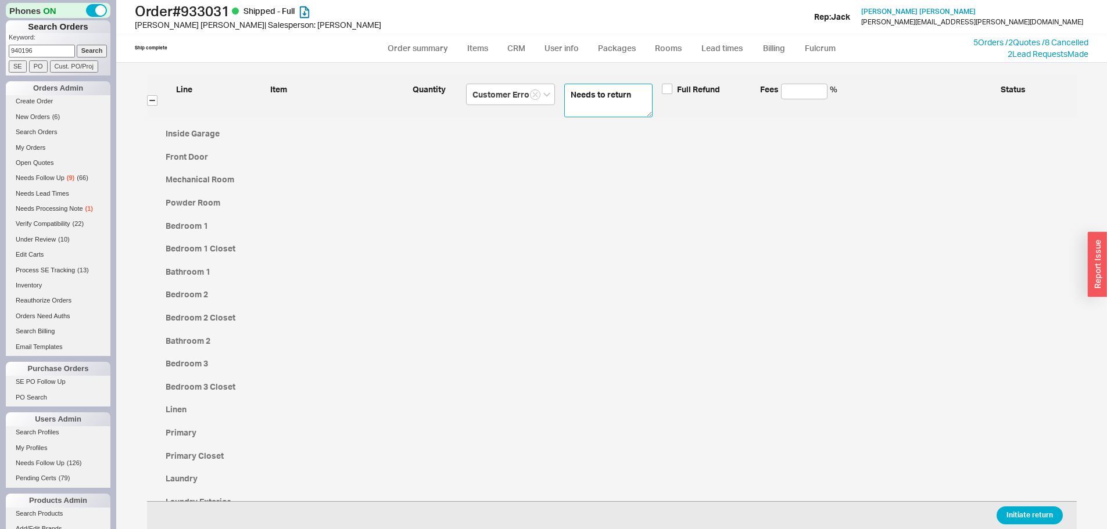
type textarea "Needs to return 1"
type textarea "Needs to return 13"
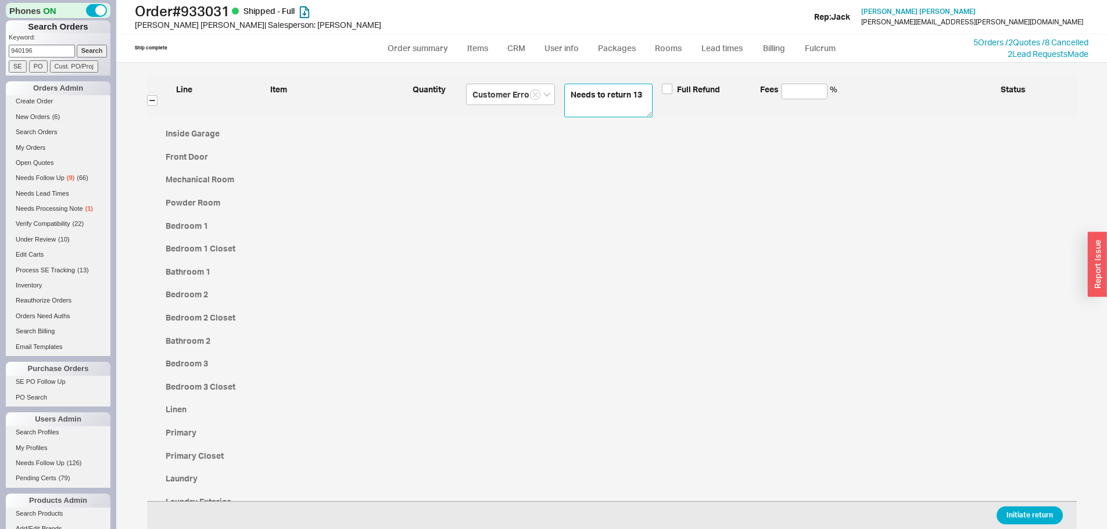
type textarea "Needs to return 13"
type textarea "Needs to return 13 h"
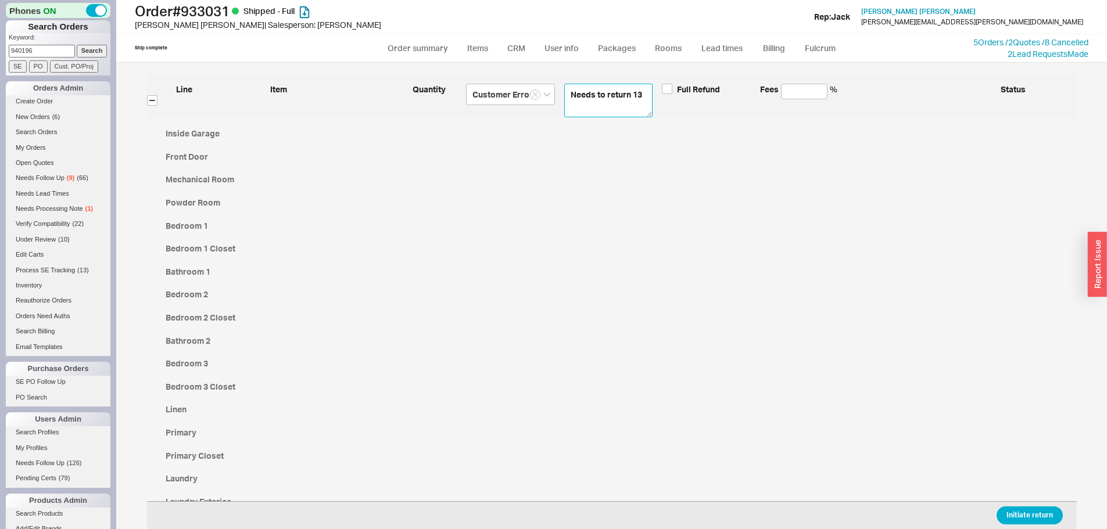
type textarea "Needs to return 13 h"
type textarea "Needs to return 13 hi"
type textarea "Needs to return 13 hin"
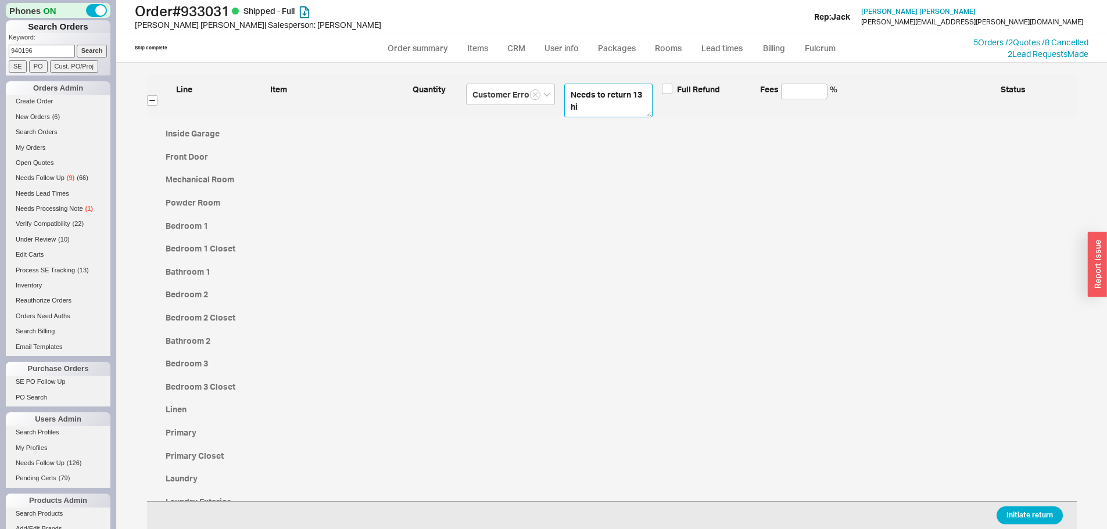
type textarea "Needs to return 13 hin"
type textarea "Needs to return 13 hing"
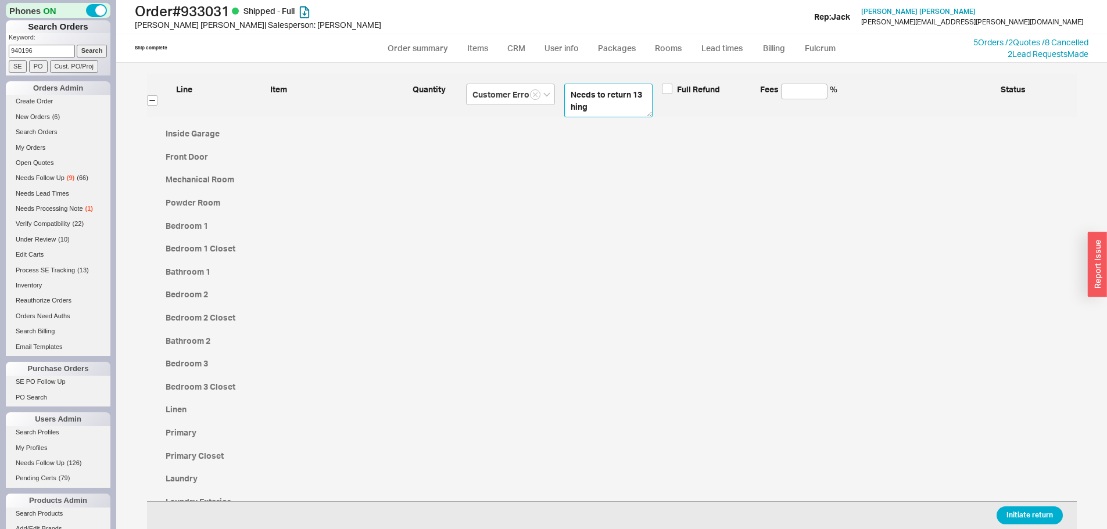
type textarea "Needs to return 13 hinge"
type textarea "Needs to return 13 hinges"
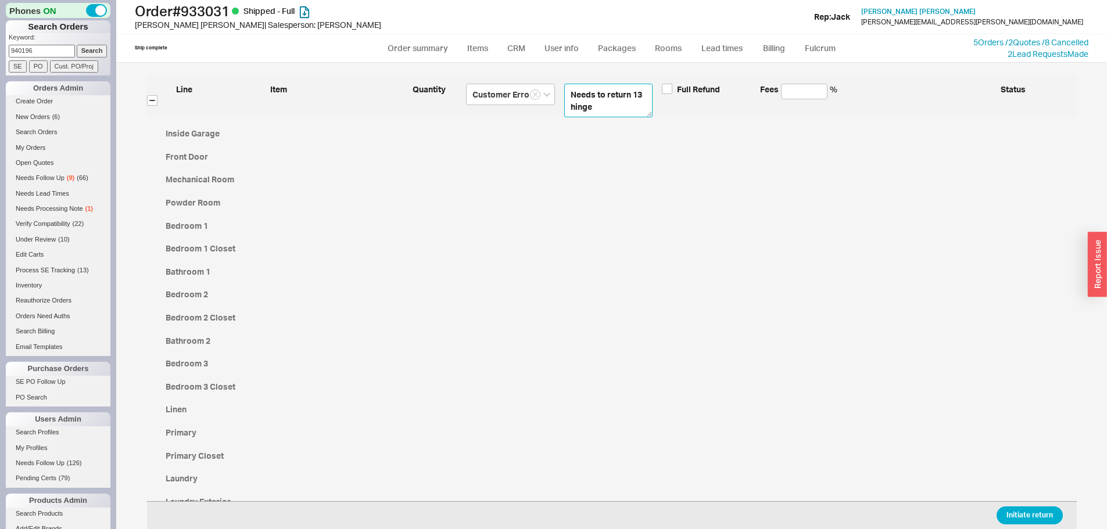
type textarea "Needs to return 13 hinges"
type textarea "Needs to return 13 hinges a"
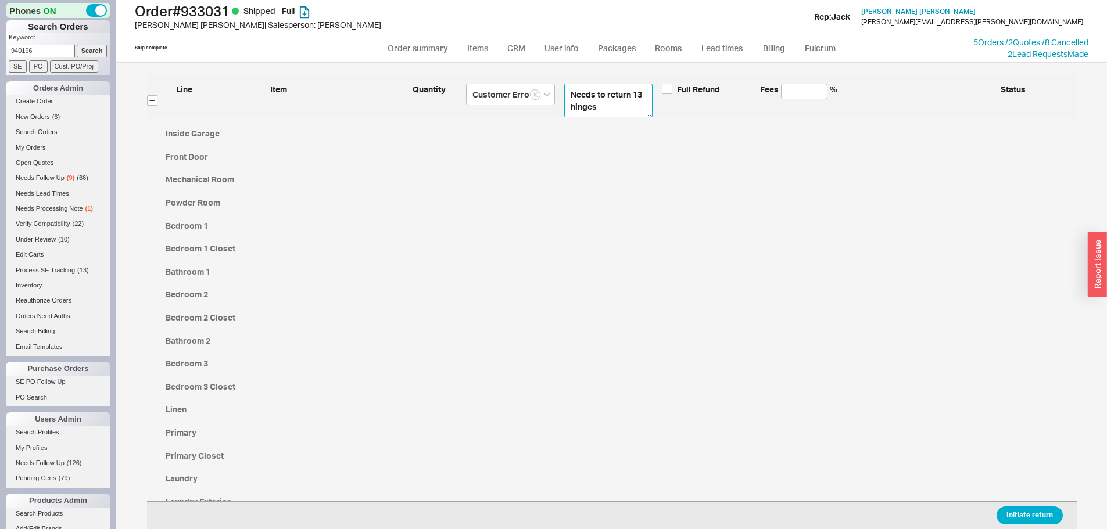
type textarea "Needs to return 13 hinges a"
type textarea "Needs to return 13 hinges an"
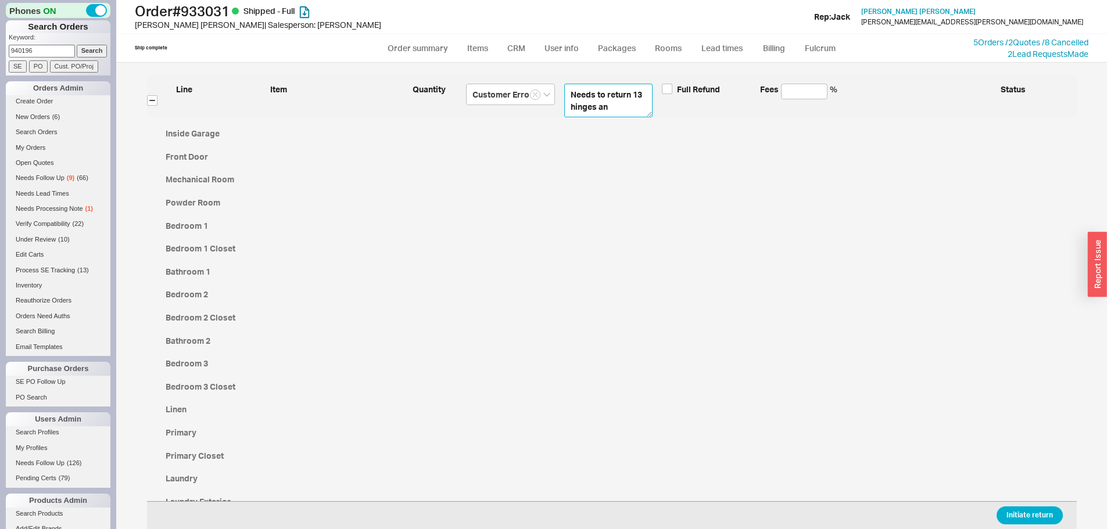
type textarea "Needs to return 13 hinges and"
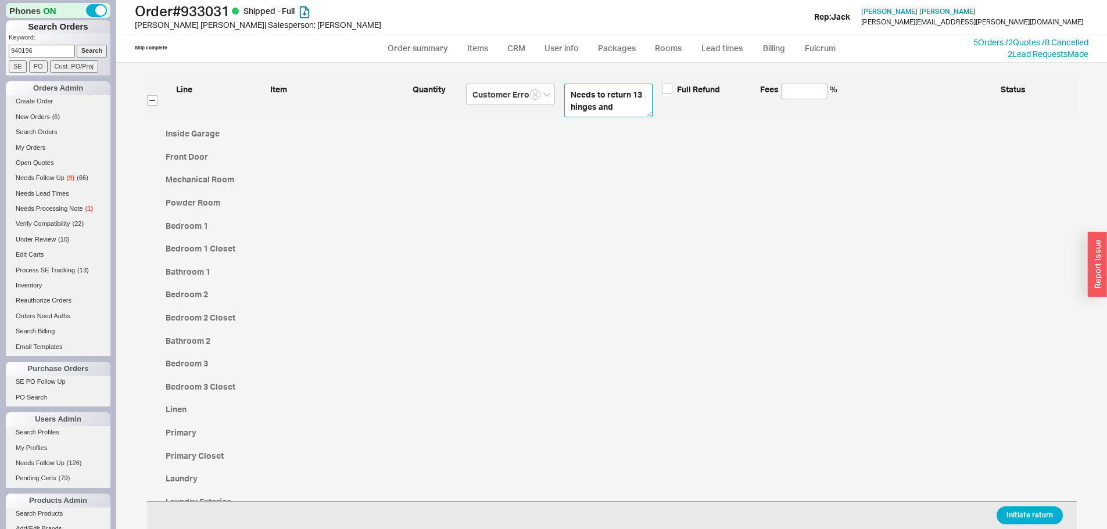
type textarea "Needs to return 13 hinges and"
type textarea "Needs to return 13 hinges and 2"
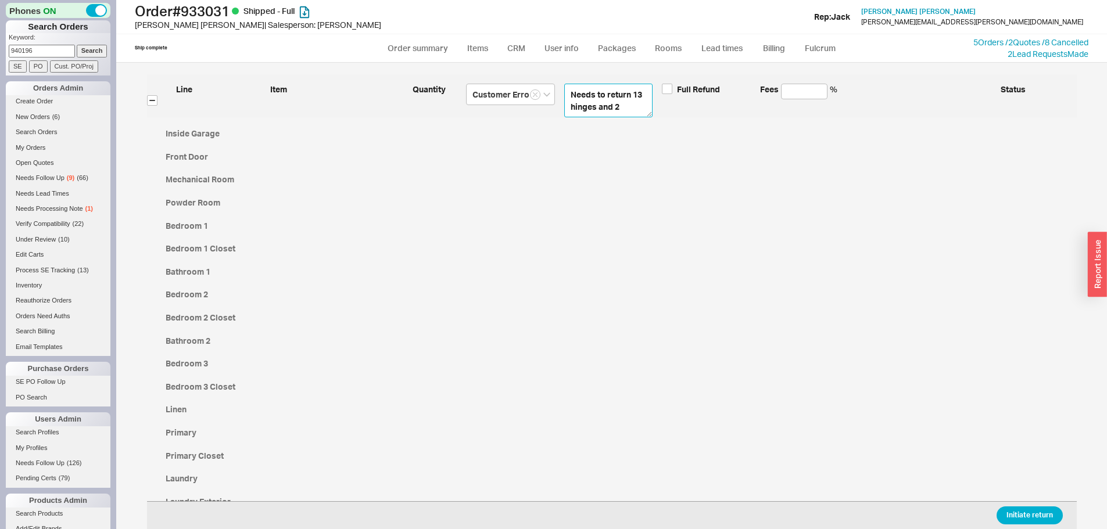
type textarea "Needs to return 13 hinges and 2"
type textarea "Needs to return 13 hinges and 2 d"
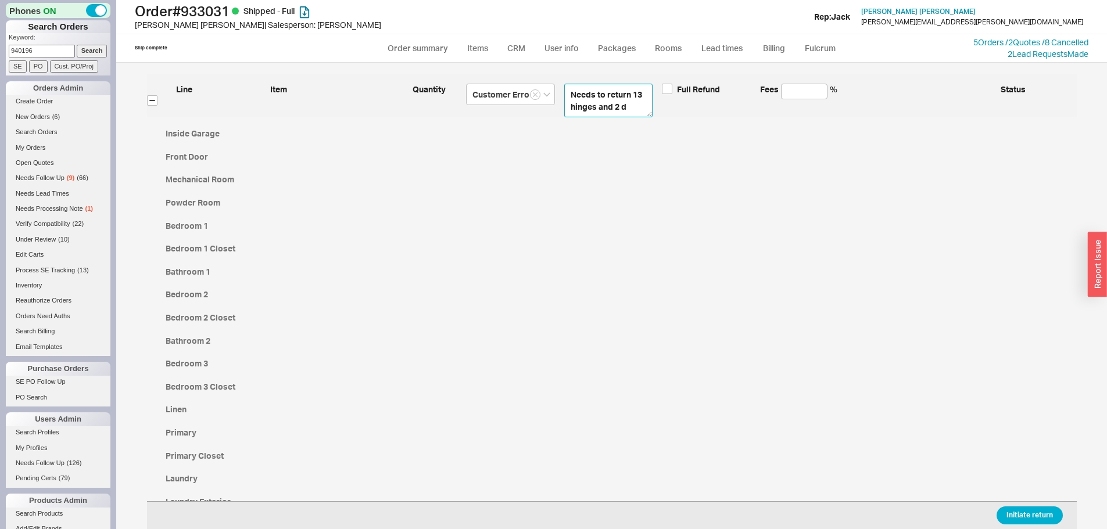
type textarea "Needs to return 13 hinges and 2 do"
type textarea "Needs to return 13 hinges and 2 doo"
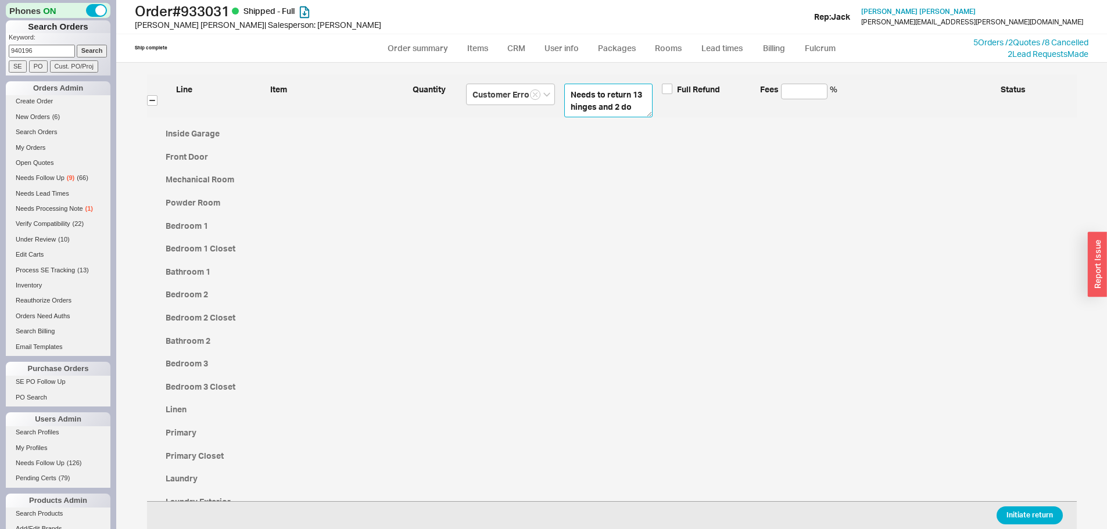
type textarea "Needs to return 13 hinges and 2 doo"
type textarea "Needs to return 13 hinges and 2 door"
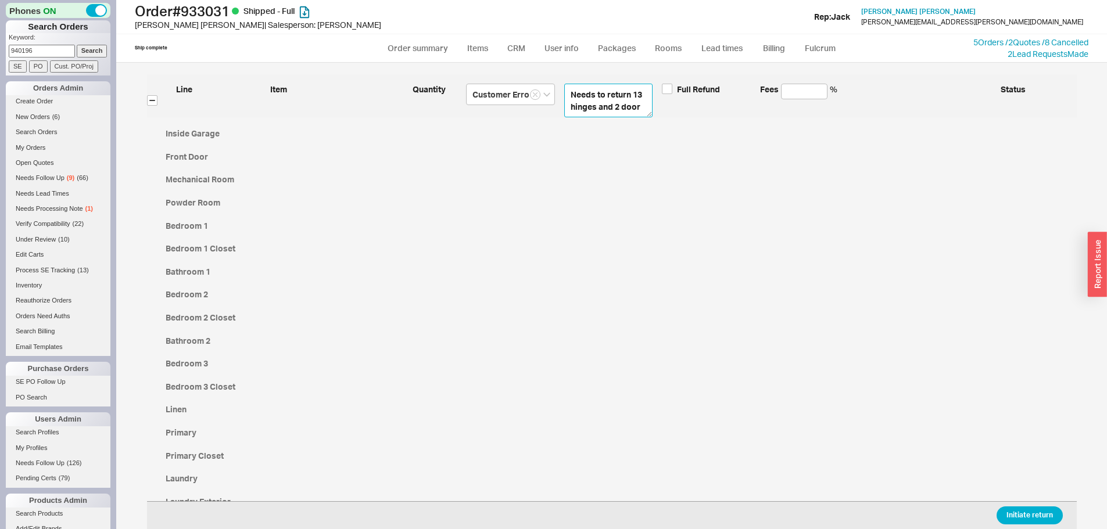
type textarea "Needs to return 13 hinges and 2 door"
type textarea "Needs to return 13 hinges and 2 door s"
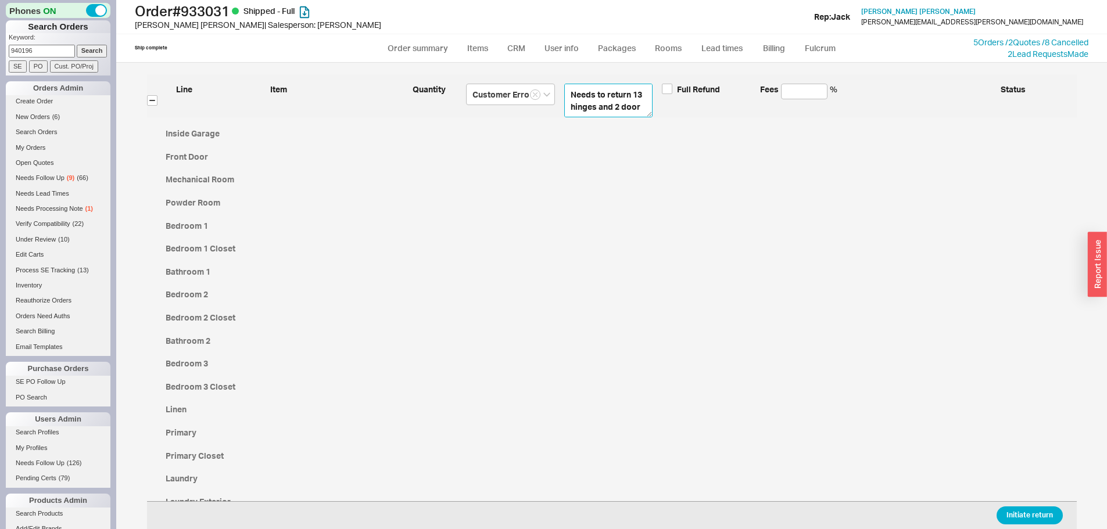
scroll to position [7, 0]
type textarea "Needs to return 13 hinges and 2 door st"
type textarea "Needs to return 13 hinges and 2 door sto"
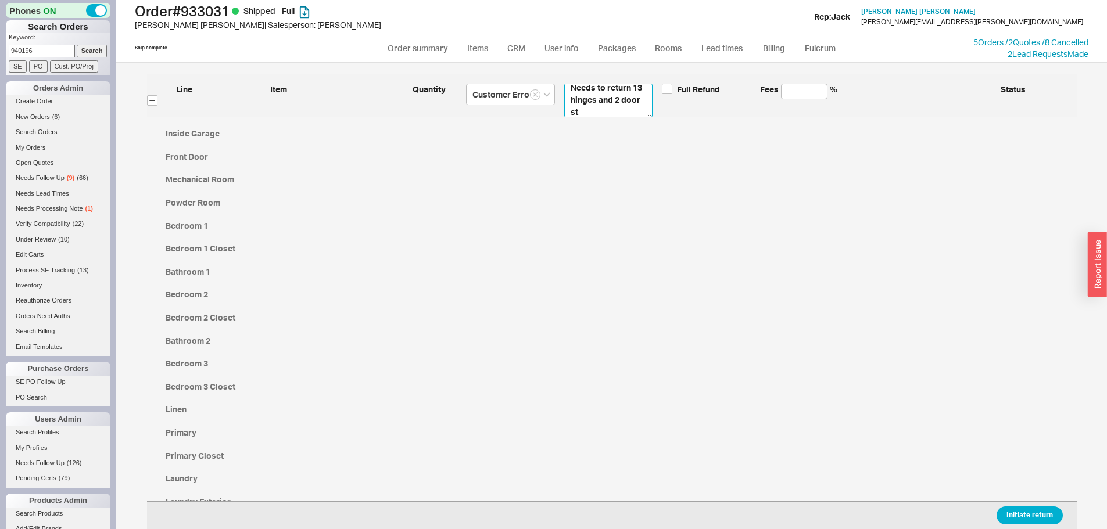
type textarea "Needs to return 13 hinges and 2 door sto"
type textarea "Needs to return 13 hinges and 2 door stoc"
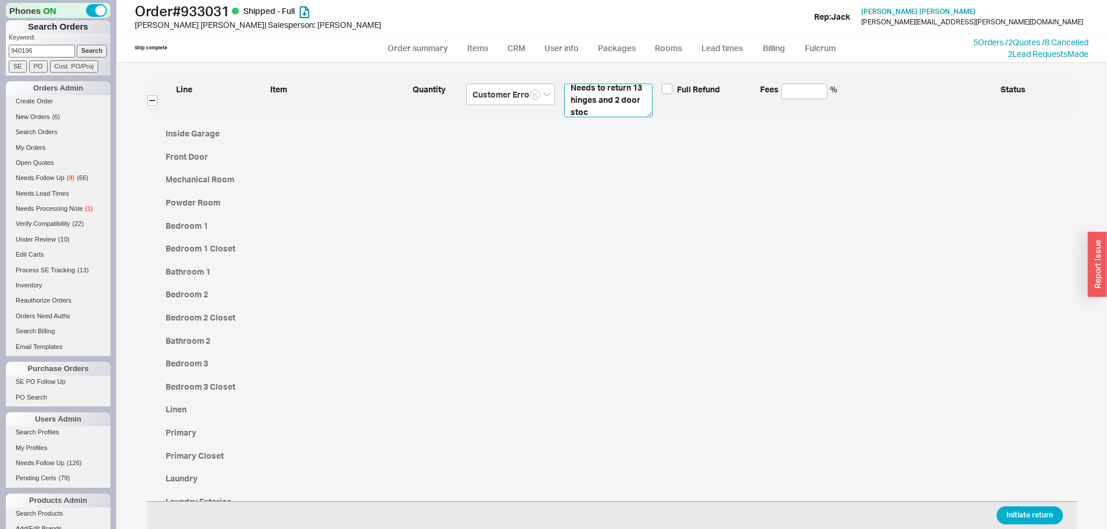
type textarea "Needs to return 13 hinges and 2 door stocp"
type textarea "Needs to return 13 hinges and 2 door stocp."
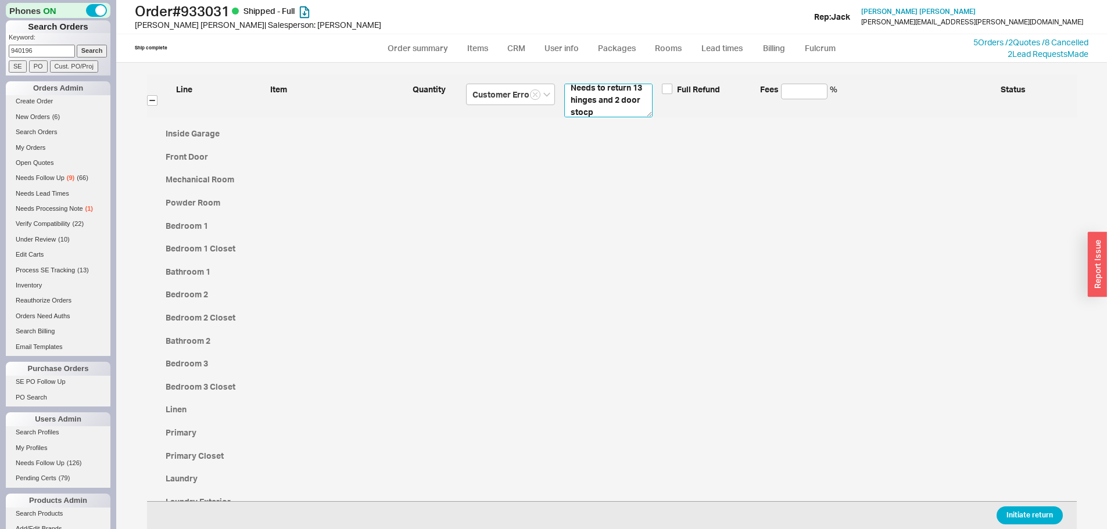
type textarea "Needs to return 13 hinges and 2 door stocp."
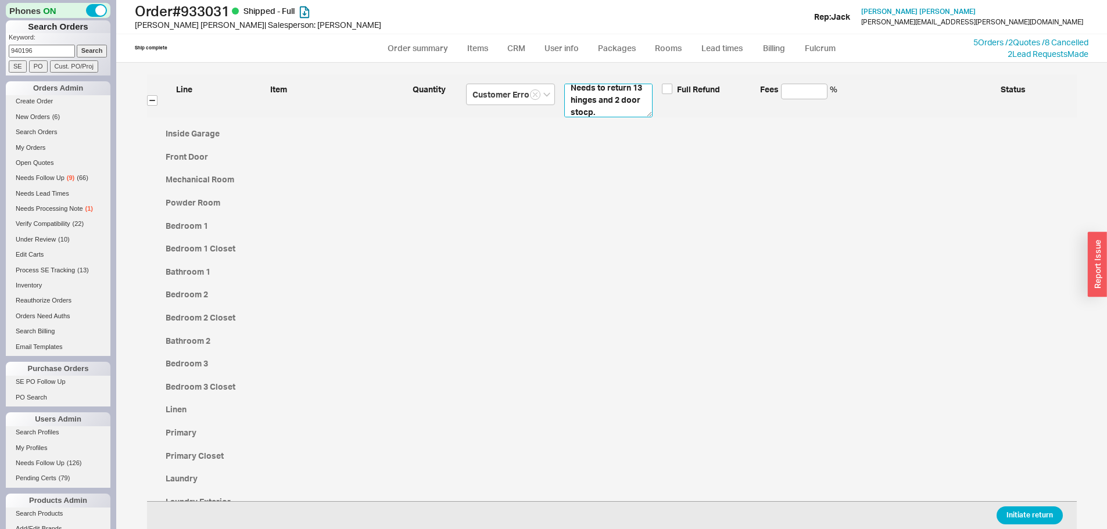
type textarea "Needs to return 13 hinges and 2 door stocp."
type textarea "Needs to return 13 hinges and 2 door stocp"
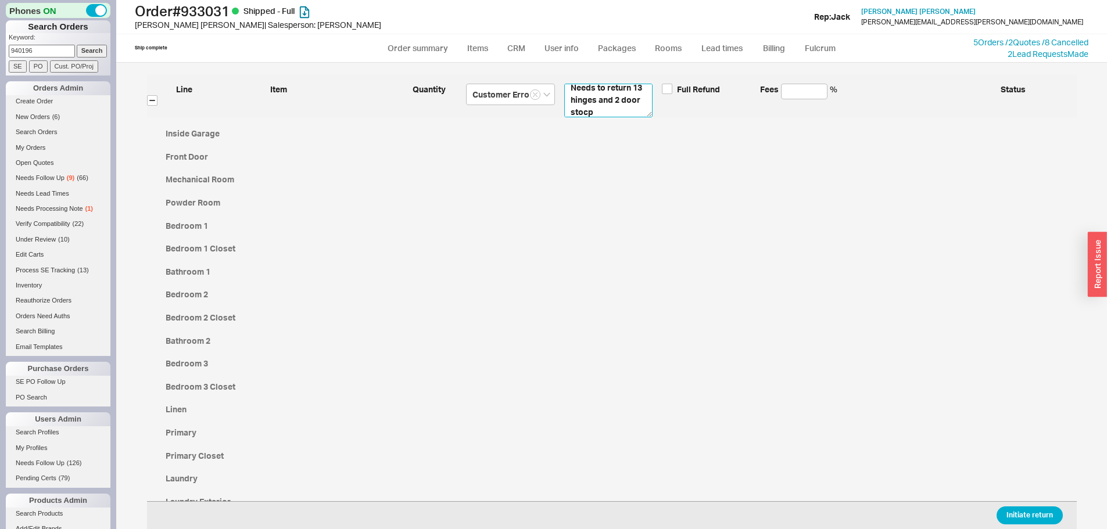
type textarea "Needs to return 13 hinges and 2 door stoc"
type textarea "Needs to return 13 hinges and 2 door sto"
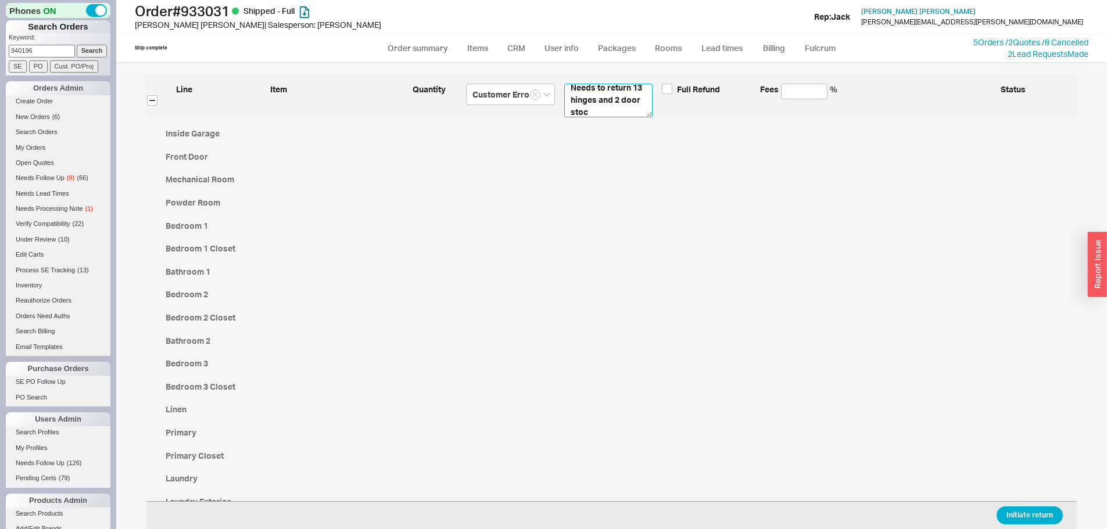
type textarea "Needs to return 13 hinges and 2 door sto"
type textarea "Needs to return 13 hinges and 2 door stop"
type textarea "Needs to return 13 hinges and 2 door stops"
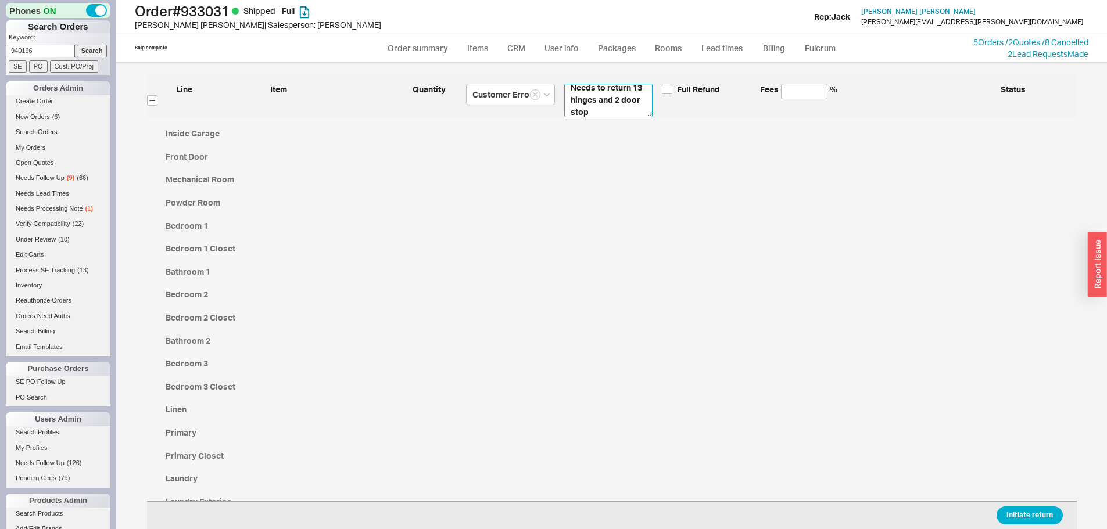
type textarea "Needs to return 13 hinges and 2 door stops"
type textarea "Needs to return 13 hinges and 2 door stops."
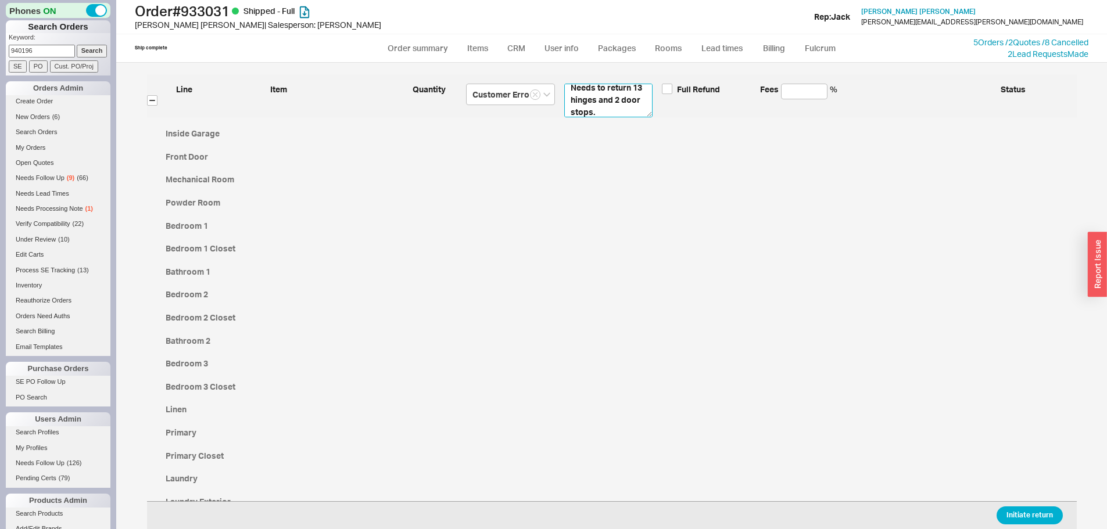
type textarea "Needs to return 13 hinges and 2 door stops."
type textarea "Needs to return 13 hinges and 2 door stops. P"
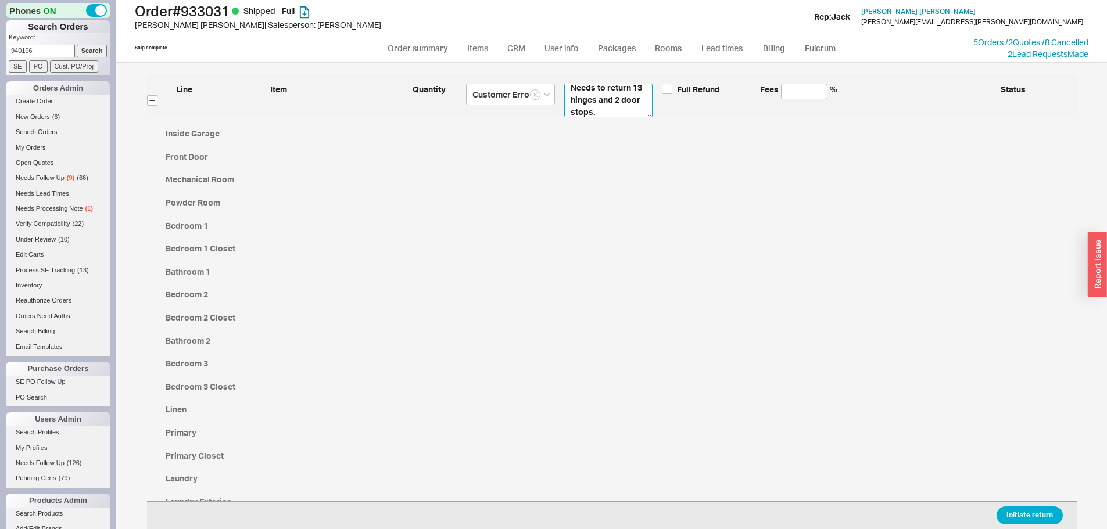
type textarea "Needs to return 13 hinges and 2 door stops. P"
type textarea "Needs to return 13 hinges and 2 door stops. Pl"
type textarea "Needs to return 13 hinges and 2 door stops. Ple"
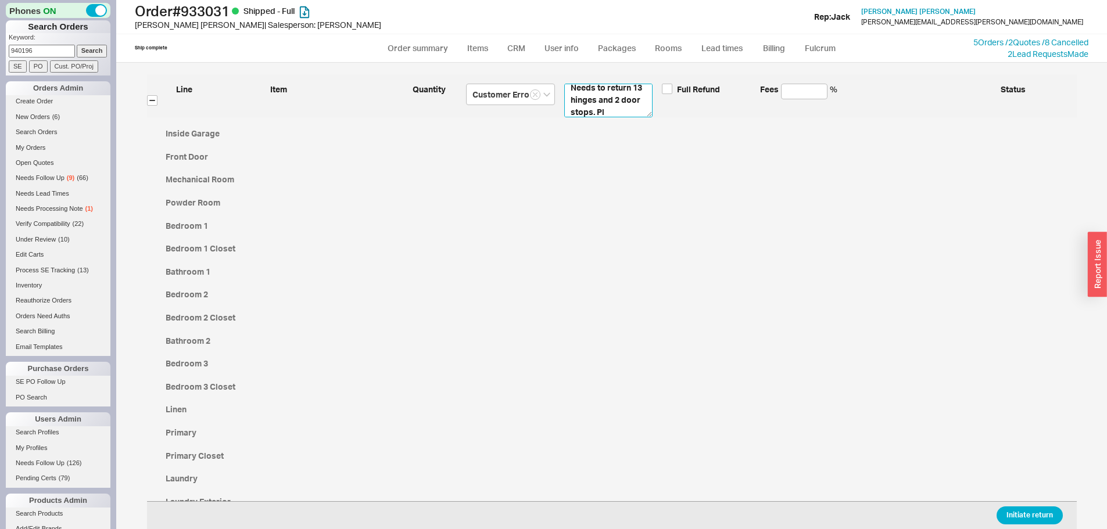
type textarea "Needs to return 13 hinges and 2 door stops. Ple"
type textarea "Needs to return 13 hinges and 2 door stops. Plea"
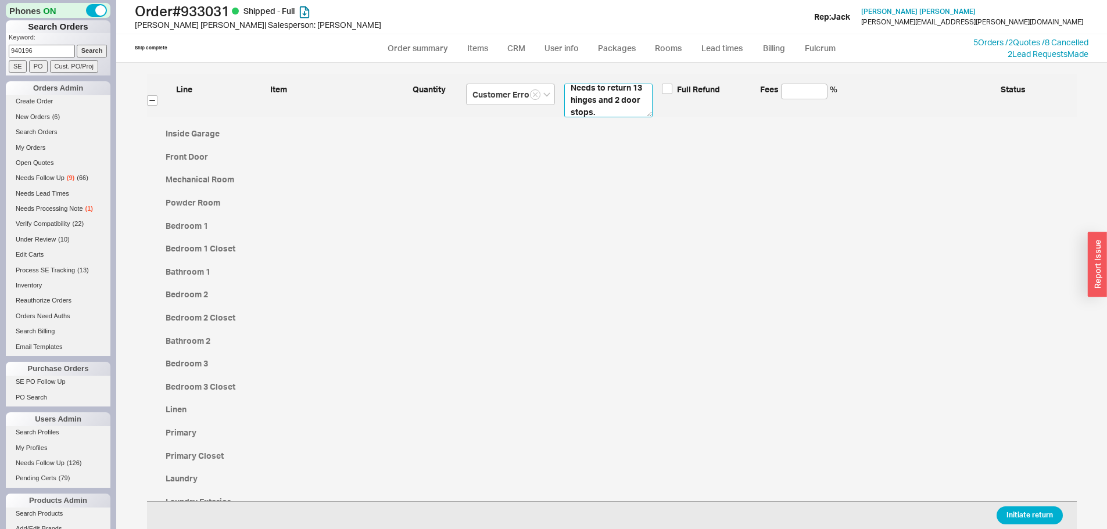
type textarea "Needs to return 13 hinges and 2 door stops. Pleas"
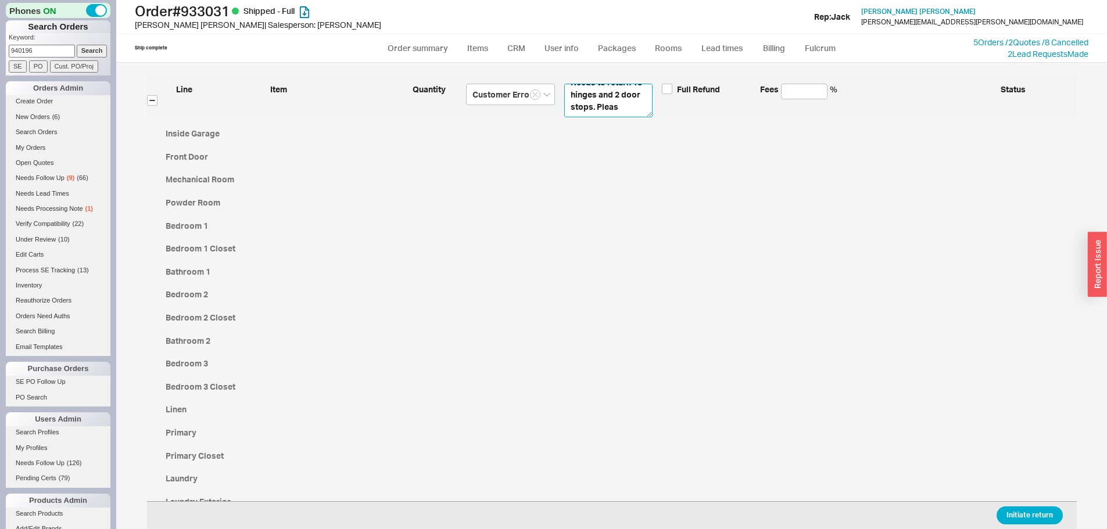
type textarea "Needs to return 13 hinges and 2 door stops. Pleas"
type textarea "Needs to return 13 hinges and 2 door stops. Pleas e"
click at [1012, 508] on button "Initiate return" at bounding box center [1030, 516] width 66 height 18
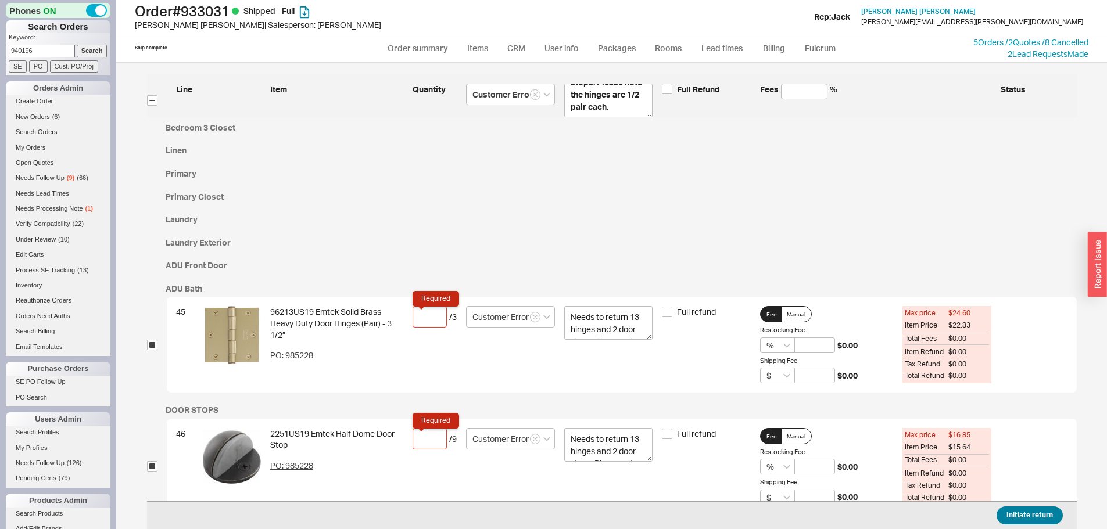
scroll to position [333, 0]
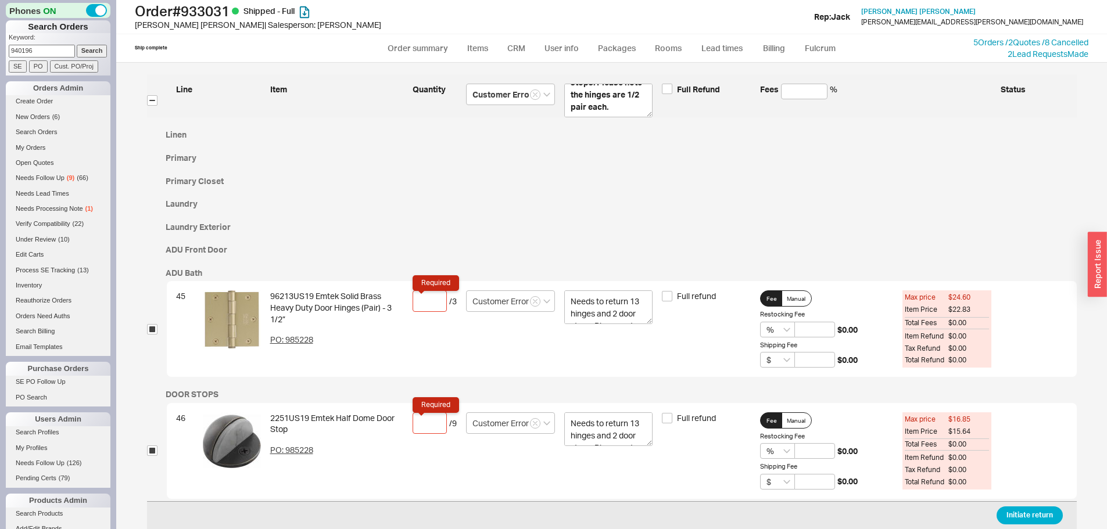
click at [427, 307] on input "Required" at bounding box center [430, 302] width 34 height 22
click at [429, 427] on input "Required" at bounding box center [430, 424] width 34 height 22
drag, startPoint x: 429, startPoint y: 425, endPoint x: 414, endPoint y: 429, distance: 15.1
click at [410, 429] on div "46 2251US19 Emtek Half Dome Door Stop PO: 985228 1 / 9 Customer Error Needs to …" at bounding box center [622, 451] width 910 height 96
click at [604, 116] on textarea "Needs to return 13 hinges and 2 door stops. Please note the hinges are 1/2 pair…" at bounding box center [608, 101] width 89 height 34
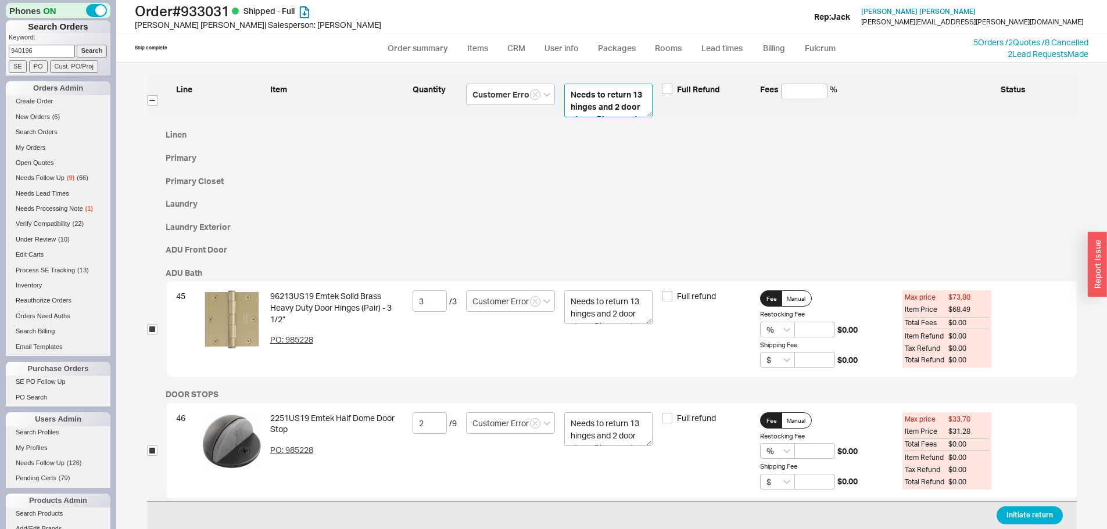
scroll to position [49, 0]
drag, startPoint x: 620, startPoint y: 112, endPoint x: 569, endPoint y: 97, distance: 52.6
click at [569, 97] on textarea "Needs to return 13 hinges and 2 door stops. Please note the hinges are 1/2 pair…" at bounding box center [608, 101] width 89 height 34
click at [1020, 516] on button "Initiate return" at bounding box center [1030, 516] width 66 height 18
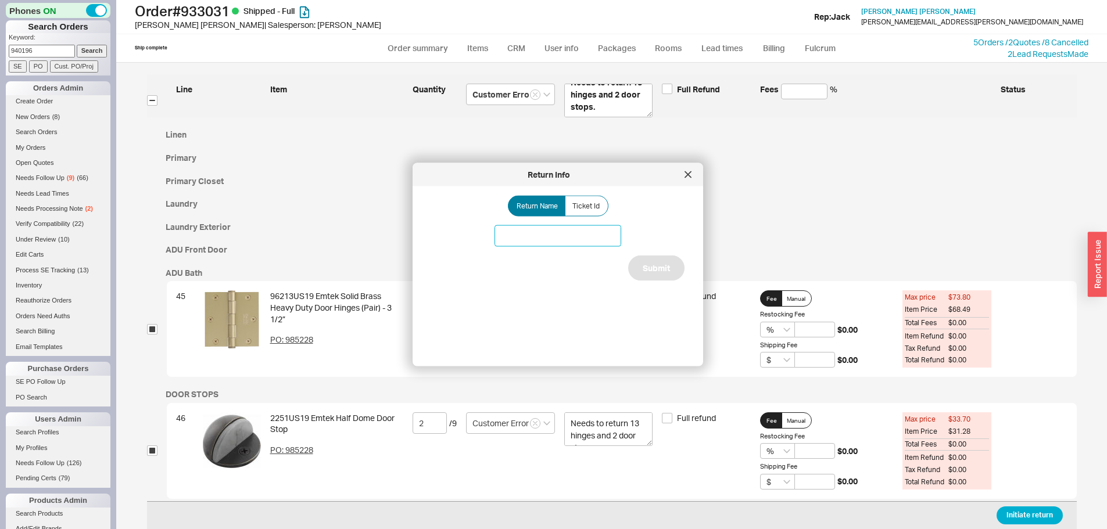
click at [513, 237] on input at bounding box center [558, 236] width 127 height 22
drag, startPoint x: 635, startPoint y: 272, endPoint x: 641, endPoint y: 271, distance: 6.4
click at [638, 272] on button "Submit" at bounding box center [656, 269] width 56 height 26
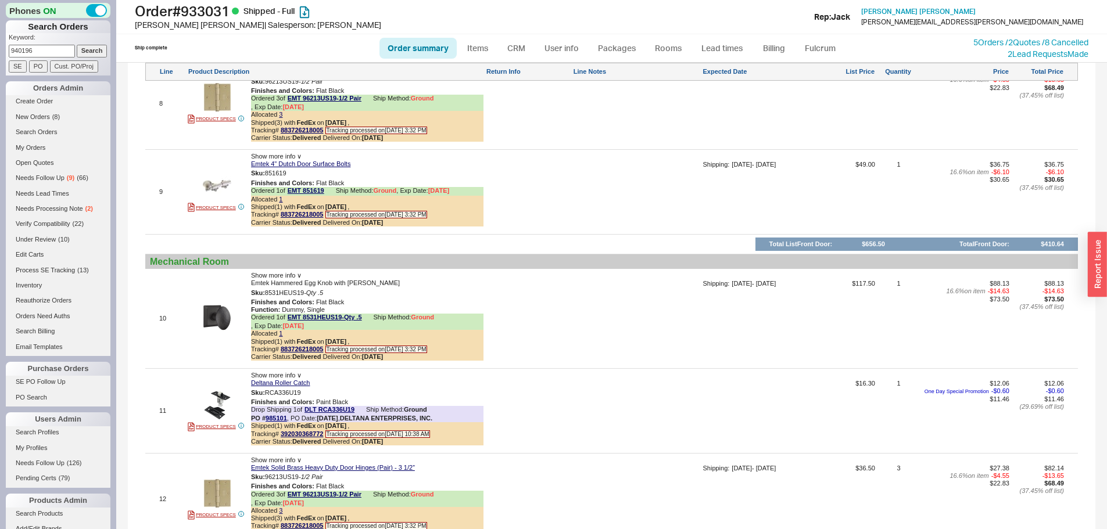
scroll to position [1801, 0]
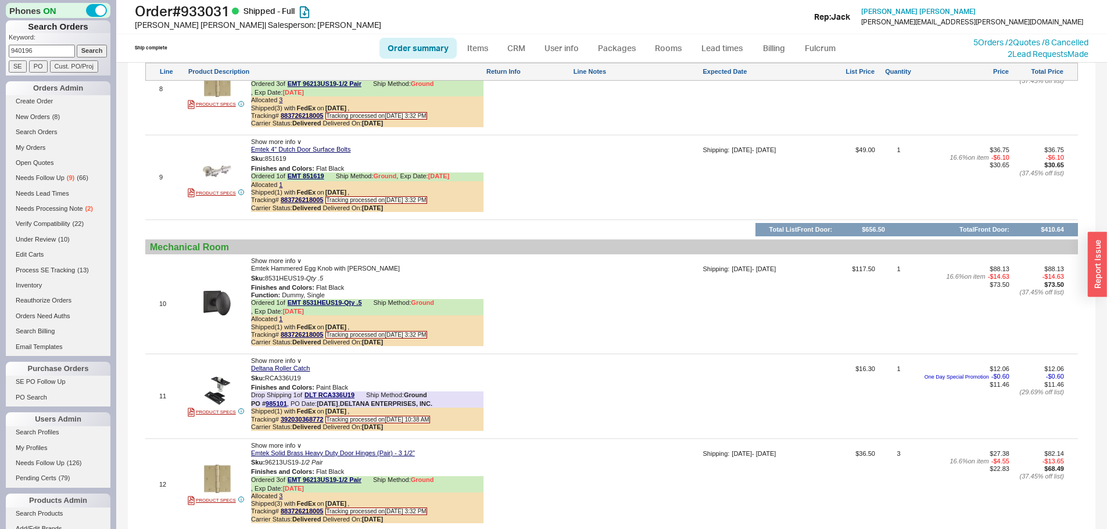
click at [600, 166] on div at bounding box center [636, 181] width 127 height 70
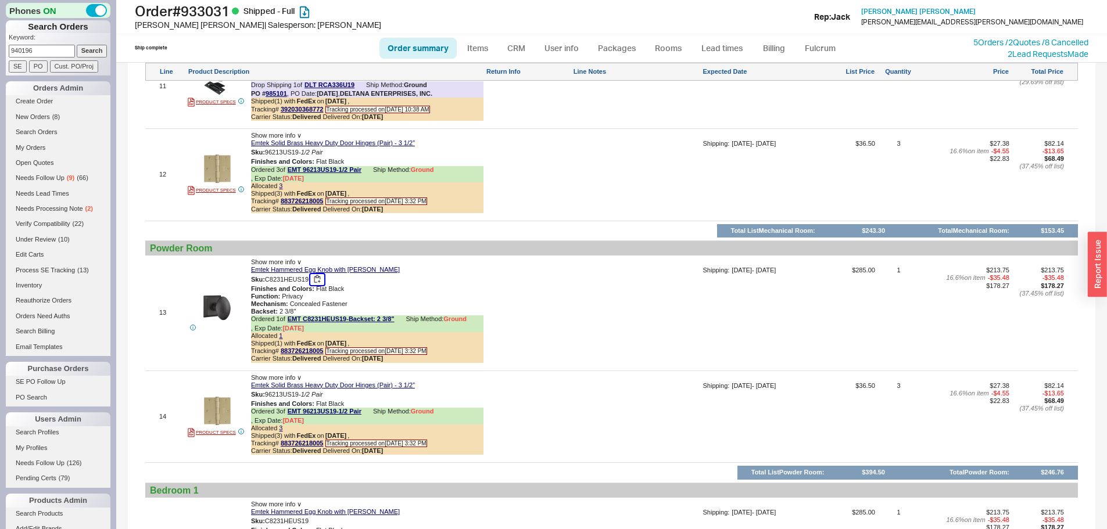
click at [320, 280] on button "button" at bounding box center [317, 279] width 14 height 11
click at [471, 293] on div "Function : Privacy" at bounding box center [367, 297] width 232 height 8
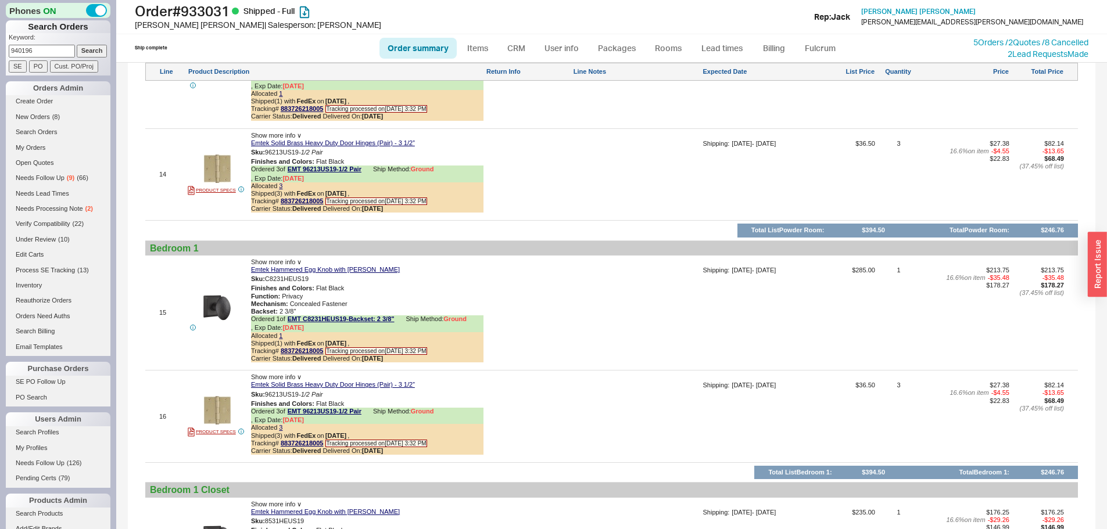
scroll to position [2900, 0]
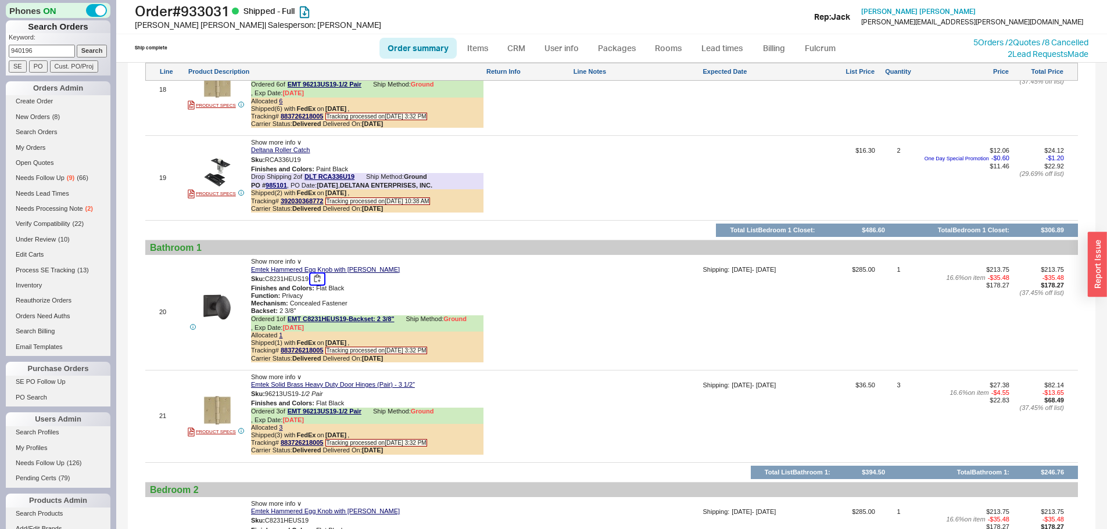
click at [317, 281] on button "button" at bounding box center [317, 279] width 14 height 11
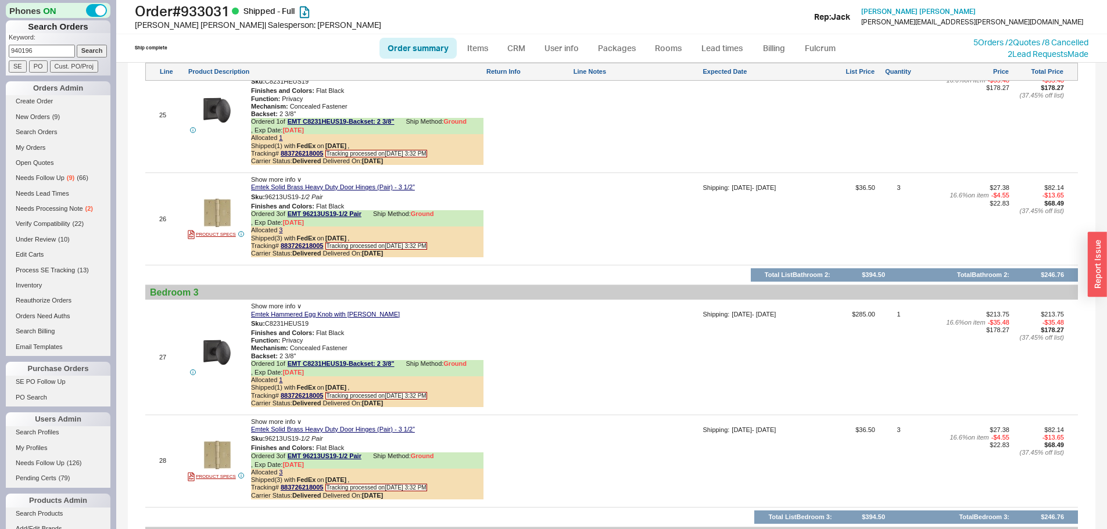
scroll to position [3612, 0]
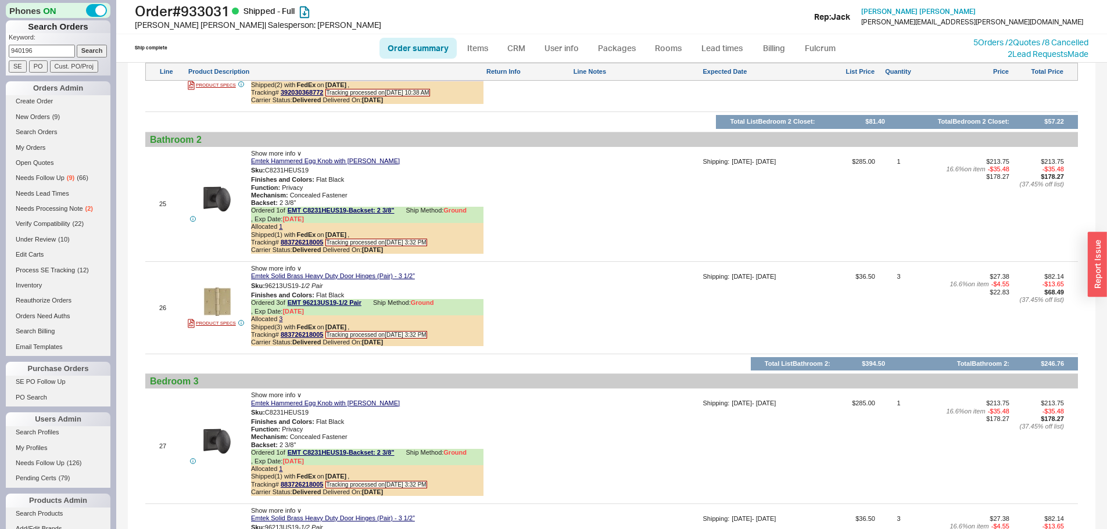
click at [553, 277] on div at bounding box center [528, 312] width 85 height 78
click at [429, 52] on link "Order summary" at bounding box center [417, 48] width 77 height 21
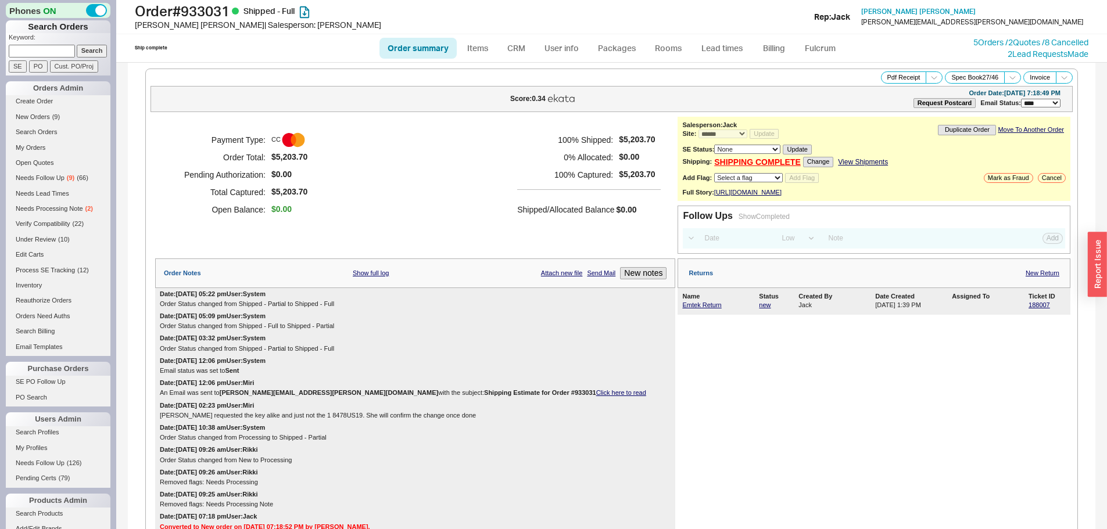
click at [581, 139] on h5 "100 % Shipped:" at bounding box center [565, 139] width 96 height 17
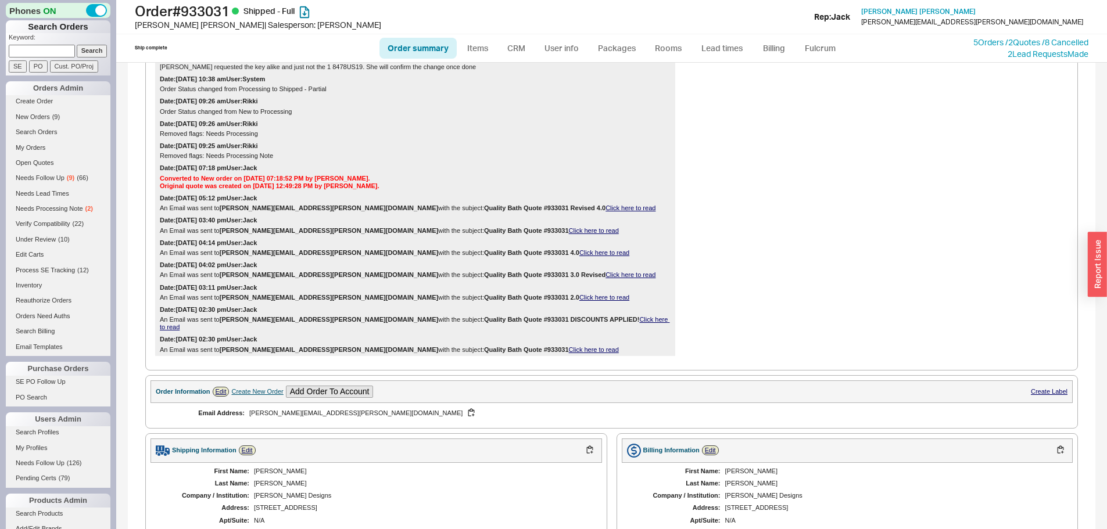
scroll to position [0, 0]
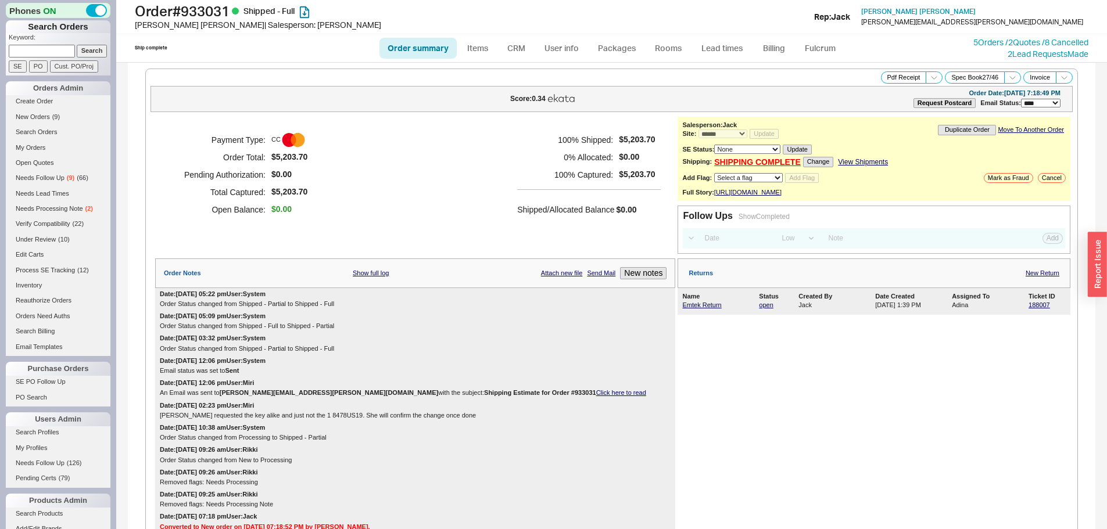
click at [547, 218] on div "Payment Type: CC Order Total: $5,203.70 Pending Authorization: $0.00 Total Capt…" at bounding box center [415, 175] width 520 height 116
click at [517, 141] on h5 "100 % Shipped:" at bounding box center [565, 139] width 96 height 17
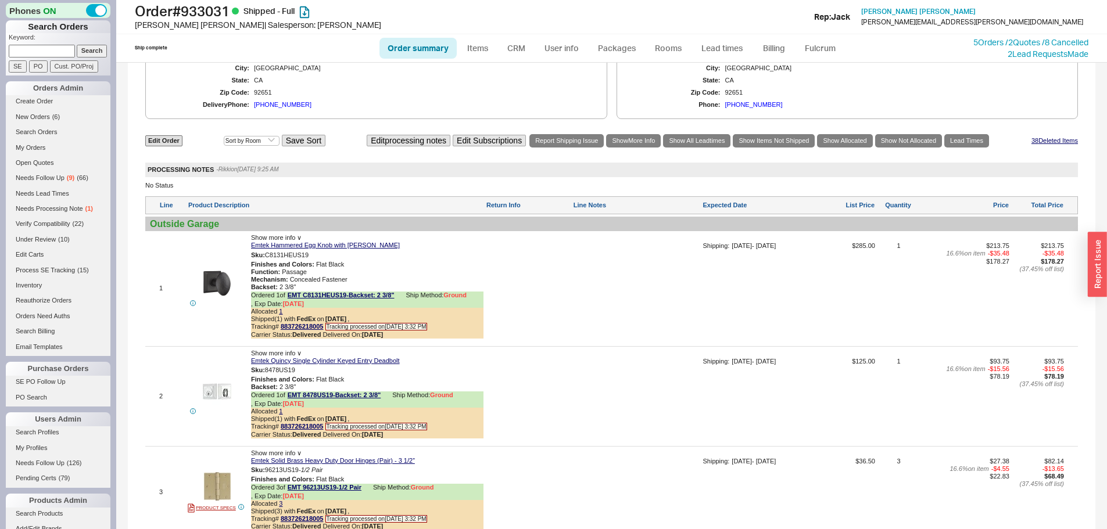
drag, startPoint x: 34, startPoint y: 49, endPoint x: 52, endPoint y: 47, distance: 18.2
click at [34, 49] on input at bounding box center [42, 51] width 66 height 12
paste input "928899"
click at [101, 45] on input "Search" at bounding box center [92, 51] width 31 height 12
click at [93, 51] on input "Search" at bounding box center [92, 51] width 31 height 12
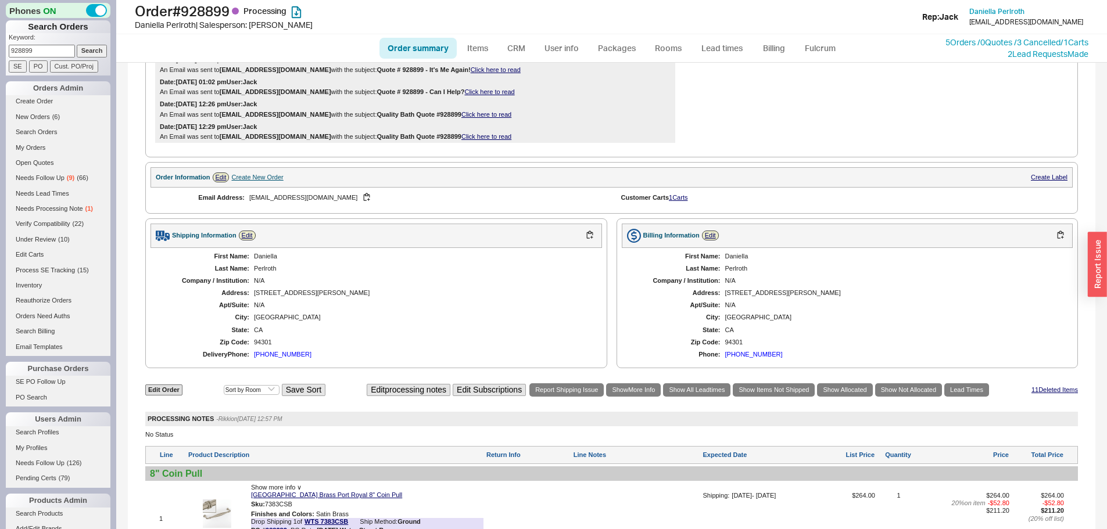
scroll to position [755, 0]
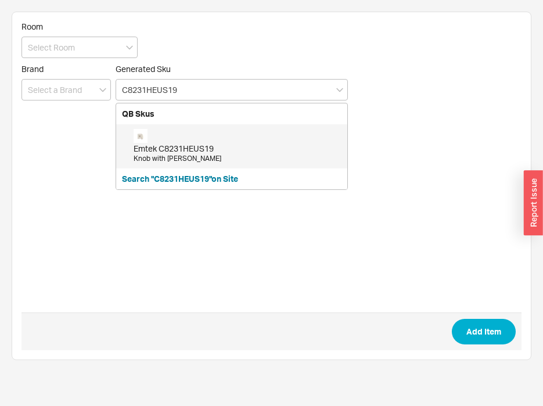
click at [218, 146] on div "Emtek C8231HEUS19" at bounding box center [238, 149] width 208 height 12
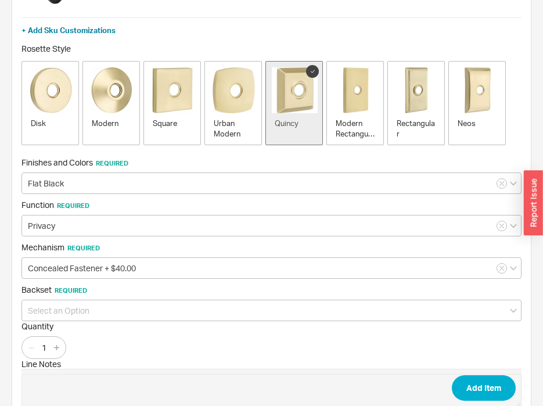
scroll to position [174, 0]
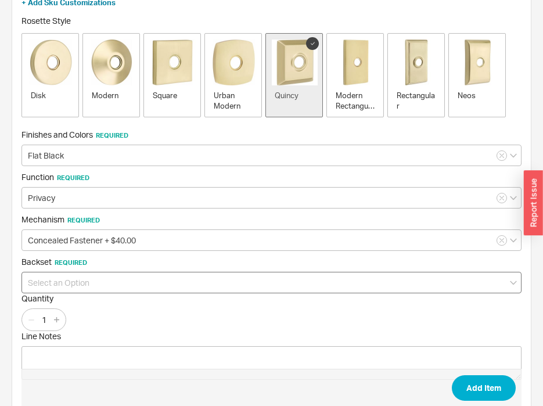
type input "C8231HEUS19"
click at [94, 278] on input at bounding box center [272, 283] width 500 height 22
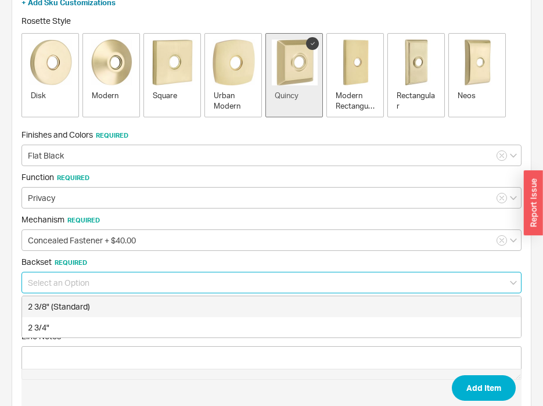
click at [84, 302] on div "2 3/8" (Standard)" at bounding box center [271, 306] width 499 height 21
type input "2 3/8" (Standard)"
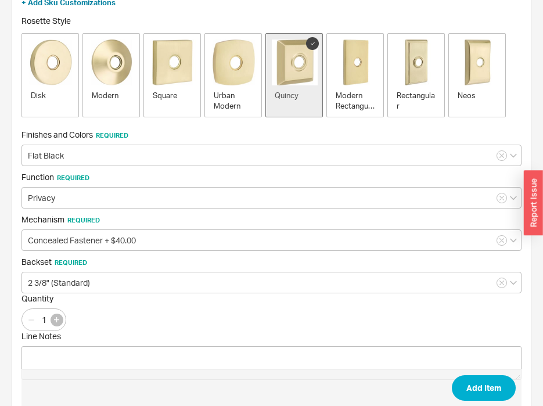
click at [56, 318] on icon "button" at bounding box center [56, 319] width 5 height 5
type input "2"
click at [479, 382] on button "Add Item" at bounding box center [484, 388] width 64 height 26
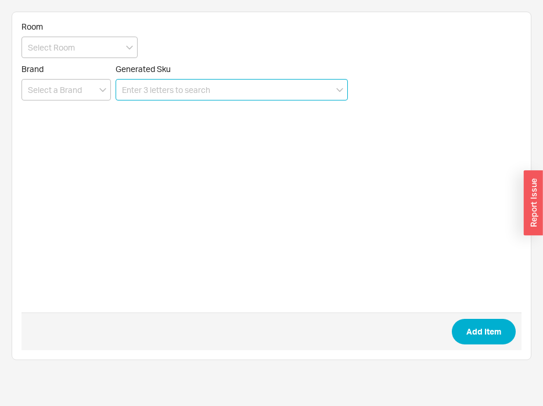
scroll to position [0, 0]
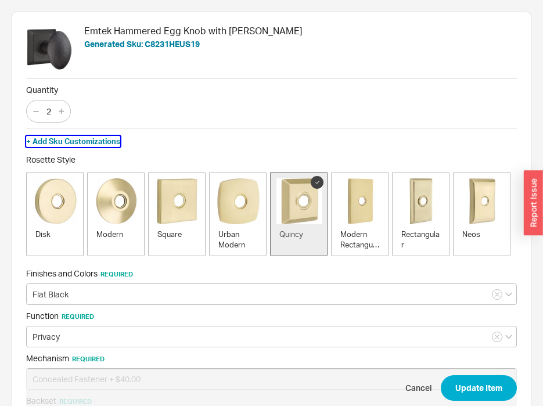
click at [55, 141] on button "+ Add Sku Customizations" at bounding box center [73, 141] width 94 height 10
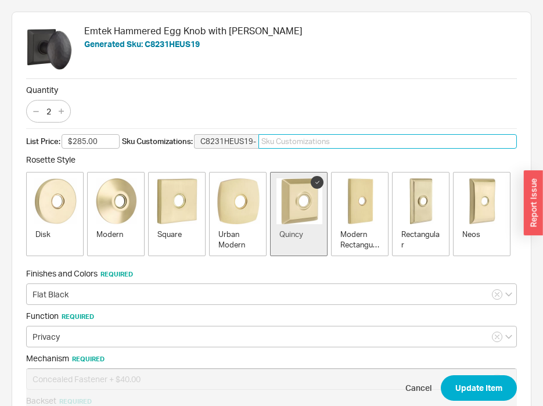
click at [316, 146] on input "C8231HEUS19-" at bounding box center [388, 141] width 259 height 15
paste input "84569"
type input "KEYED TO 84569"
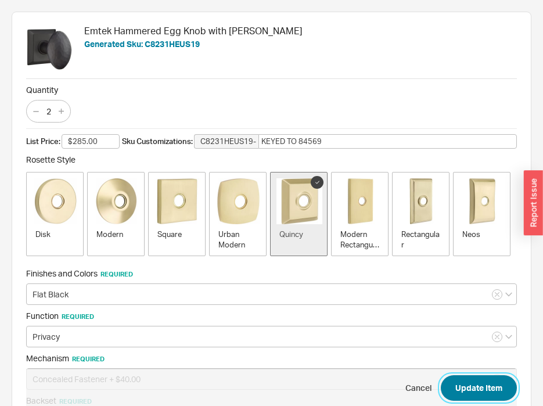
click at [481, 379] on button "Update Item" at bounding box center [479, 388] width 76 height 26
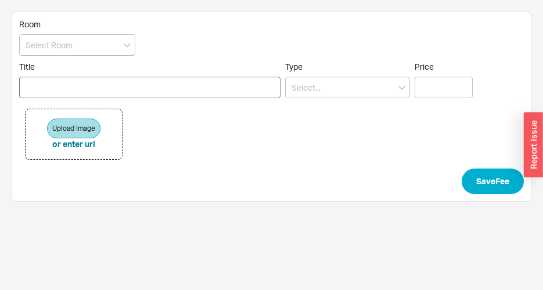
click at [164, 92] on input "Title" at bounding box center [149, 88] width 261 height 22
type input "KEYED TO 84569"
click at [335, 80] on input at bounding box center [347, 88] width 125 height 22
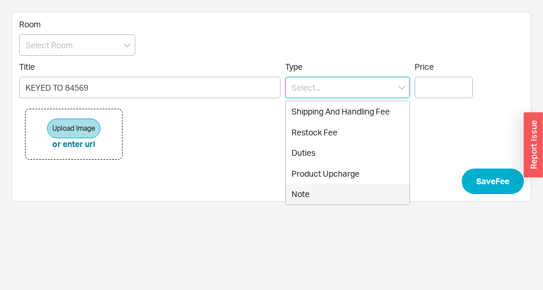
click at [310, 199] on div "Note" at bounding box center [348, 194] width 124 height 21
type input "Note"
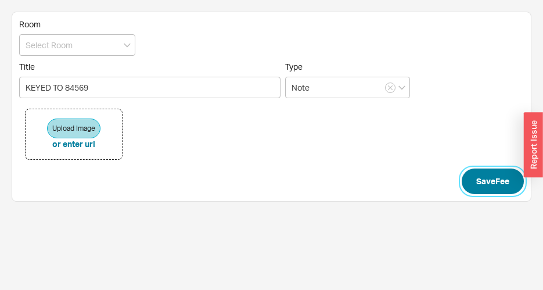
click at [490, 192] on button "Save Fee" at bounding box center [493, 182] width 62 height 26
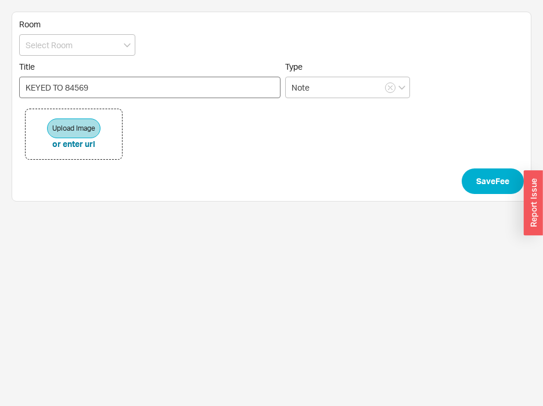
click at [19, 87] on div "Room Title KEYED TO 84569 Type Note Upload Image or enter url Save Fee" at bounding box center [272, 107] width 520 height 190
click at [26, 91] on input "KEYED TO 84569" at bounding box center [149, 88] width 261 height 22
paste input "C8231HEUS19-"
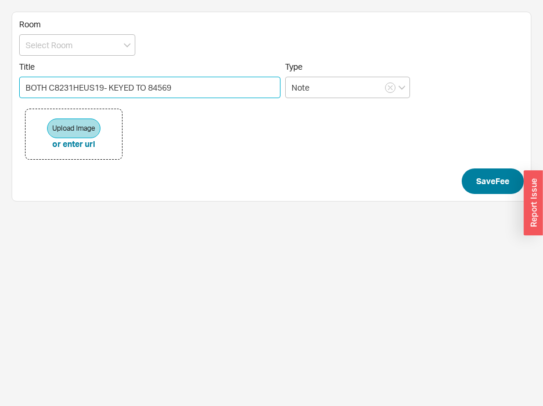
type input "BOTH C8231HEUS19- KEYED TO 84569"
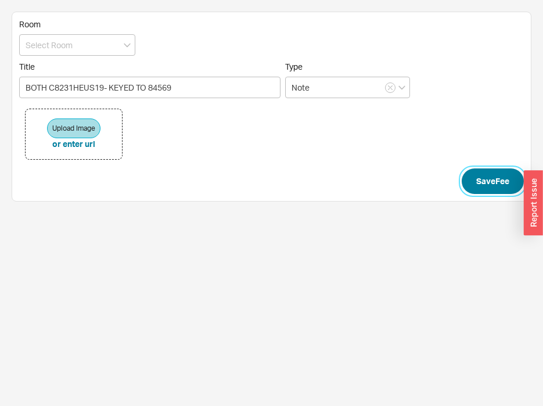
click at [470, 179] on button "Save Fee" at bounding box center [493, 182] width 62 height 26
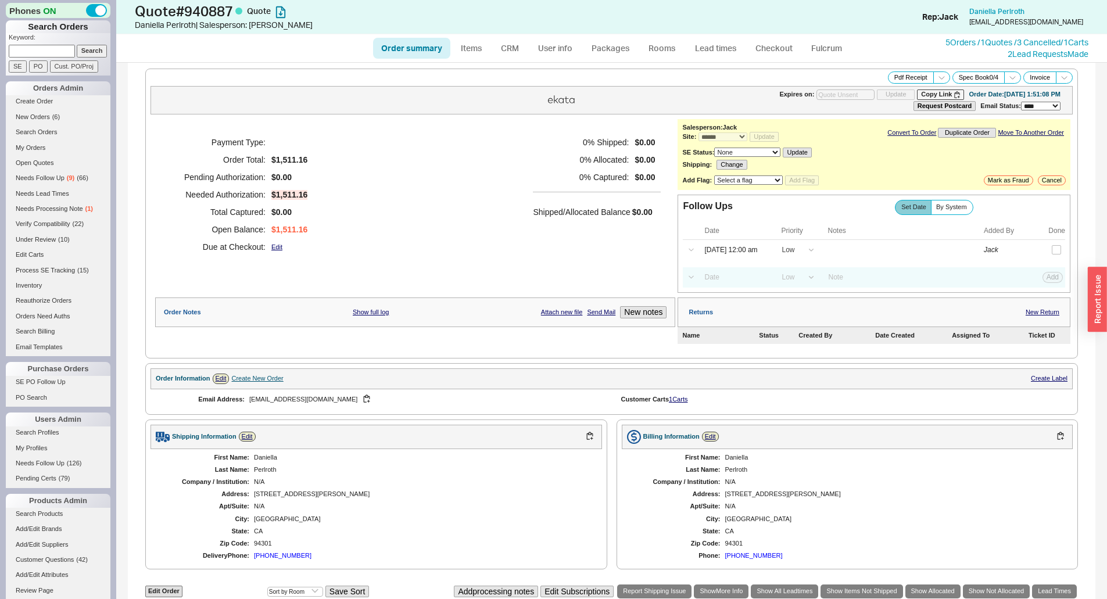
select select "*"
select select "LOW"
select select "3"
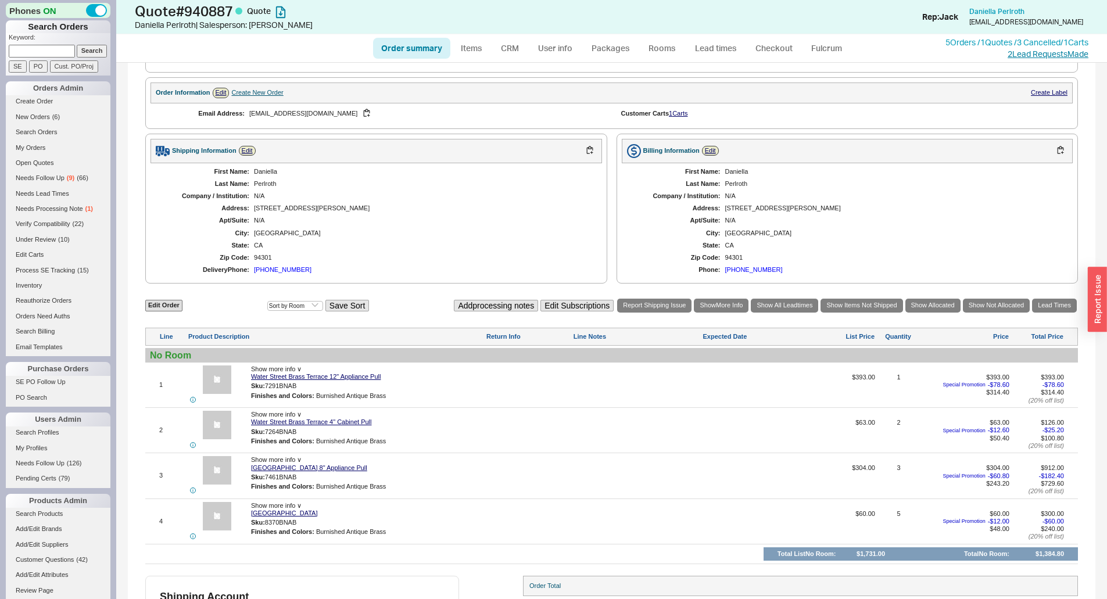
scroll to position [266, 0]
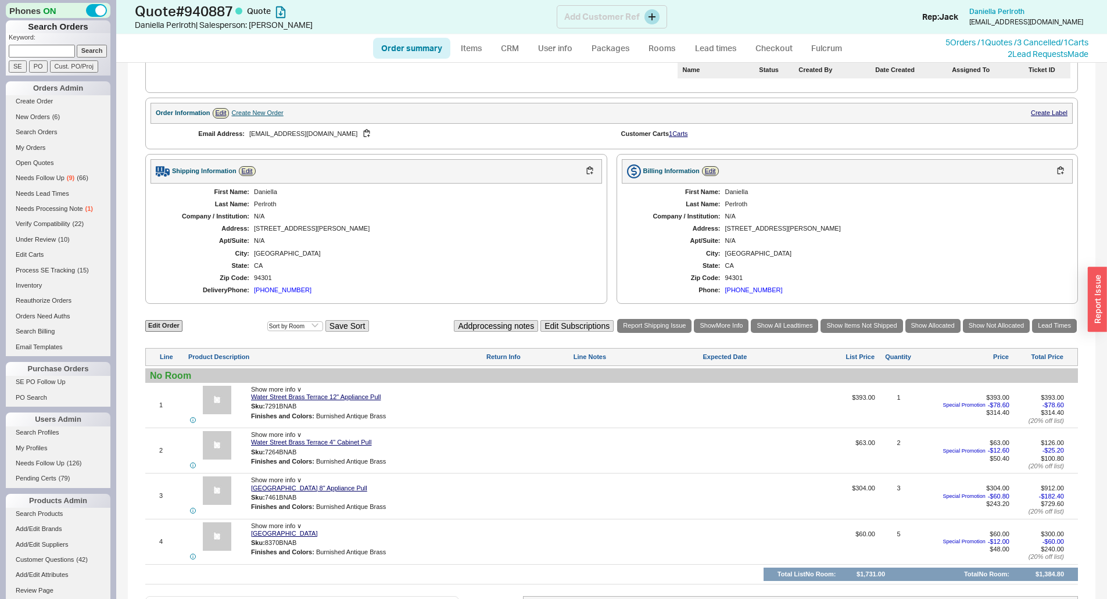
click at [1005, 30] on div "Quote # 940887 Quote [PERSON_NAME] | Salesperson: [PERSON_NAME] Customer Ref Re…" at bounding box center [611, 17] width 991 height 34
click at [997, 39] on link "5 Orders / 1 Quotes / 3 Cancelled" at bounding box center [1002, 42] width 115 height 10
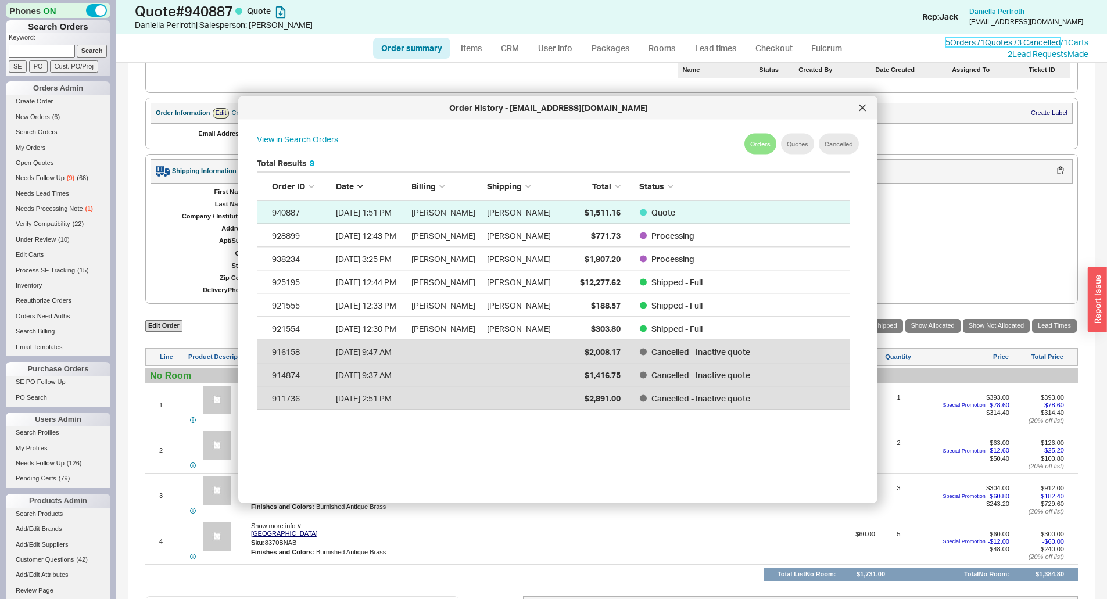
scroll to position [347, 603]
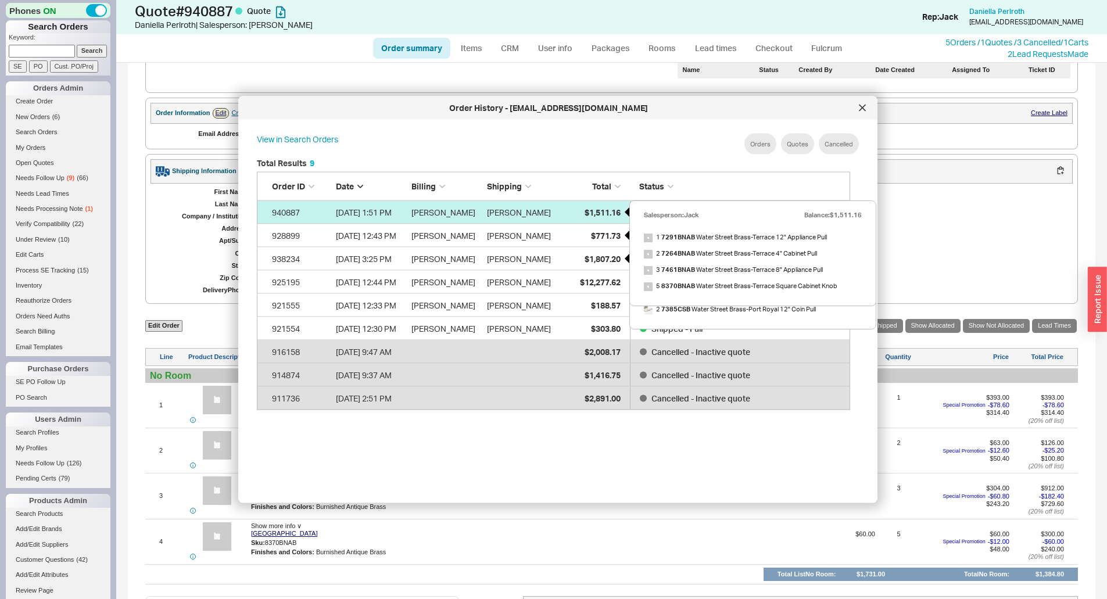
click at [600, 210] on span "$1,511.16" at bounding box center [603, 212] width 36 height 10
select select "*"
select select "LOW"
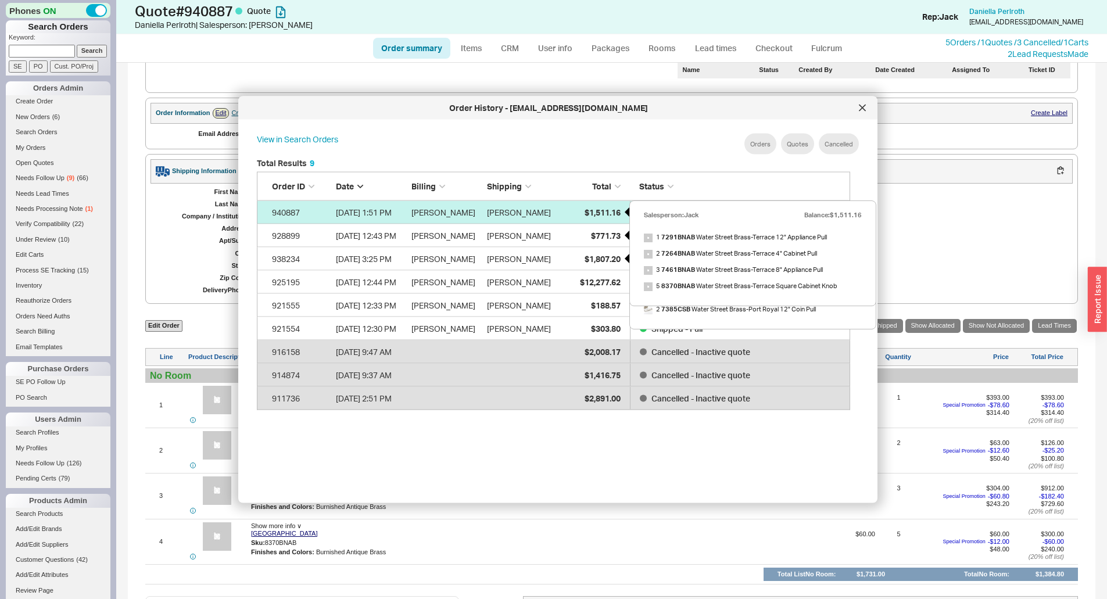
select select "3"
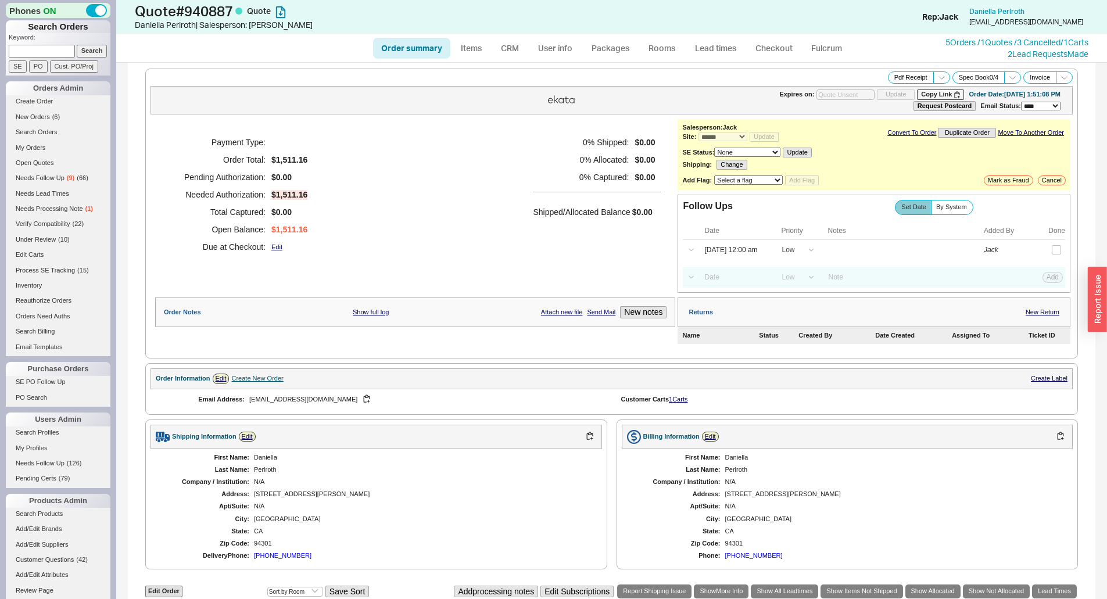
click at [544, 217] on h5 "Shipped/Allocated Balance" at bounding box center [581, 212] width 97 height 16
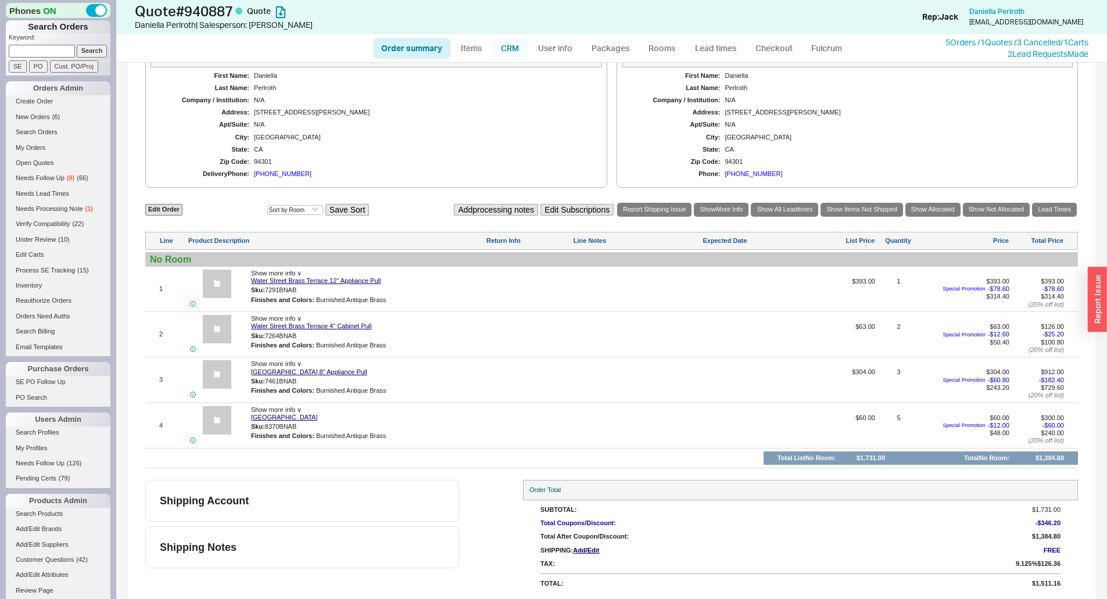
click at [519, 53] on link "CRM" at bounding box center [510, 48] width 34 height 21
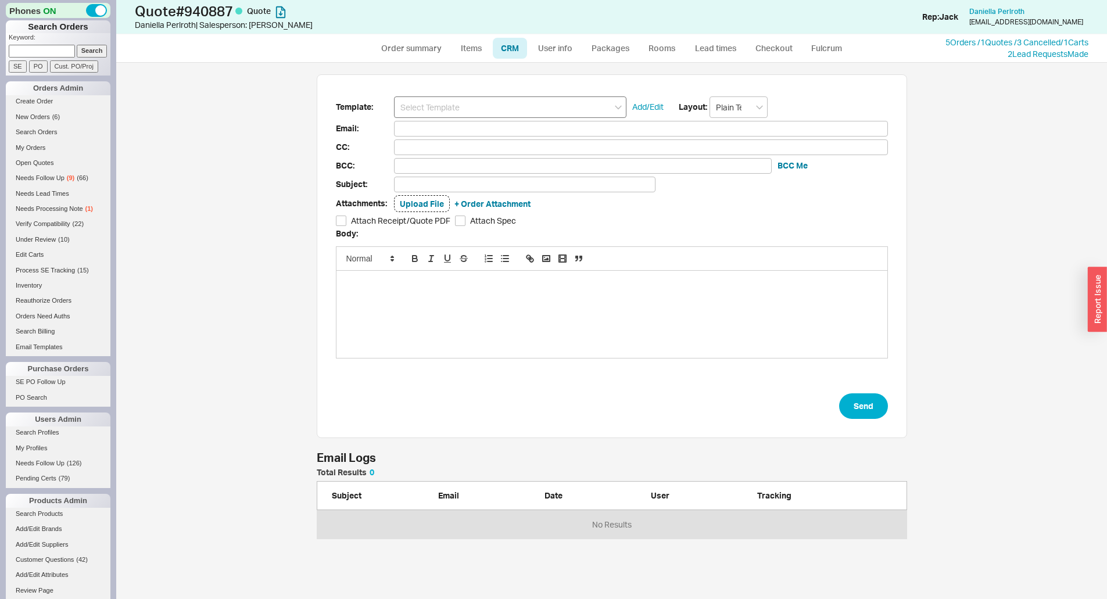
scroll to position [62, 582]
click at [416, 52] on link "Order summary" at bounding box center [411, 48] width 77 height 21
select select "*"
select select "LOW"
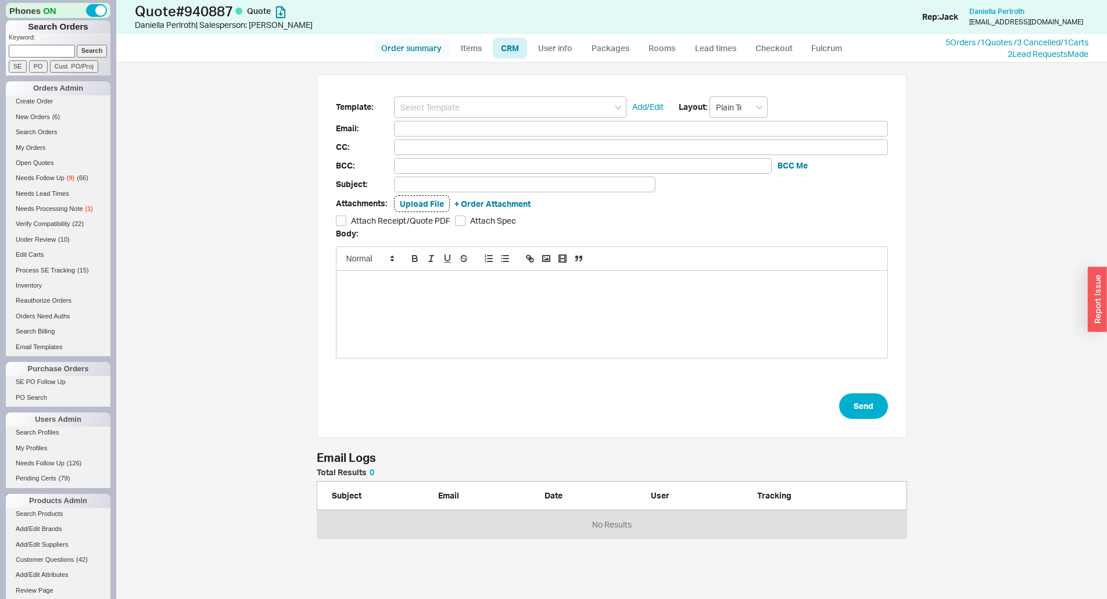
select select "LOW"
select select "3"
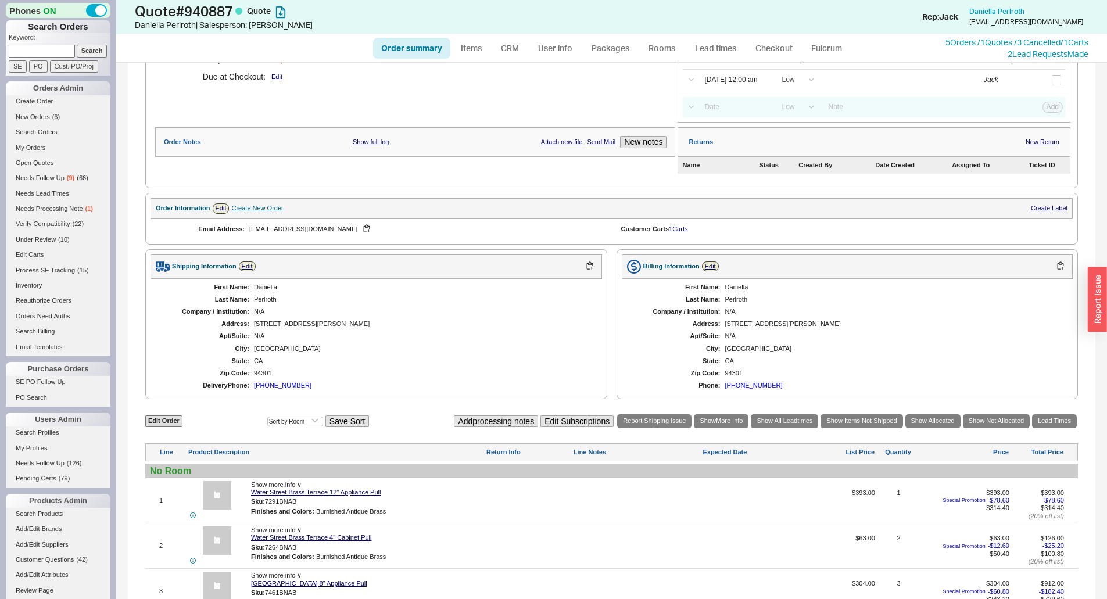
scroll to position [33, 0]
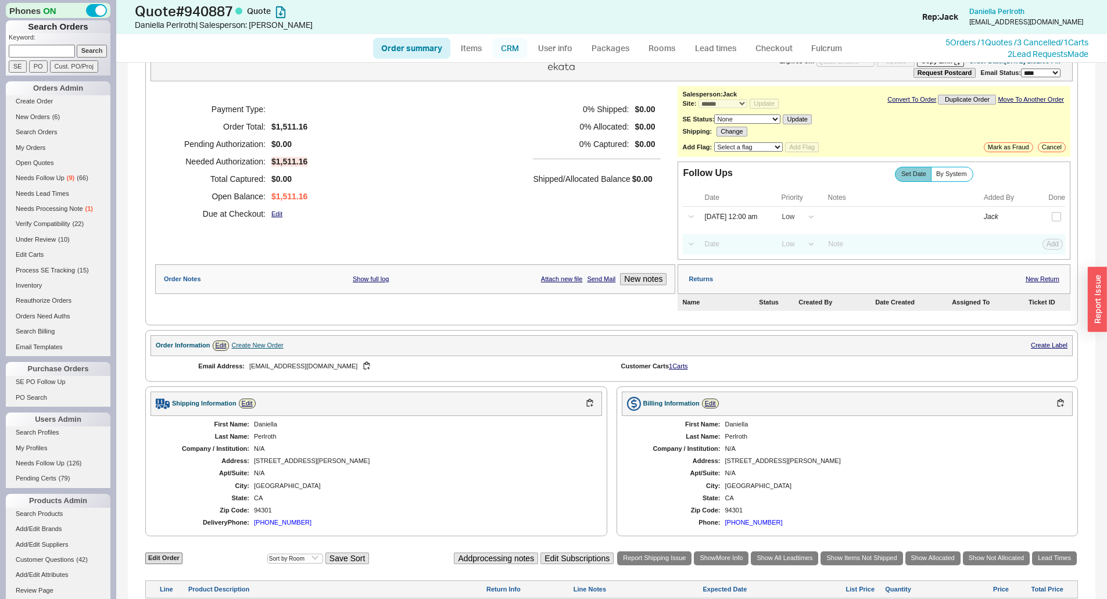
click at [517, 44] on link "CRM" at bounding box center [510, 48] width 34 height 21
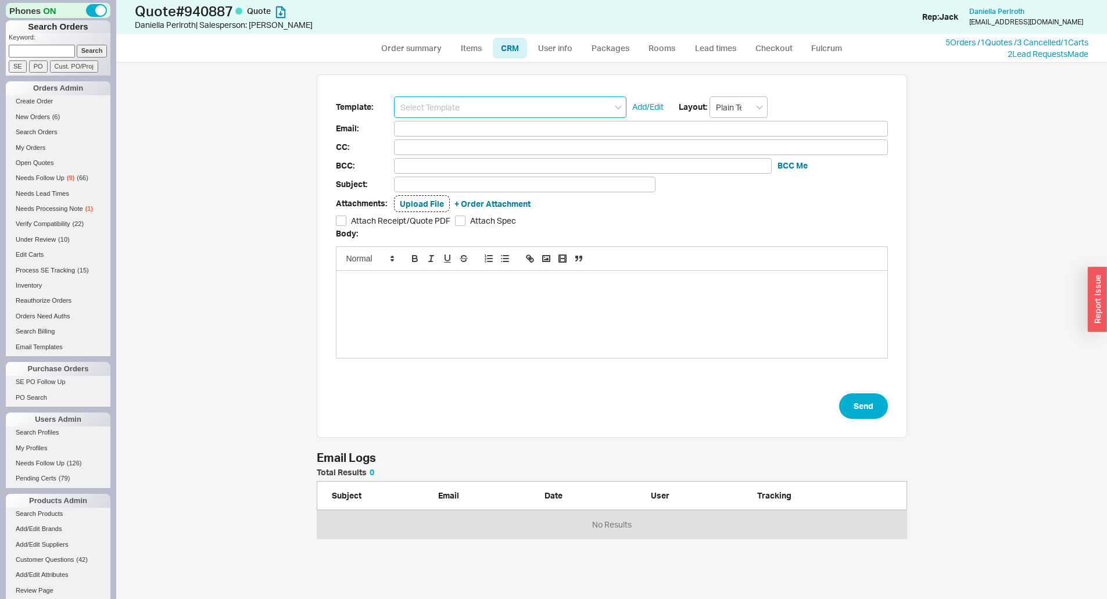
scroll to position [62, 582]
click at [508, 111] on input at bounding box center [510, 107] width 232 height 22
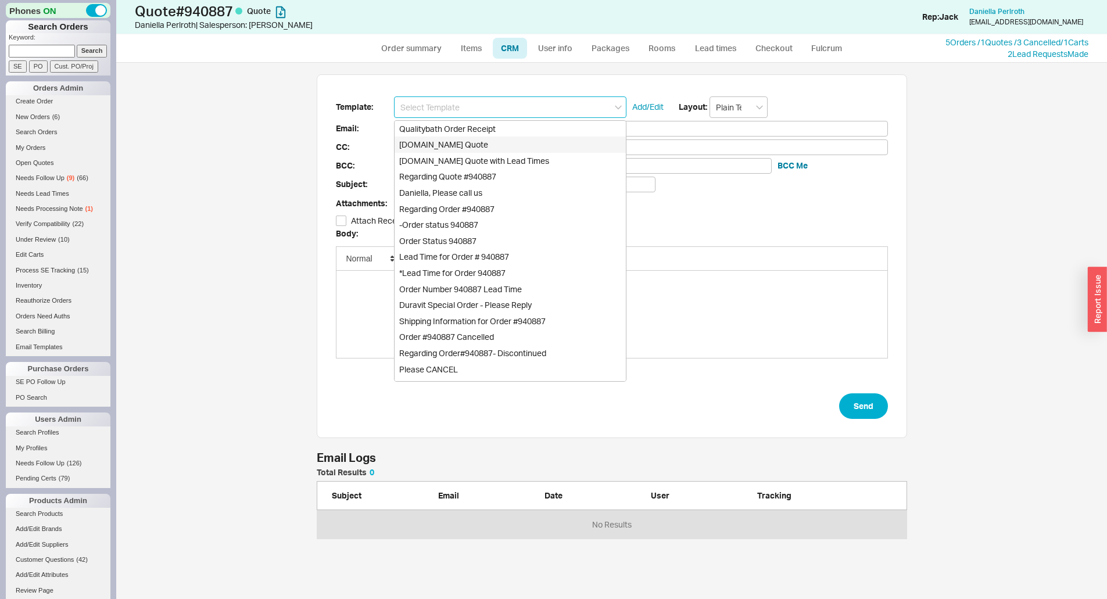
click at [481, 141] on div "[DOMAIN_NAME] Quote" at bounding box center [510, 145] width 231 height 16
type input "Receipt"
type input "[EMAIL_ADDRESS][DOMAIN_NAME]"
type input "Quality Bath Quote #940887"
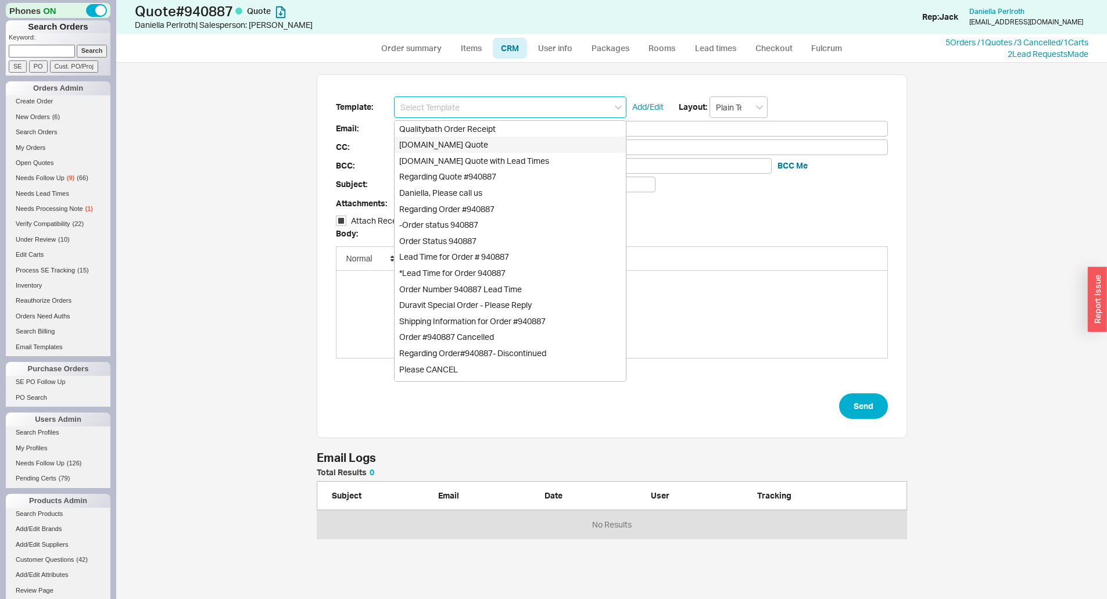
checkbox input "true"
type input "[DOMAIN_NAME] Quote"
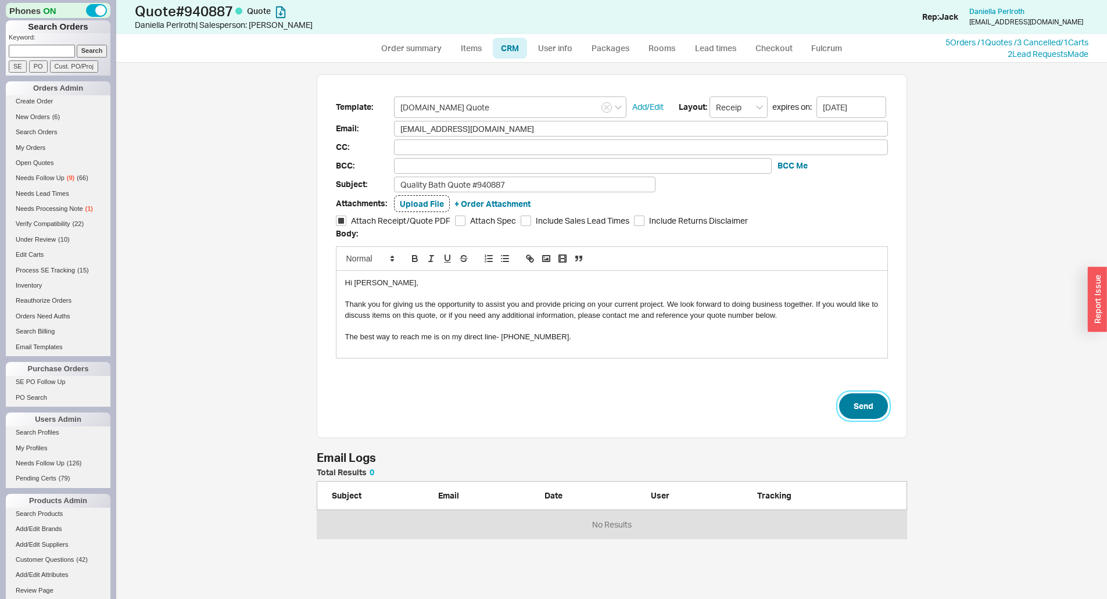
click at [847, 396] on button "Send" at bounding box center [863, 406] width 49 height 26
select select "*"
select select "LOW"
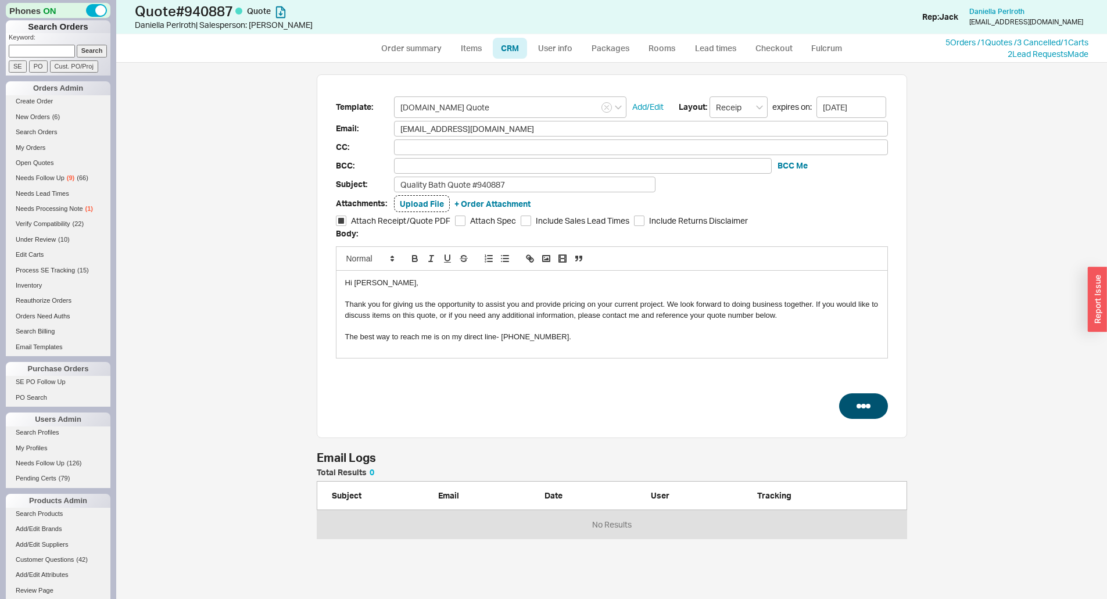
select select "3"
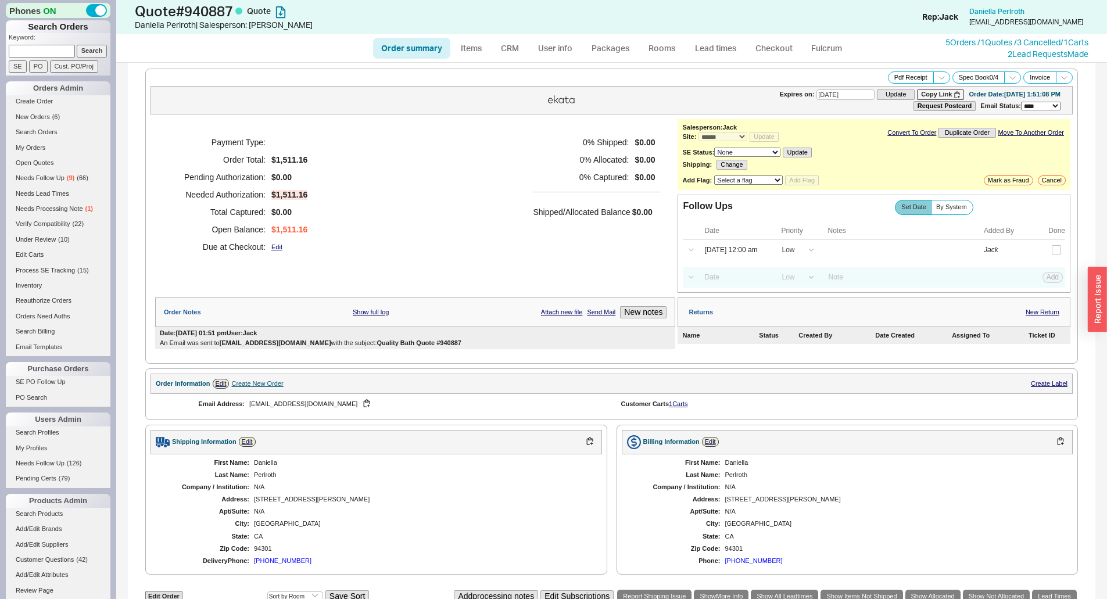
click at [1002, 37] on div "5 Orders / 1 Quotes / 3 Cancelled / 1 Carts" at bounding box center [1016, 43] width 143 height 12
click at [946, 44] on link "5 Orders / 1 Quotes / 3 Cancelled" at bounding box center [1002, 42] width 115 height 10
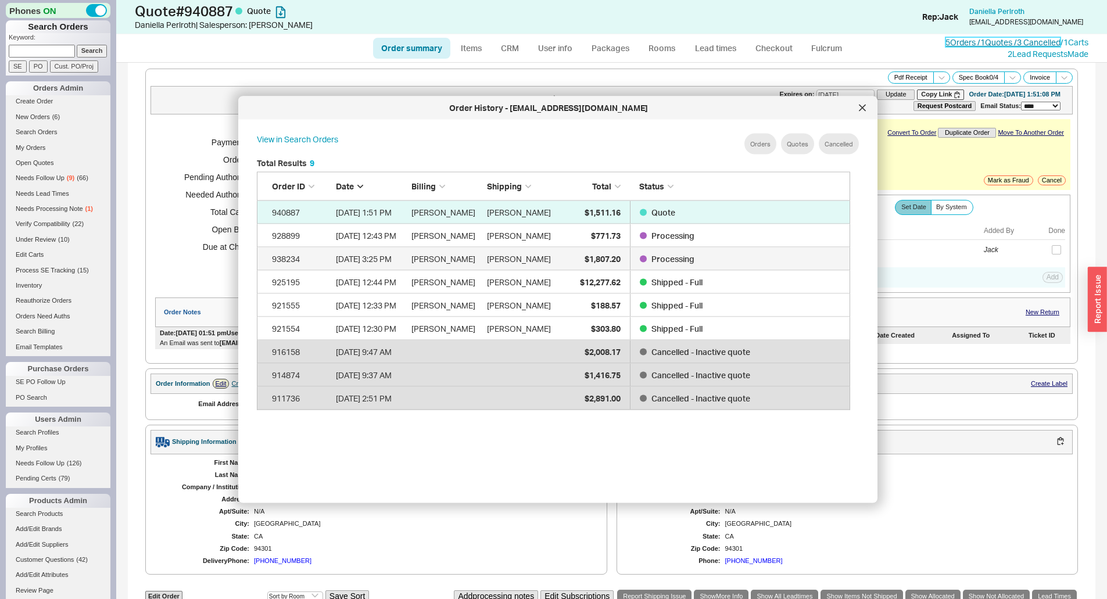
scroll to position [347, 603]
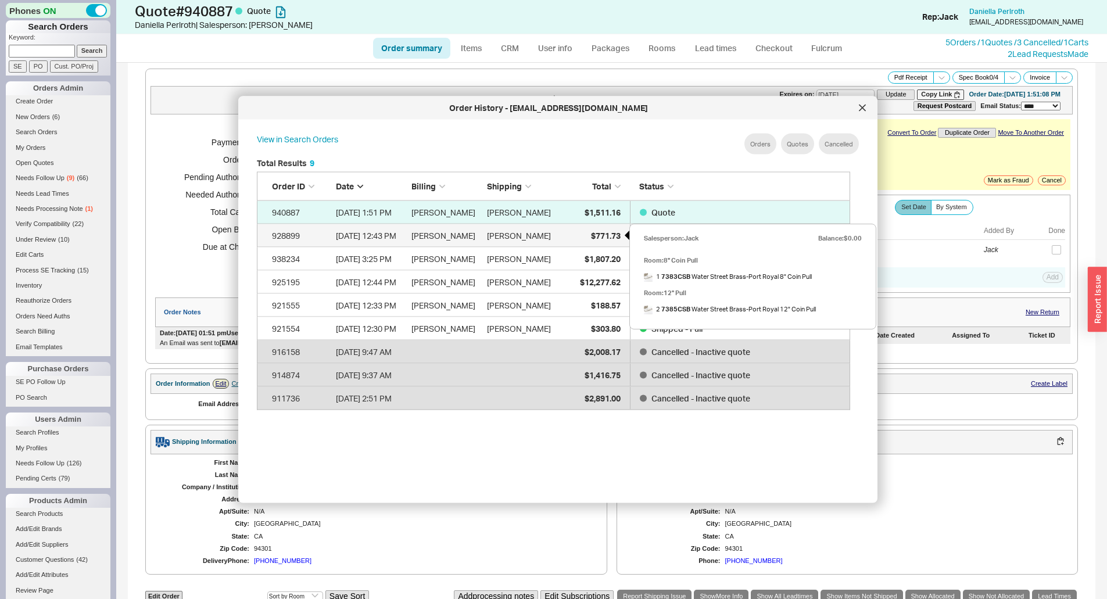
click at [601, 242] on div "$771.73" at bounding box center [592, 235] width 58 height 23
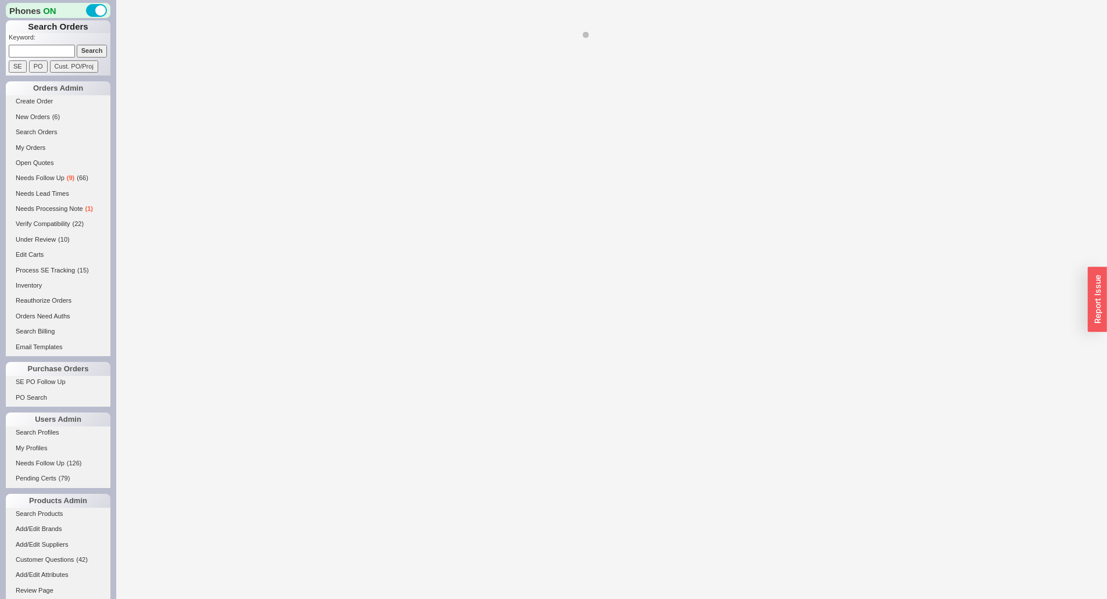
select select "*"
select select "LOW"
select select "3"
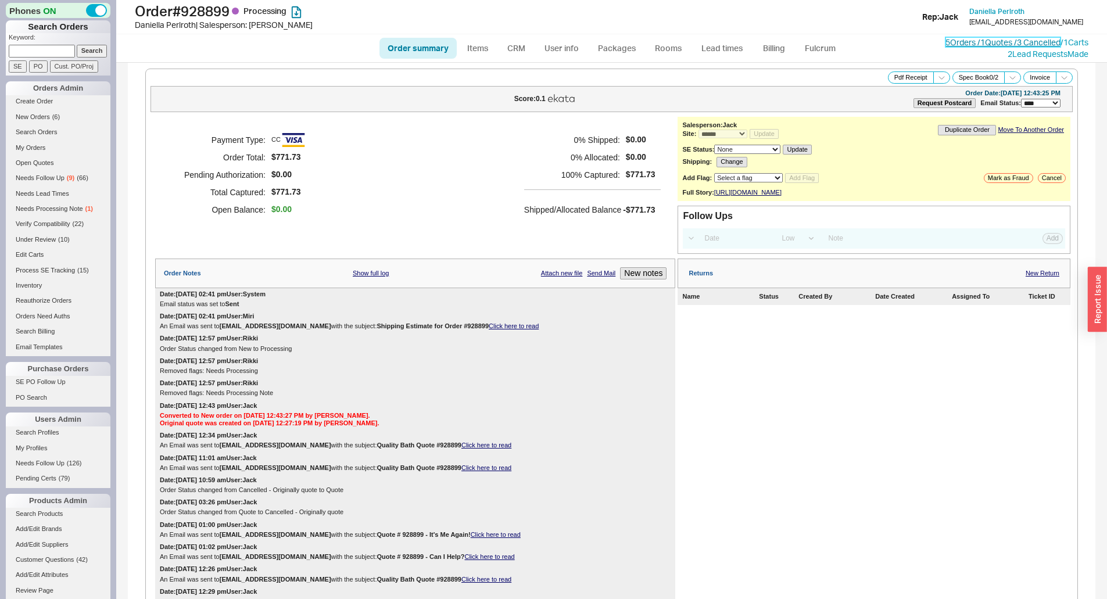
click at [1015, 41] on link "5 Orders / 1 Quotes / 3 Cancelled" at bounding box center [1002, 42] width 115 height 10
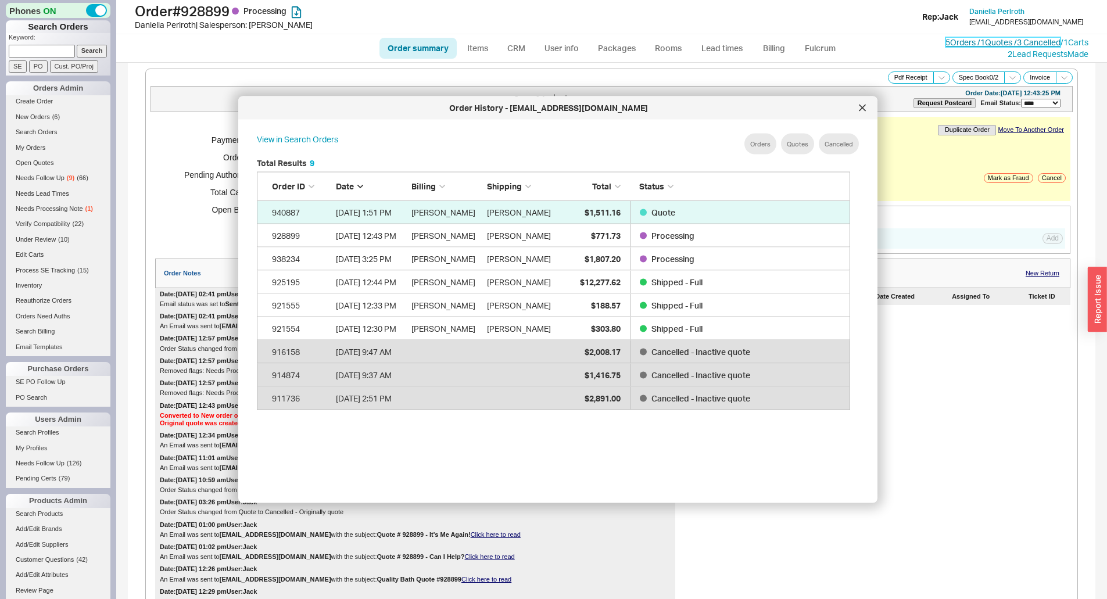
scroll to position [347, 603]
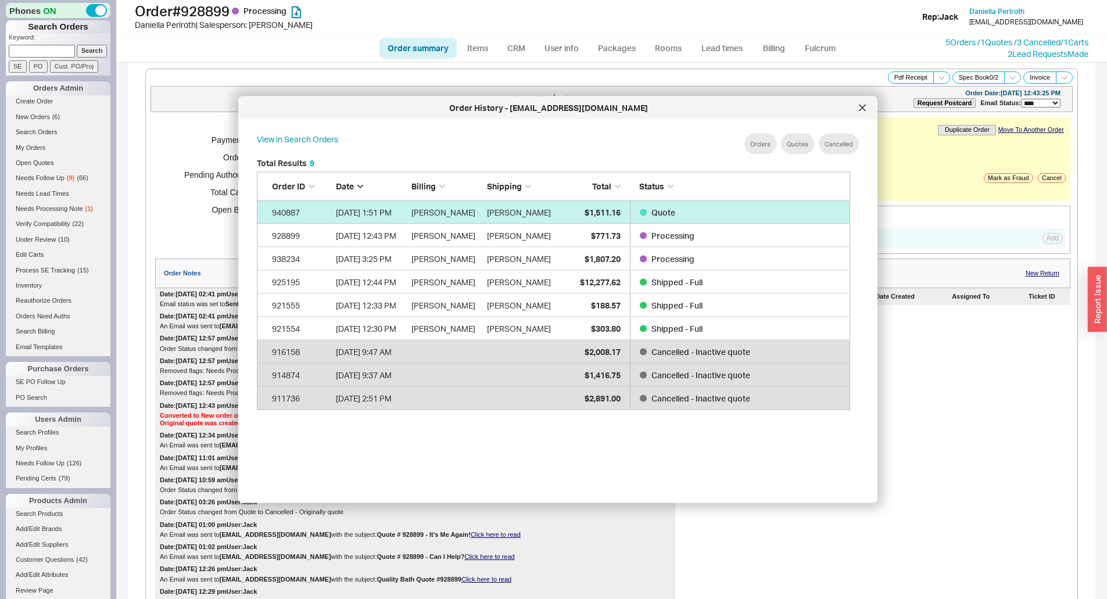
click at [610, 209] on span "$1,511.16" at bounding box center [603, 212] width 36 height 10
select select "*"
select select "LOW"
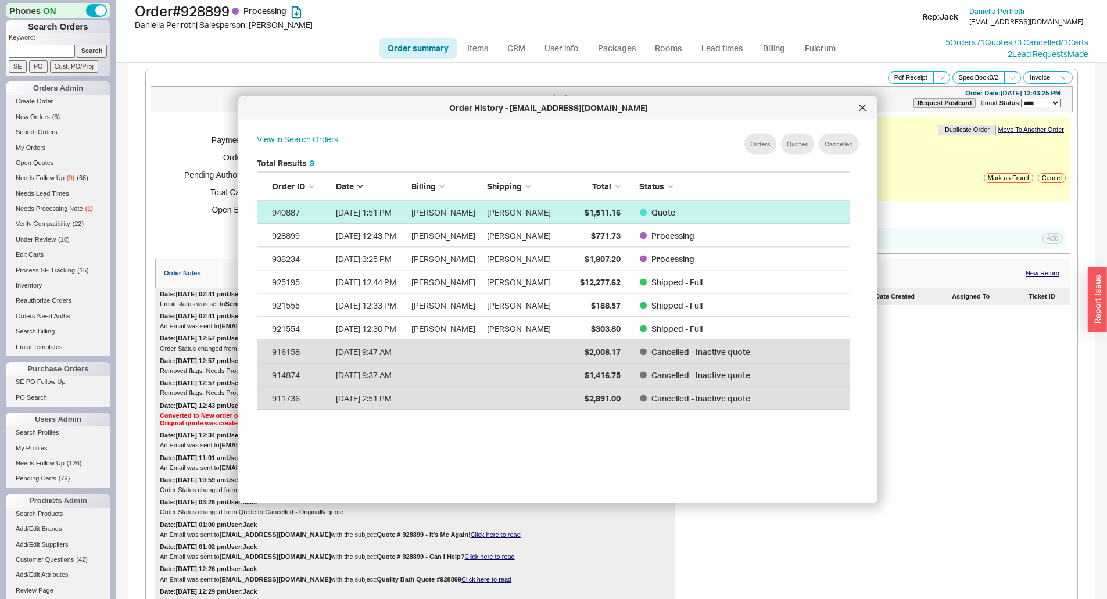
select select "3"
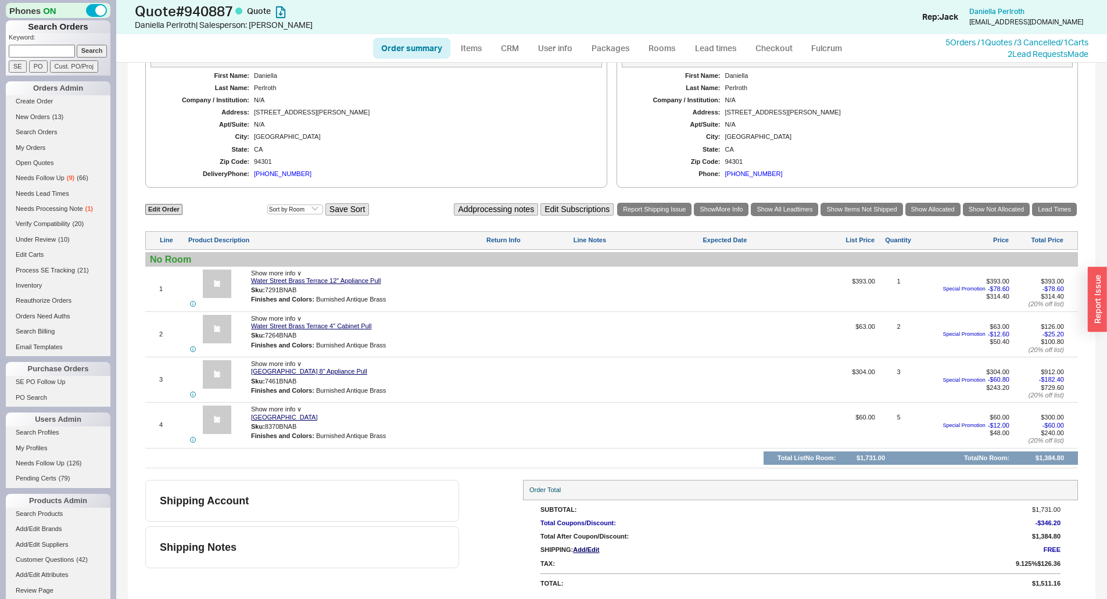
click at [656, 341] on div at bounding box center [636, 338] width 127 height 31
click at [535, 174] on div "Delivery Phone: [PHONE_NUMBER]" at bounding box center [376, 174] width 428 height 8
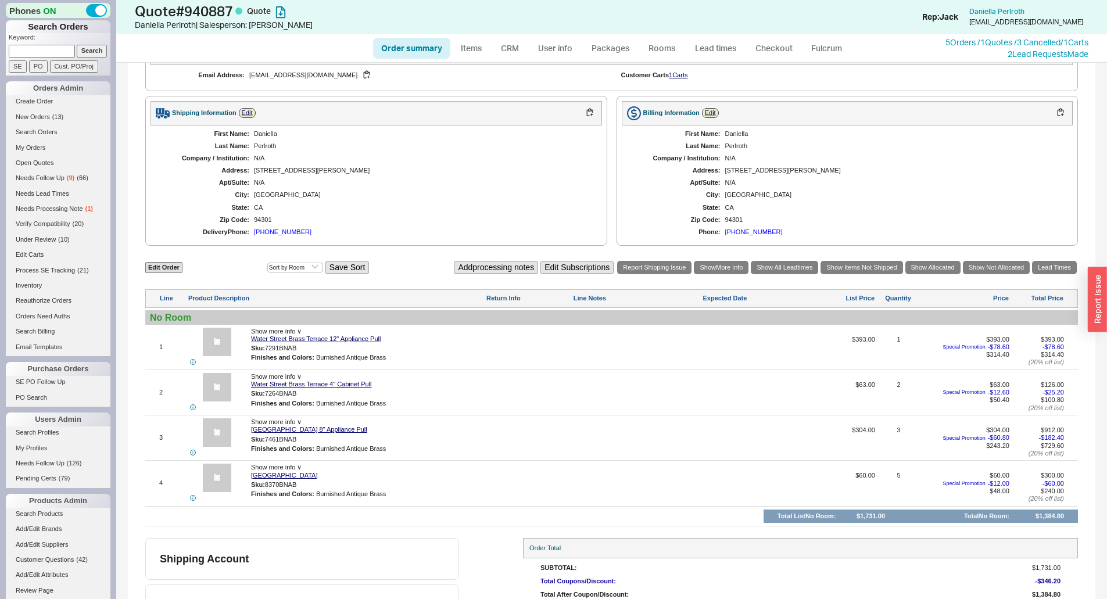
click at [417, 46] on link "Order summary" at bounding box center [411, 48] width 77 height 21
select select "*"
select select "LOW"
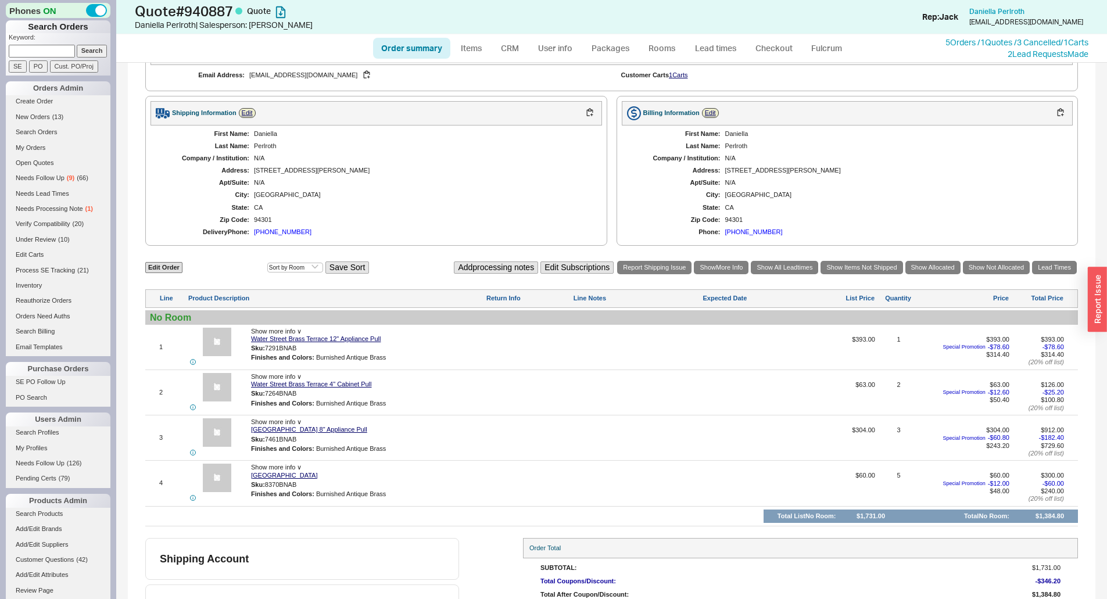
select select "3"
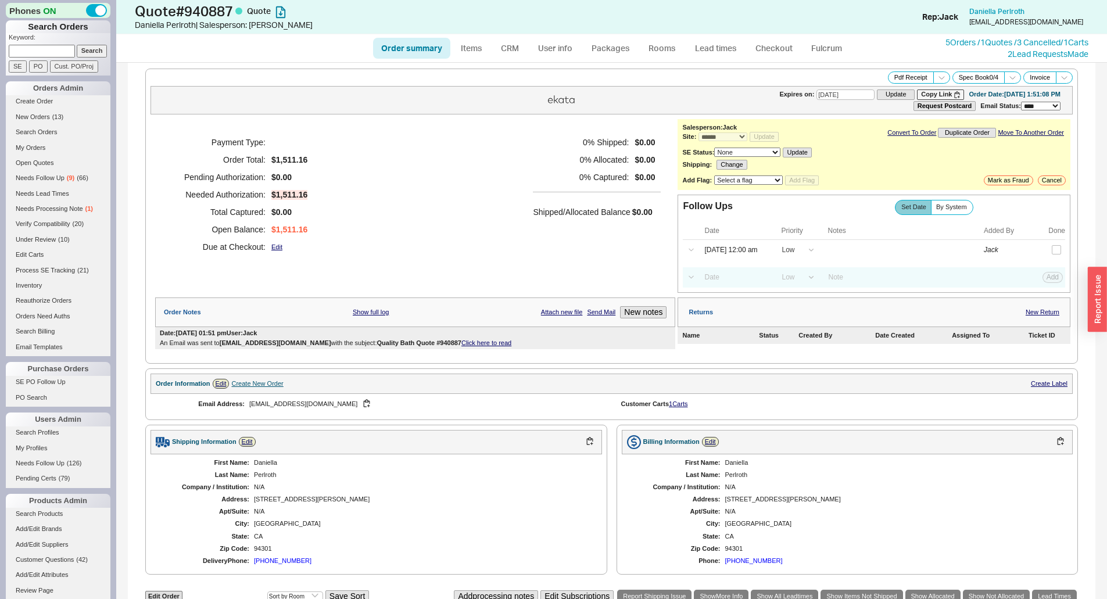
click at [511, 189] on div "Payment Type: Order Total: $1,511.16 Pending Authorization: $0.00 Needed Author…" at bounding box center [415, 194] width 520 height 151
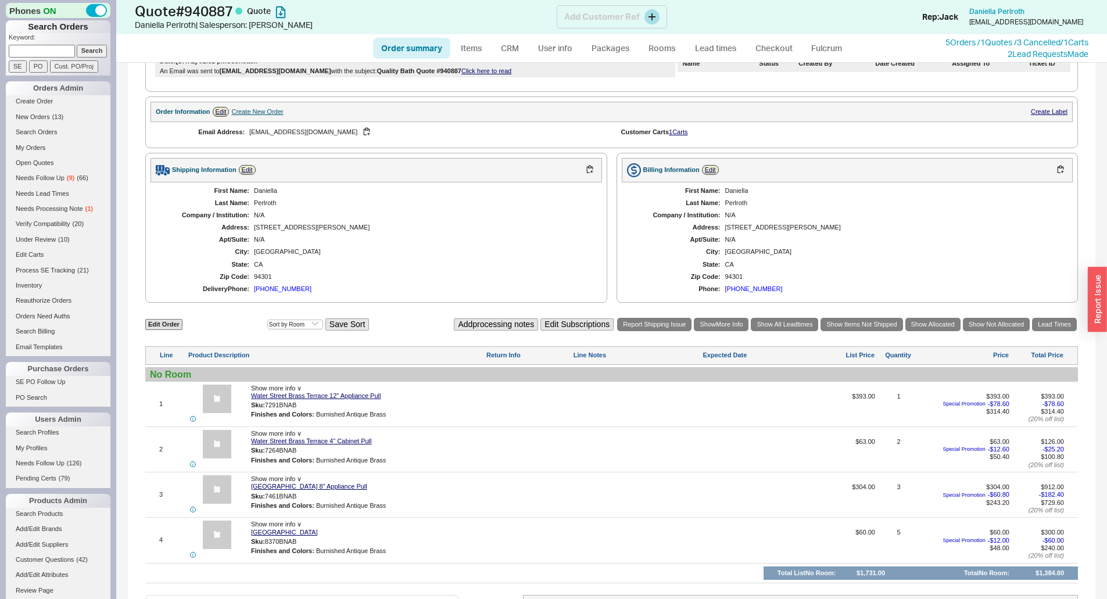
scroll to position [271, 0]
click at [166, 323] on link "Edit Order" at bounding box center [163, 325] width 37 height 11
select select "3"
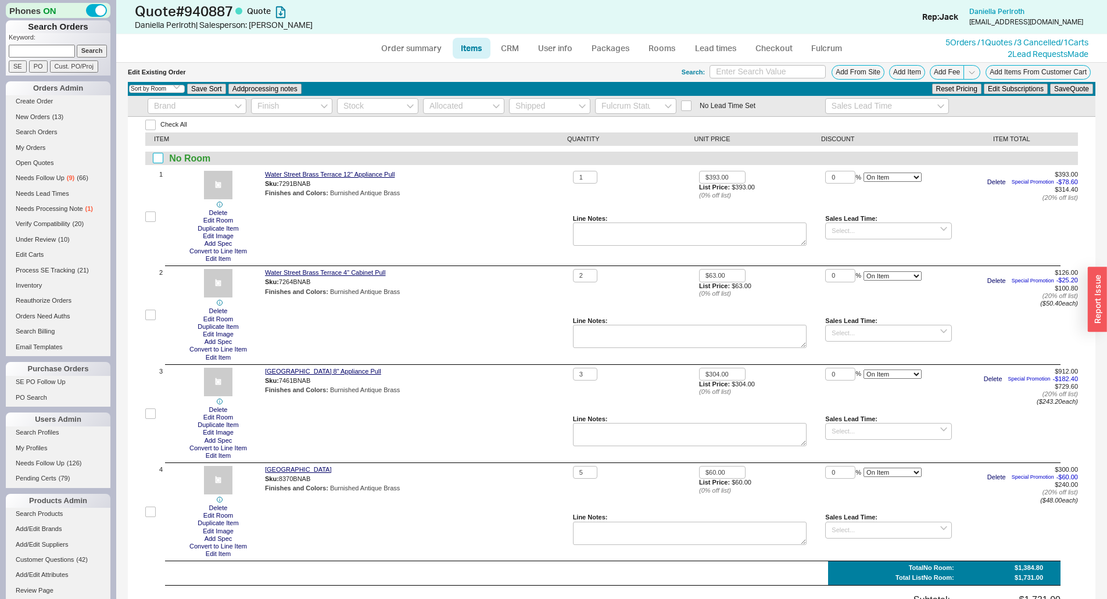
click at [155, 156] on input "checkbox" at bounding box center [158, 158] width 10 height 10
checkbox input "true"
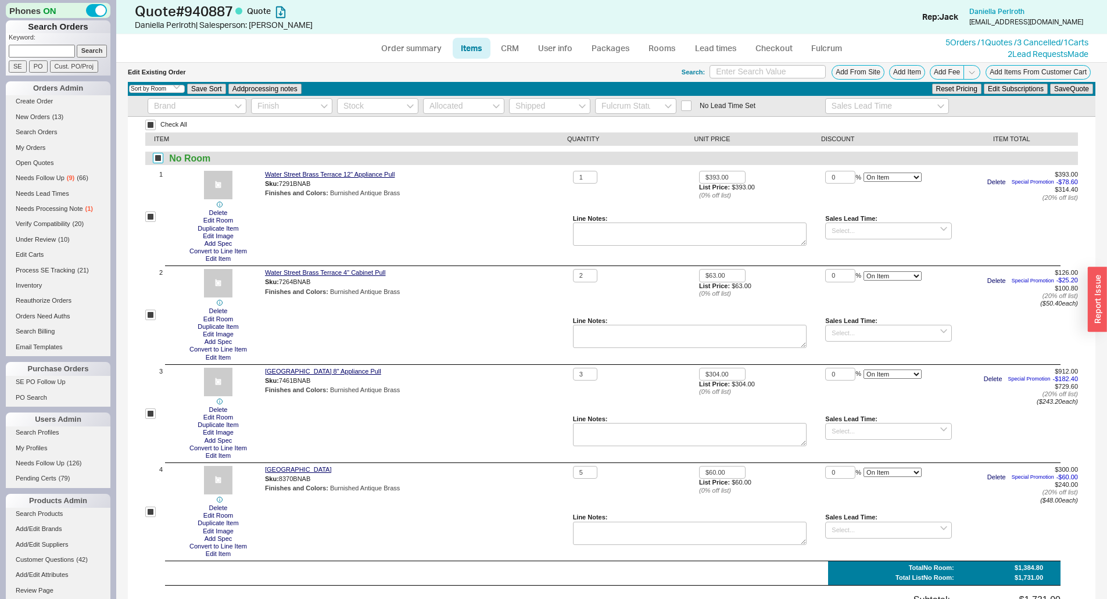
checkbox input "true"
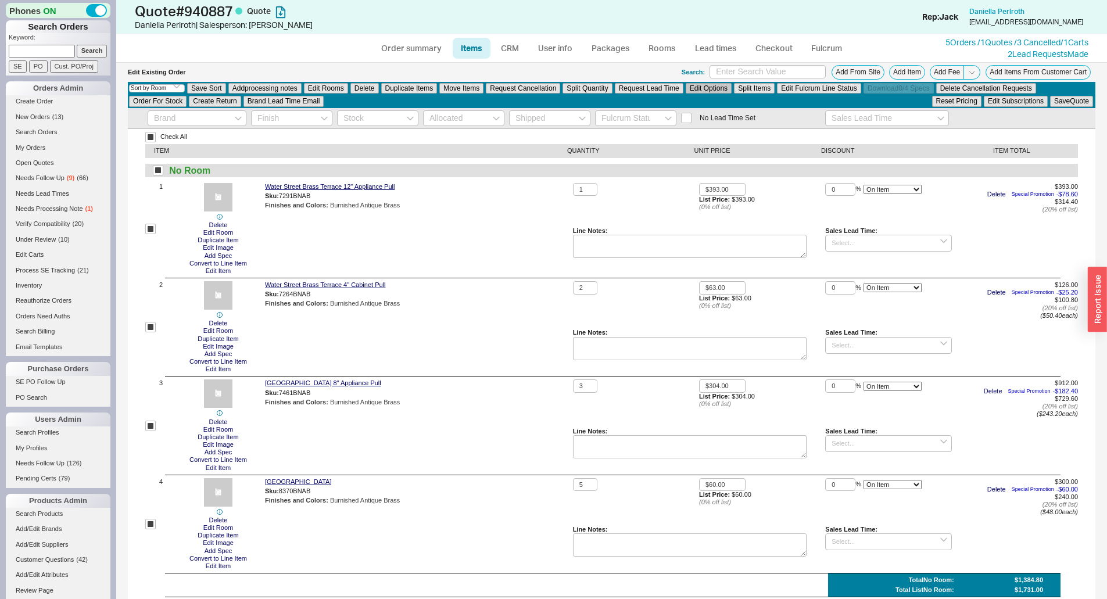
click at [704, 89] on button "Edit Options" at bounding box center [709, 88] width 46 height 10
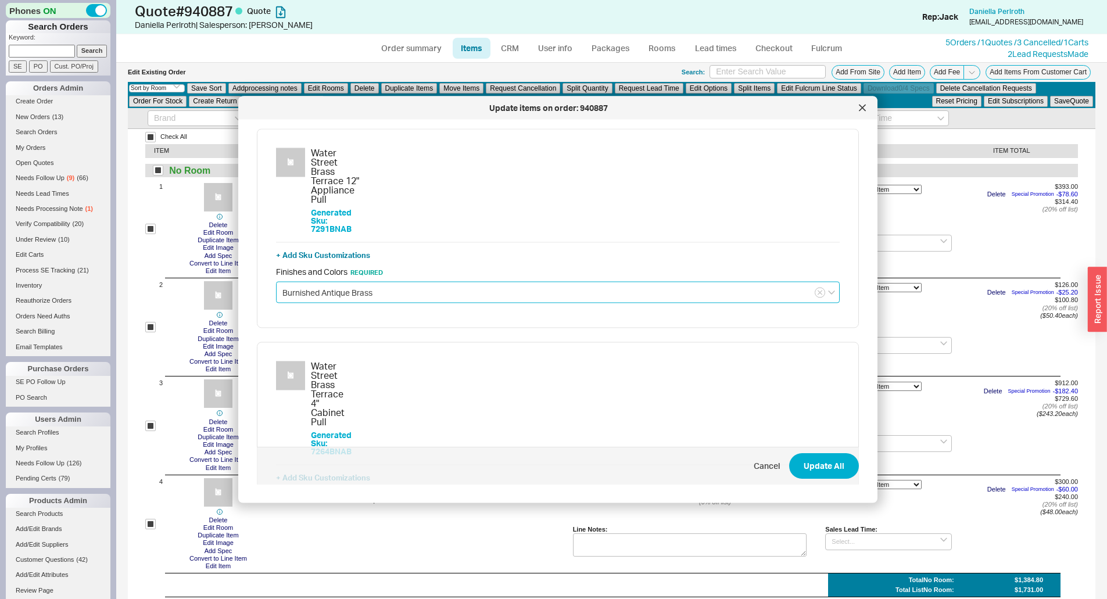
click at [352, 282] on input "Burnished Antique Brass" at bounding box center [558, 293] width 564 height 22
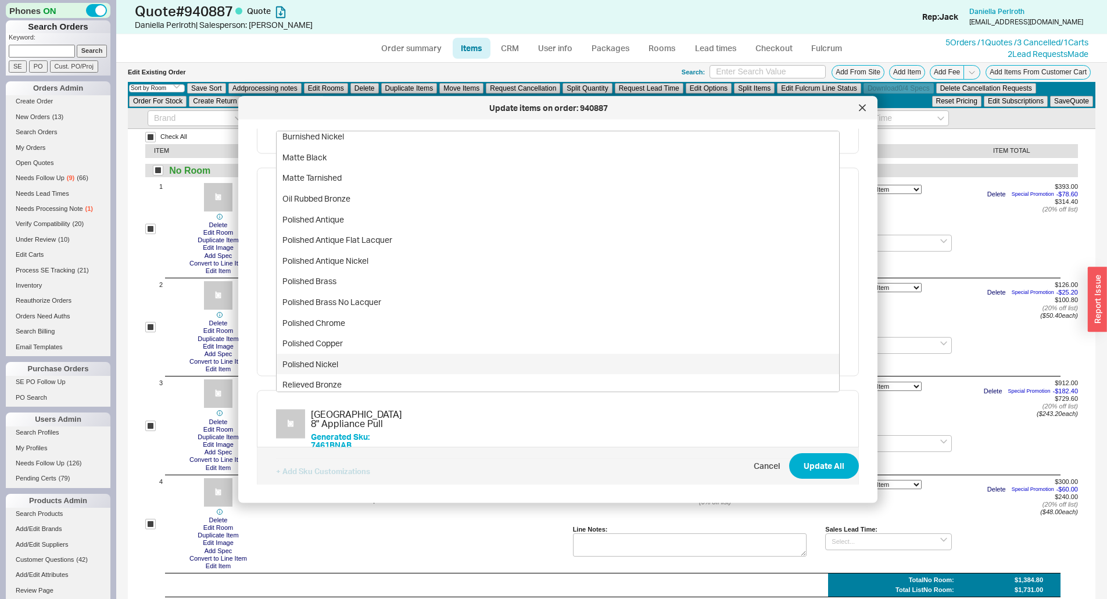
scroll to position [132, 0]
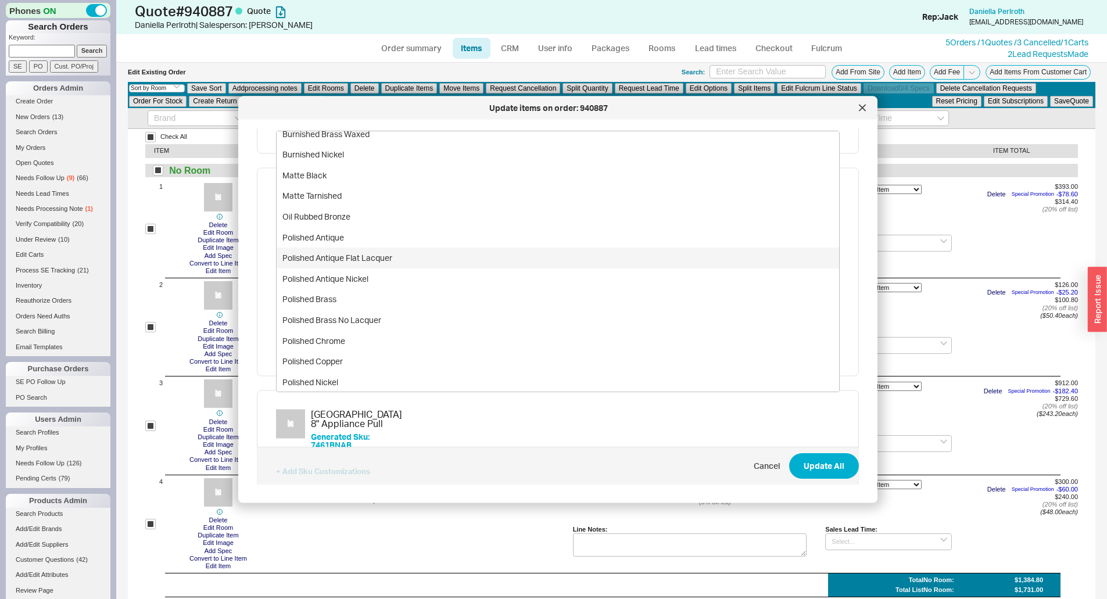
click at [368, 248] on div "Polished Antique Flat Lacquer" at bounding box center [558, 258] width 563 height 21
type input "Polished Antique Flat Lacquer"
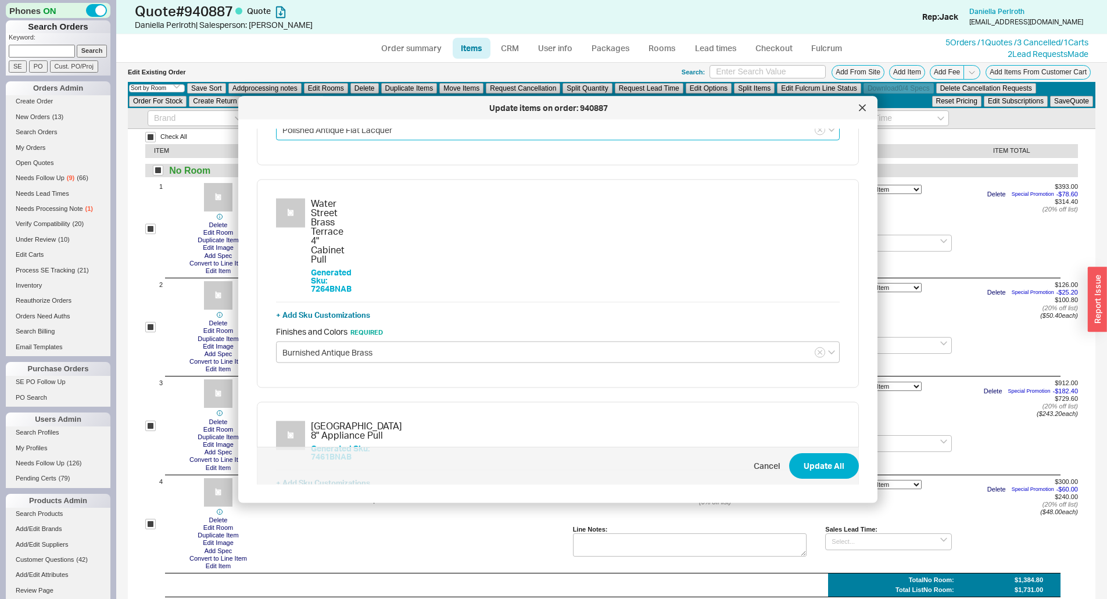
scroll to position [174, 0]
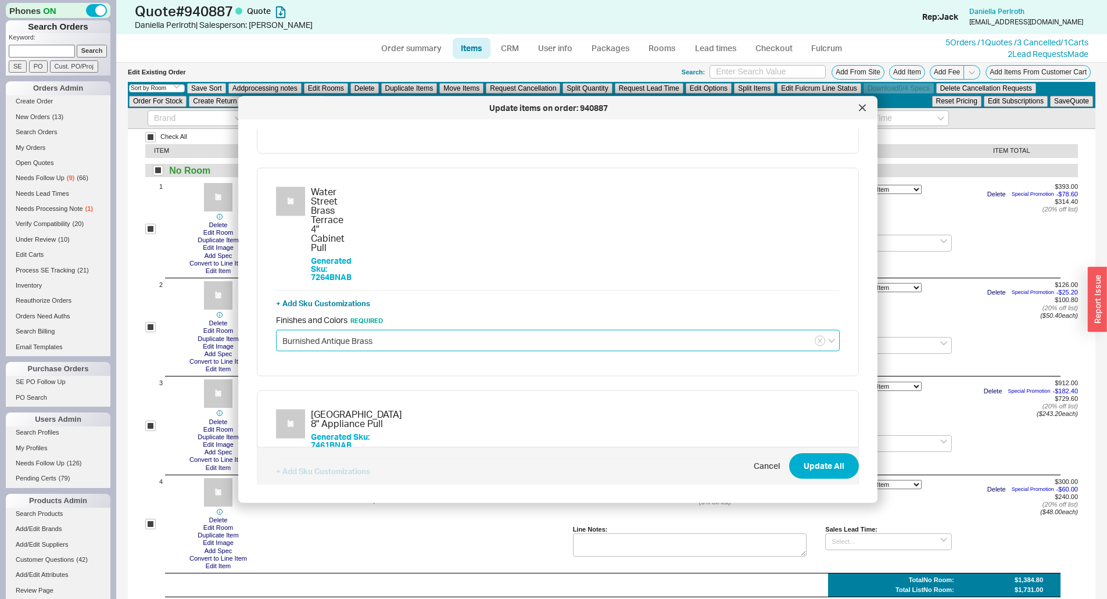
click at [339, 330] on input "Burnished Antique Brass" at bounding box center [558, 341] width 564 height 22
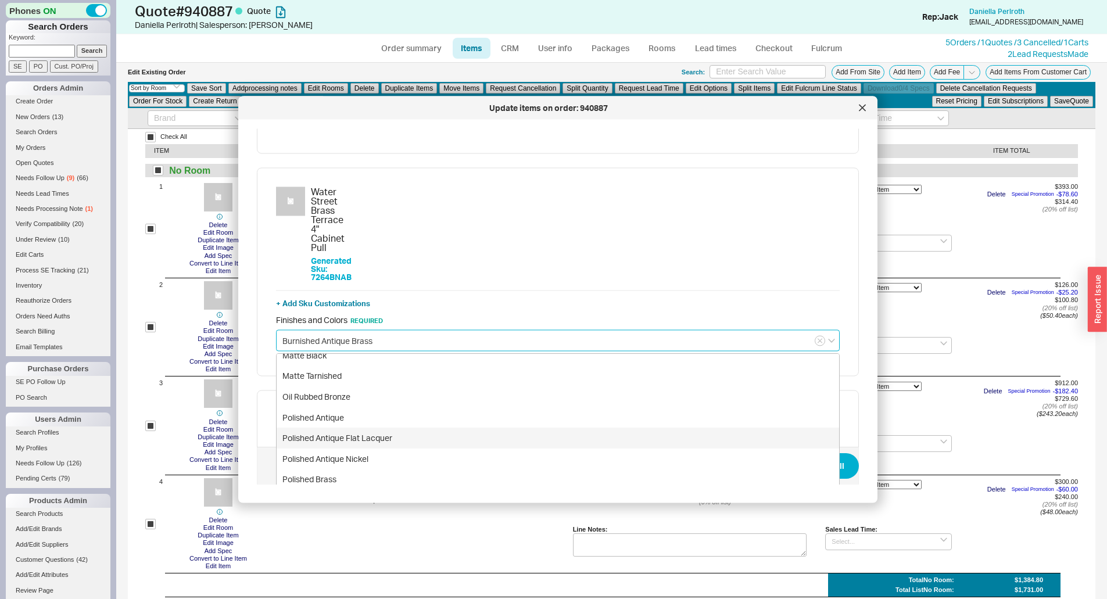
click at [330, 428] on div "Polished Antique Flat Lacquer" at bounding box center [558, 438] width 563 height 21
type input "Polished Antique Flat Lacquer"
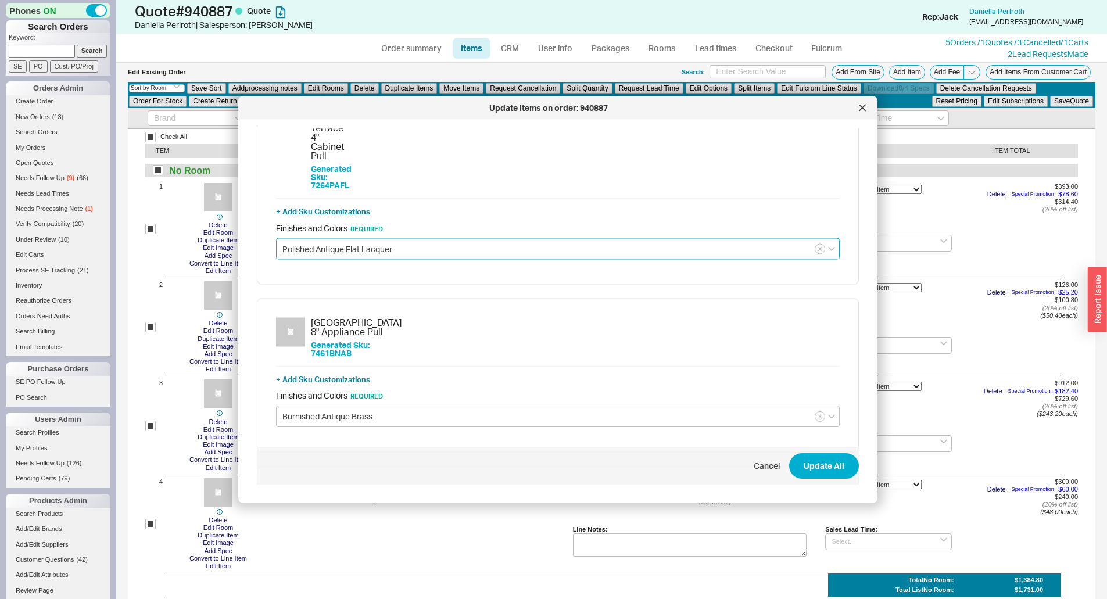
scroll to position [291, 0]
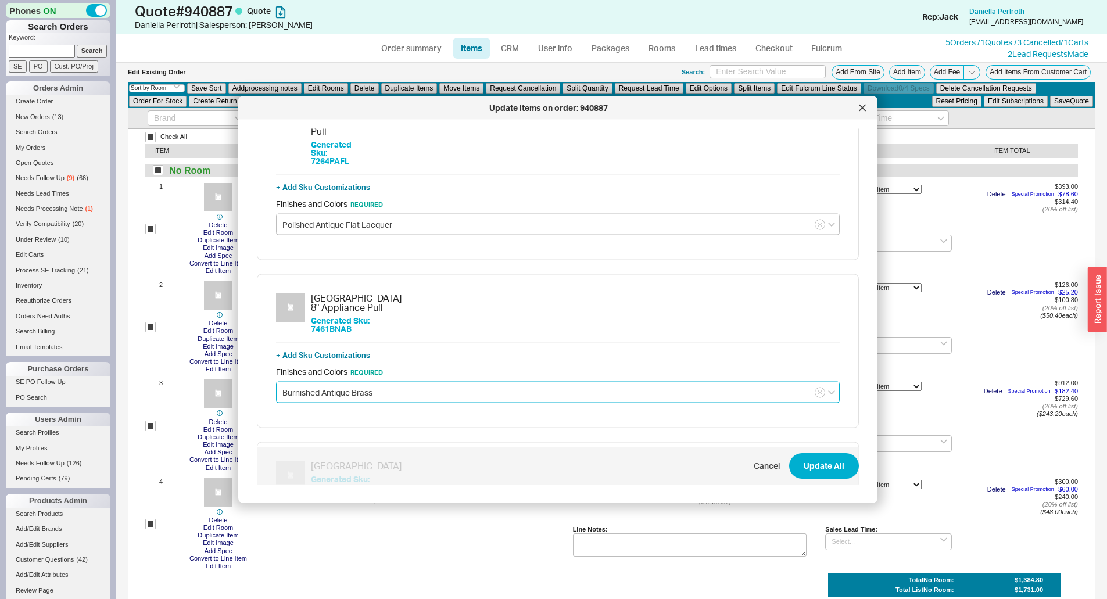
click at [332, 382] on input "Burnished Antique Brass" at bounding box center [558, 393] width 564 height 22
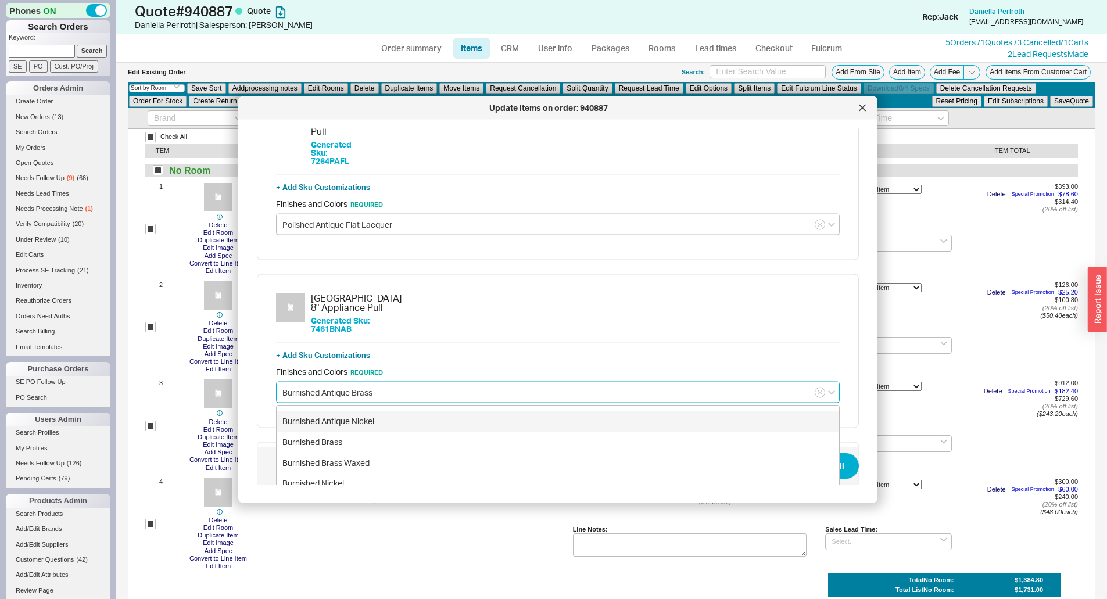
scroll to position [116, 0]
click at [332, 517] on div "Polished Antique" at bounding box center [558, 527] width 563 height 21
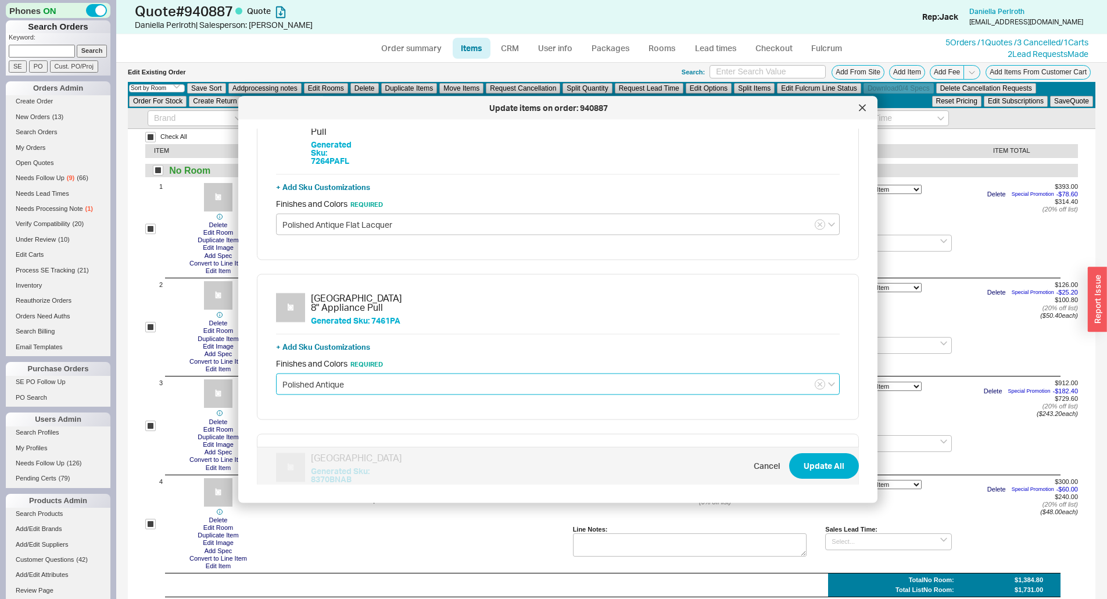
click at [350, 374] on input "Polished Antique" at bounding box center [558, 385] width 564 height 22
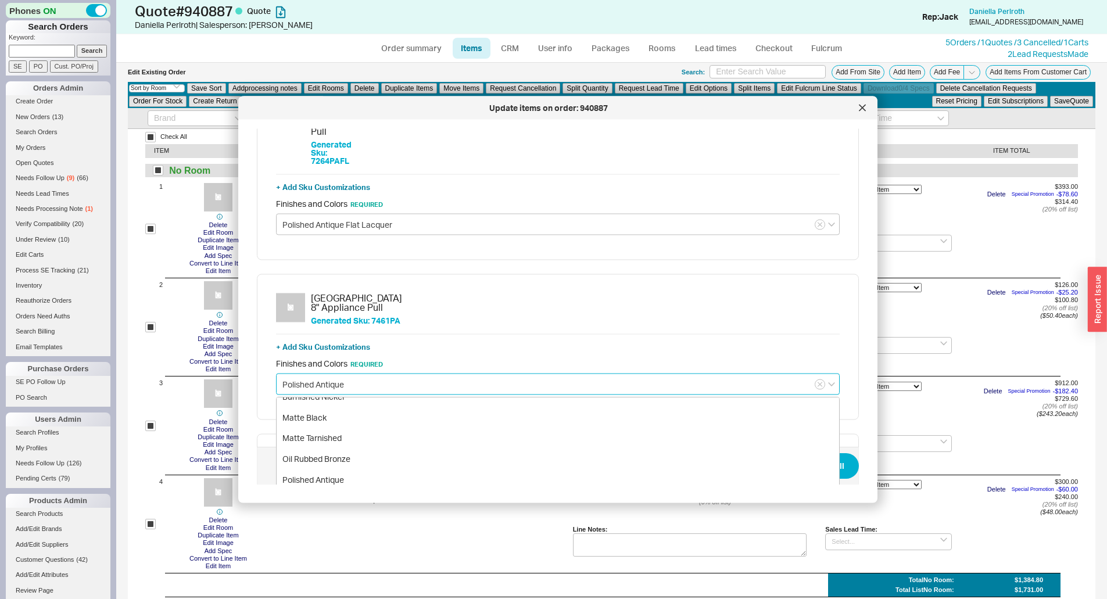
scroll to position [174, 0]
click at [360, 472] on div "Polished Antique Flat Lacquer" at bounding box center [558, 482] width 563 height 21
type input "Polished Antique Flat Lacquer"
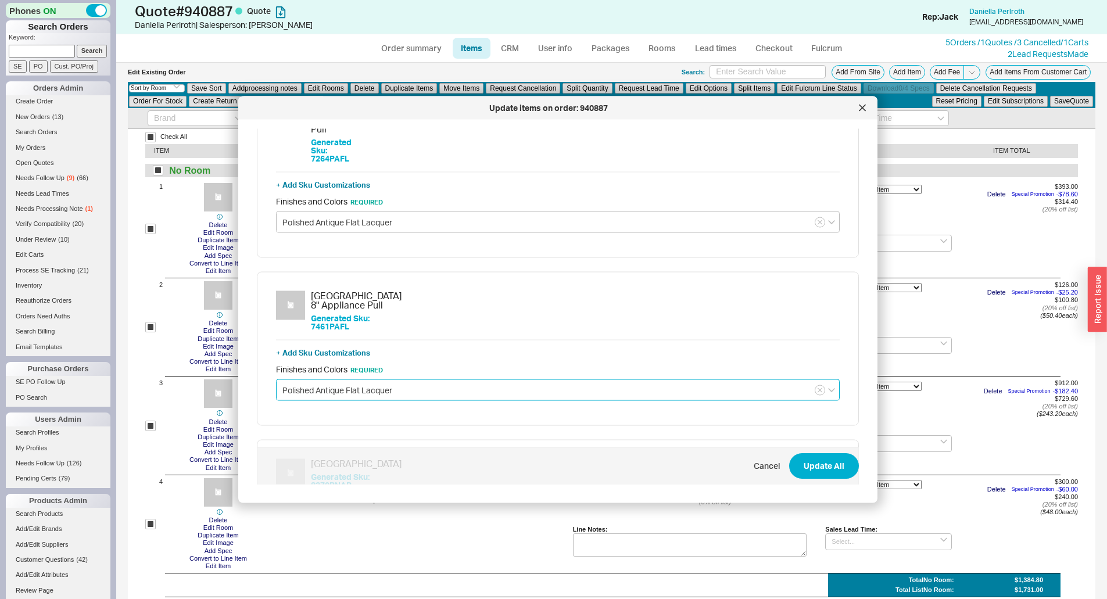
scroll to position [293, 0]
click at [329, 538] on input "Burnished Antique Brass" at bounding box center [558, 549] width 564 height 22
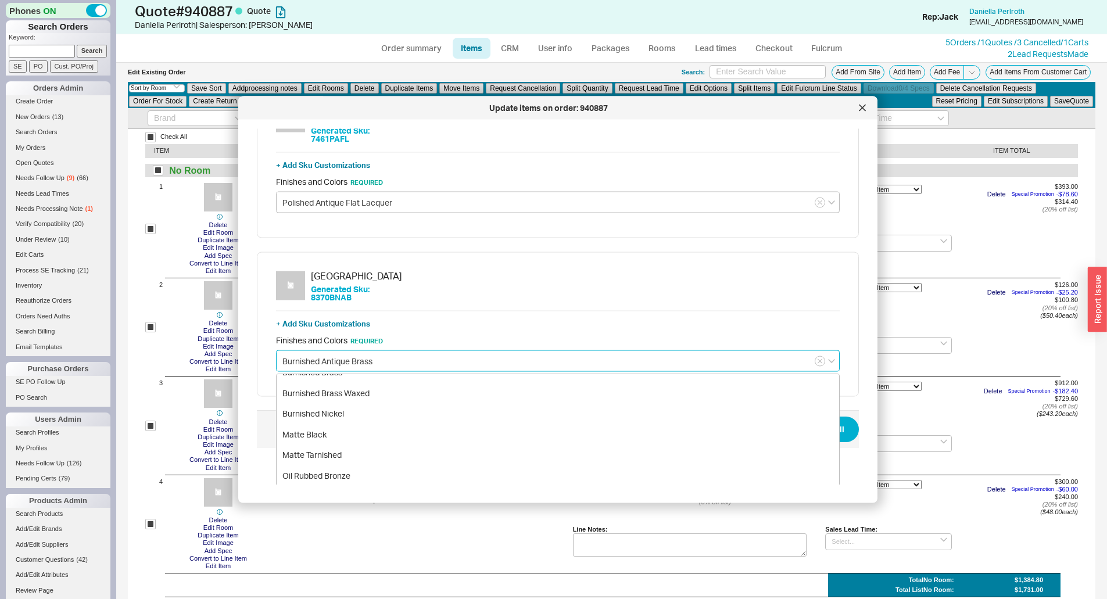
scroll to position [116, 0]
click at [387, 507] on div "Polished Antique Flat Lacquer" at bounding box center [558, 517] width 563 height 21
type input "Polished Antique Flat Lacquer"
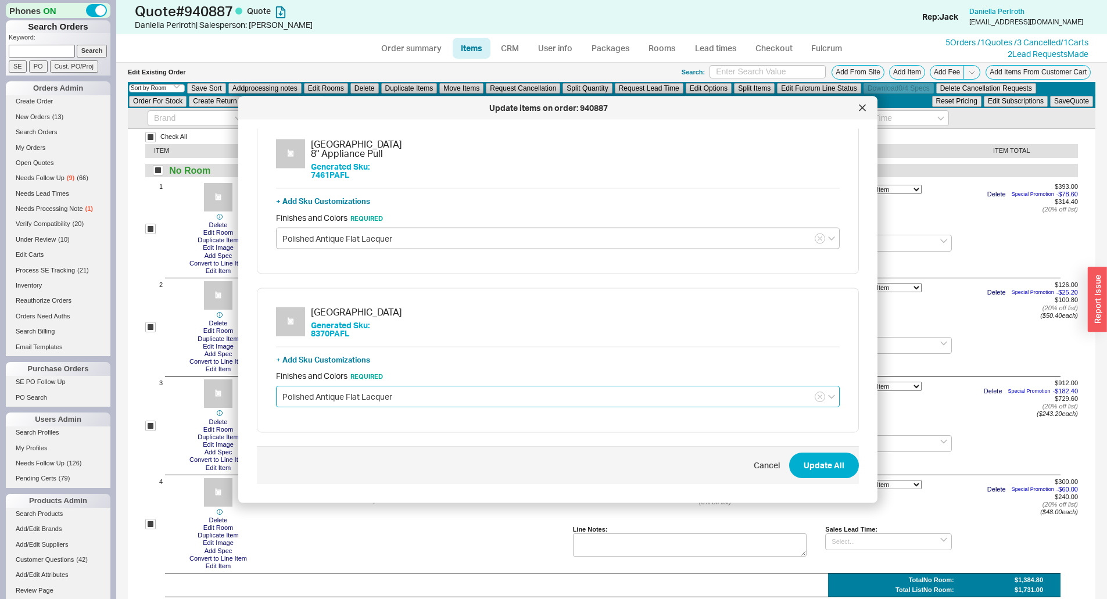
scroll to position [293, 0]
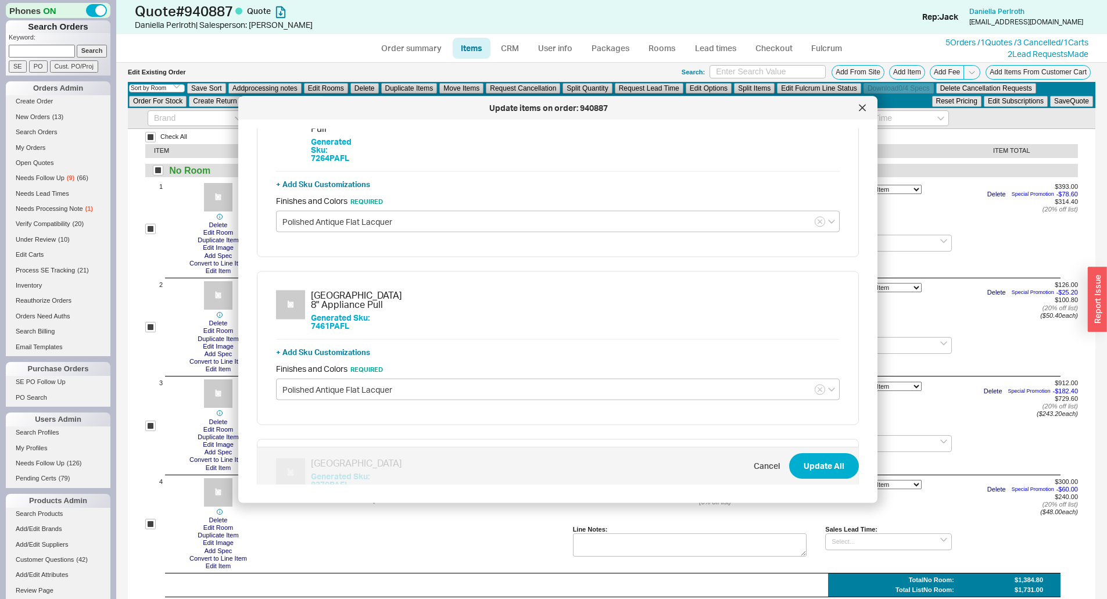
click at [445, 506] on div "+ Add Sku Customizations" at bounding box center [558, 511] width 564 height 10
click at [462, 439] on div "Water Street Brass Terrace Square Cabinet Knob Generated Sku: 8370PAFL + Add Sk…" at bounding box center [558, 511] width 602 height 145
click at [812, 464] on button "Update All" at bounding box center [824, 467] width 70 height 26
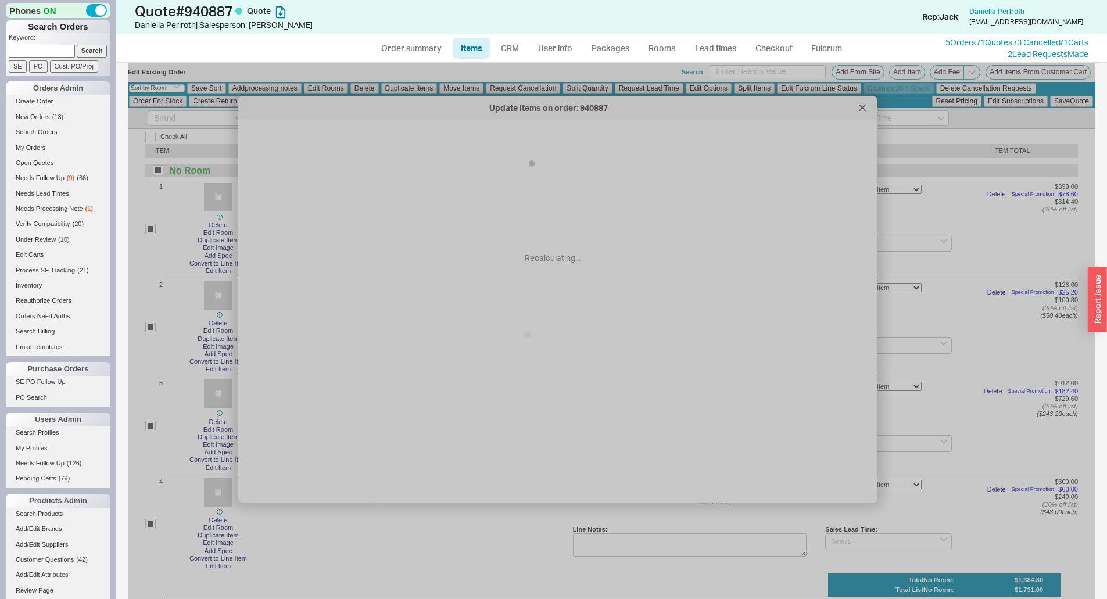
scroll to position [0, 0]
checkbox input "false"
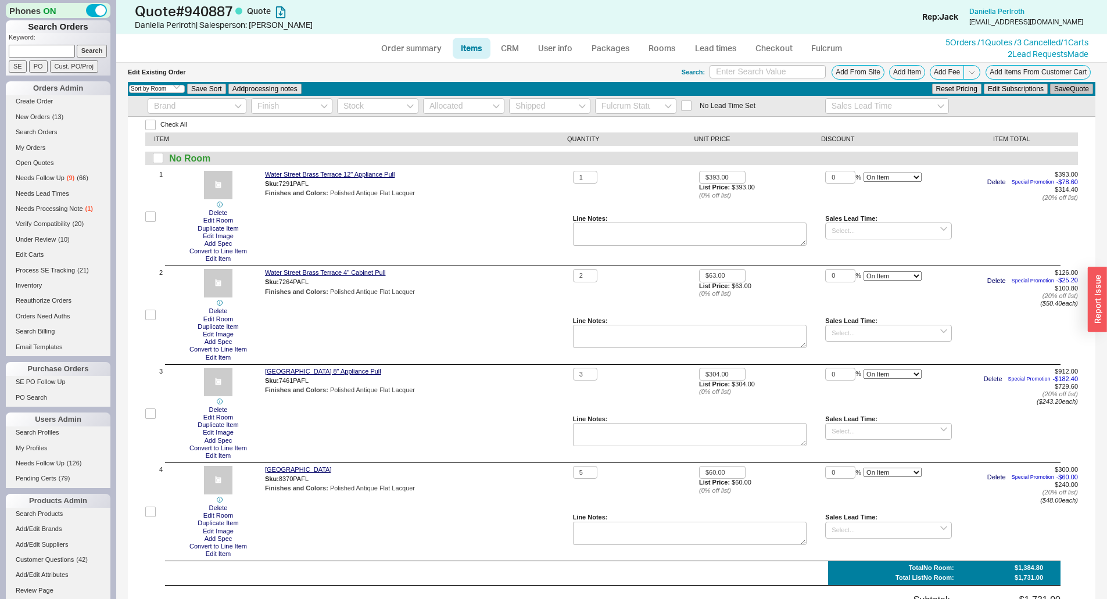
click at [1061, 91] on button "Save Quote" at bounding box center [1071, 89] width 43 height 10
click at [538, 245] on div "Water Street Brass Terrace 12" Appliance Pull Sku: 7291PAFL Finishes and Colors…" at bounding box center [416, 217] width 303 height 92
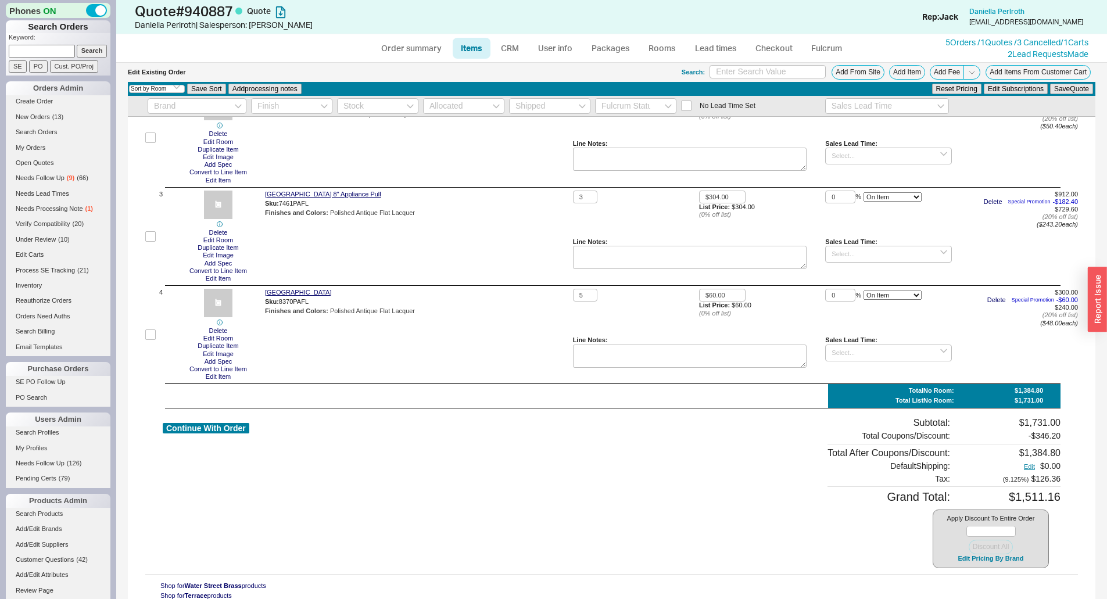
scroll to position [178, 0]
click at [538, 245] on div "Water Street Brass Terrace 8" Appliance Pull Sku: 7461PAFL Finishes and Colors …" at bounding box center [416, 235] width 303 height 92
click at [226, 426] on button "Continue With Order" at bounding box center [206, 427] width 87 height 11
select select "*"
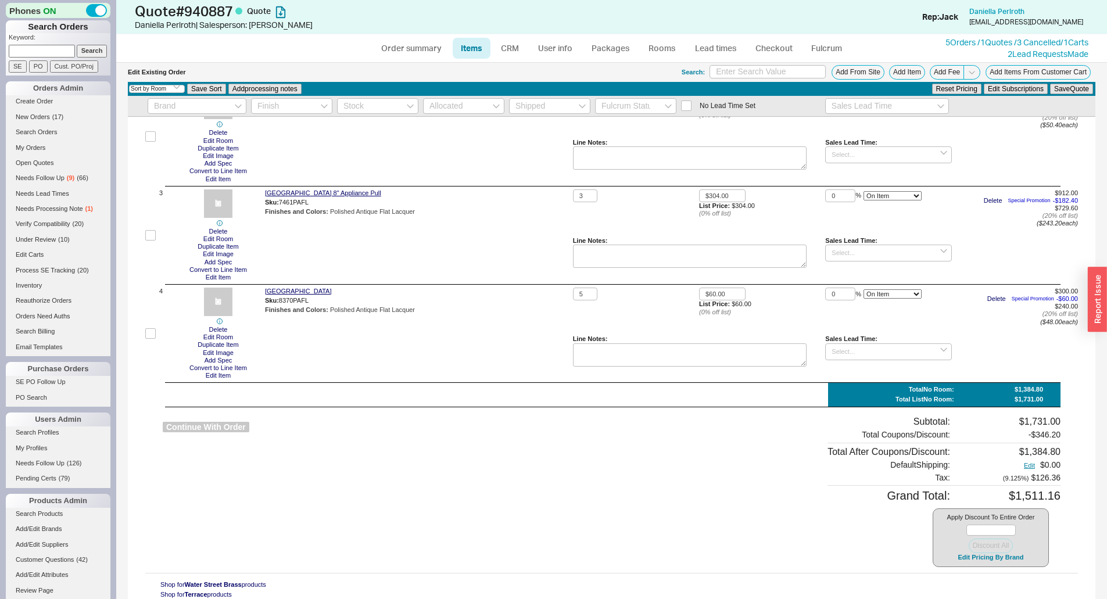
select select "LOW"
select select "3"
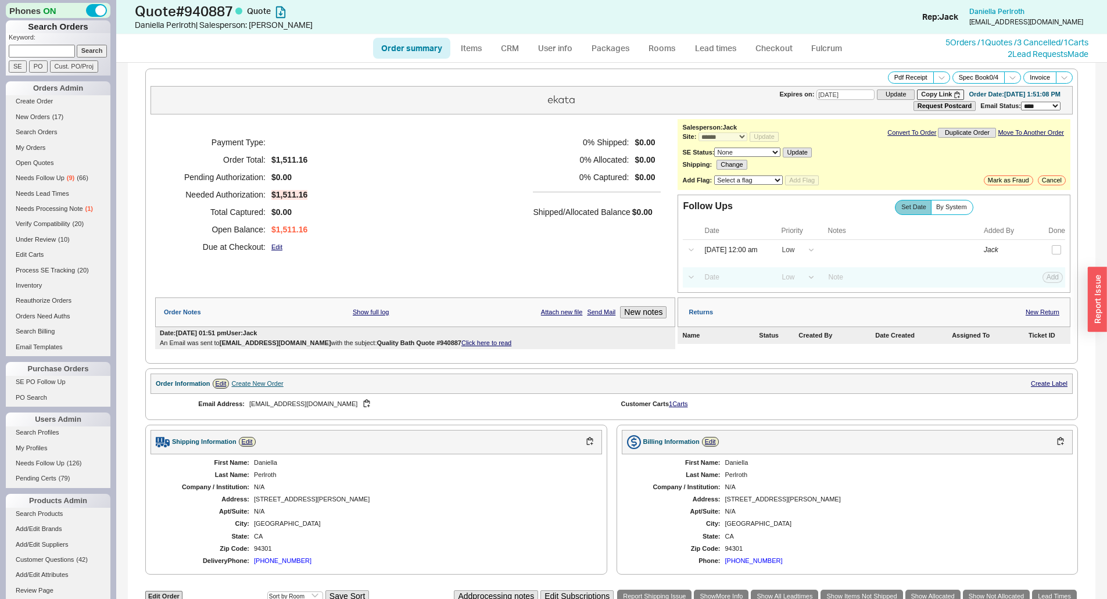
click at [474, 253] on div "Payment Type: Order Total: $1,511.16 Pending Authorization: $0.00 Needed Author…" at bounding box center [415, 194] width 520 height 151
click at [507, 53] on link "CRM" at bounding box center [510, 48] width 34 height 21
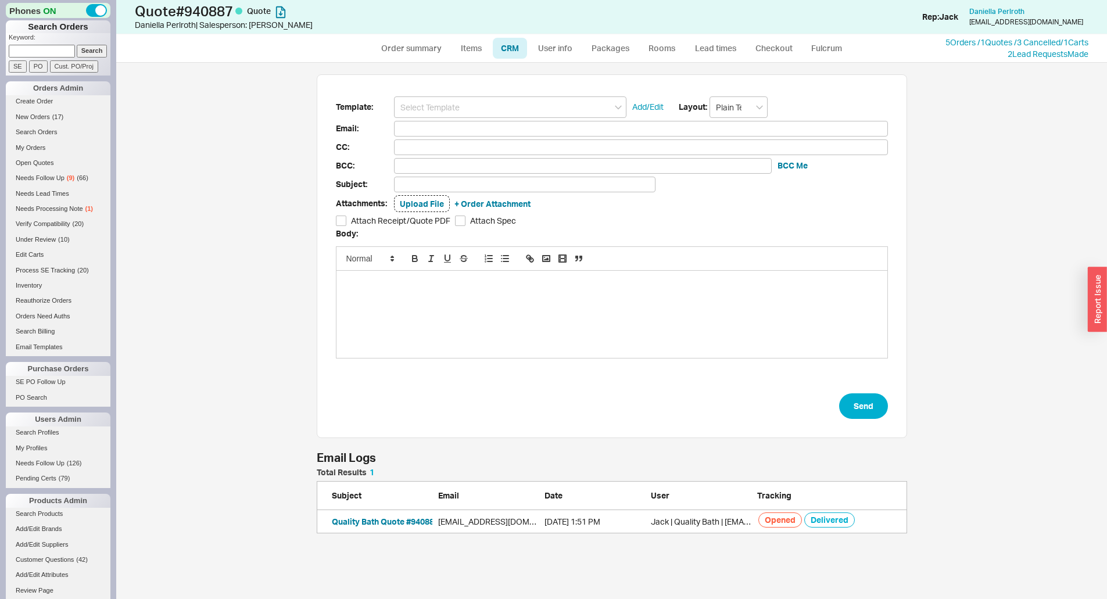
click at [513, 94] on div "Template: Add/Edit Layout: Plain Text Email: CC: BCC: BCC Me Subject: Attachmen…" at bounding box center [612, 256] width 590 height 364
click at [515, 106] on input at bounding box center [510, 107] width 232 height 22
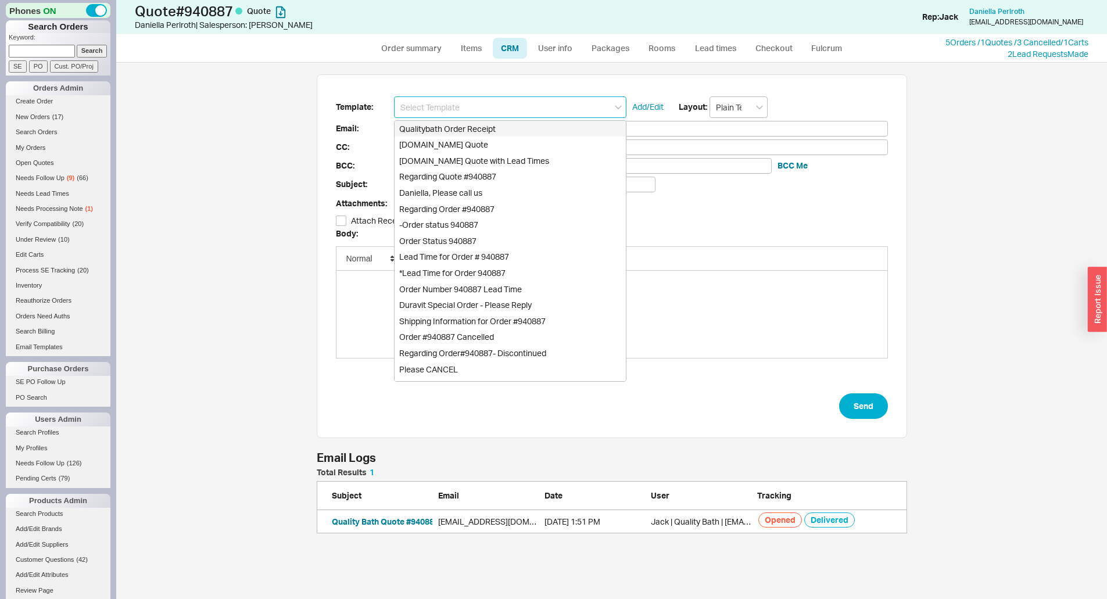
click at [507, 128] on div "Qualitybath Order Receipt" at bounding box center [510, 129] width 231 height 16
type input "Receipt"
type input "[EMAIL_ADDRESS][DOMAIN_NAME]"
type input "Quality Bath Order # 940887 Receipt"
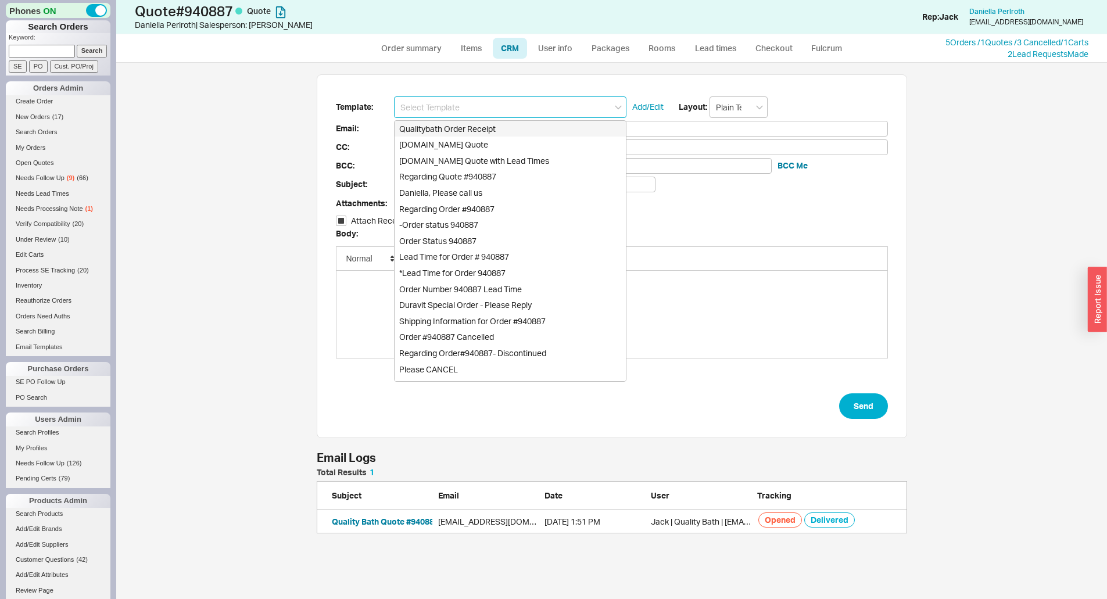
checkbox input "true"
type input "Qualitybath Order Receipt"
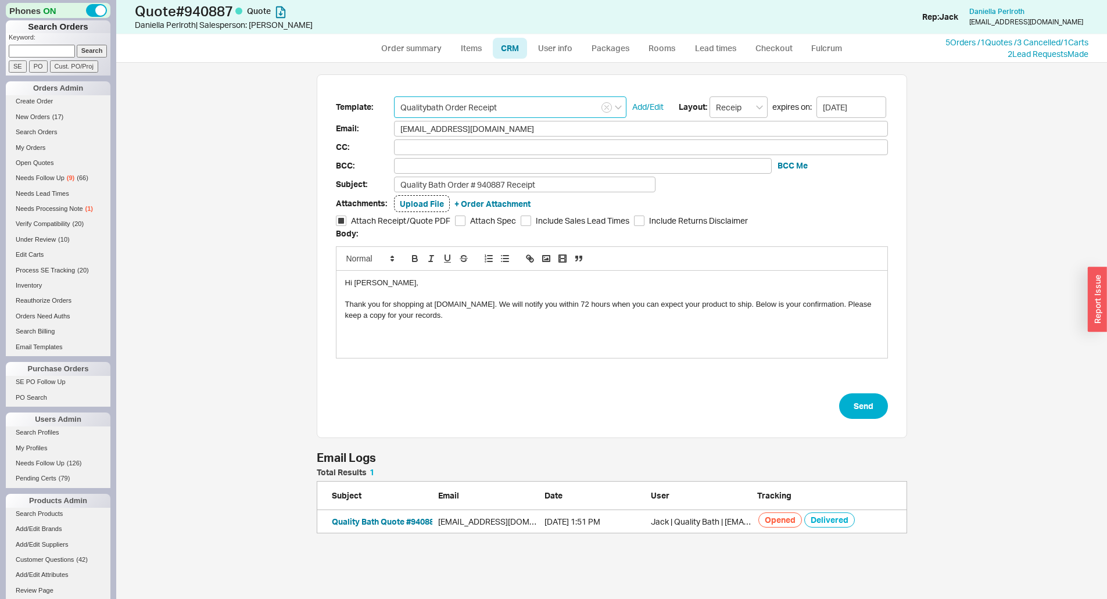
click at [504, 117] on input "Qualitybath Order Receipt" at bounding box center [510, 107] width 232 height 22
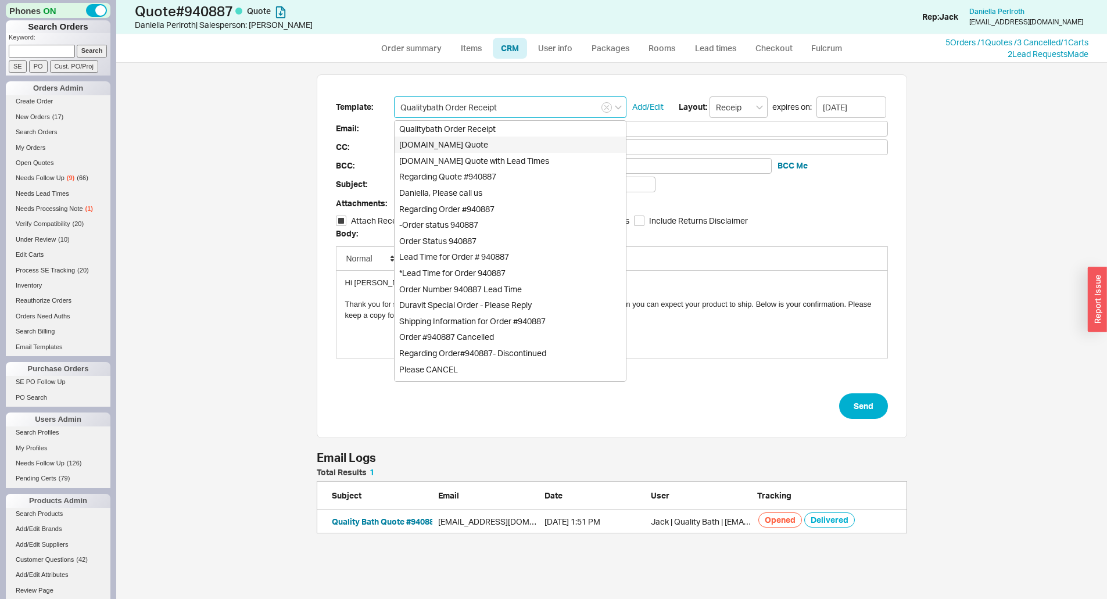
click at [511, 141] on div "[DOMAIN_NAME] Quote" at bounding box center [510, 145] width 231 height 16
type input "Quality Bath Quote #940887"
type input "[DOMAIN_NAME] Quote"
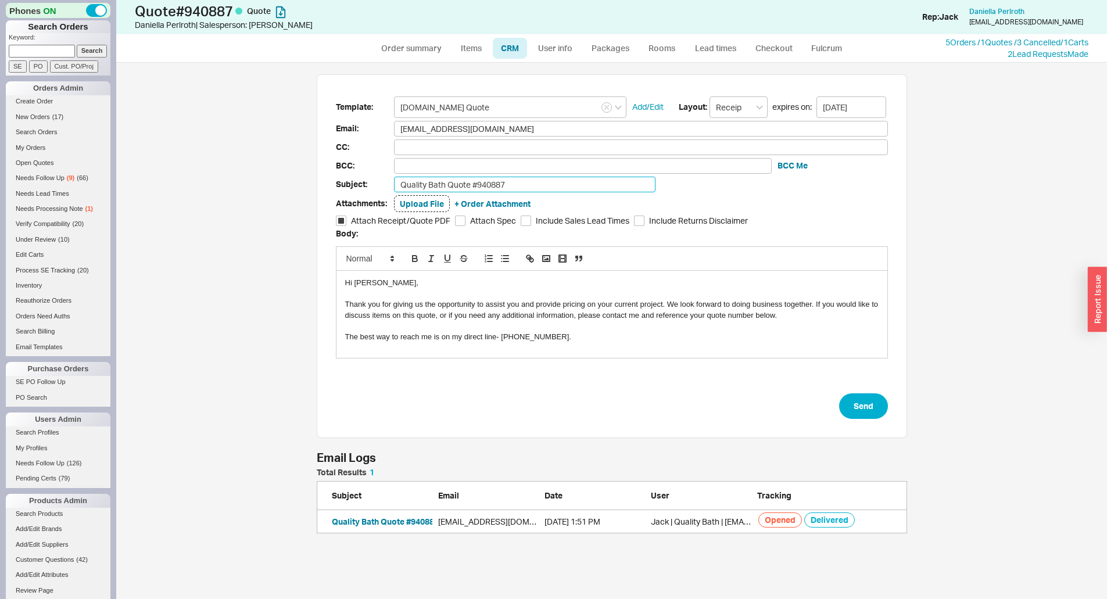
click at [536, 178] on input "Quality Bath Quote #940887" at bounding box center [524, 185] width 261 height 16
type input "Quality Bath Quote #940887 Revised"
click at [850, 397] on button "Send" at bounding box center [863, 406] width 49 height 26
select select "*"
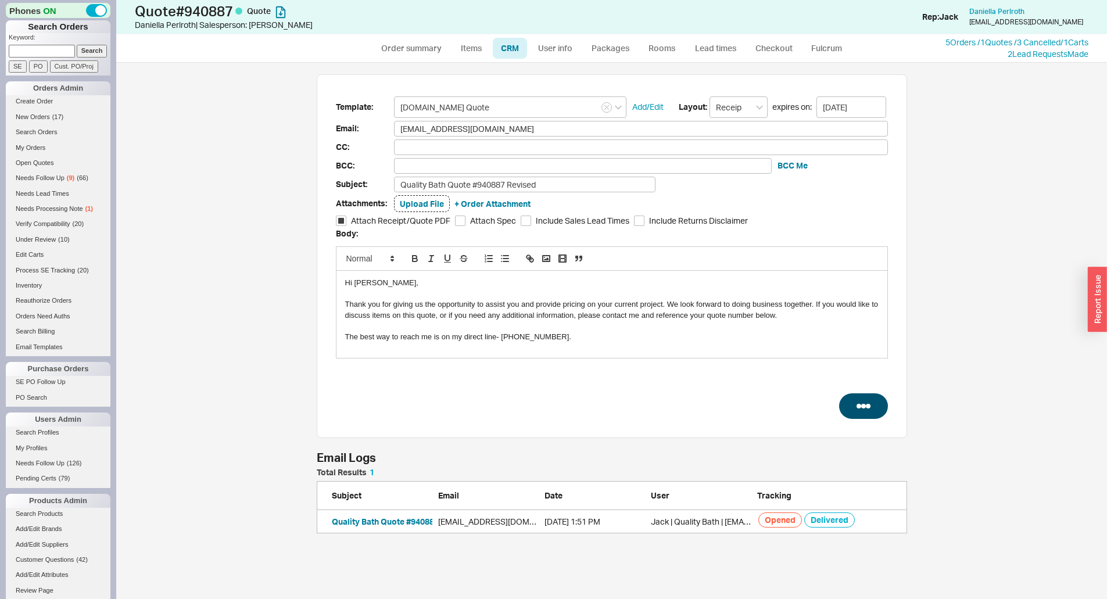
select select "LOW"
select select "3"
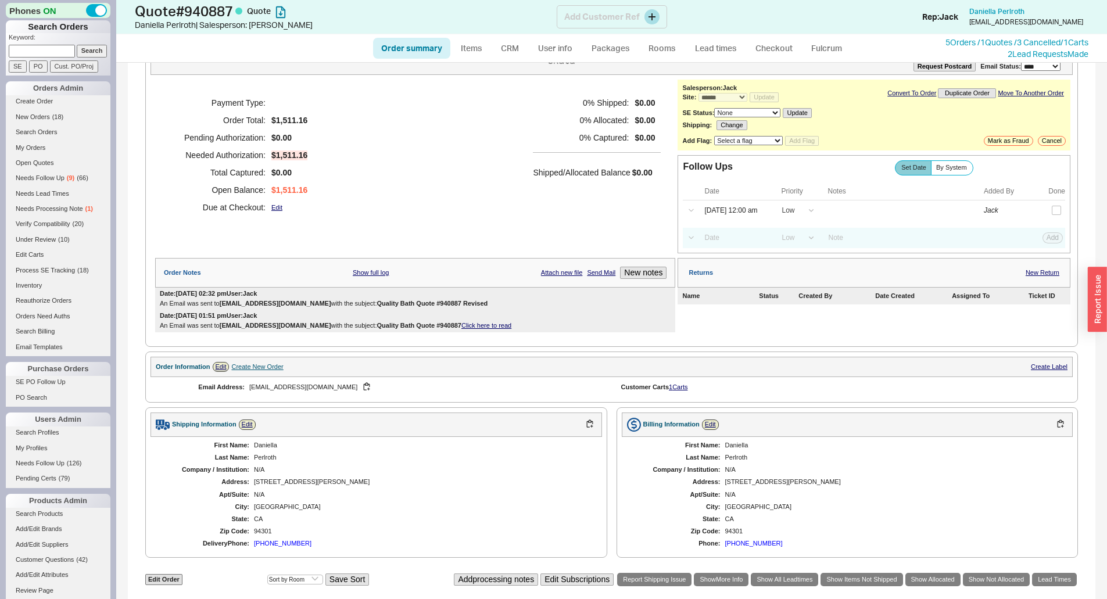
scroll to position [58, 0]
